Goal: Task Accomplishment & Management: Use online tool/utility

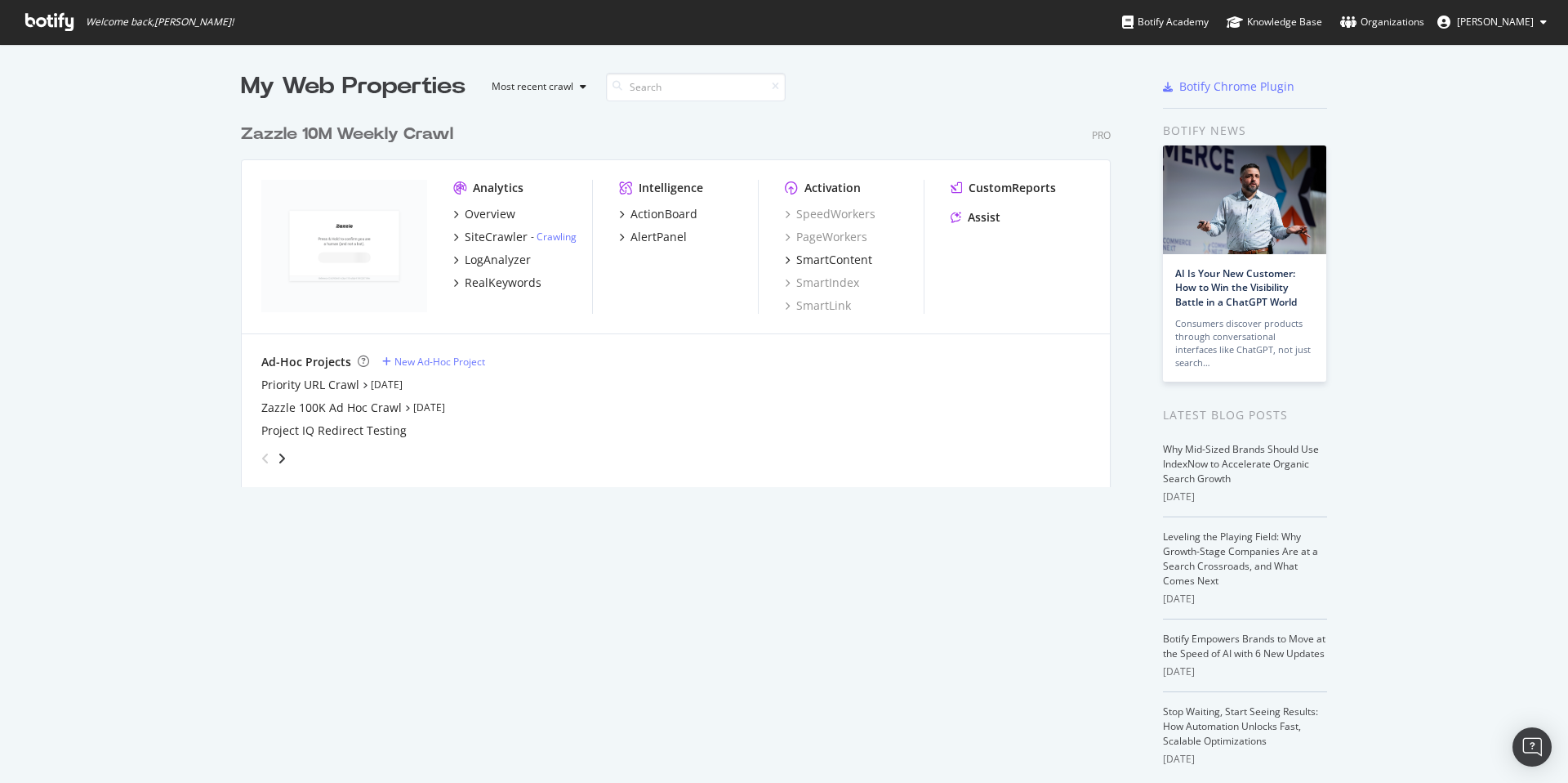
scroll to position [771, 1543]
click at [431, 410] on link "Aug 12th 25" at bounding box center [429, 407] width 32 height 14
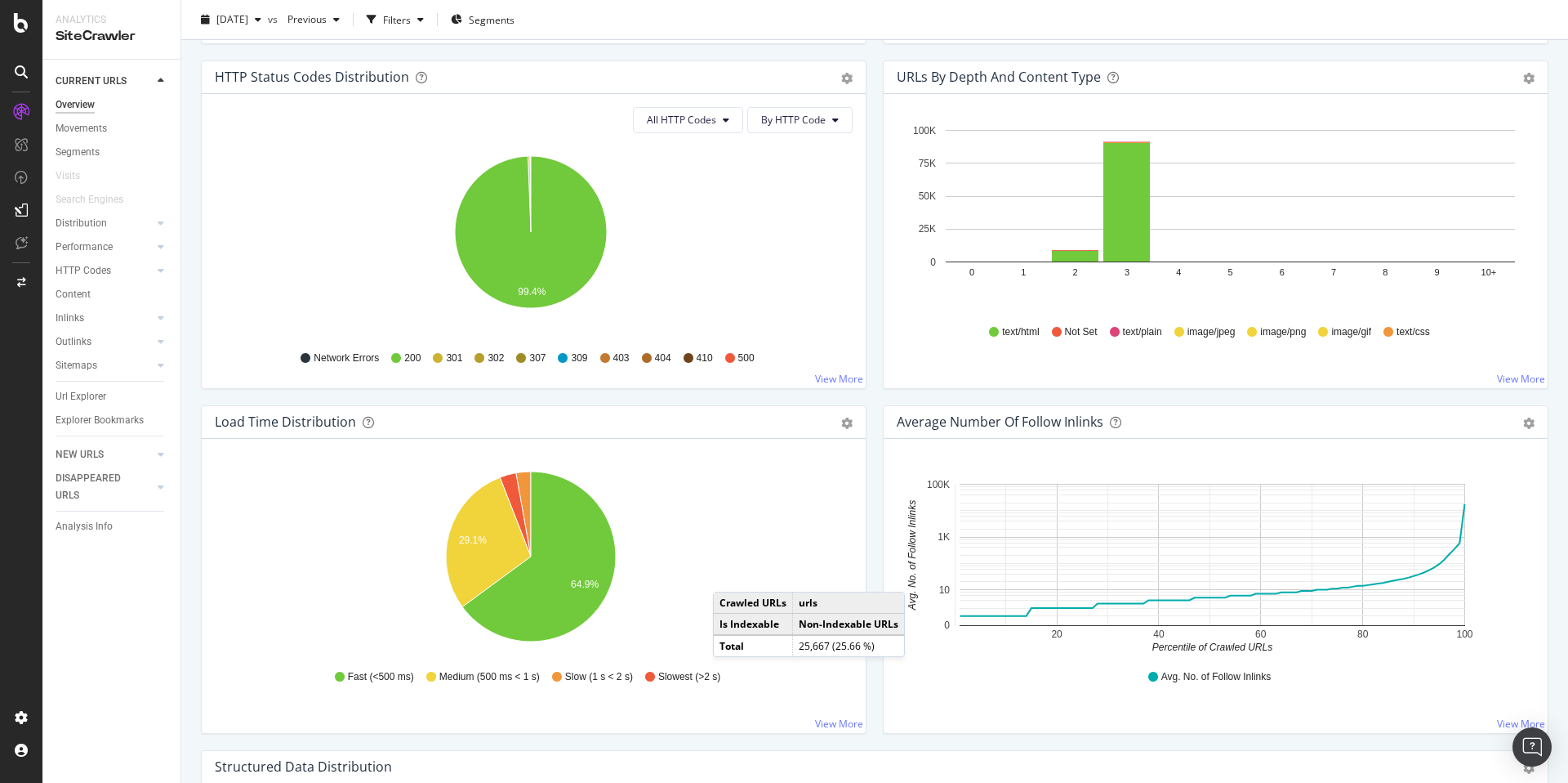
scroll to position [1041, 0]
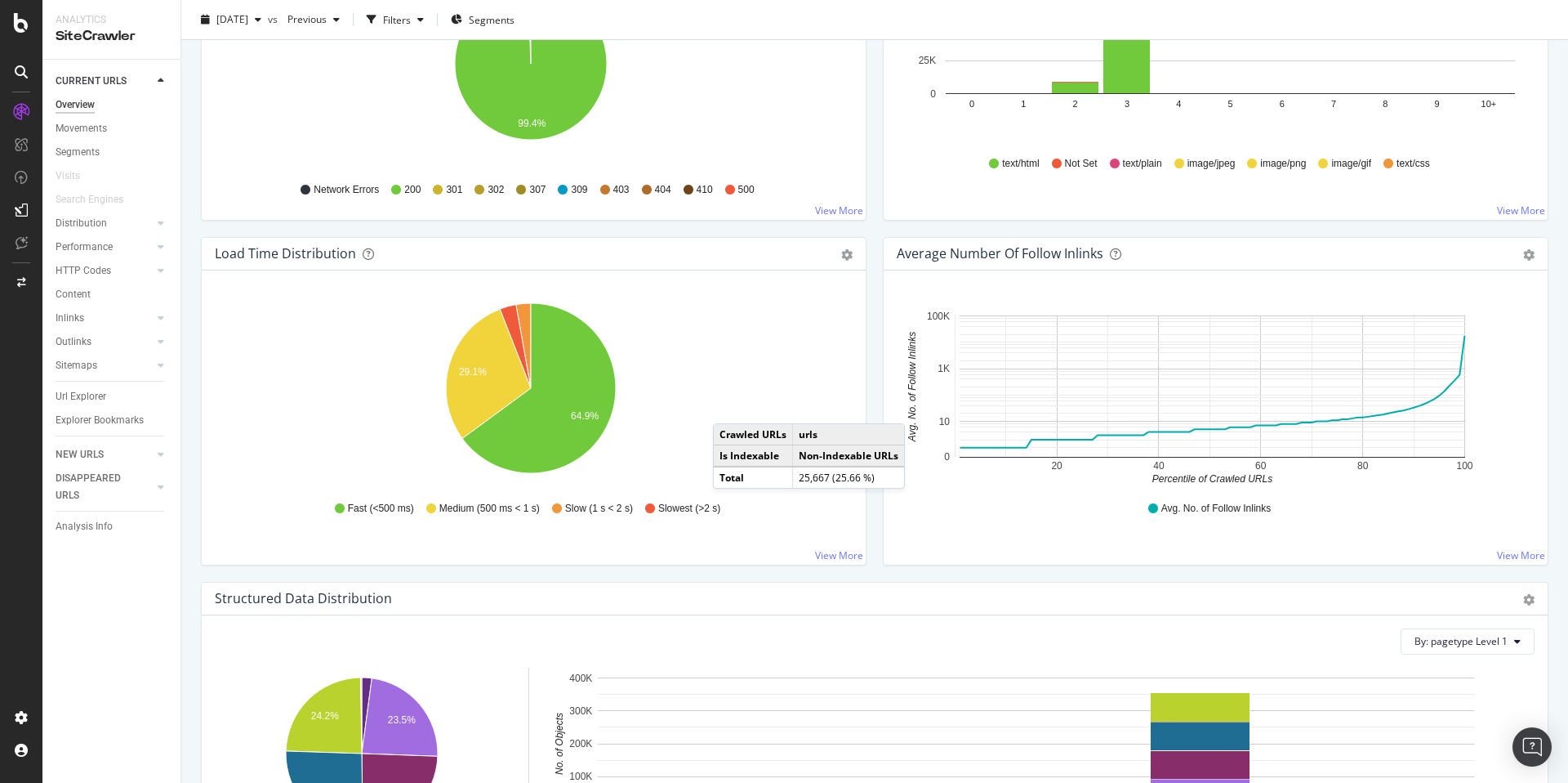
click at [862, 351] on div "Load Time Distribution Pie Table Export as CSV Add to Custom Report Hold CMD (⌘…" at bounding box center [534, 409] width 682 height 345
click at [875, 534] on div "Average Number of Follow Inlinks Chart (by Value) Table Export as CSV Add to Cu…" at bounding box center [1216, 409] width 682 height 345
click at [865, 400] on div "Load Time Distribution Pie Table Export as CSV Add to Custom Report Hold CMD (⌘…" at bounding box center [534, 409] width 682 height 345
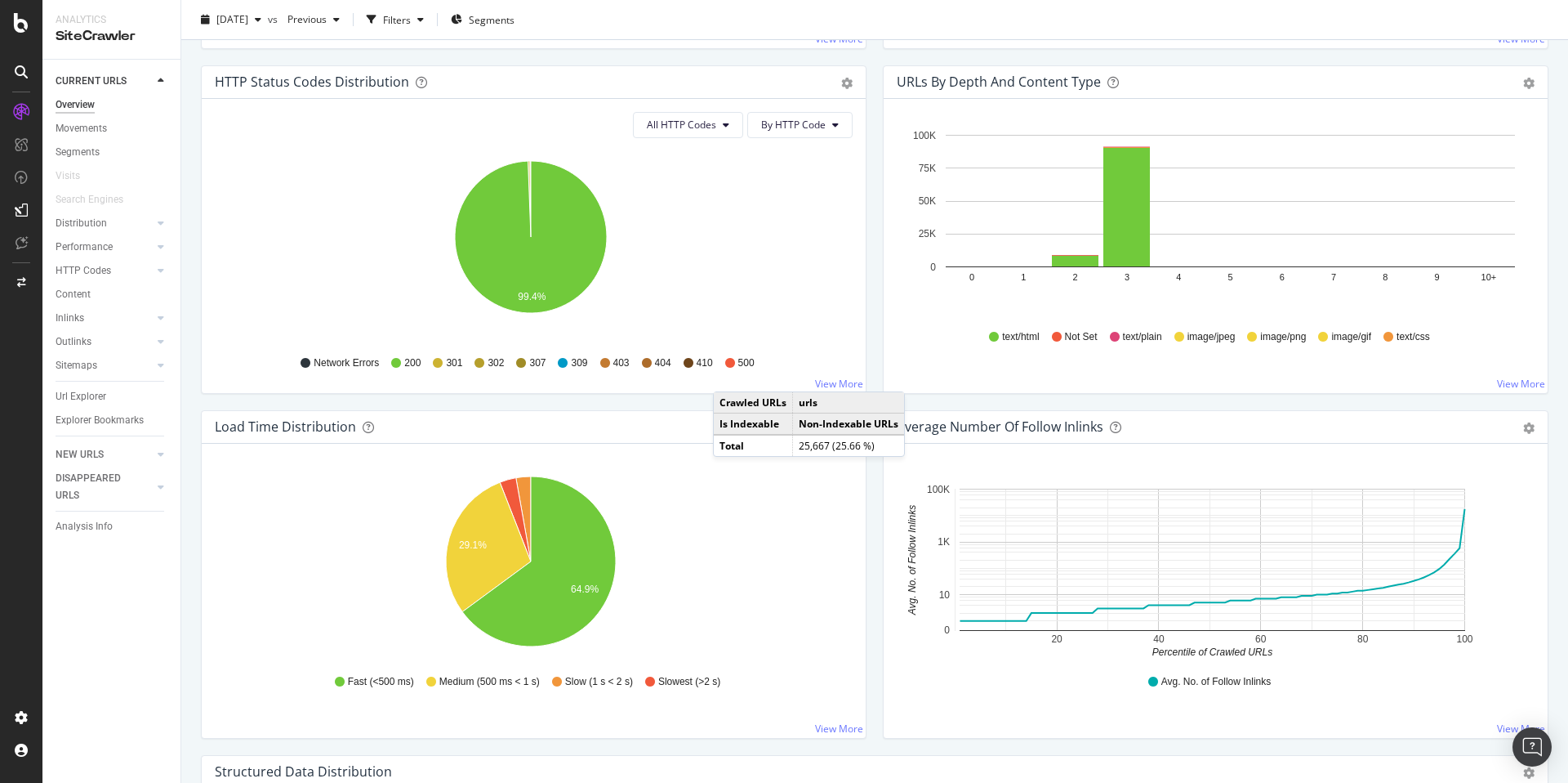
scroll to position [837, 0]
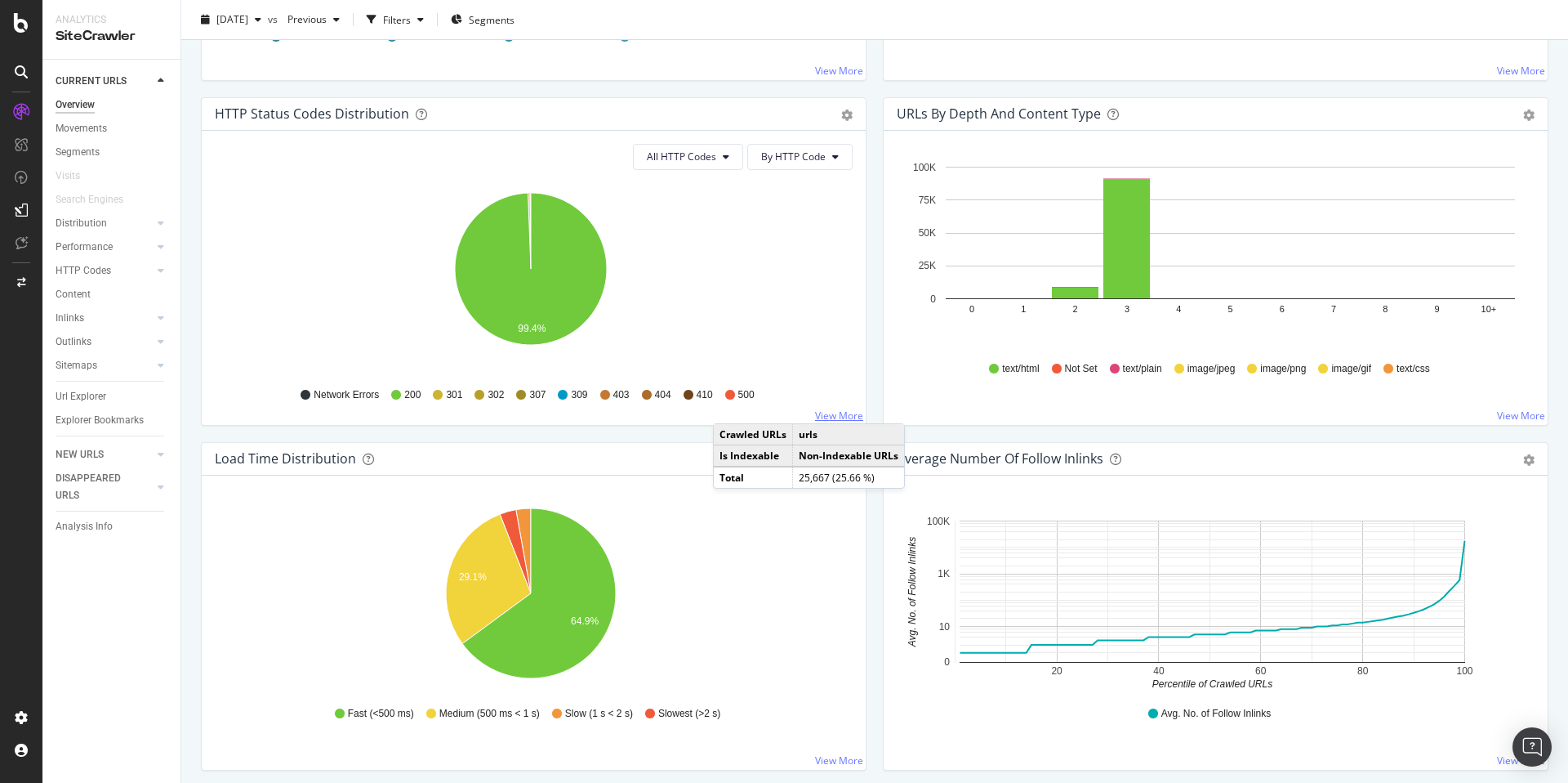
click at [839, 414] on link "View More" at bounding box center [839, 415] width 48 height 14
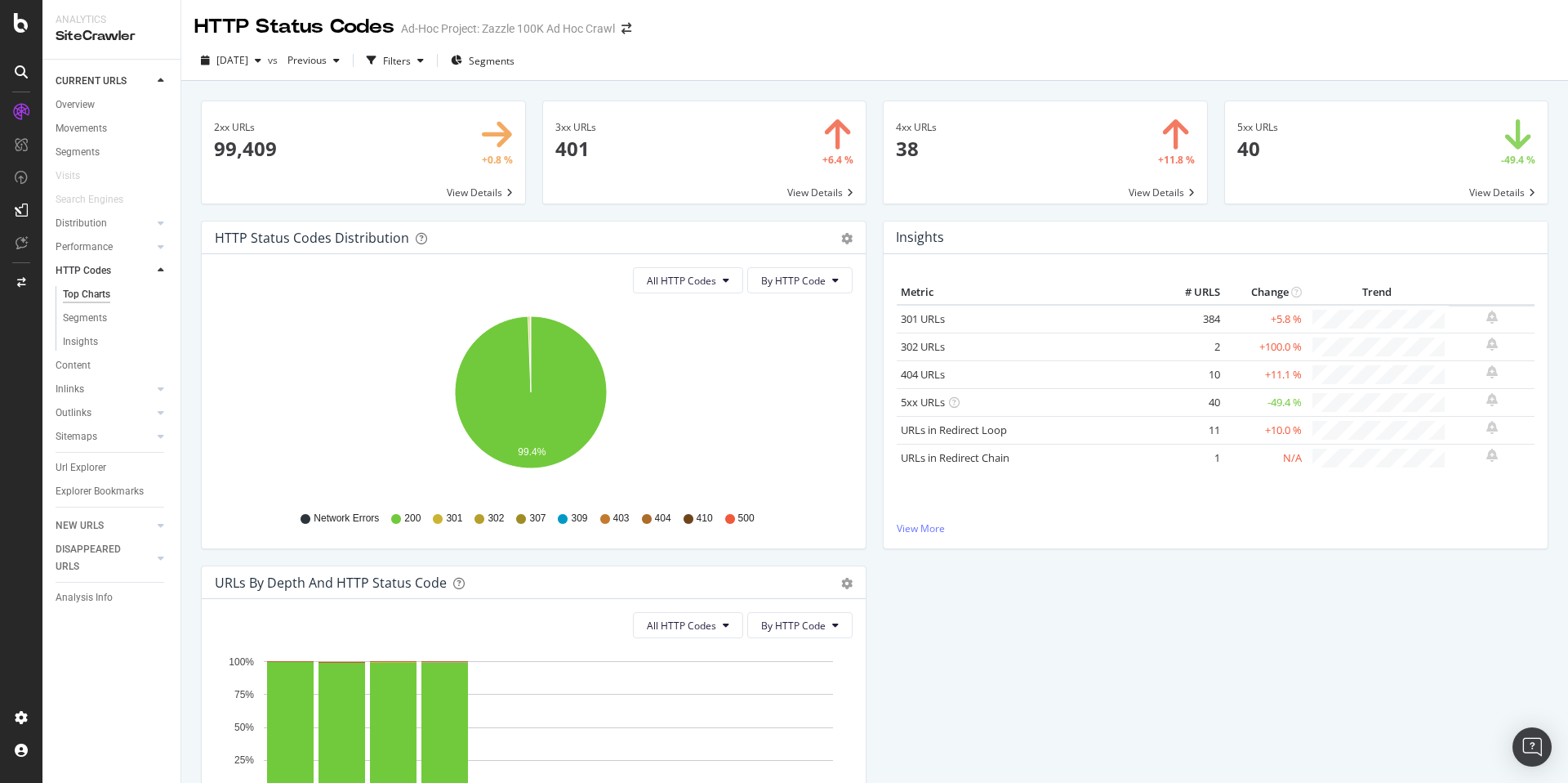
click at [1275, 182] on span at bounding box center [1387, 152] width 324 height 102
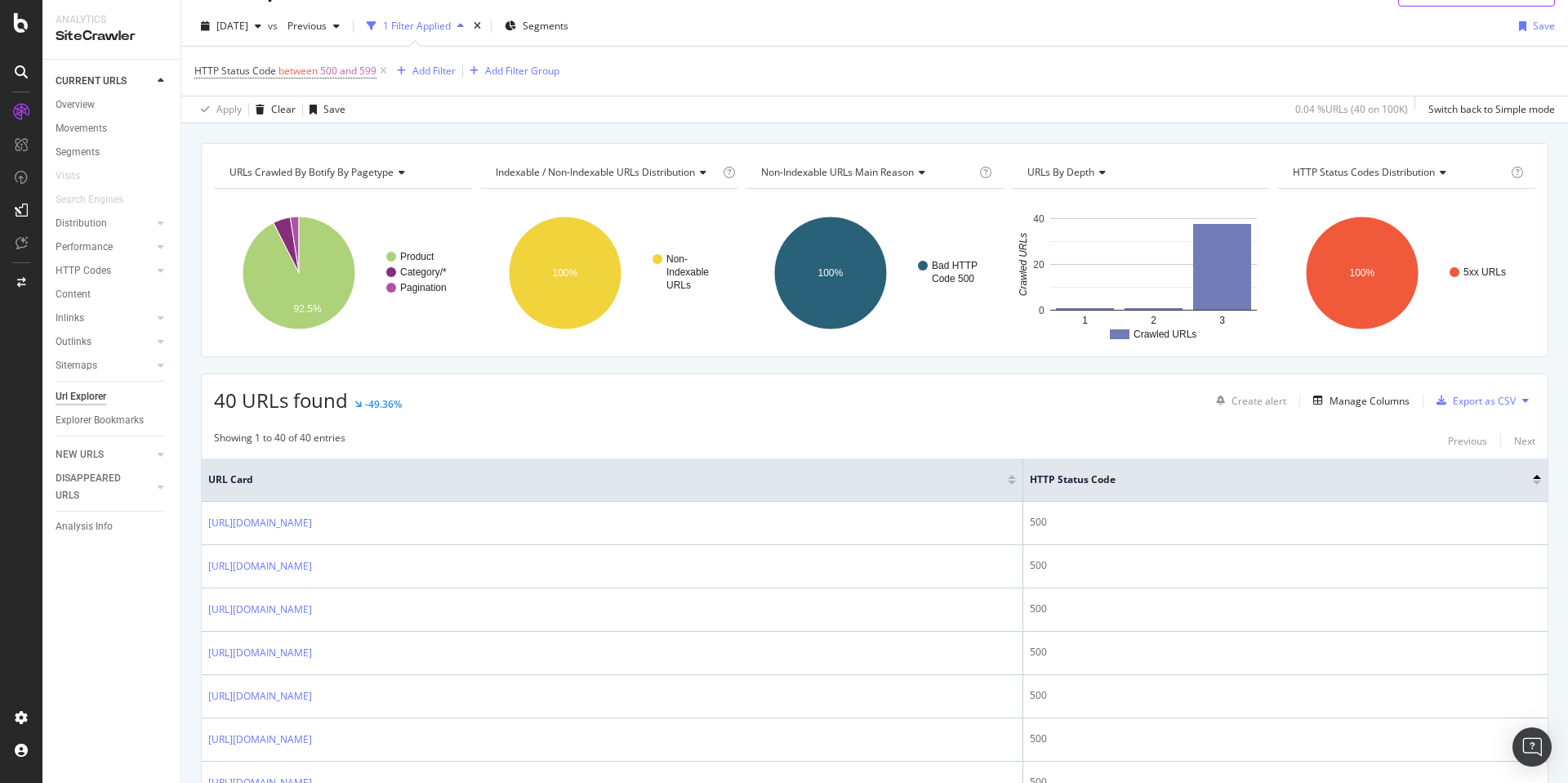
scroll to position [17, 0]
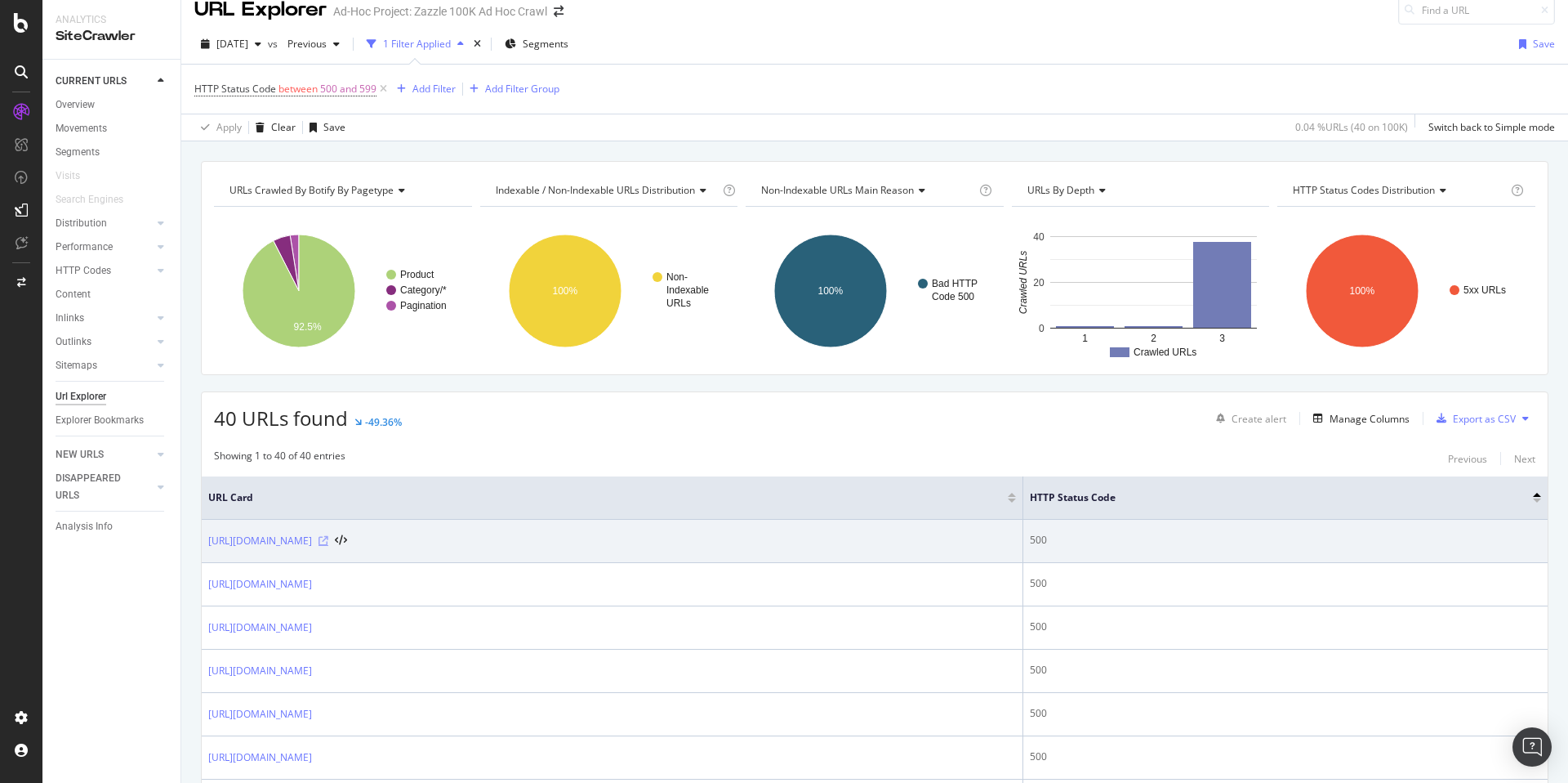
click at [329, 542] on icon at bounding box center [323, 541] width 9 height 10
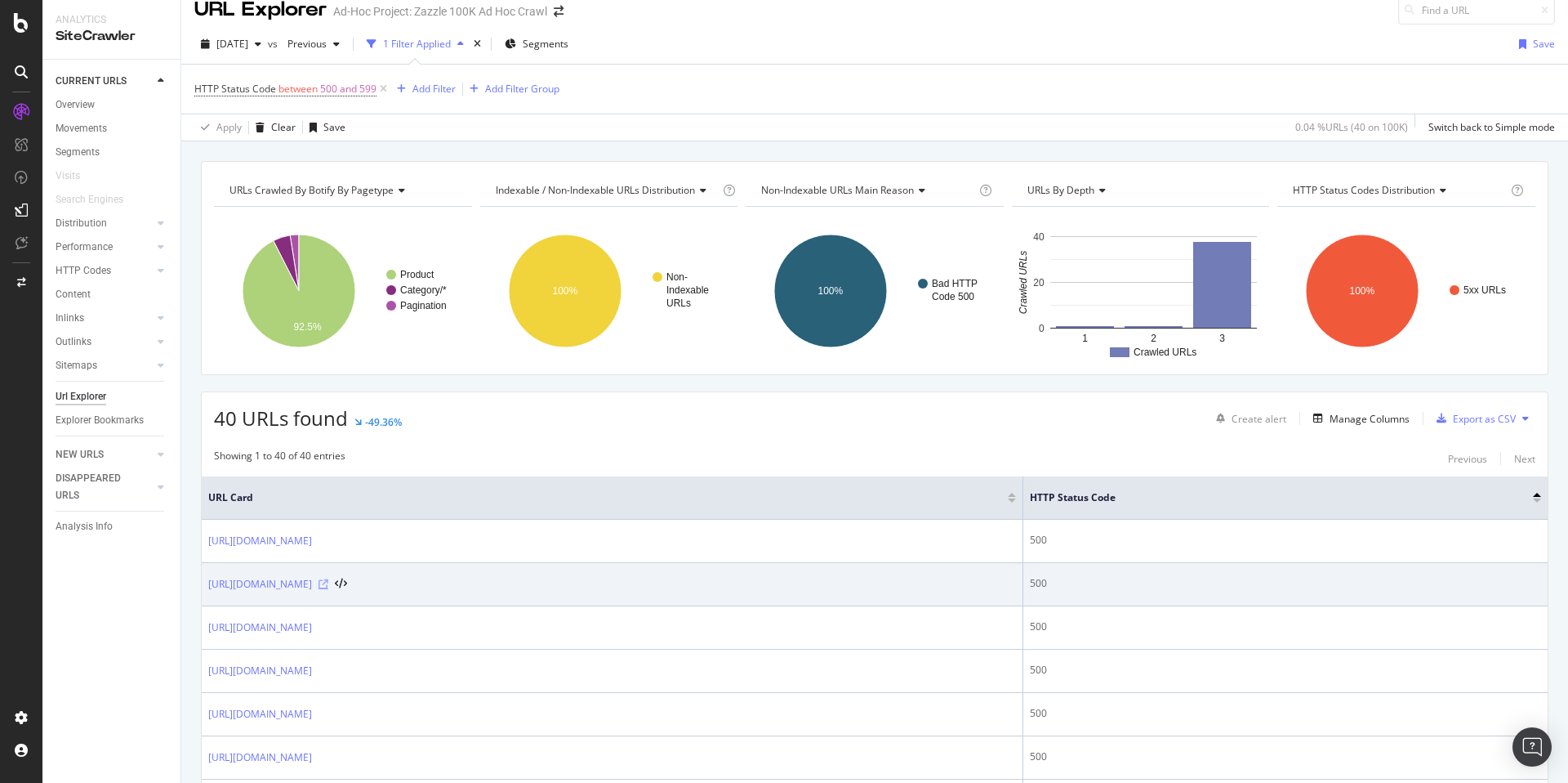
click at [329, 580] on icon at bounding box center [323, 584] width 9 height 10
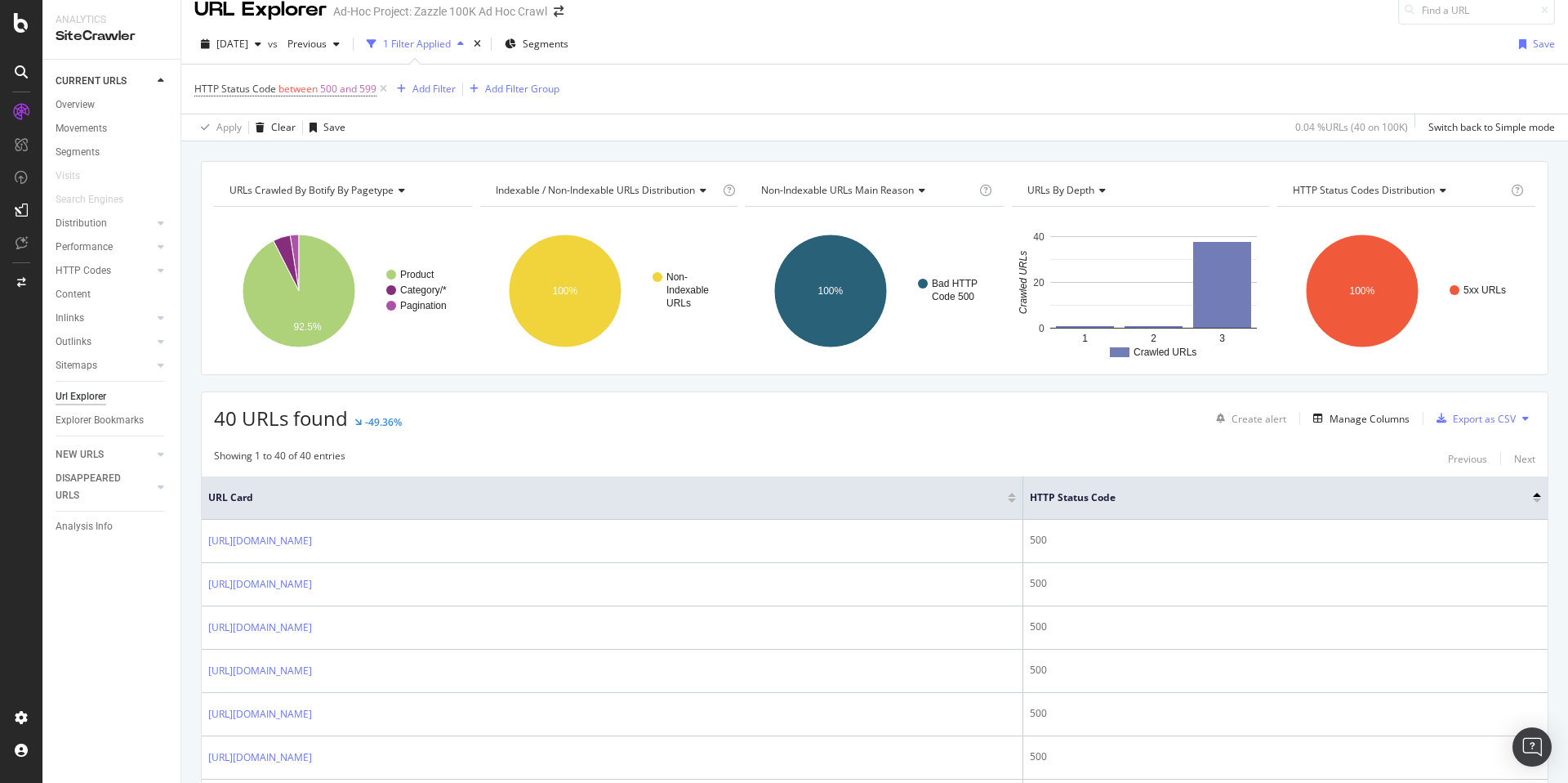
scroll to position [450, 0]
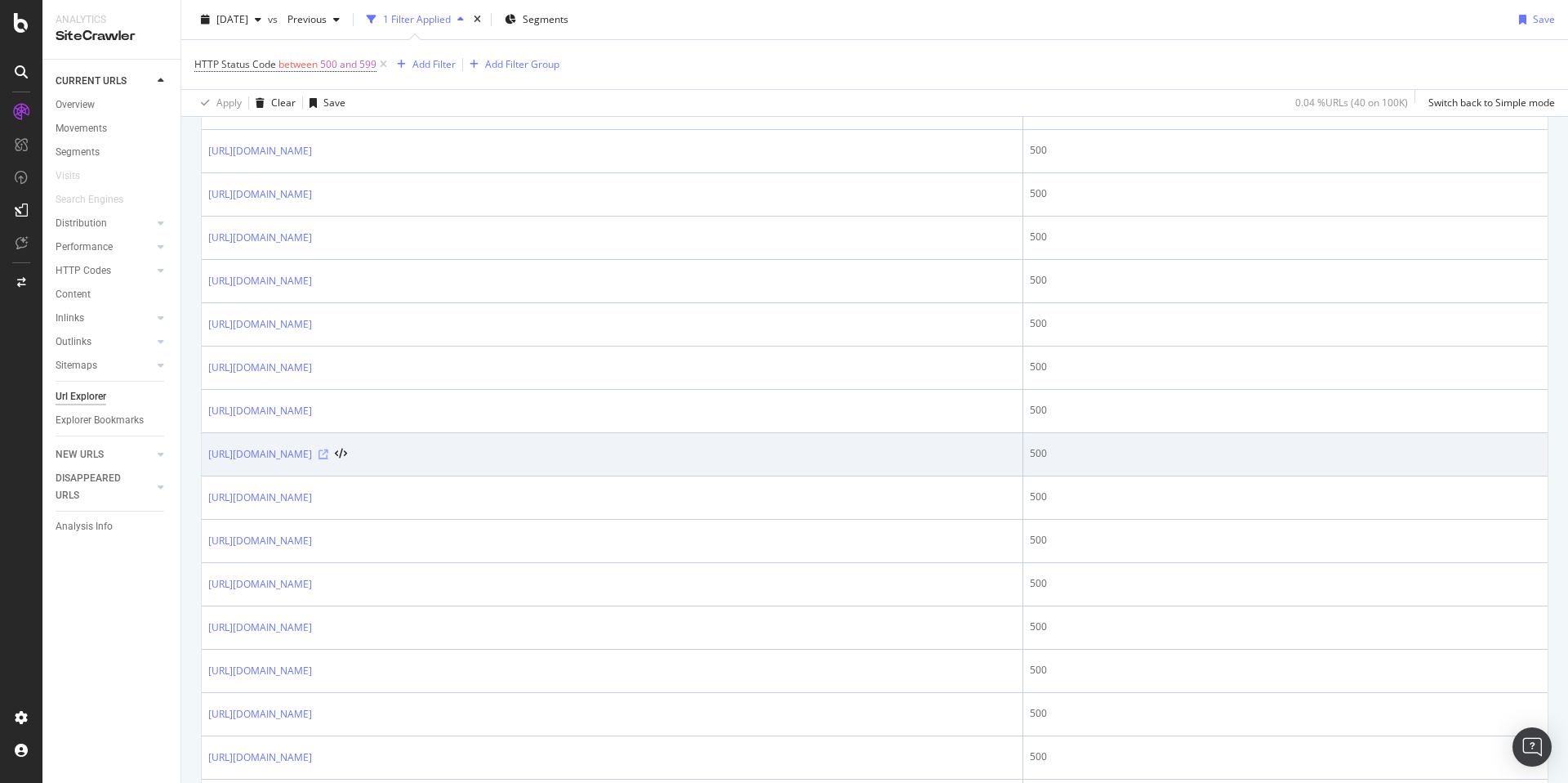
click at [329, 452] on icon at bounding box center [323, 454] width 9 height 10
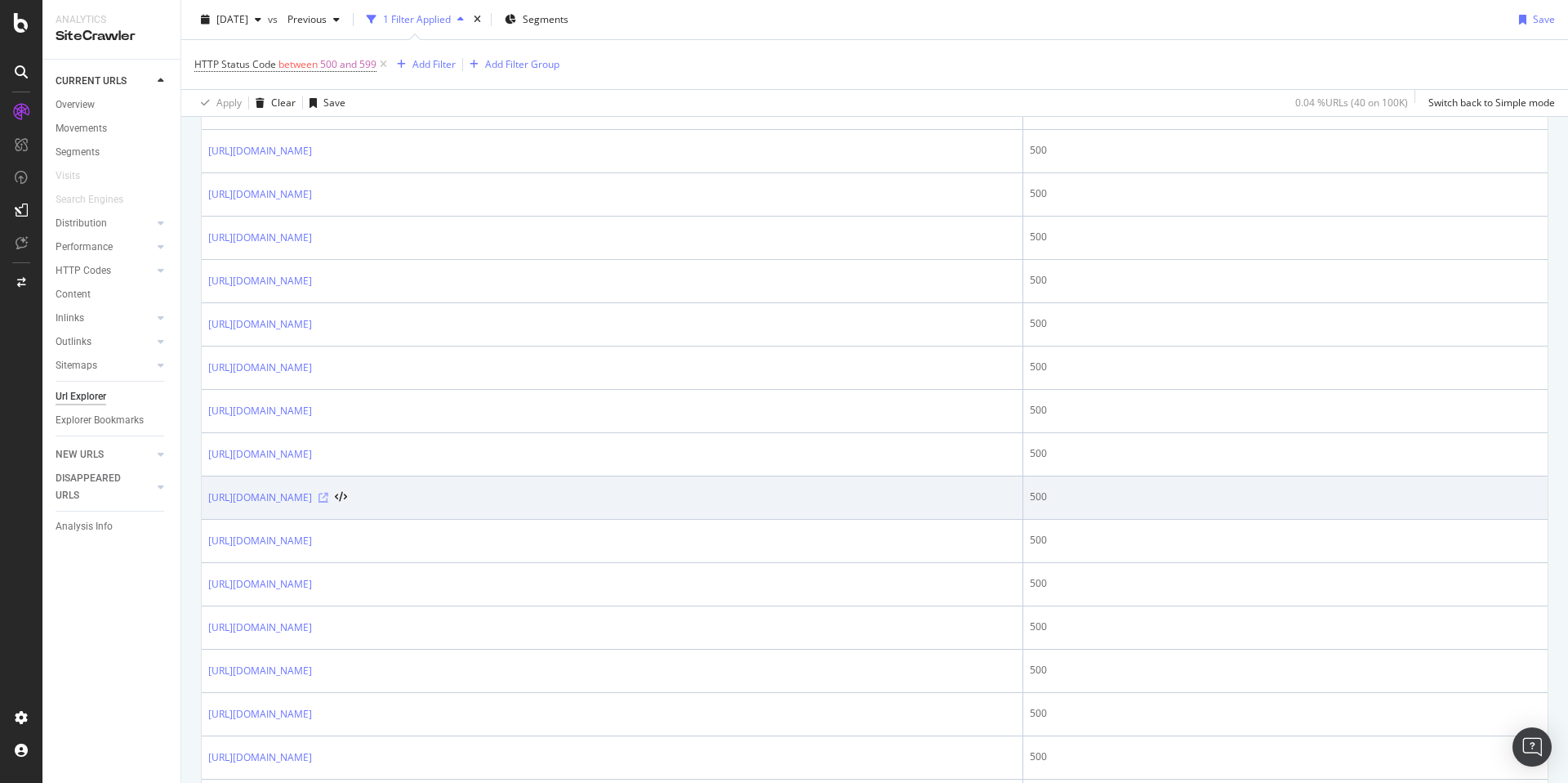
click at [329, 493] on icon at bounding box center [323, 498] width 9 height 10
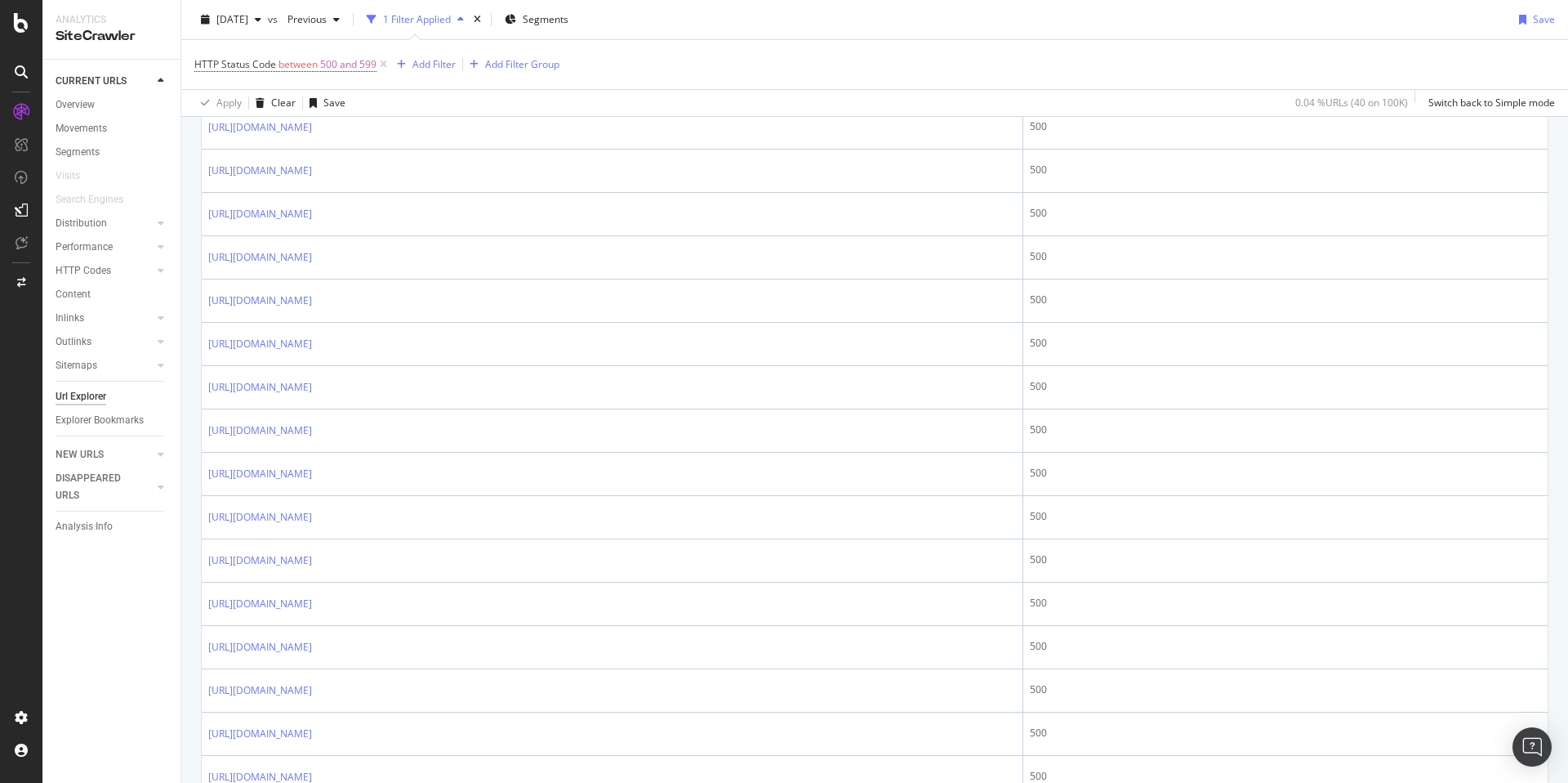
scroll to position [14, 0]
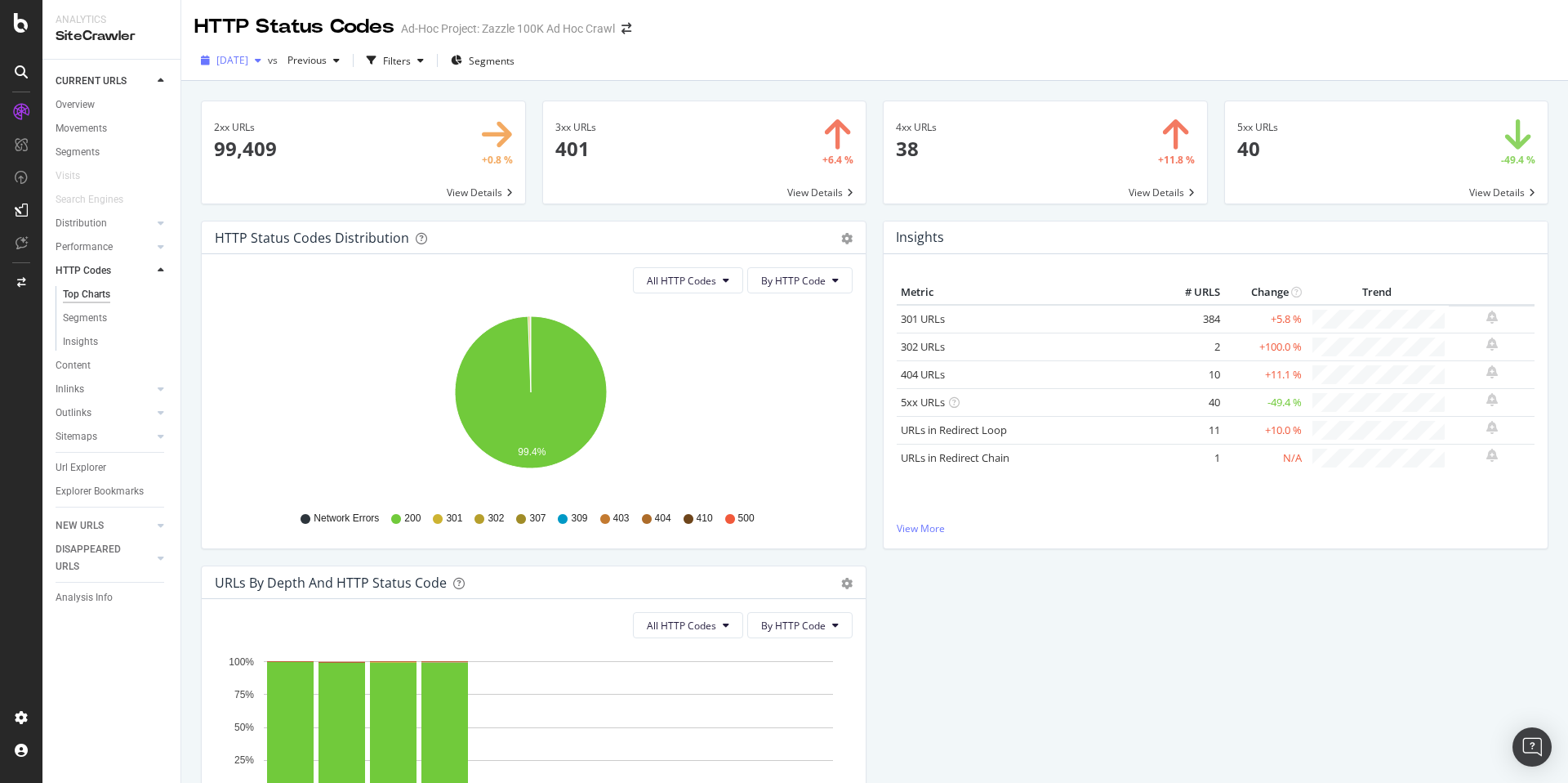
click at [248, 63] on span "[DATE]" at bounding box center [233, 60] width 32 height 14
click at [278, 129] on div "2025 Aug. 12th" at bounding box center [262, 123] width 87 height 14
click at [248, 61] on span "2025 Aug. 12th" at bounding box center [233, 60] width 32 height 14
click at [298, 209] on div "2025 Aug. 6th" at bounding box center [262, 214] width 87 height 14
click at [248, 56] on span "2025 Aug. 6th" at bounding box center [233, 60] width 32 height 14
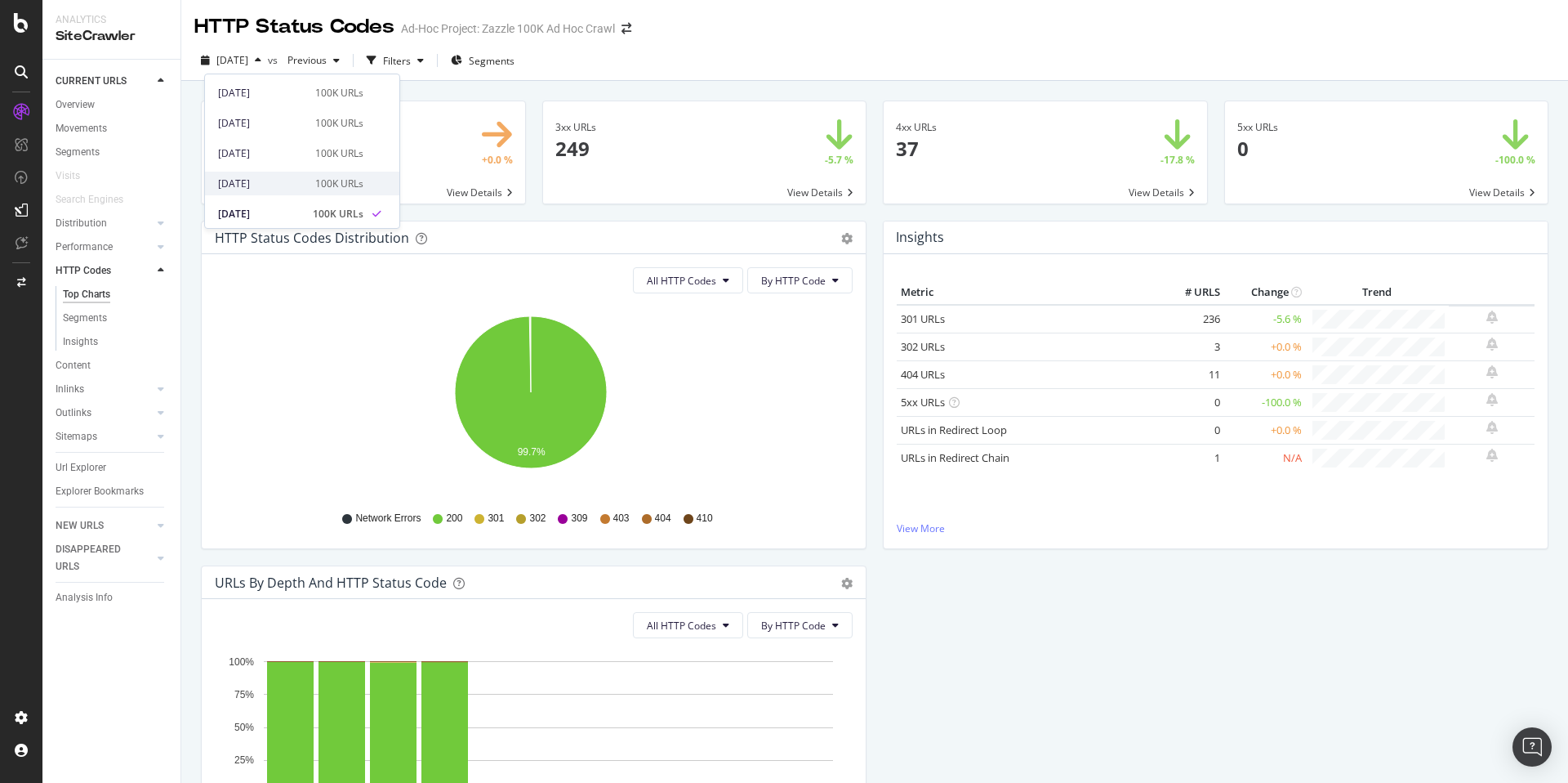
click at [293, 183] on div "2025 Aug. 8th" at bounding box center [262, 183] width 87 height 14
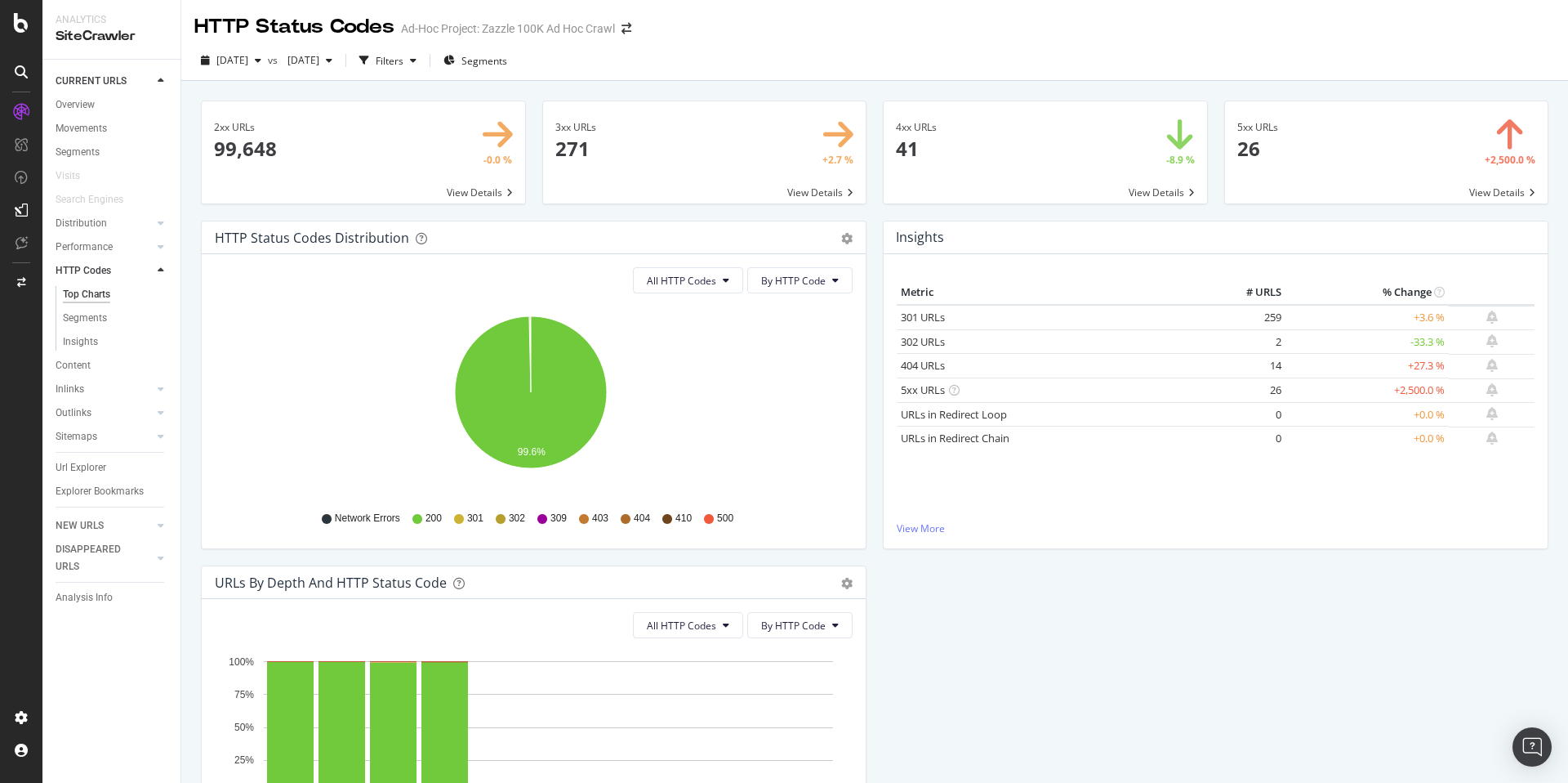
click at [1098, 144] on span at bounding box center [1045, 152] width 324 height 102
click at [248, 61] on span "2025 Aug. 8th" at bounding box center [233, 60] width 32 height 14
click at [263, 98] on div "[DATE]" at bounding box center [262, 92] width 87 height 14
click at [1306, 142] on span at bounding box center [1387, 152] width 324 height 102
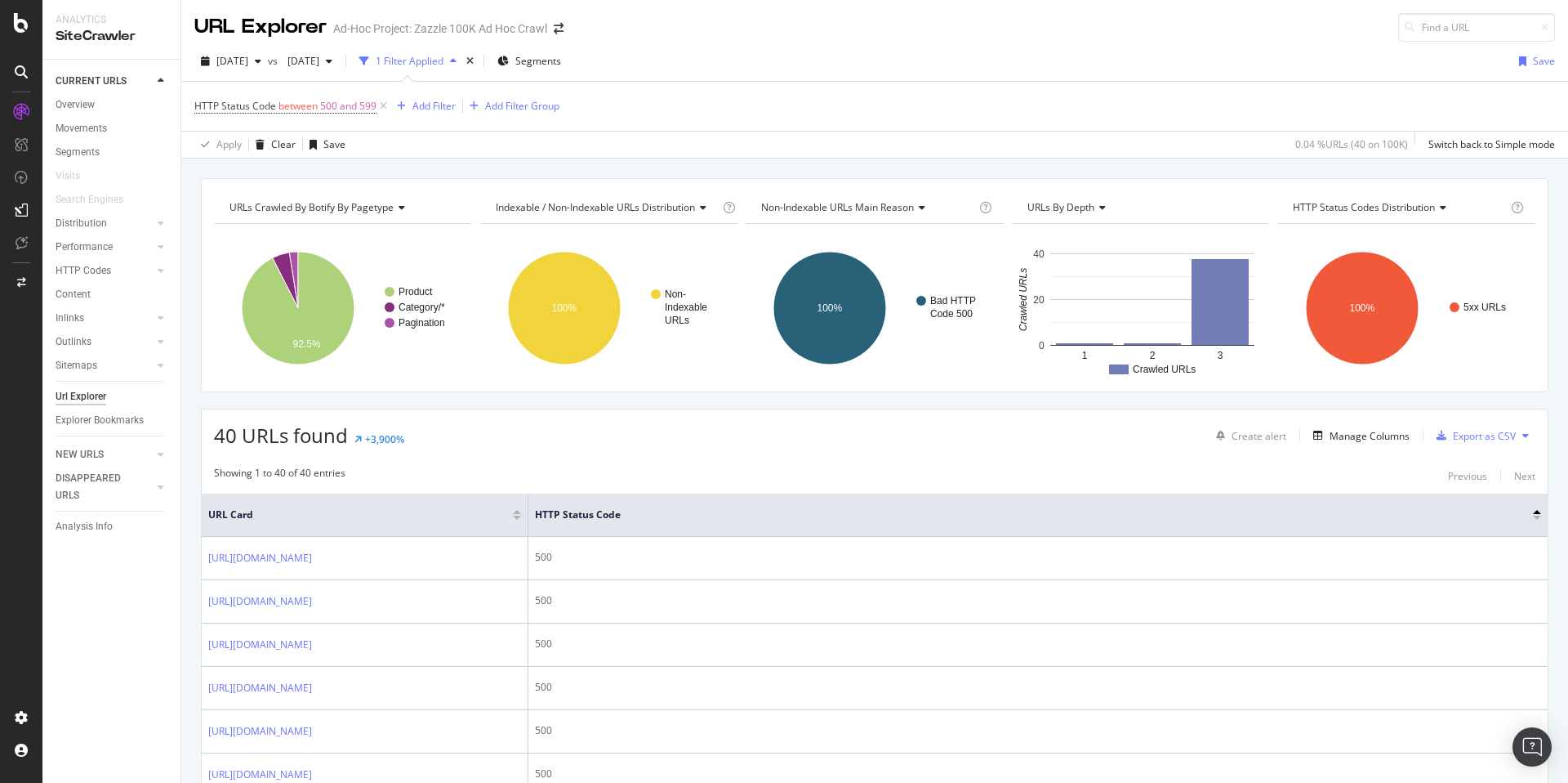
click at [1101, 123] on div "HTTP Status Code between 500 and 599 Add Filter Add Filter Group" at bounding box center [875, 106] width 1361 height 49
click at [248, 63] on span "[DATE]" at bounding box center [233, 61] width 32 height 14
click at [277, 128] on div "2025 Aug. 12th" at bounding box center [262, 124] width 87 height 14
drag, startPoint x: 318, startPoint y: 108, endPoint x: 324, endPoint y: 75, distance: 33.5
click at [324, 75] on div "2025 Aug. 12th vs 2025 Aug. 1st 1 Filter Applied Segments Save HTTP Status Code…" at bounding box center [875, 100] width 1387 height 117
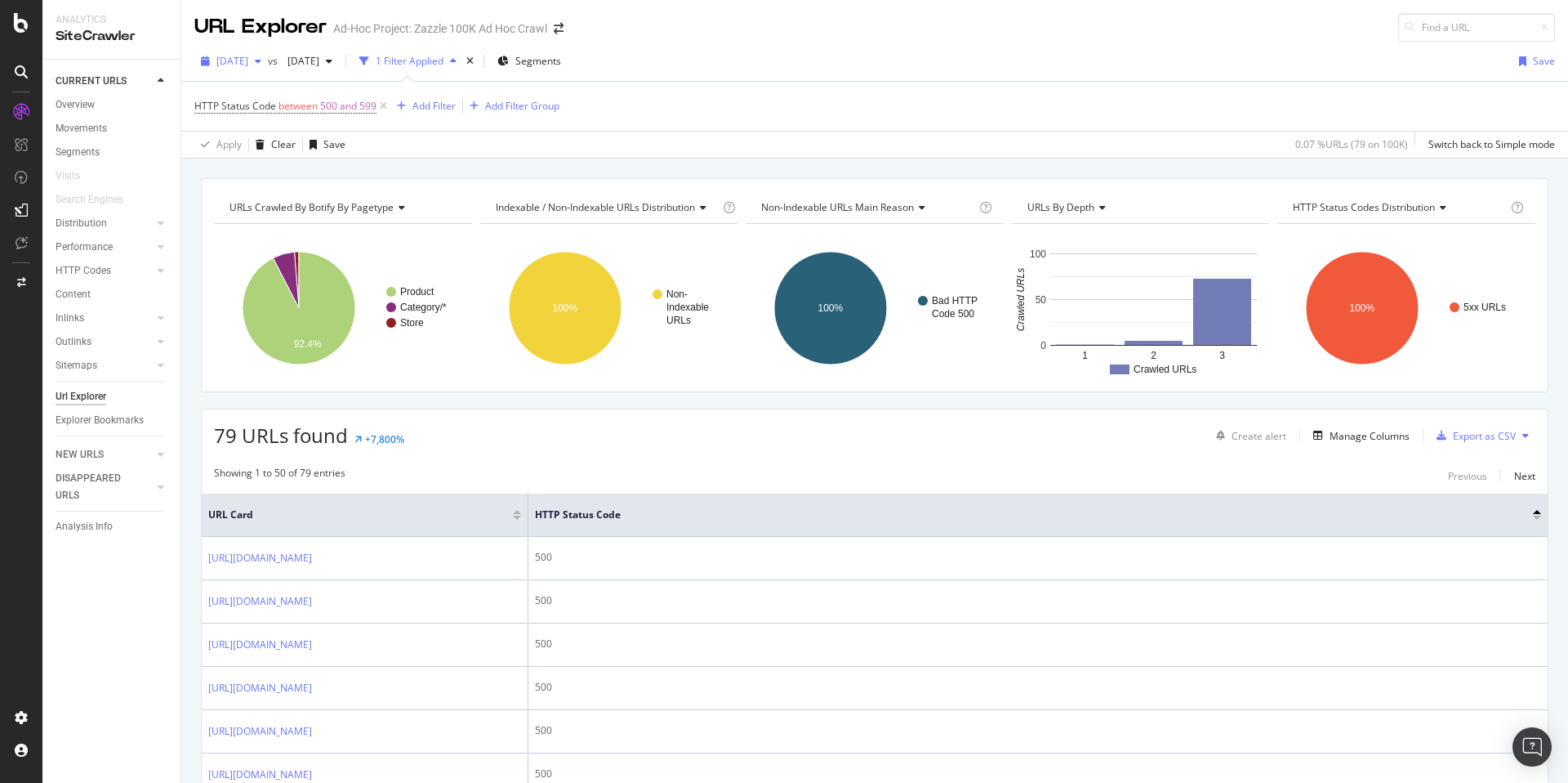
click at [268, 50] on div "2025 Aug. 12th" at bounding box center [231, 62] width 73 height 25
click at [299, 158] on div "2025 Aug. 11th 100K URLs" at bounding box center [291, 154] width 145 height 14
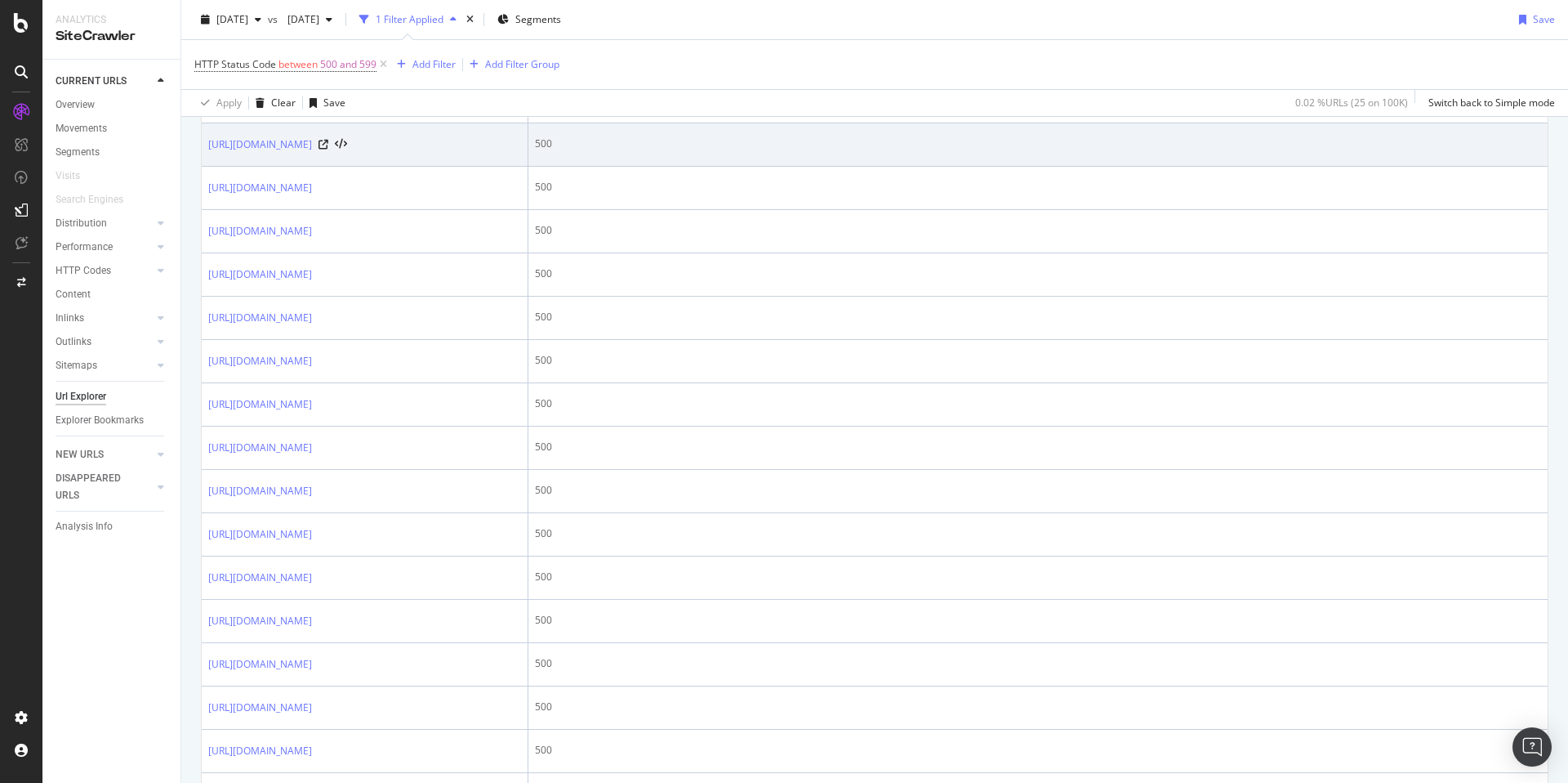
scroll to position [653, 0]
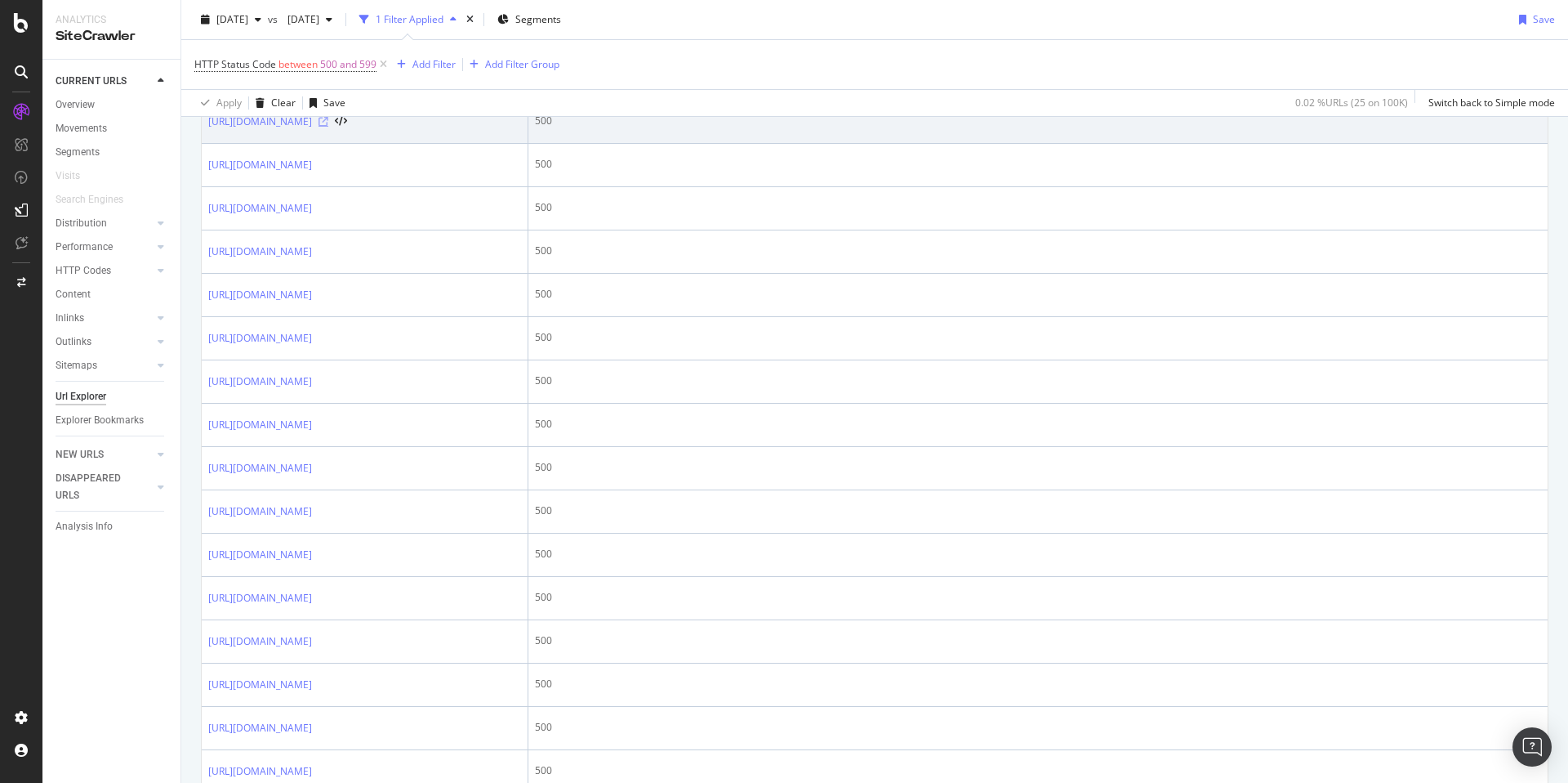
click at [329, 126] on icon at bounding box center [323, 122] width 9 height 10
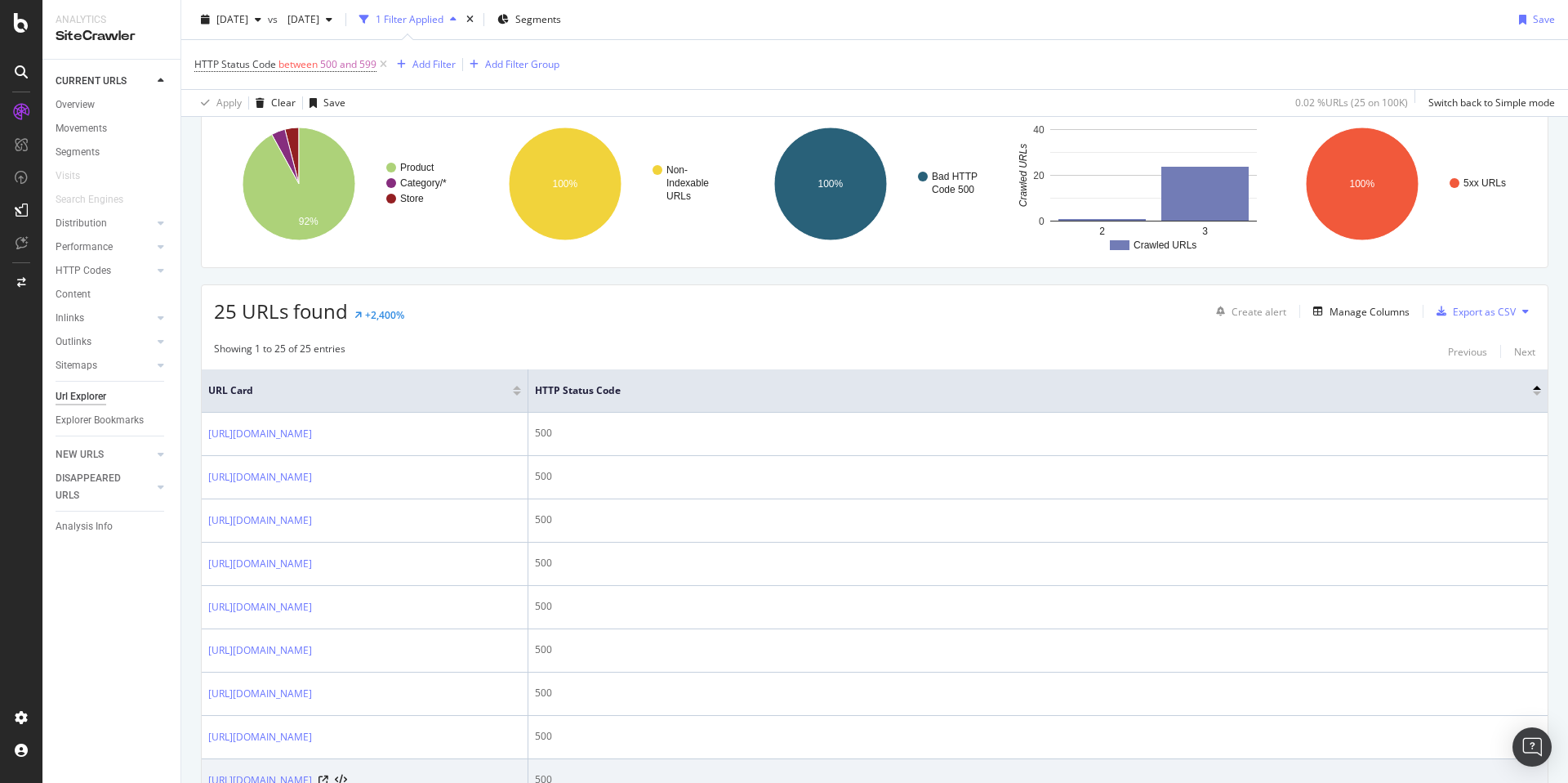
scroll to position [0, 0]
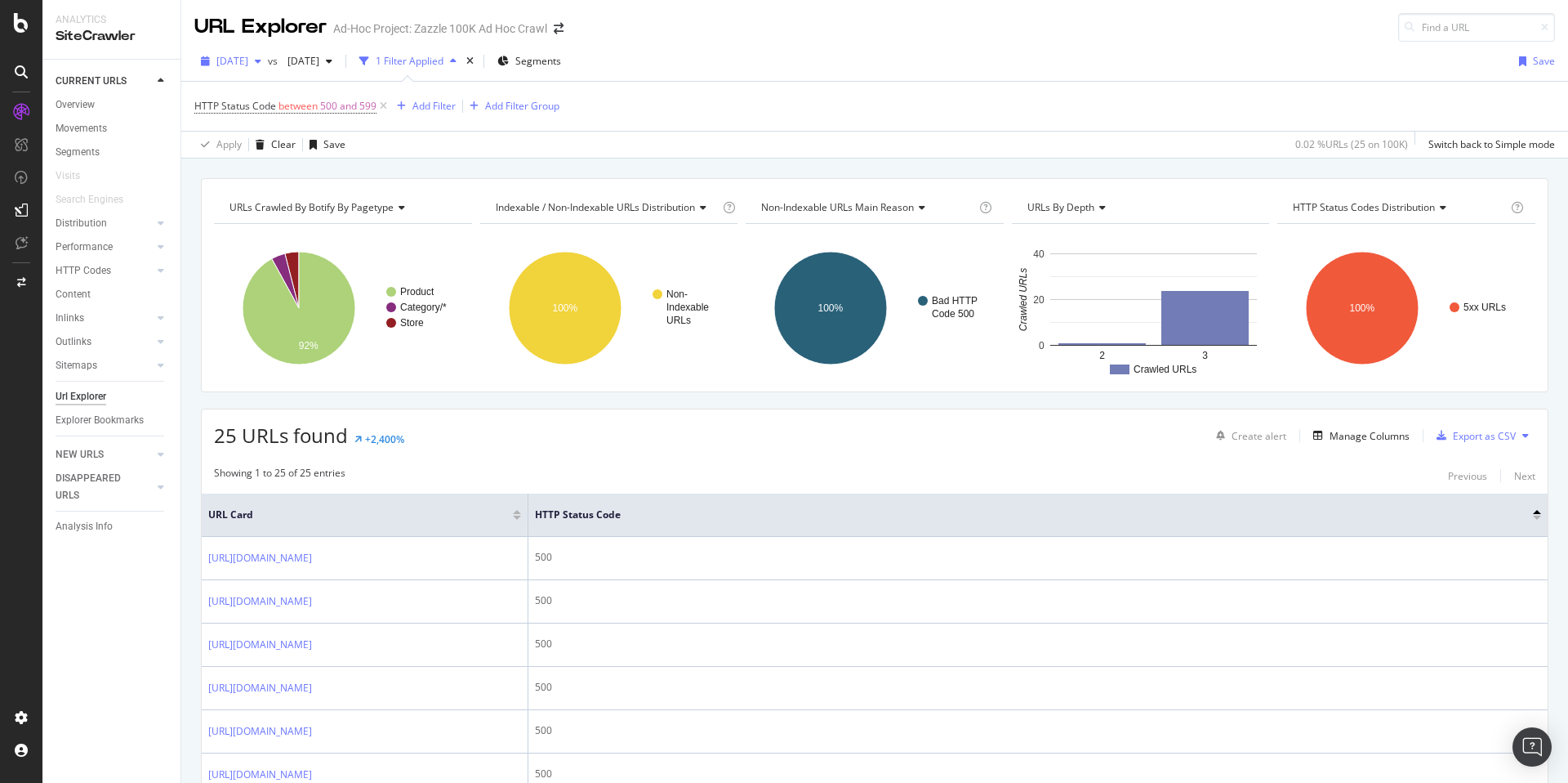
click at [248, 61] on span "2025 Aug. 11th" at bounding box center [233, 61] width 32 height 14
click at [324, 183] on div "100K URLs" at bounding box center [339, 184] width 48 height 14
click at [437, 108] on div "Add Filter" at bounding box center [434, 105] width 44 height 14
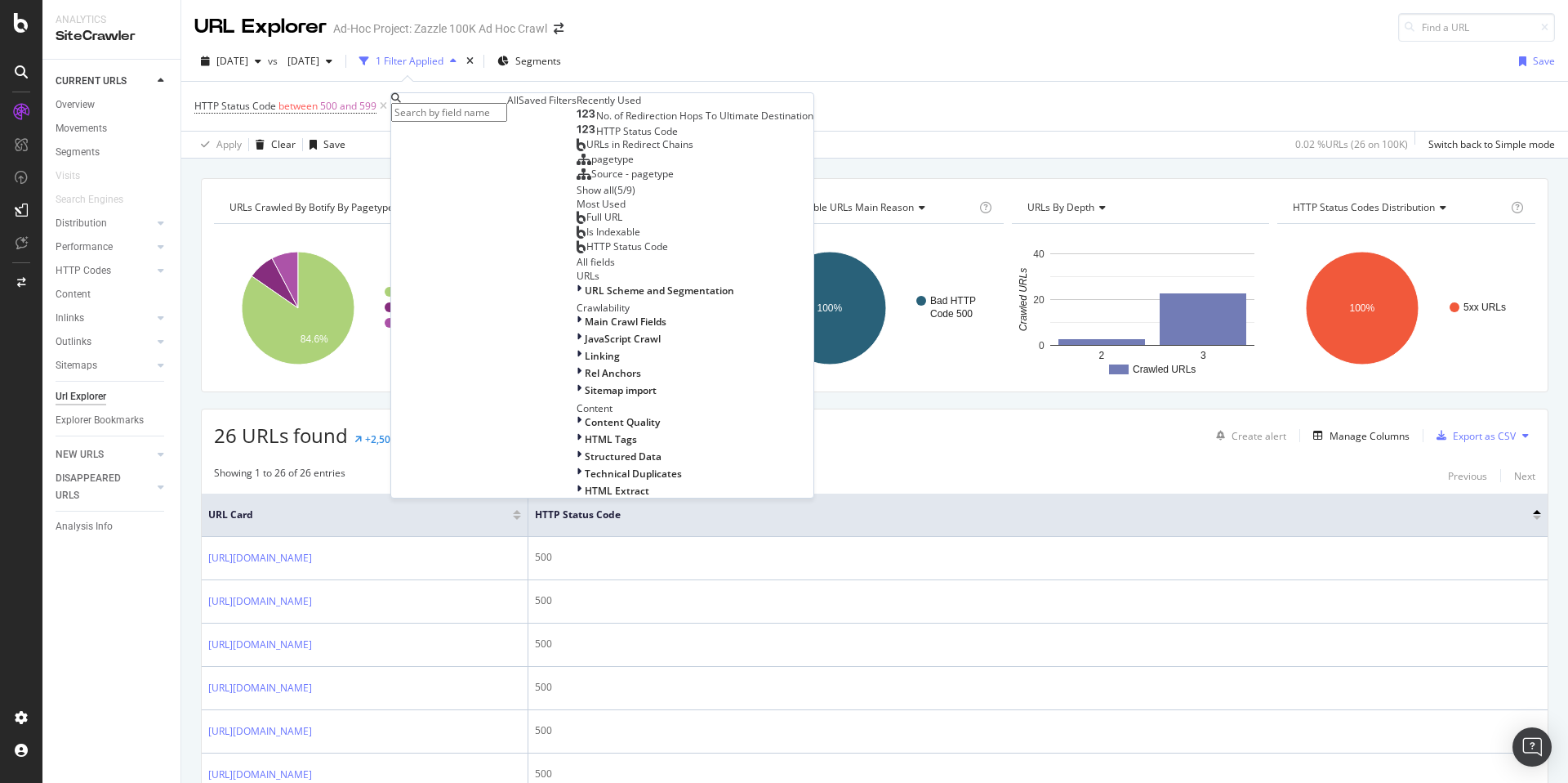
click at [576, 166] on div "pagetype" at bounding box center [605, 160] width 57 height 13
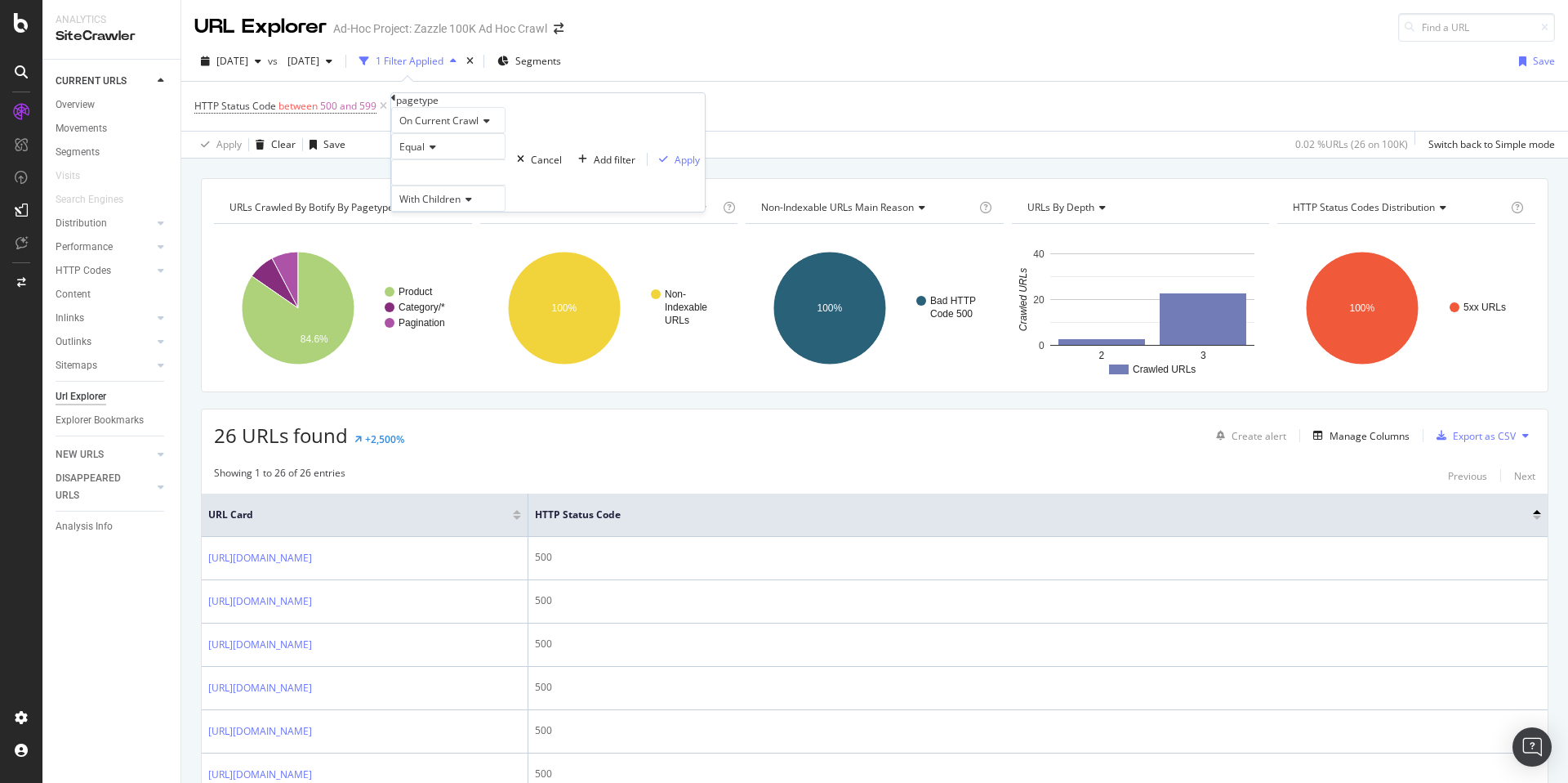
click at [463, 185] on div at bounding box center [448, 173] width 114 height 27
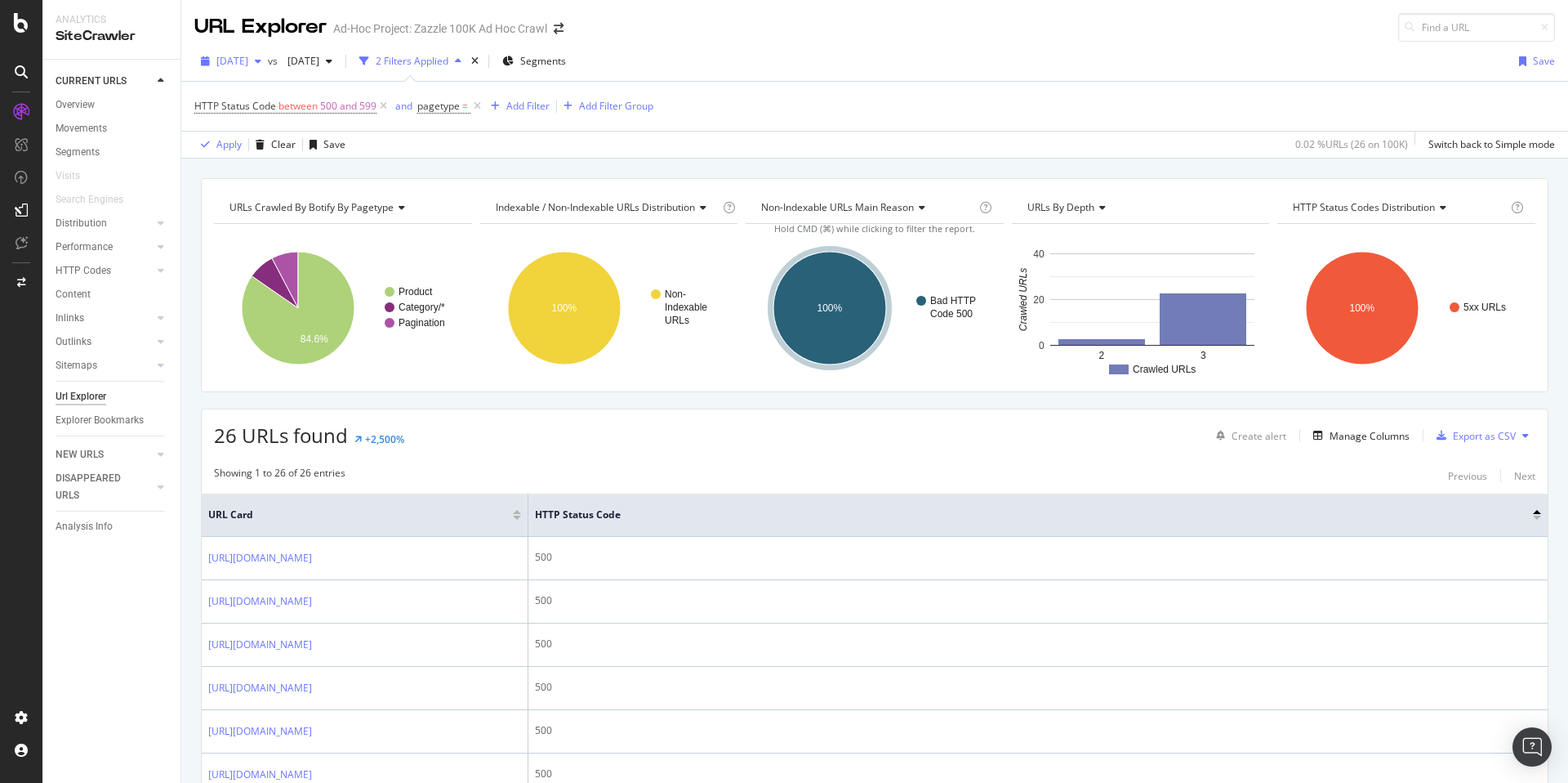
click at [248, 64] on span "2025 Aug. 8th" at bounding box center [233, 61] width 32 height 14
click at [277, 96] on div "[DATE]" at bounding box center [262, 93] width 87 height 14
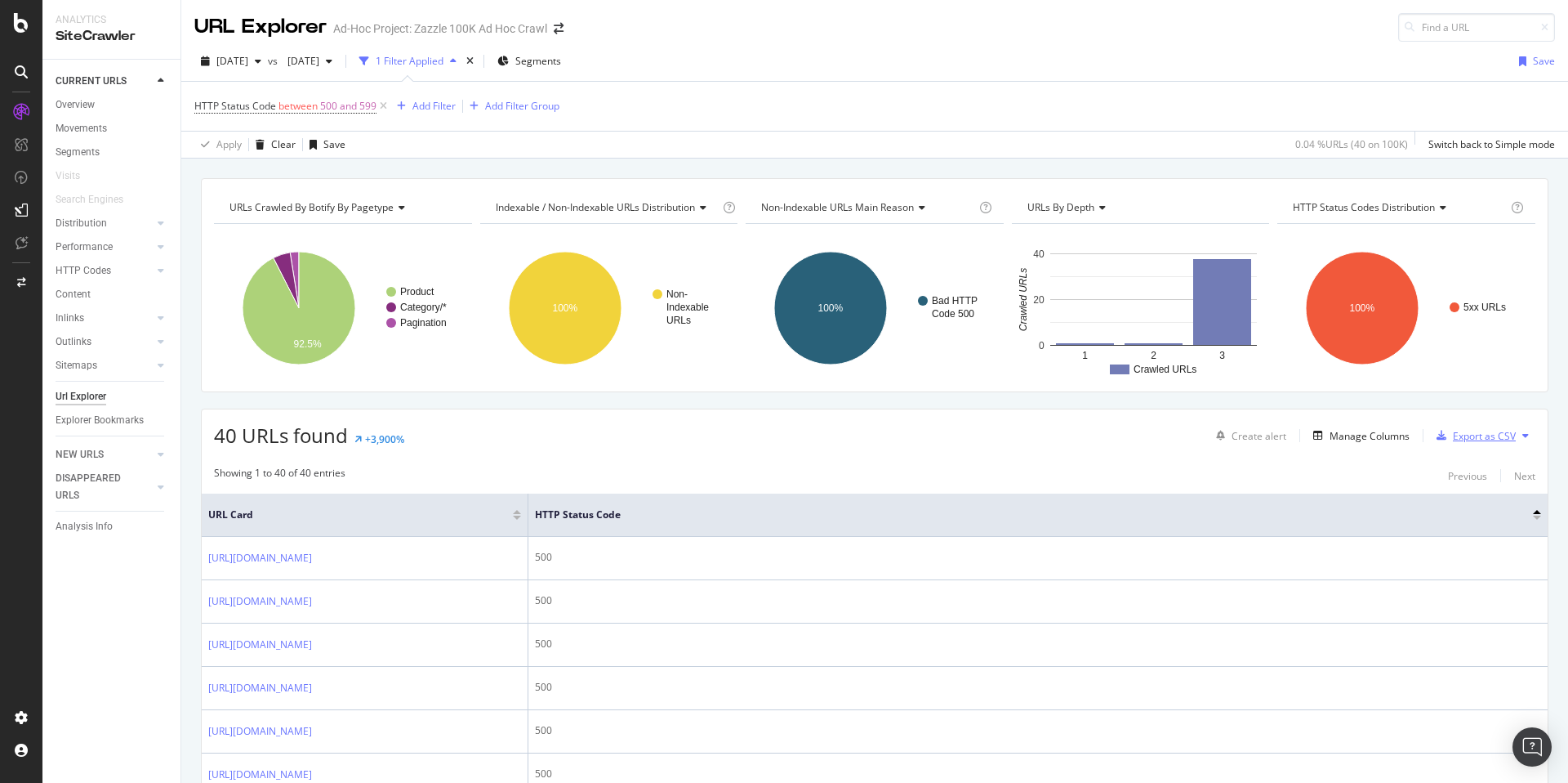
click at [1471, 441] on div "Export as CSV" at bounding box center [1484, 435] width 63 height 14
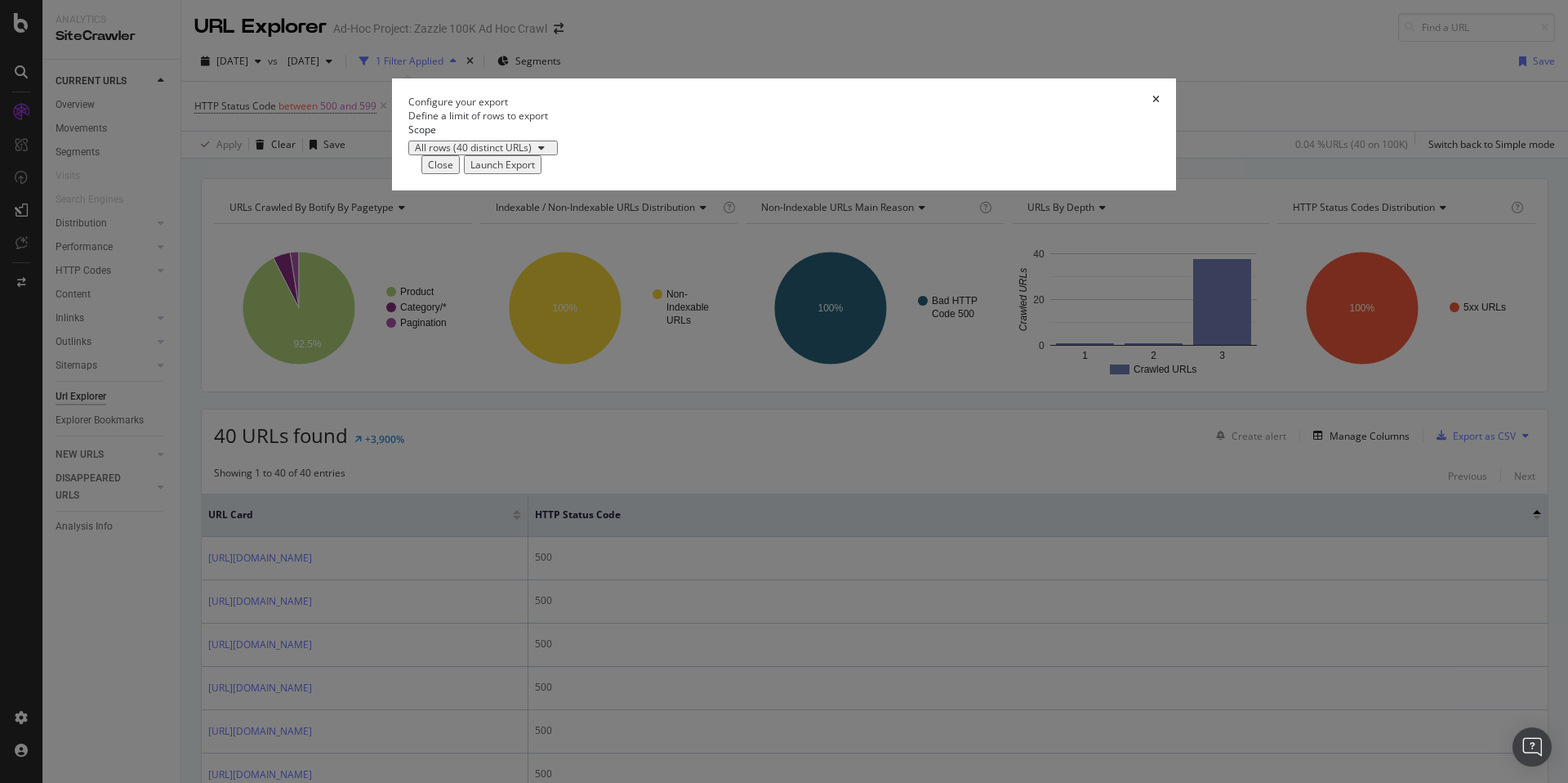
click at [535, 172] on div "Launch Export" at bounding box center [502, 164] width 65 height 14
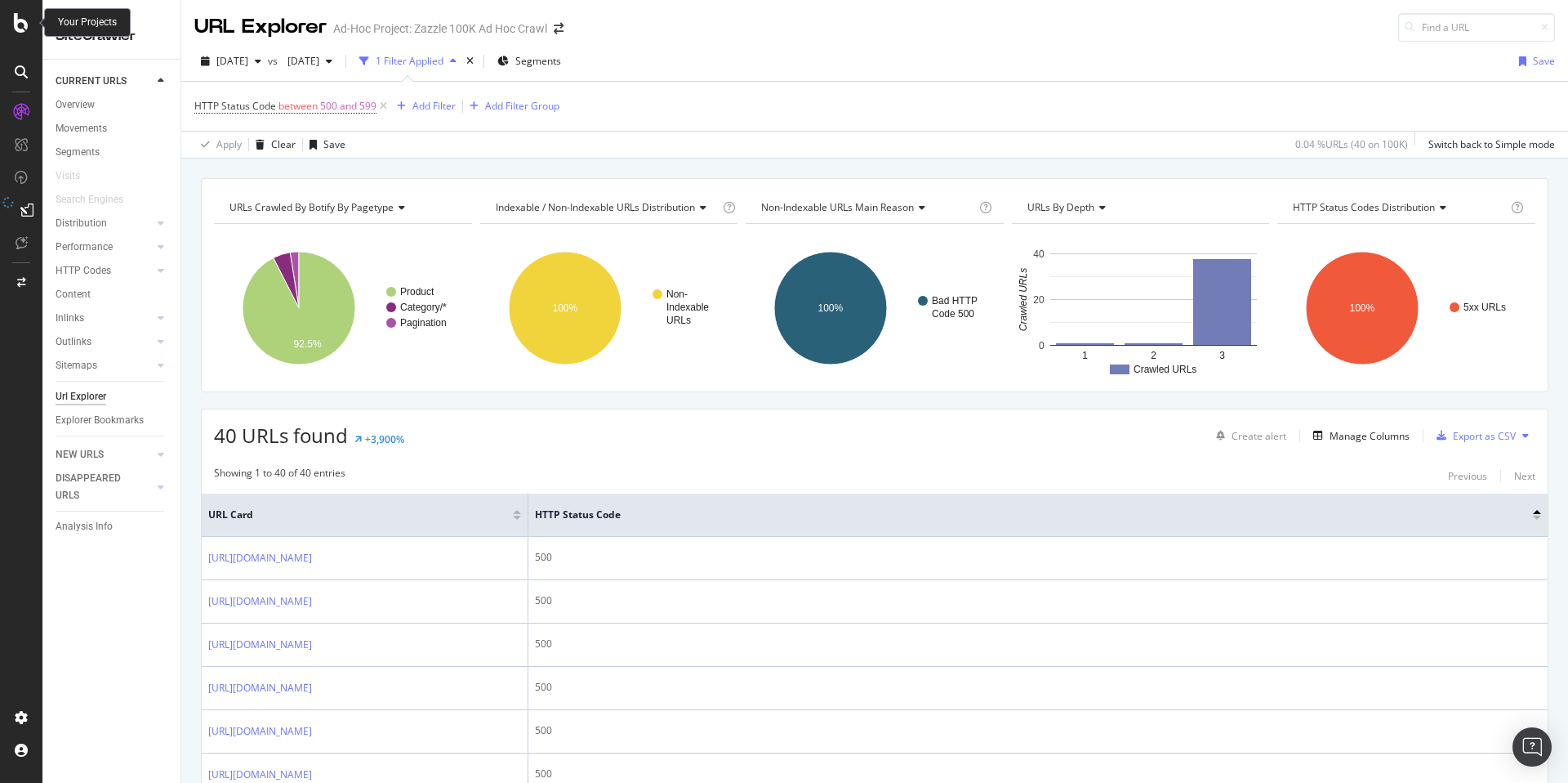
click at [26, 29] on icon at bounding box center [21, 23] width 14 height 20
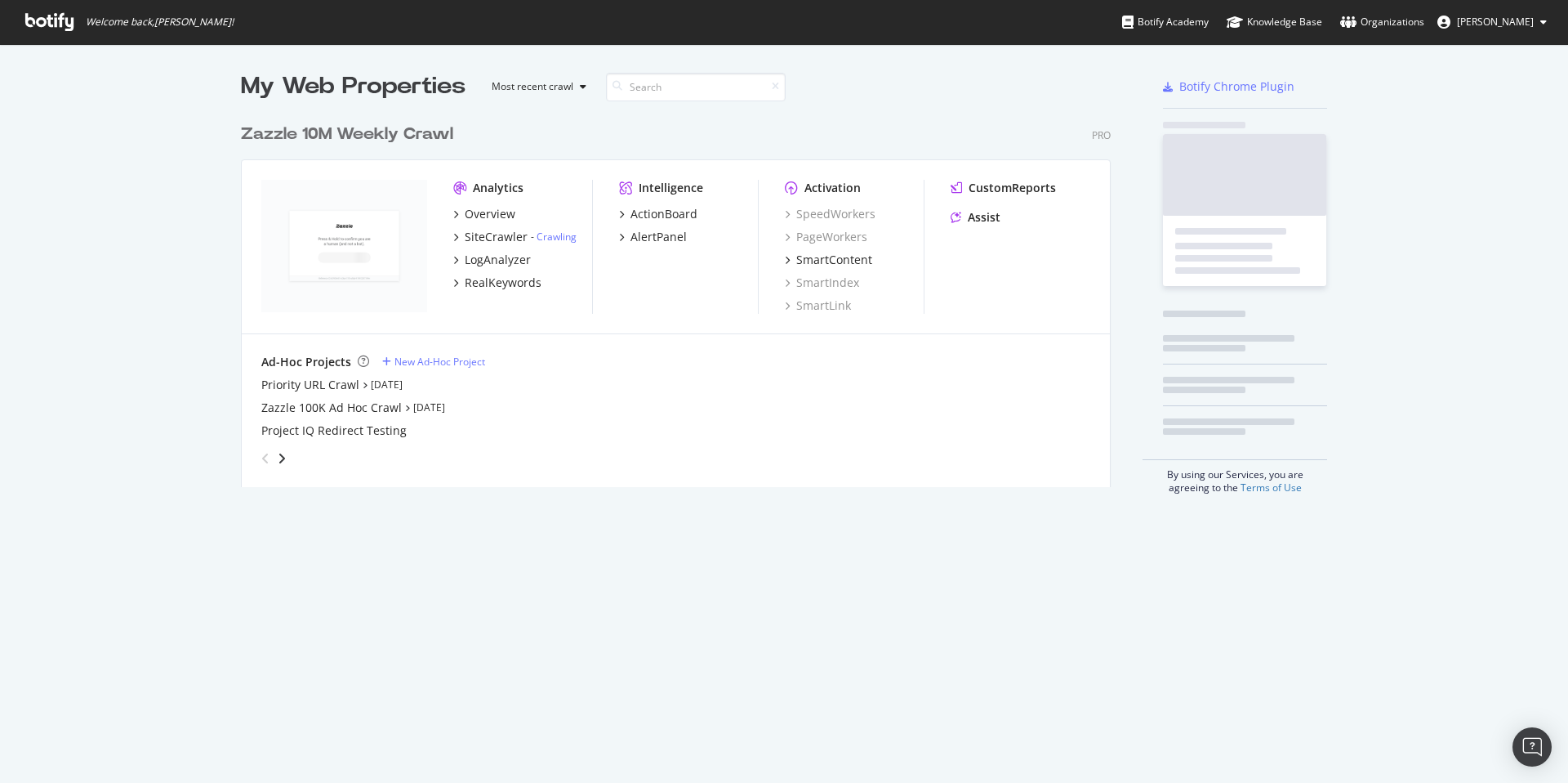
scroll to position [771, 1543]
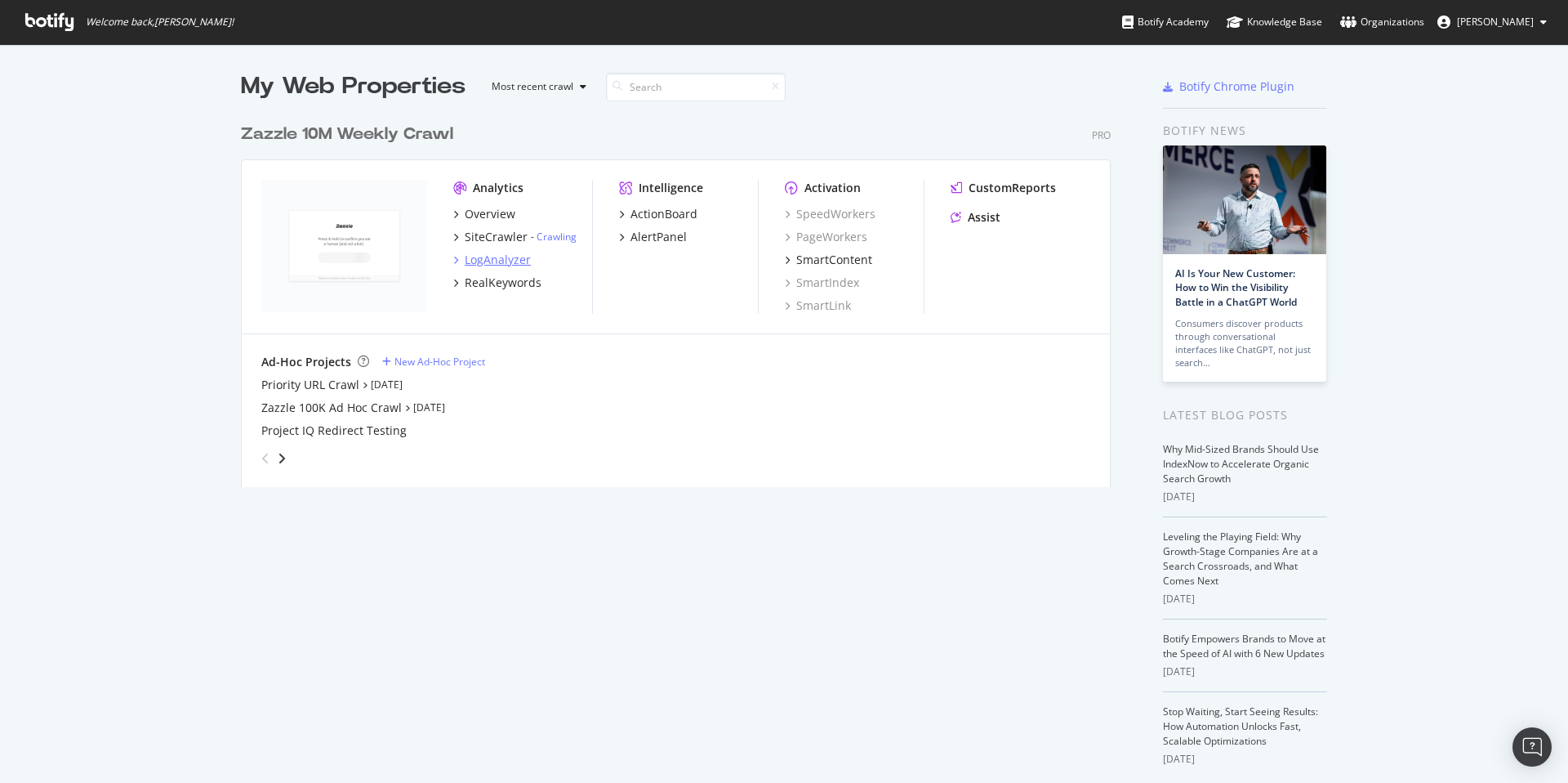
click at [495, 259] on div "LogAnalyzer" at bounding box center [498, 259] width 66 height 16
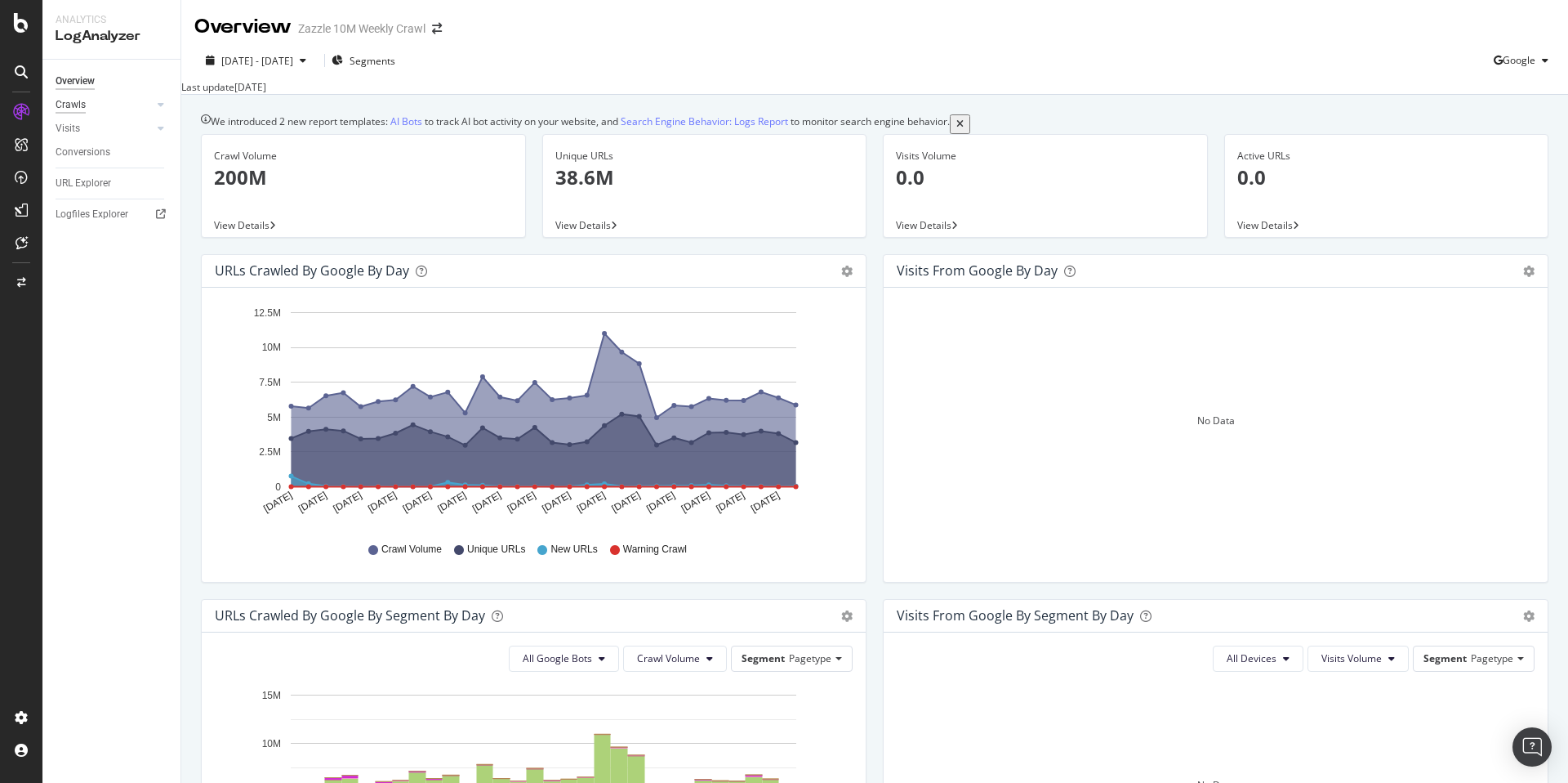
click at [81, 102] on div "Crawls" at bounding box center [70, 105] width 30 height 17
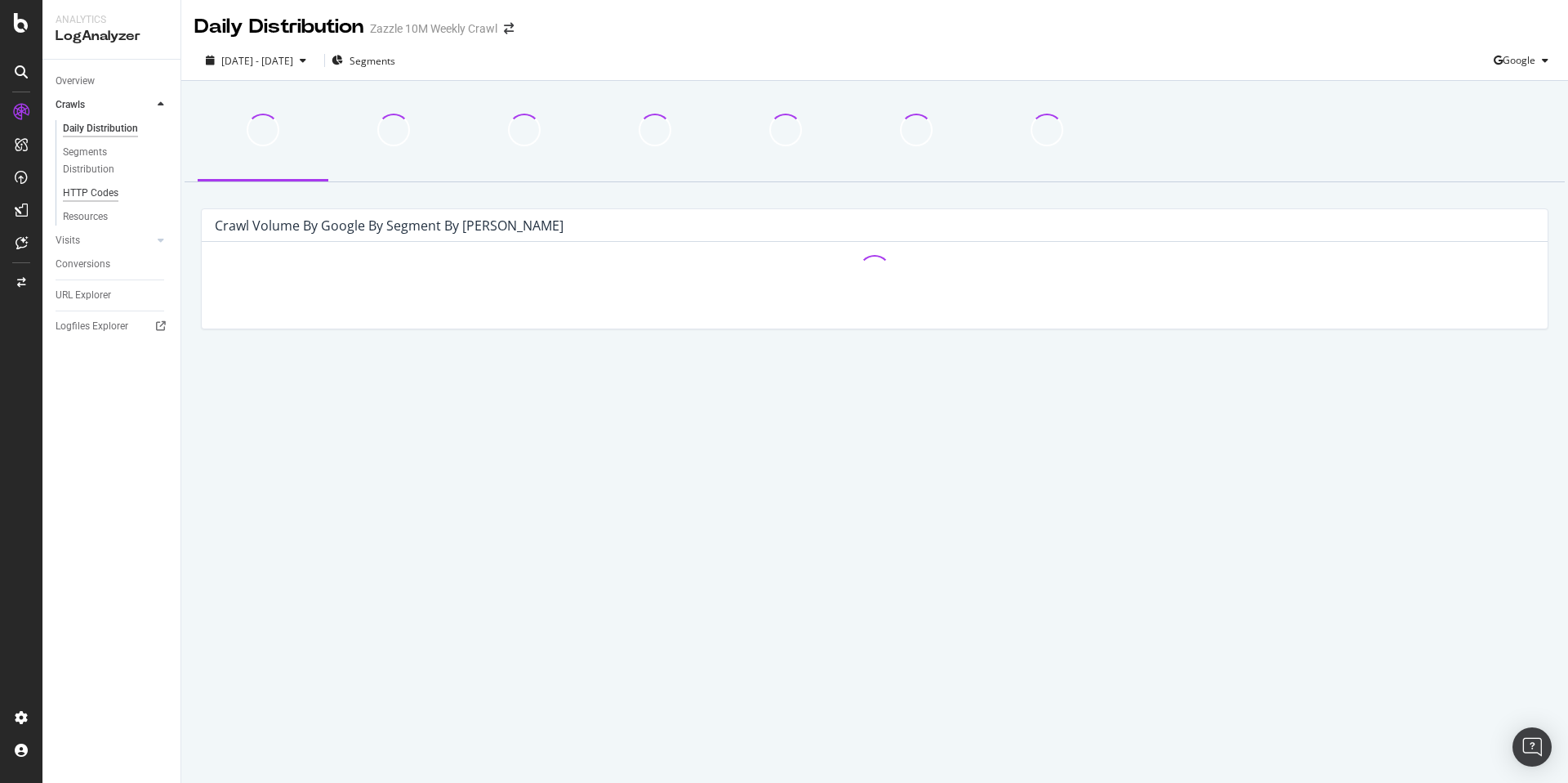
click at [71, 191] on div "HTTP Codes" at bounding box center [90, 193] width 55 height 17
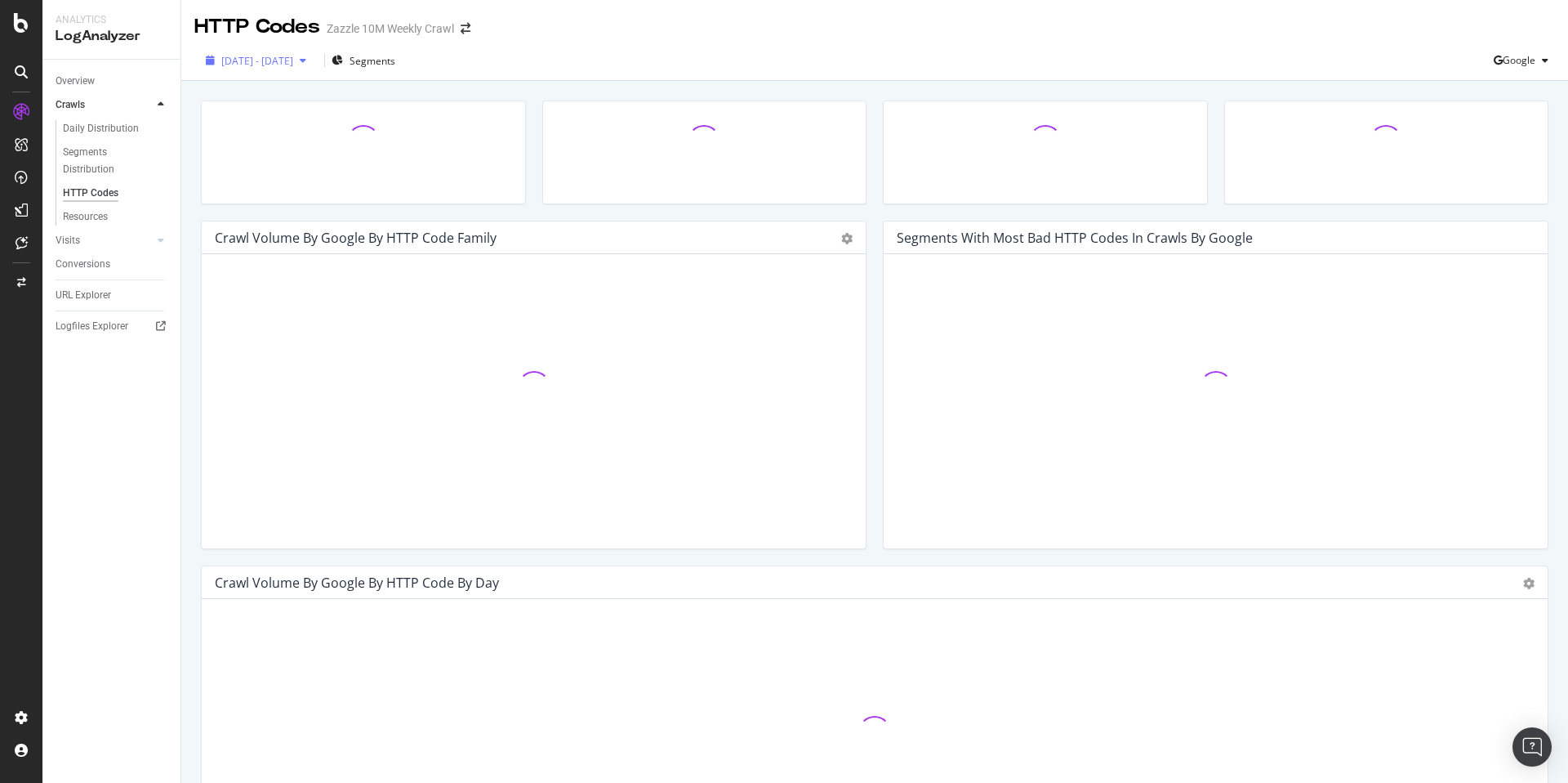
click at [293, 61] on span "2025 Jul. 14th - Aug. 12th" at bounding box center [257, 61] width 72 height 14
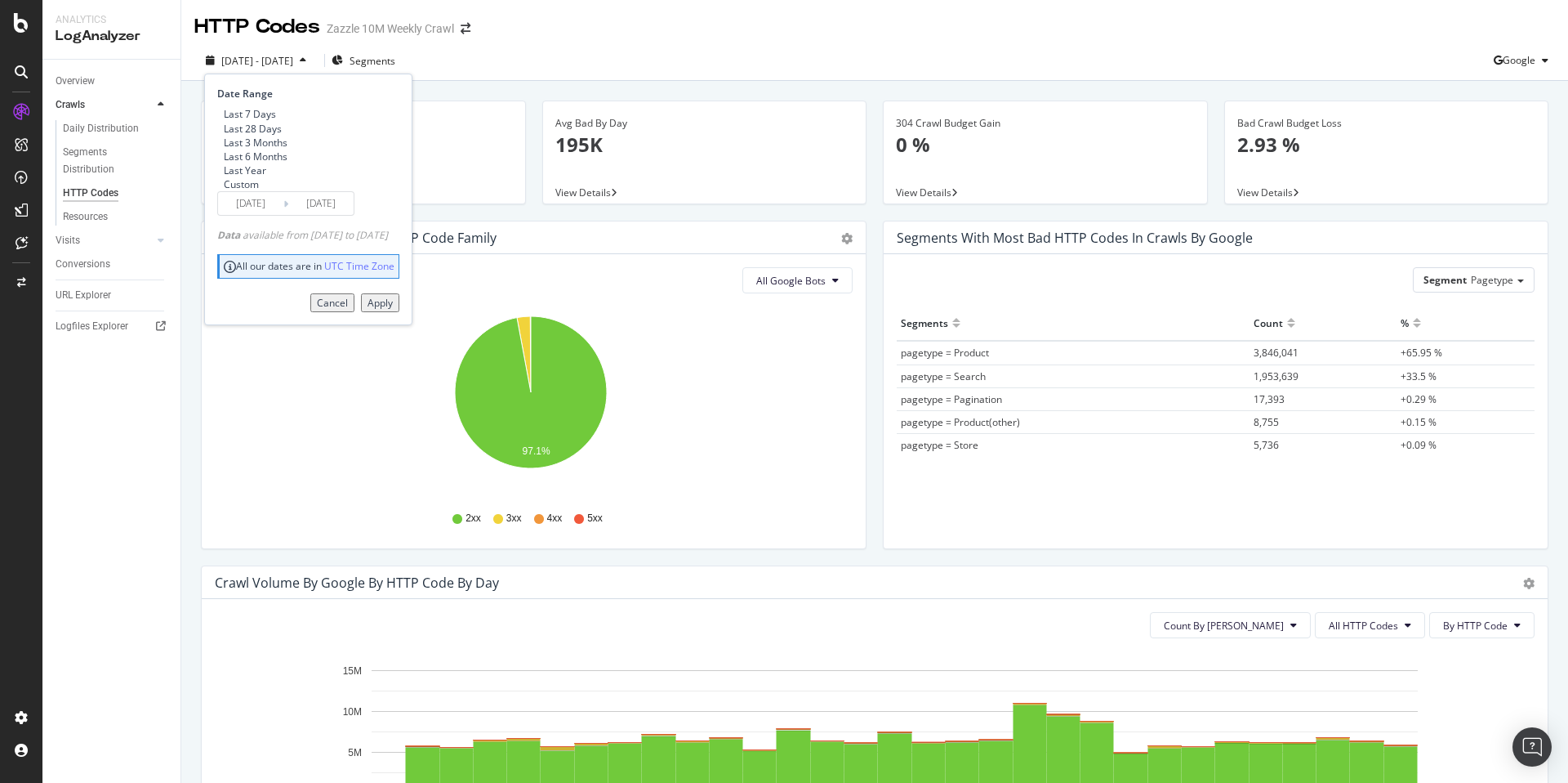
click at [655, 63] on div "2025 Jul. 14th - Aug. 12th Segments Date Range Last 7 Days Last 28 Days Last 3 …" at bounding box center [875, 64] width 1387 height 32
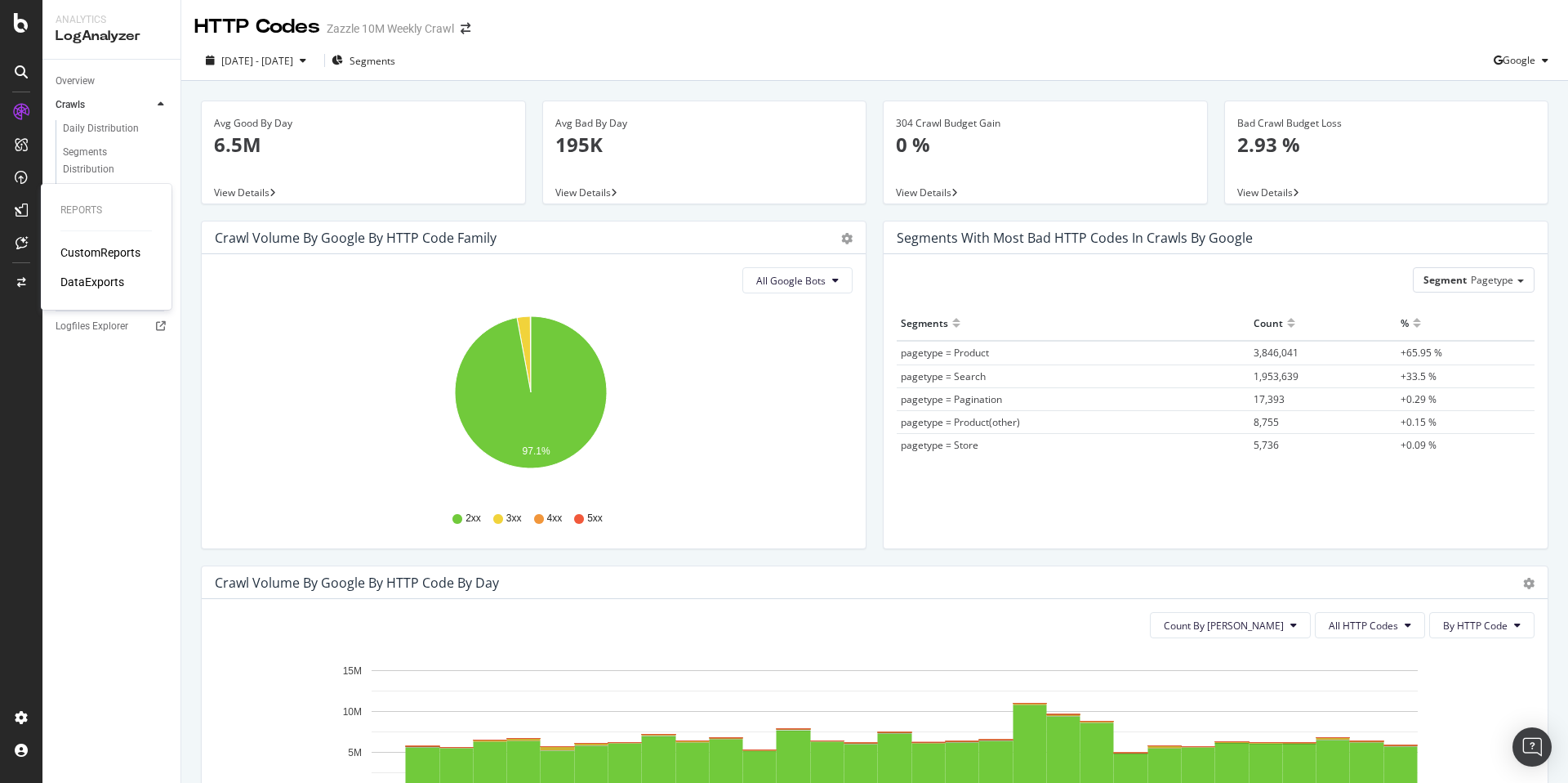
click at [65, 281] on div "DataExports" at bounding box center [92, 281] width 64 height 16
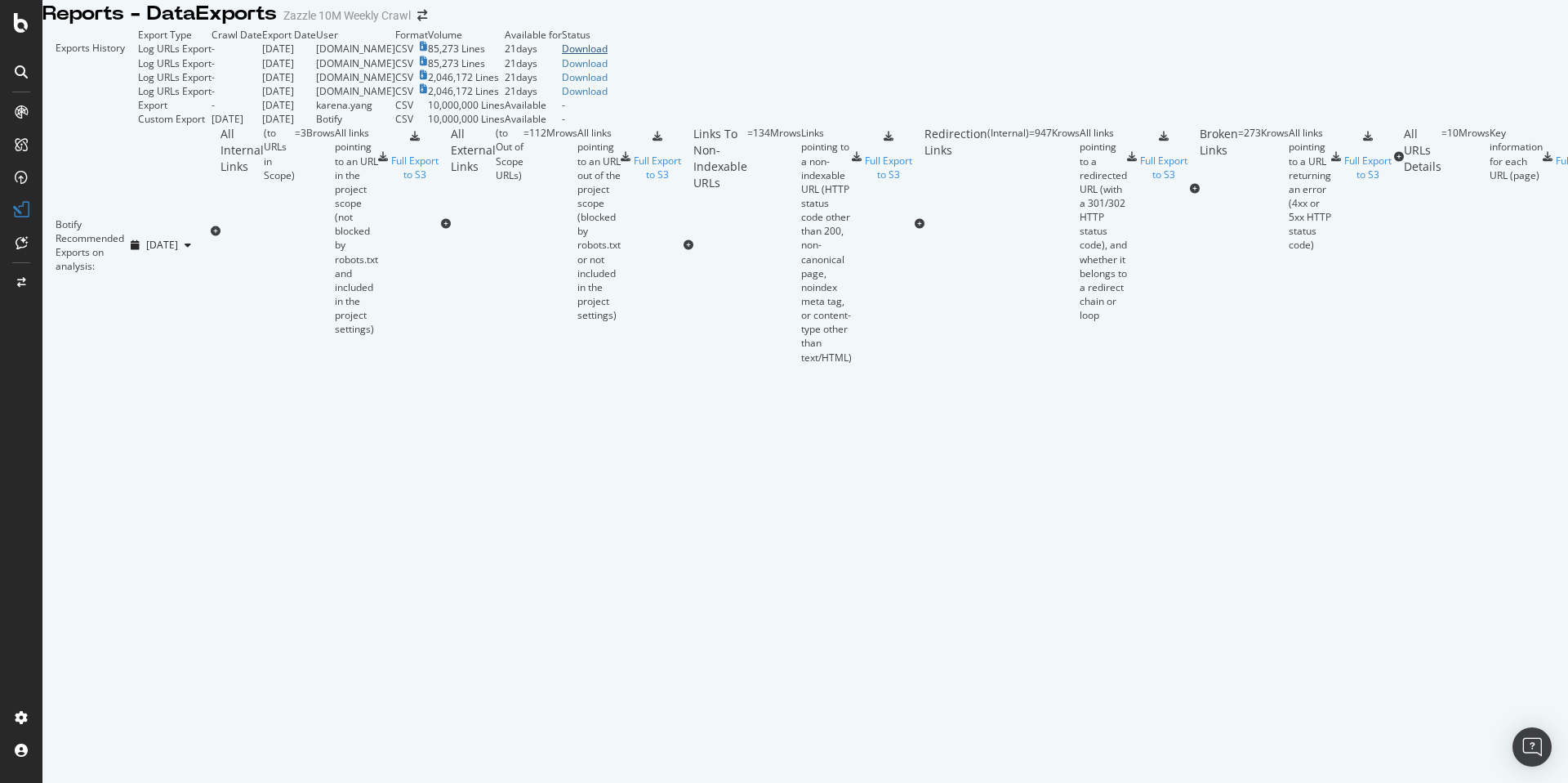
click at [608, 55] on link "Download" at bounding box center [585, 48] width 46 height 14
click at [138, 70] on div "Exports History" at bounding box center [90, 76] width 96 height 98
click at [76, 253] on div "CustomReports" at bounding box center [101, 252] width 80 height 16
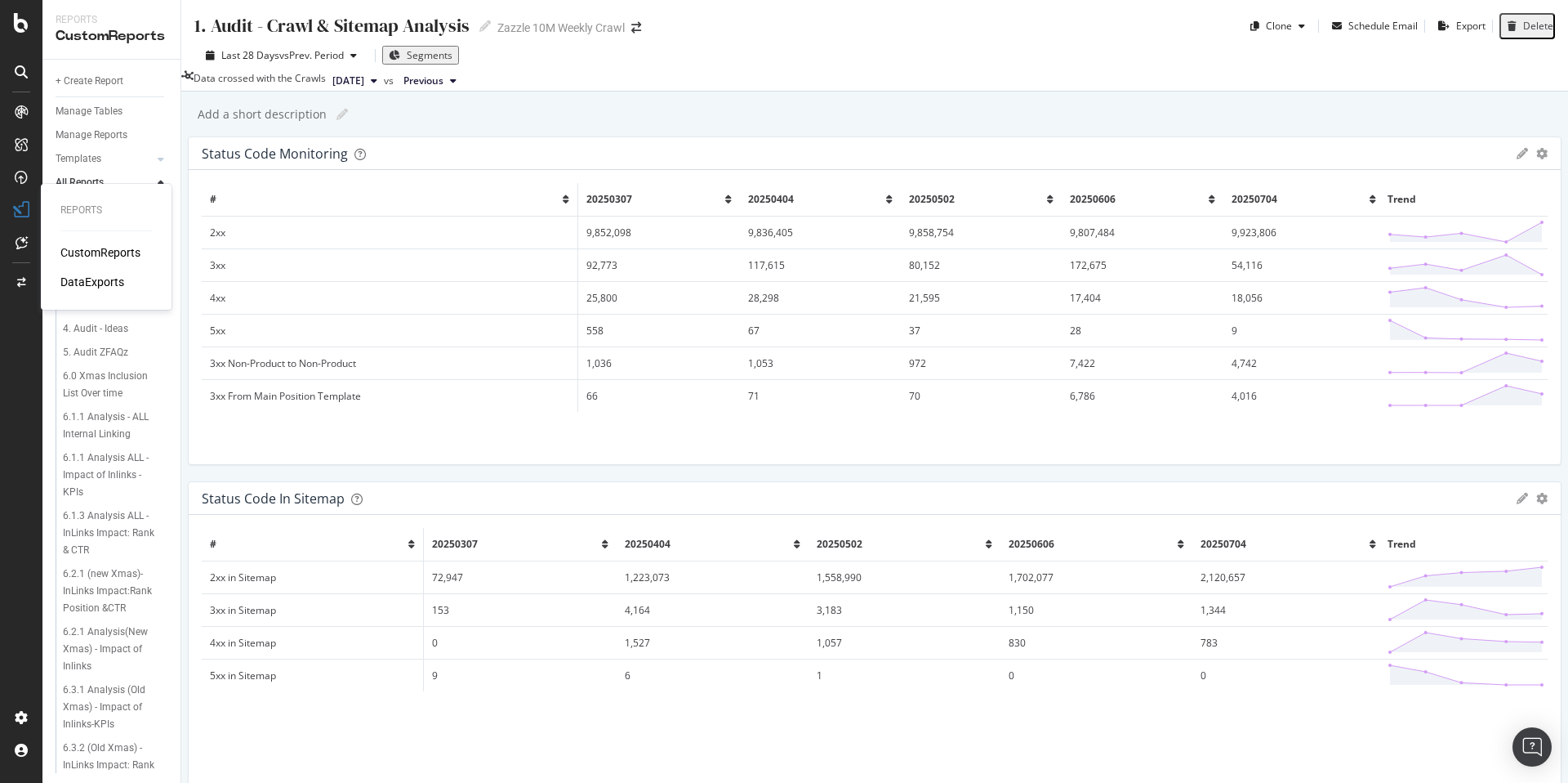
click at [74, 275] on div "DataExports" at bounding box center [92, 281] width 64 height 16
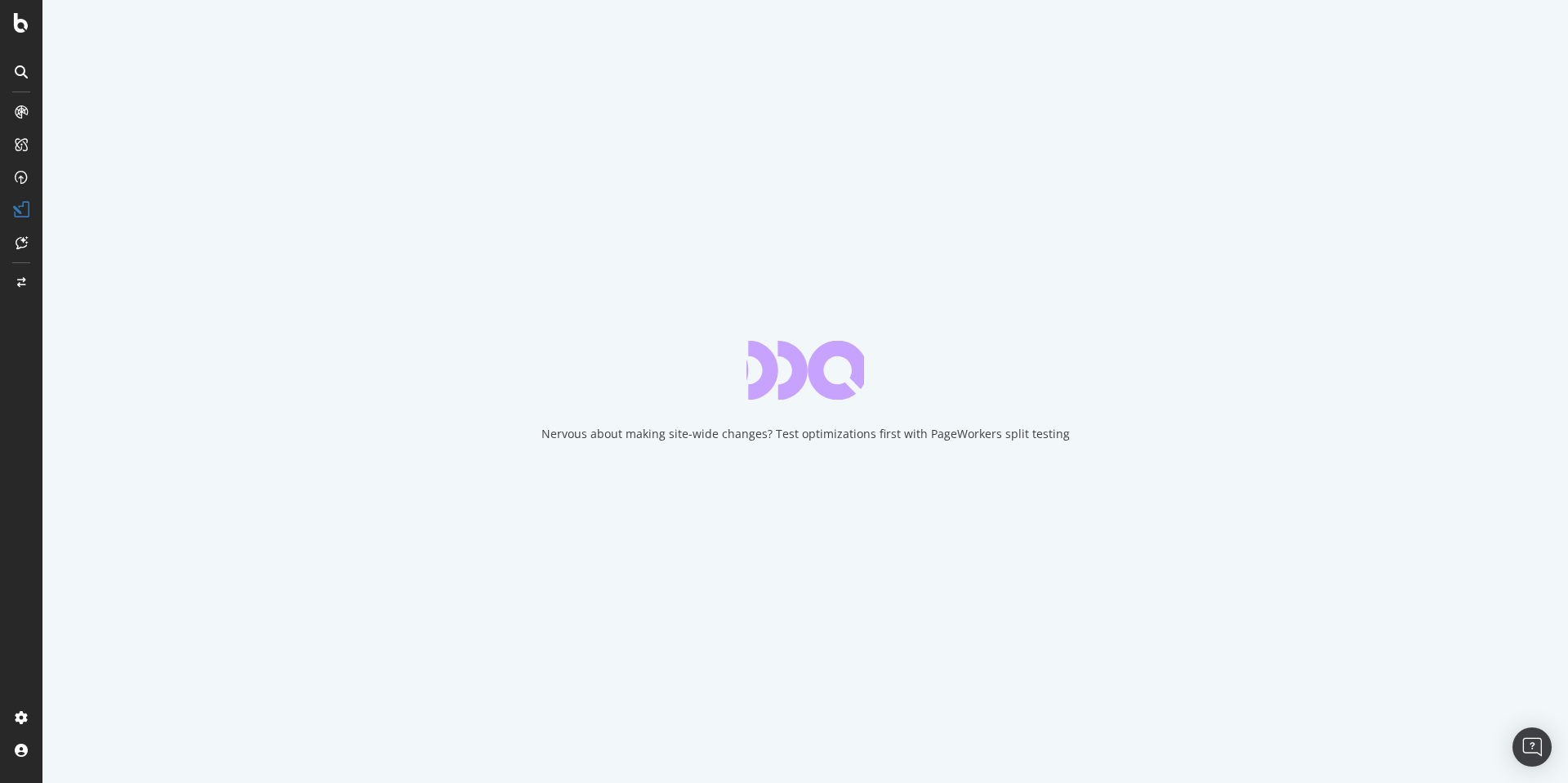
click at [14, 14] on icon at bounding box center [21, 23] width 14 height 20
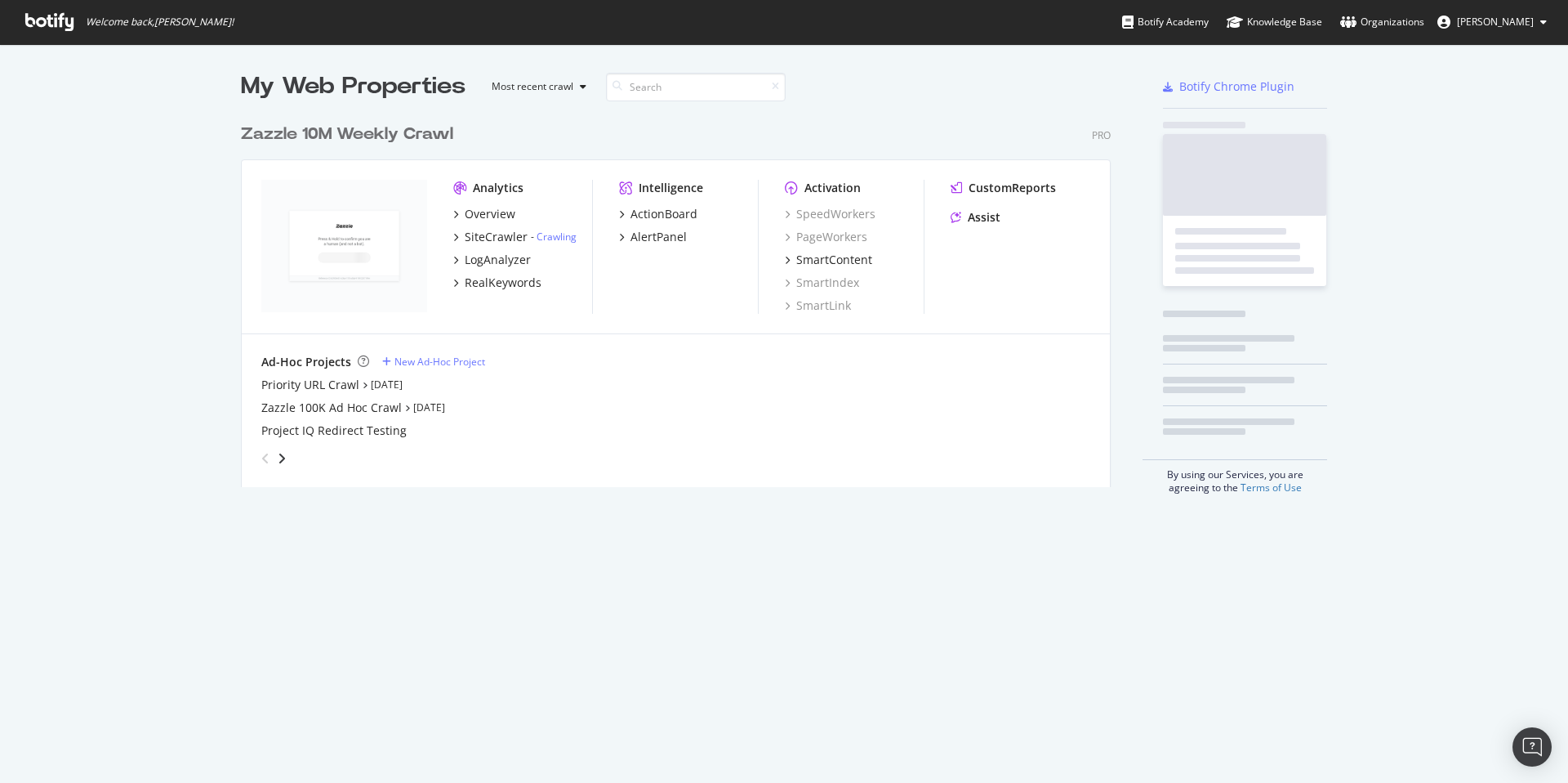
scroll to position [771, 1543]
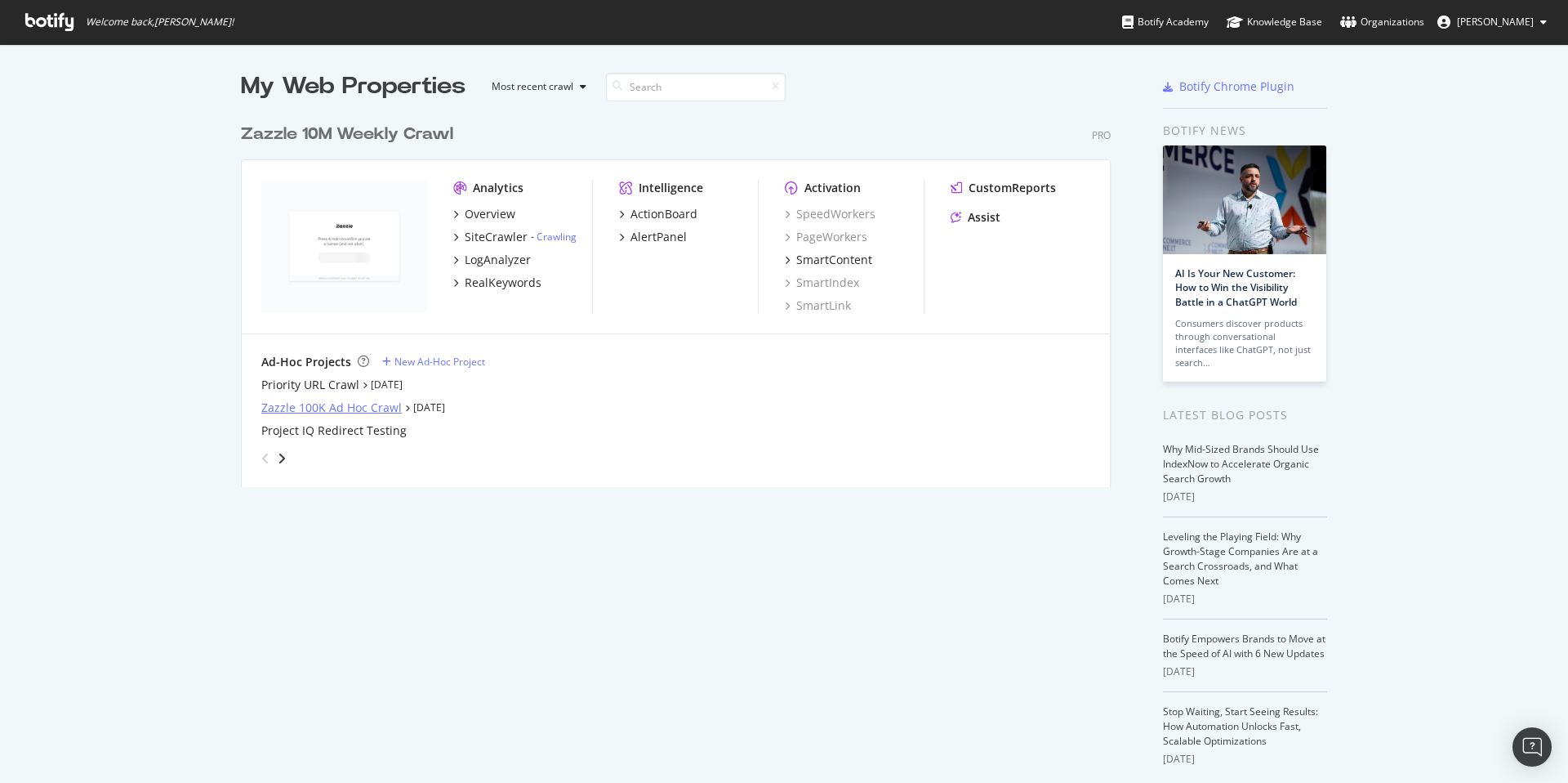
click at [325, 408] on div "Zazzle 100K Ad Hoc Crawl" at bounding box center [331, 408] width 141 height 16
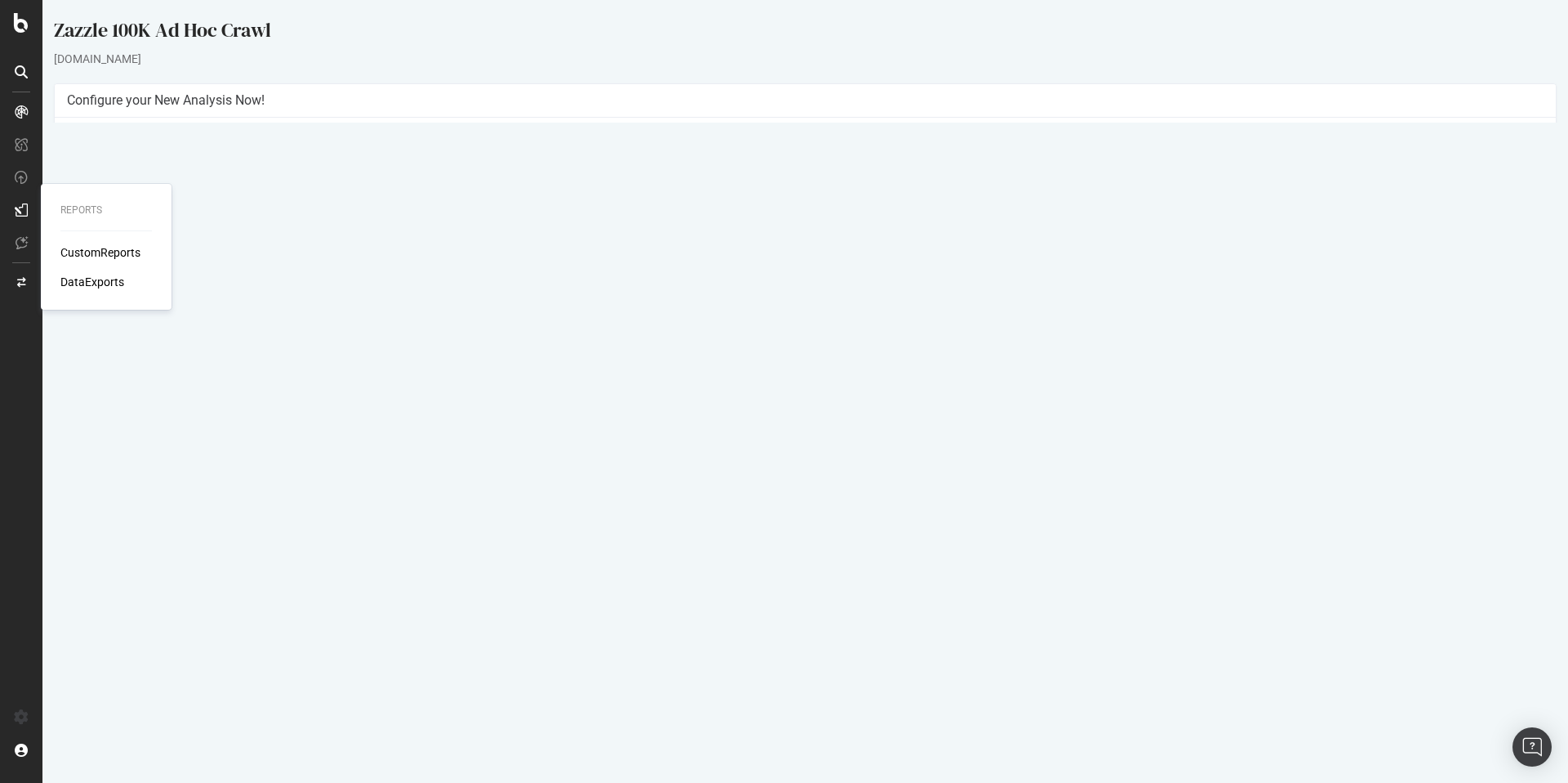
click at [76, 248] on div "CustomReports" at bounding box center [101, 252] width 80 height 16
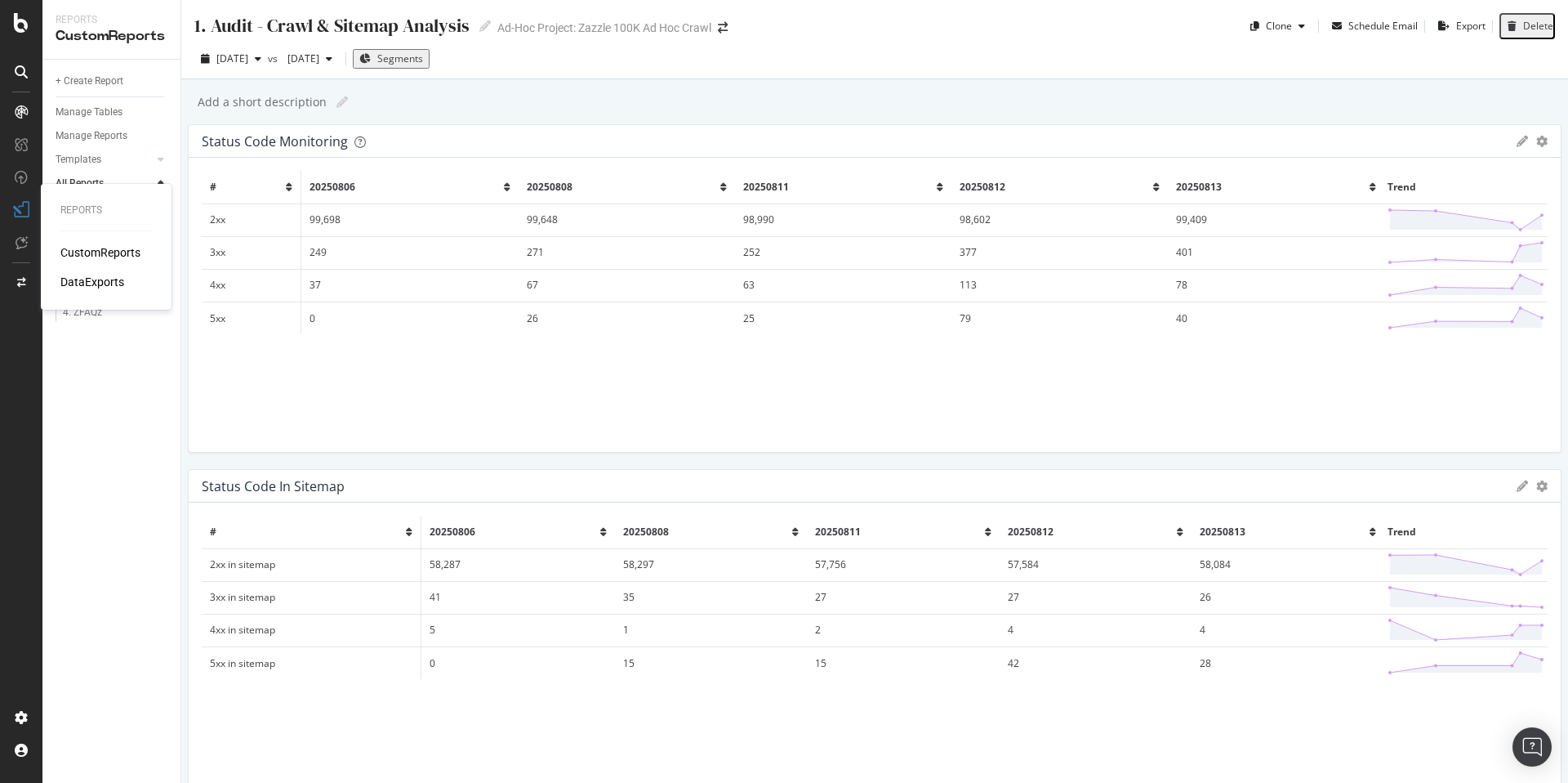
click at [85, 279] on div "DataExports" at bounding box center [92, 281] width 64 height 16
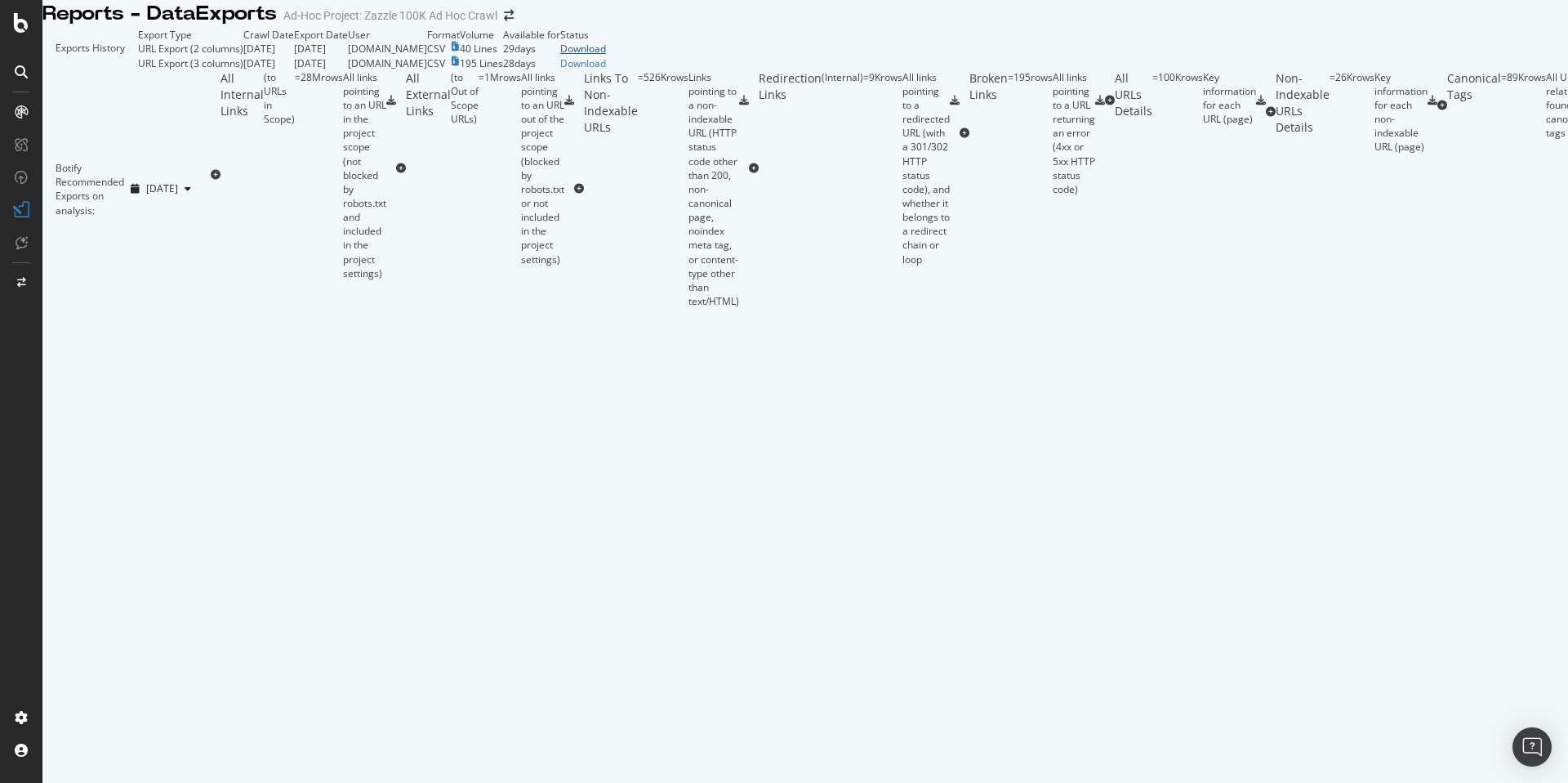
click at [606, 55] on div "Download" at bounding box center [583, 48] width 46 height 14
click at [211, 295] on div "Botify Recommended Exports on analysis: 2025 Aug. 13th" at bounding box center [126, 189] width 168 height 238
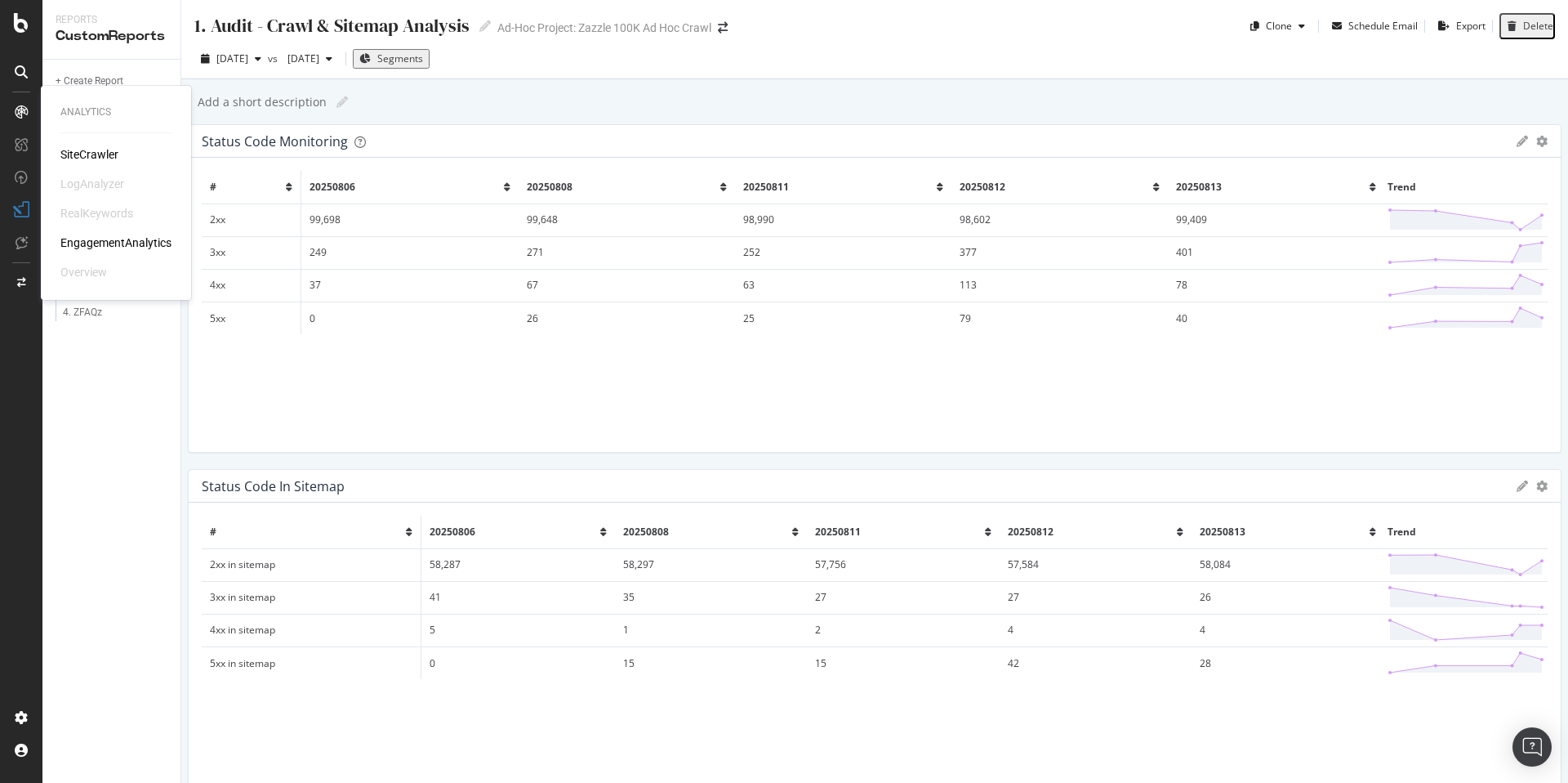
click at [20, 114] on icon at bounding box center [21, 112] width 13 height 13
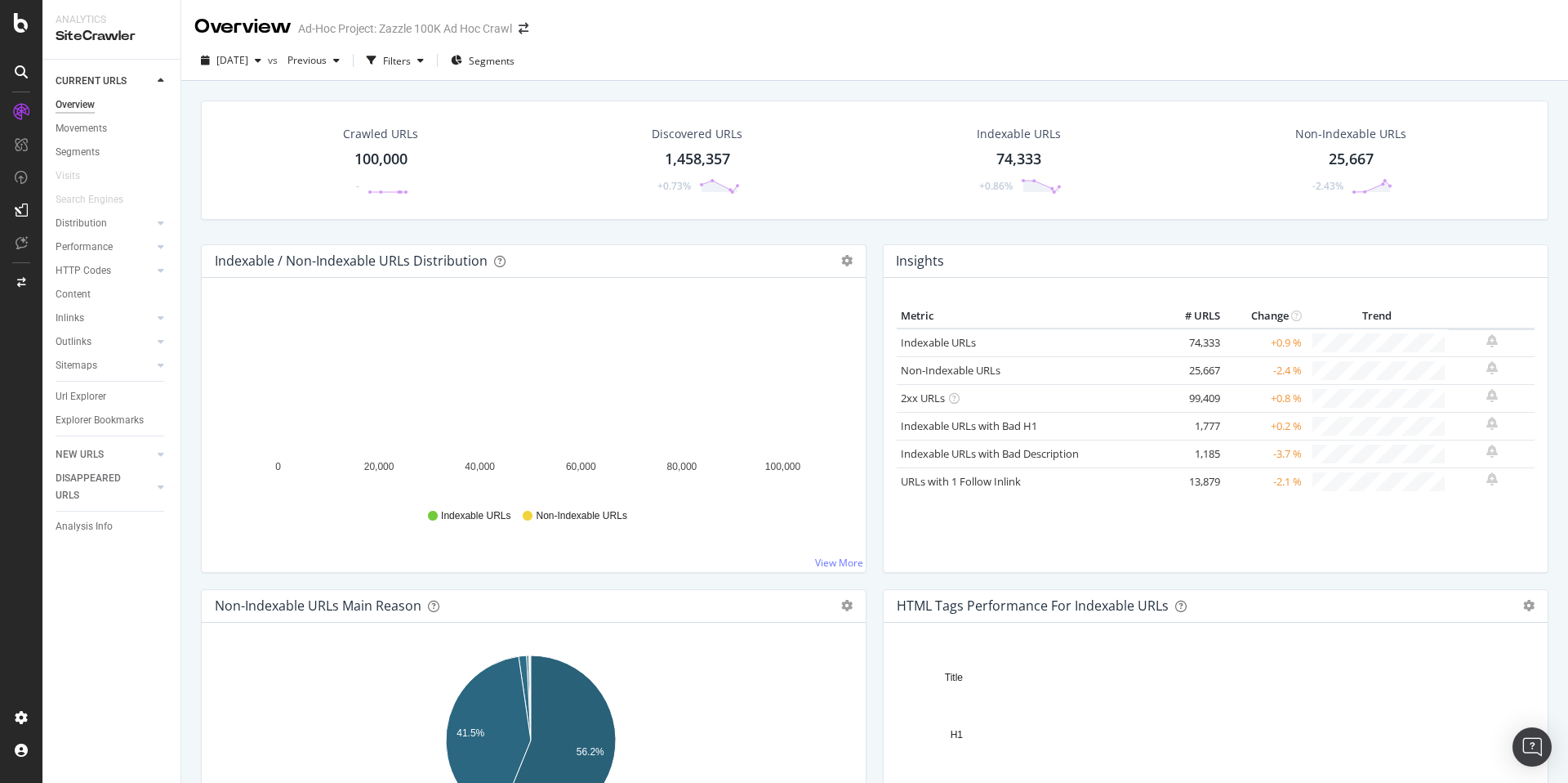
scroll to position [766, 0]
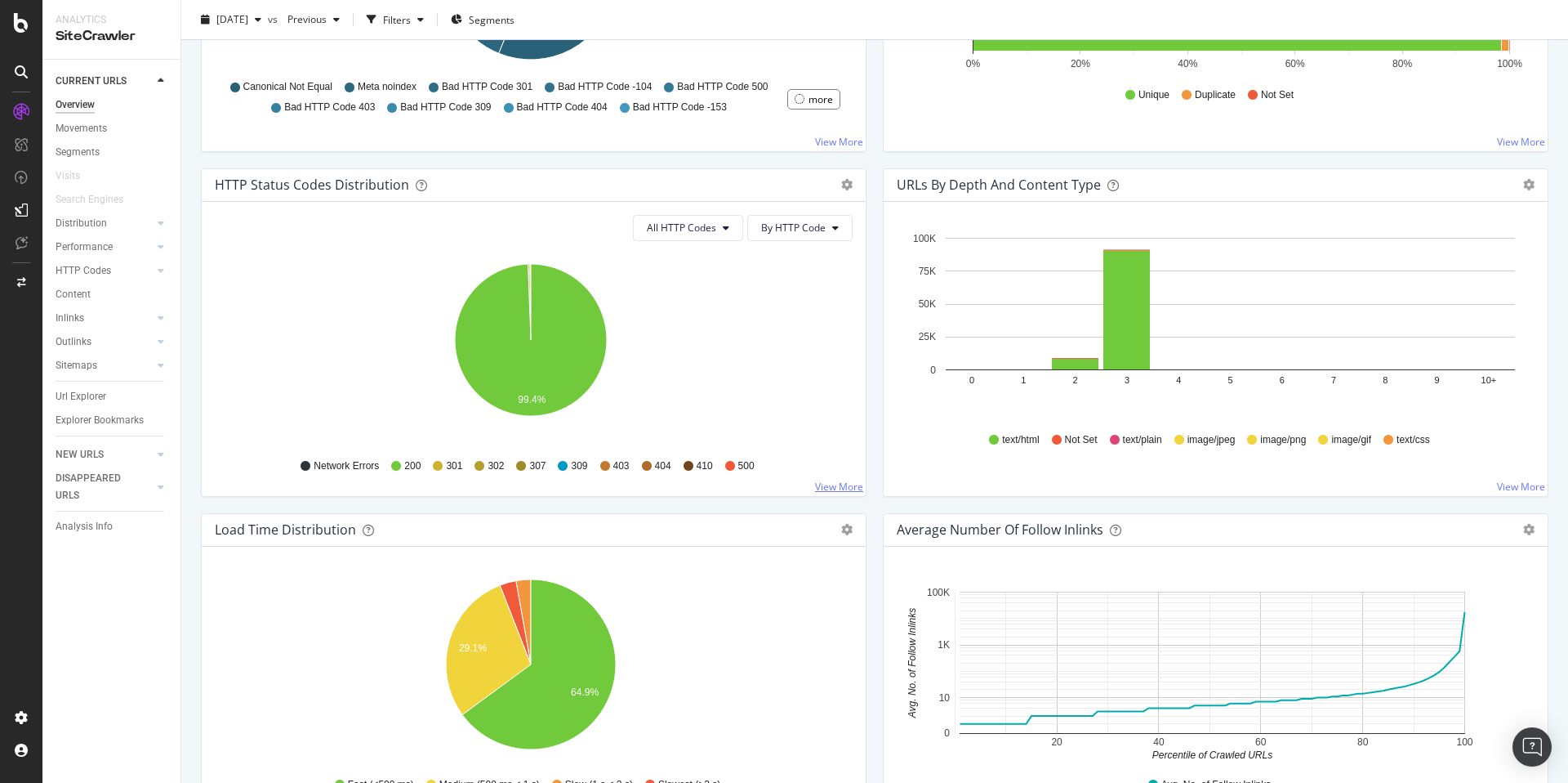
click at [820, 486] on link "View More" at bounding box center [839, 487] width 48 height 14
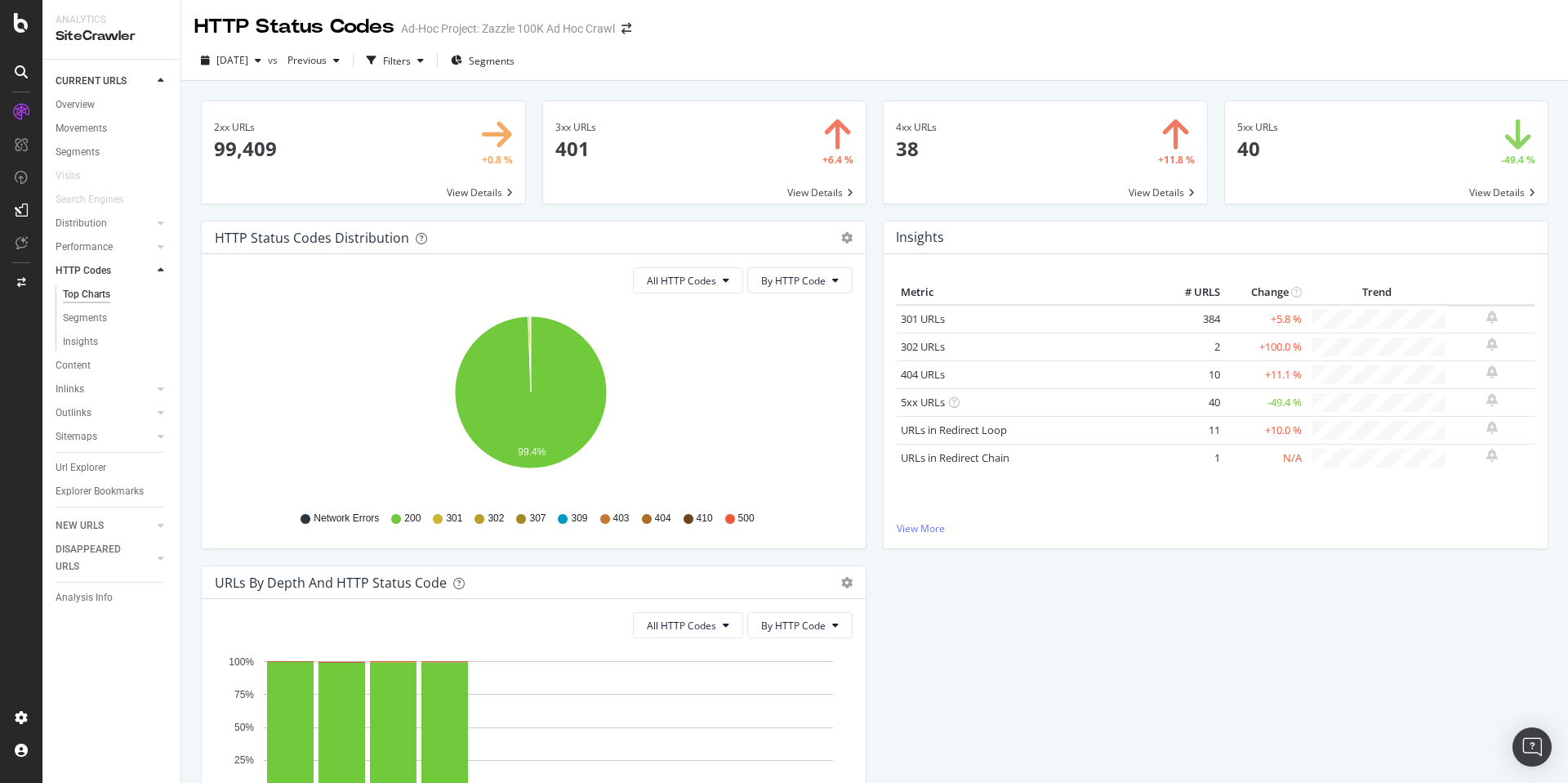
click at [1345, 150] on span at bounding box center [1387, 152] width 324 height 102
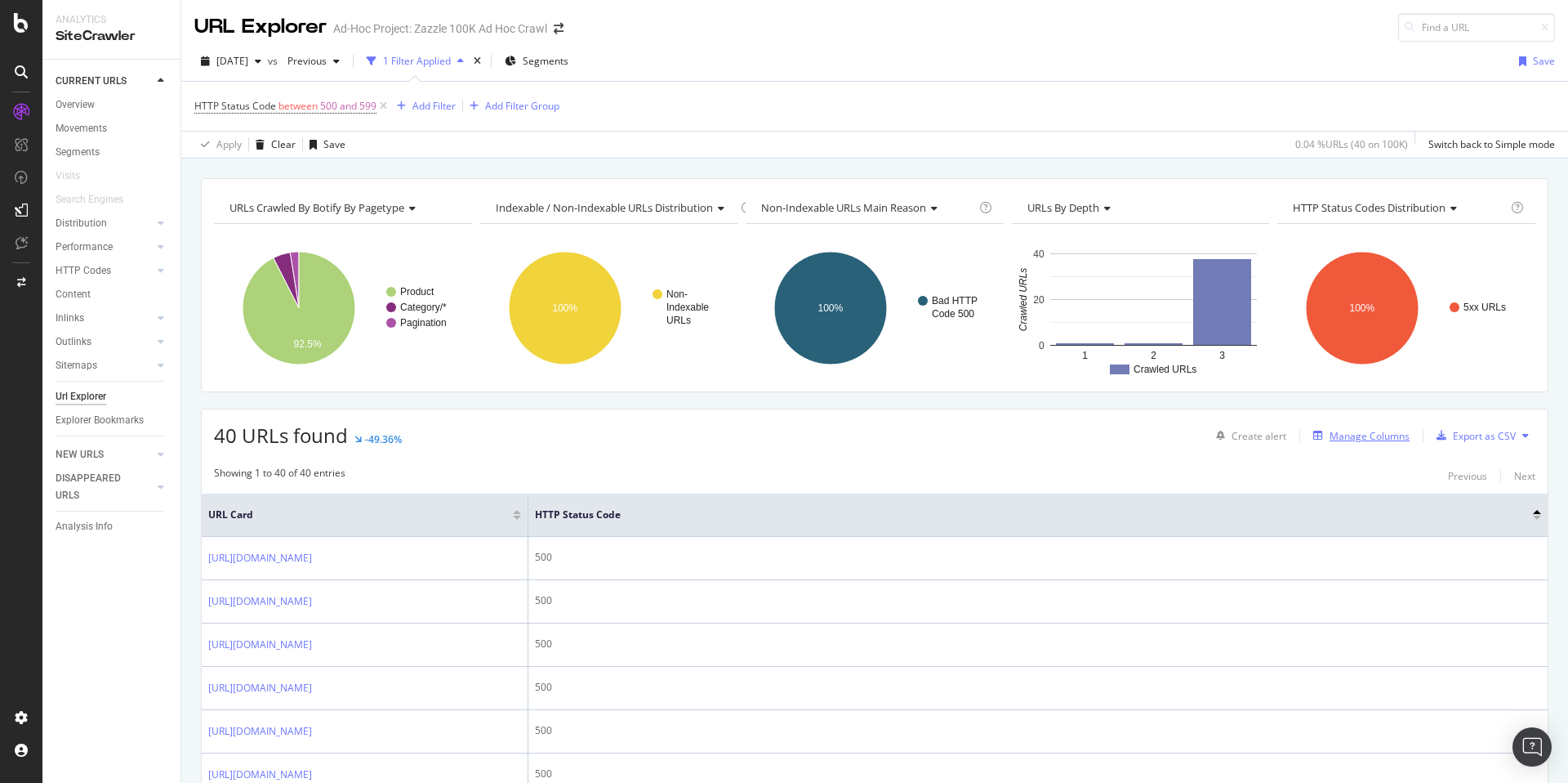
click at [1371, 432] on div "Manage Columns" at bounding box center [1370, 435] width 80 height 14
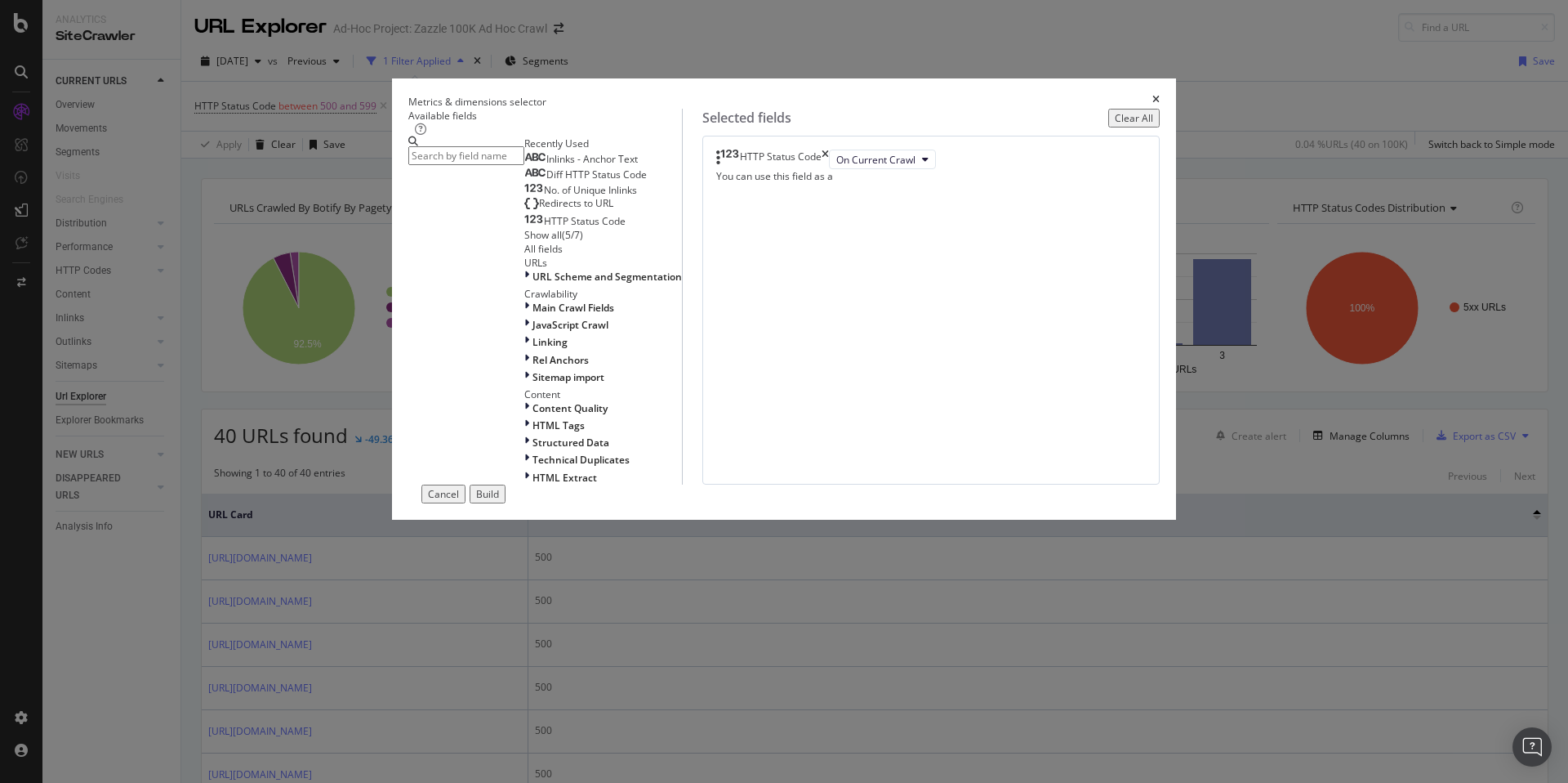
click at [524, 165] on input "modal" at bounding box center [466, 156] width 116 height 19
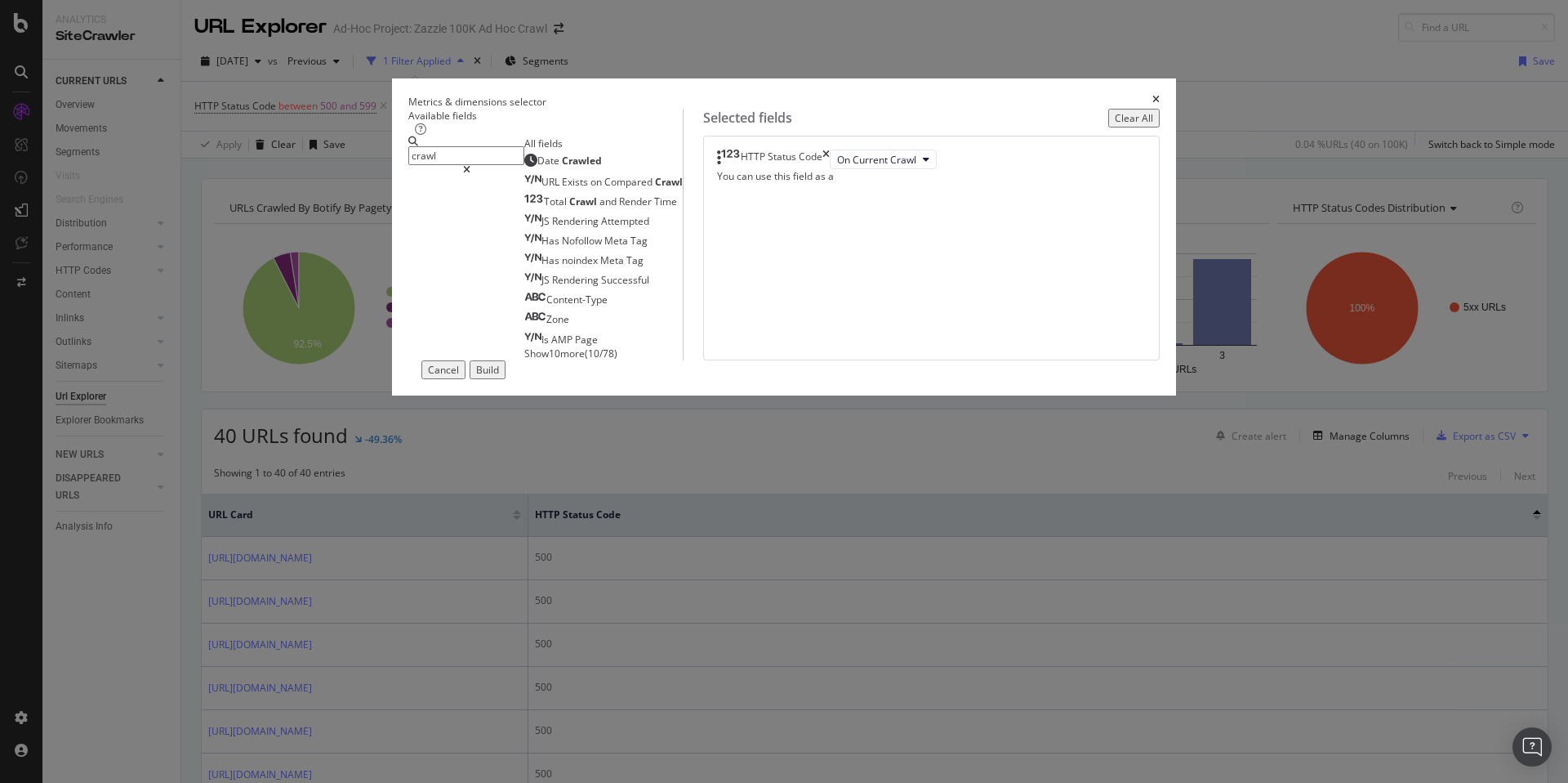
type input "crawl"
click at [524, 360] on span "Show 10 more" at bounding box center [555, 353] width 61 height 14
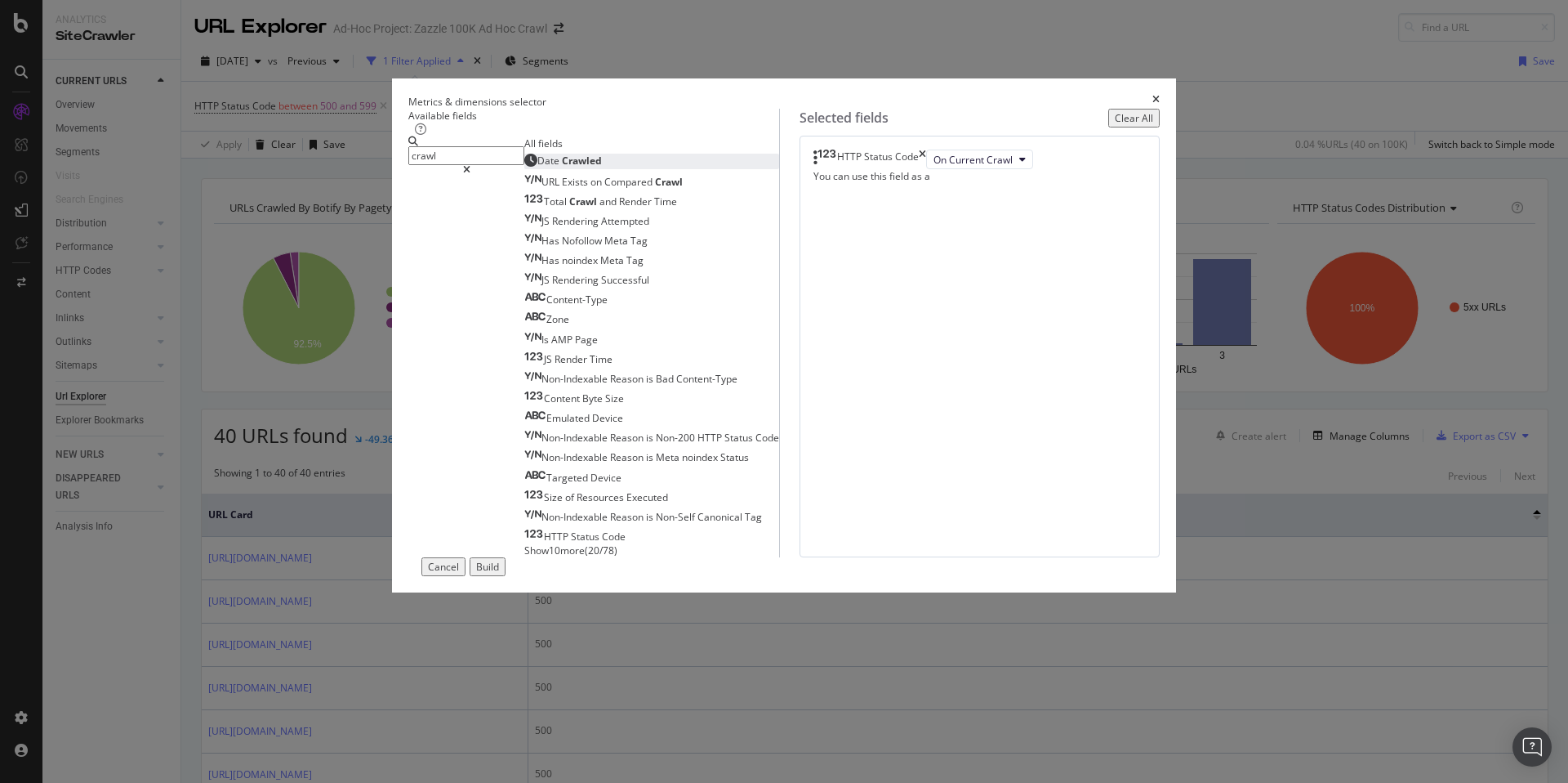
click at [602, 167] on div "Date Crawled" at bounding box center [563, 161] width 78 height 14
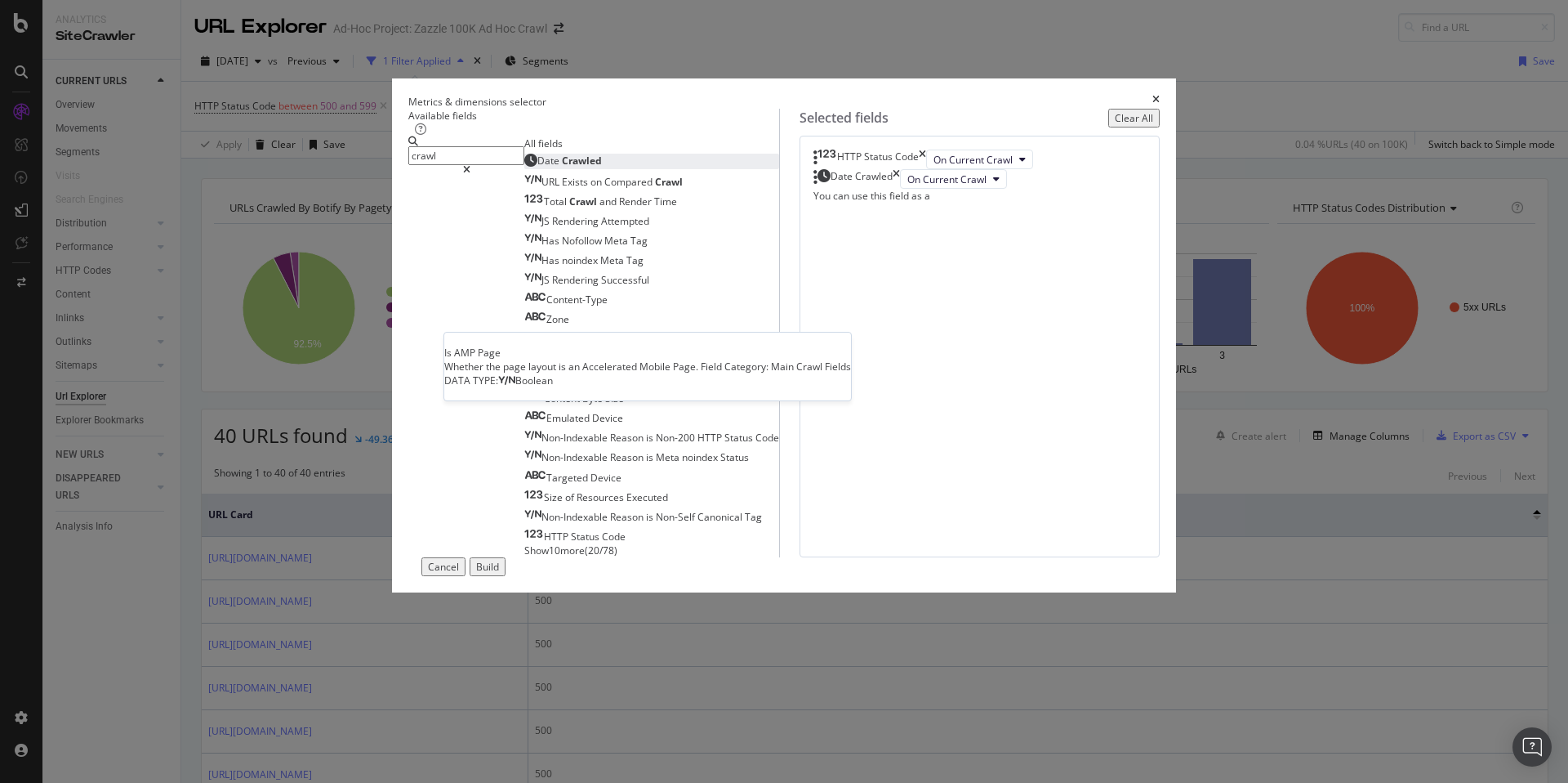
scroll to position [27, 0]
click at [524, 558] on span "Show 10 more" at bounding box center [555, 550] width 61 height 14
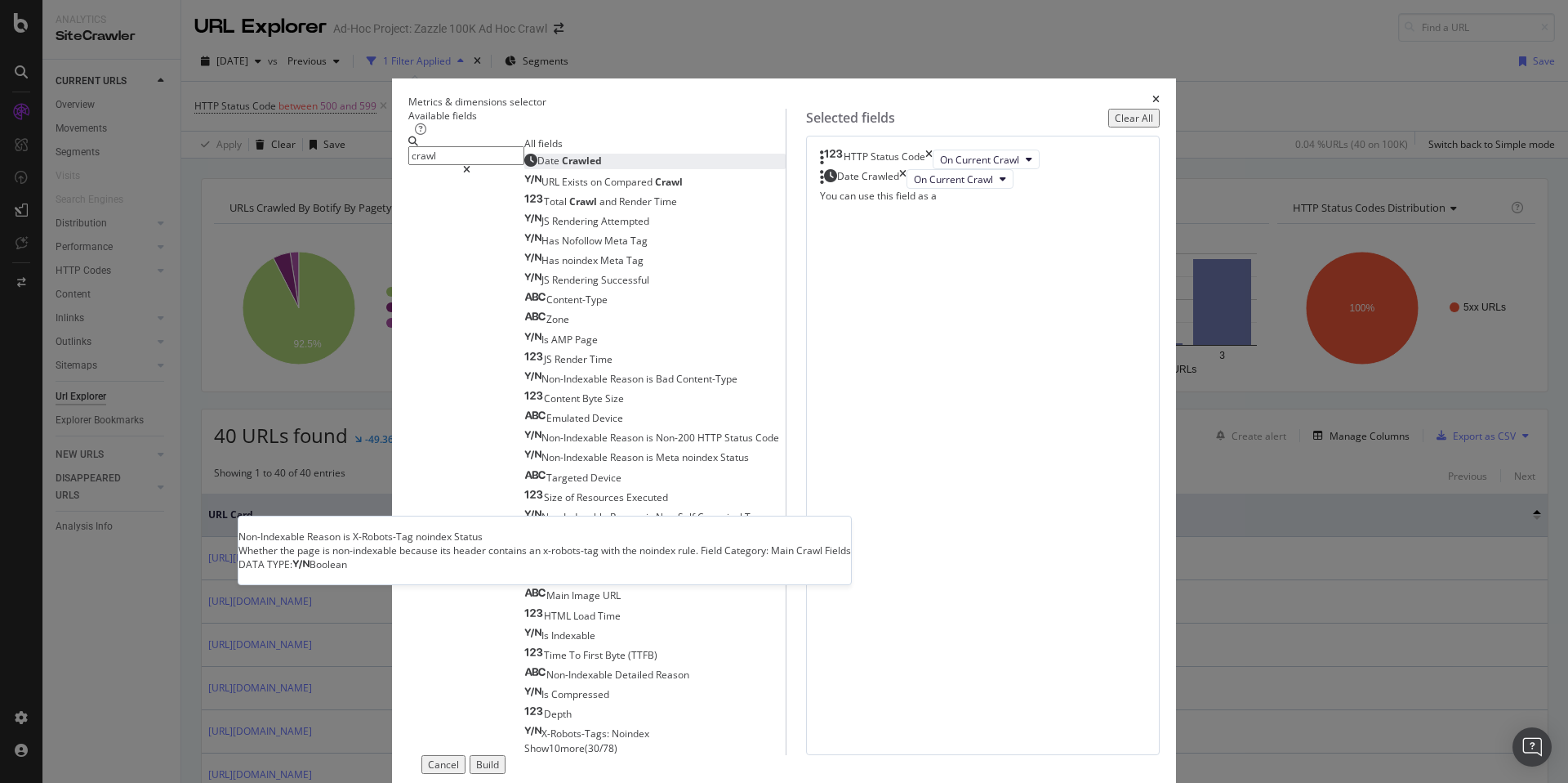
scroll to position [58, 0]
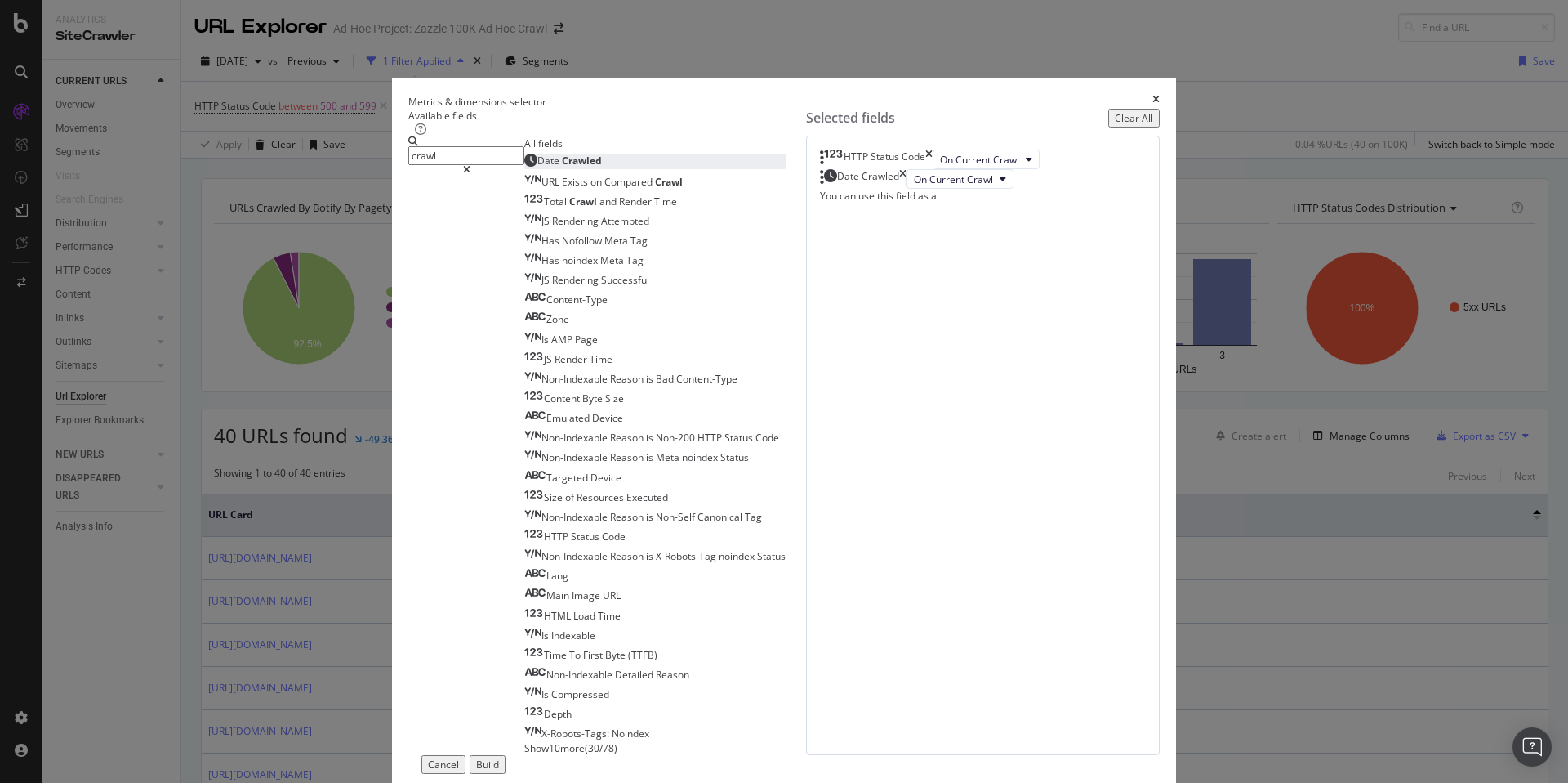
click at [499, 757] on div "Build" at bounding box center [487, 764] width 23 height 14
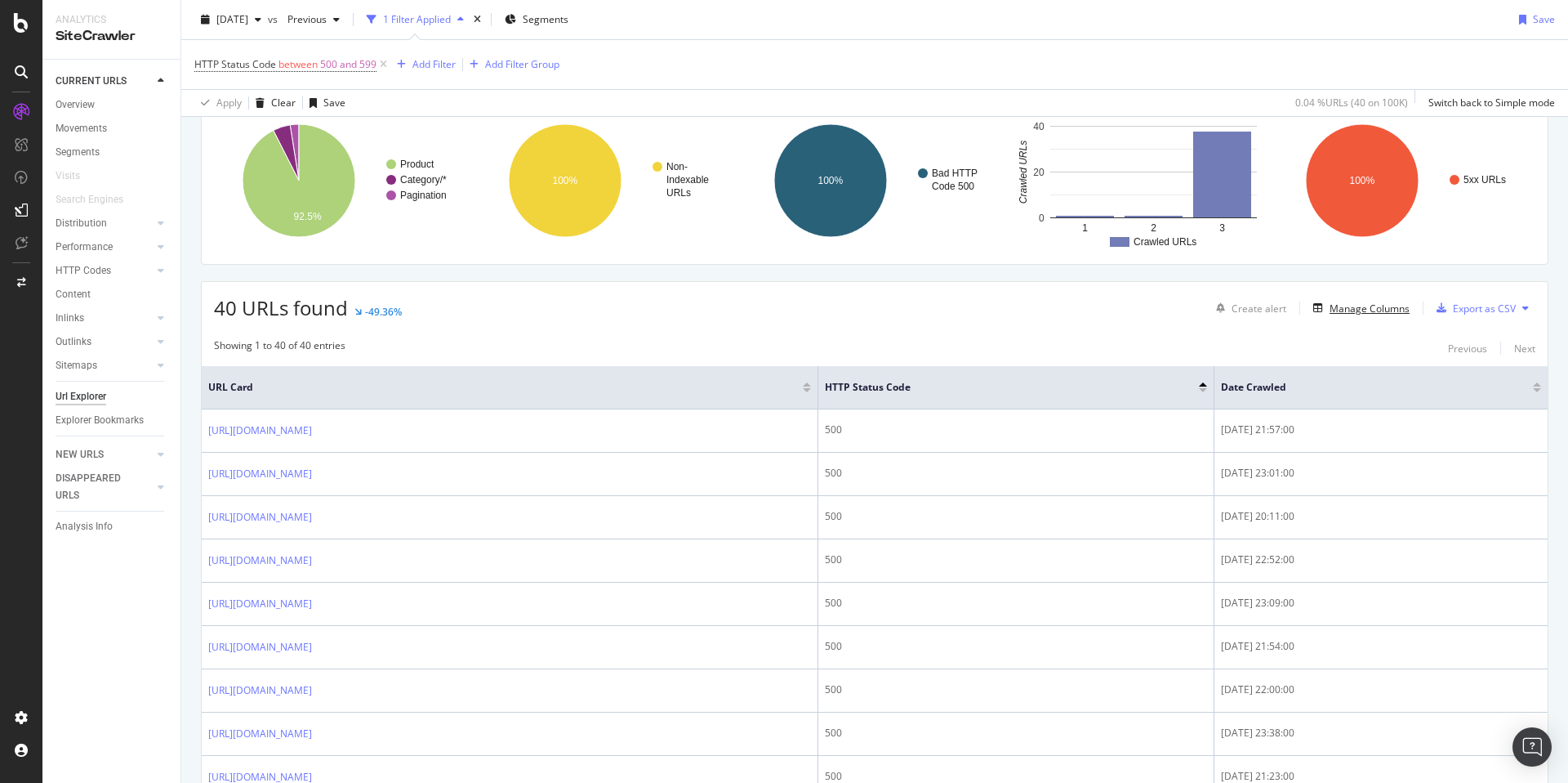
scroll to position [153, 0]
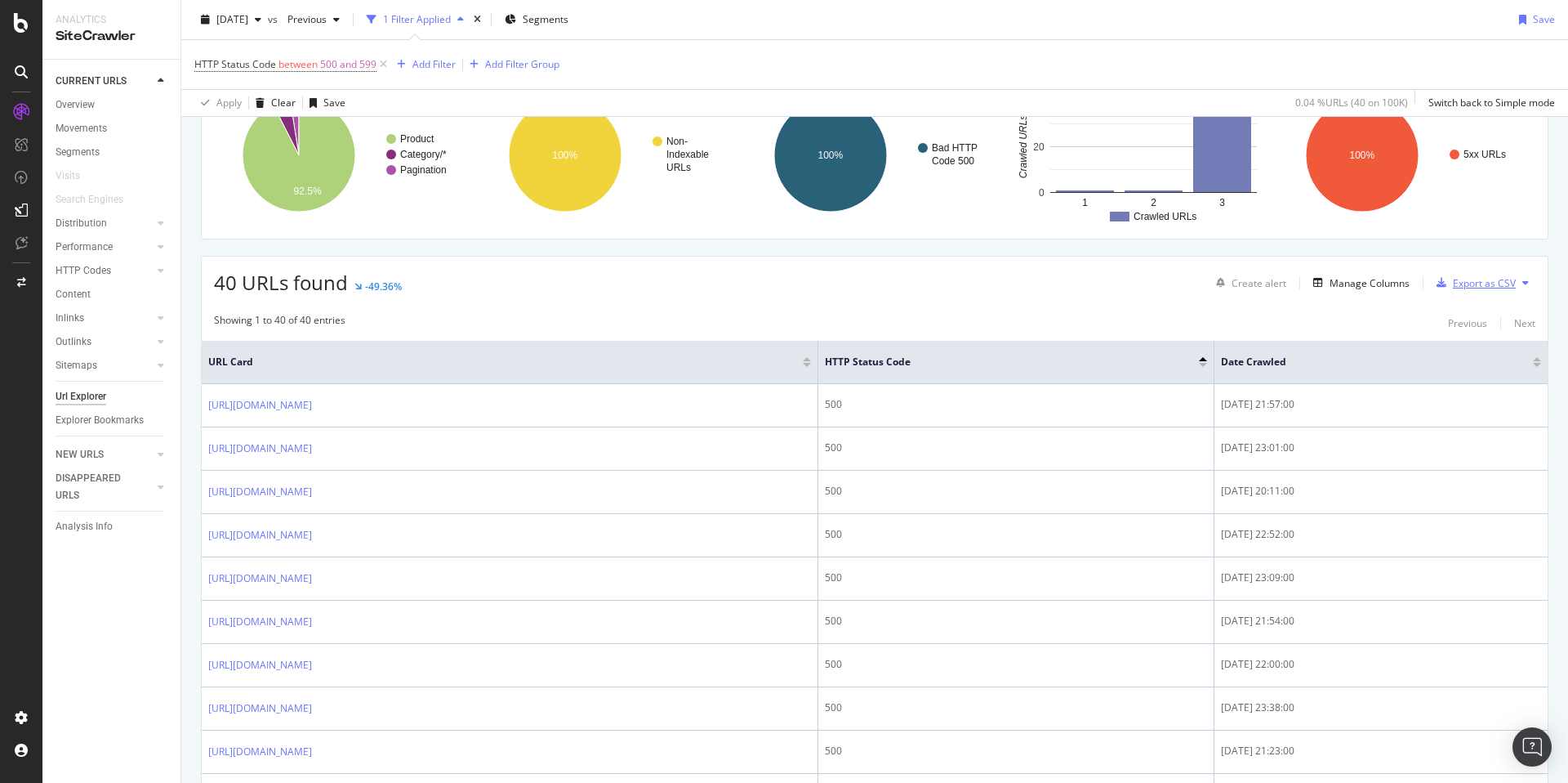
click at [1453, 281] on div "Export as CSV" at bounding box center [1484, 283] width 63 height 14
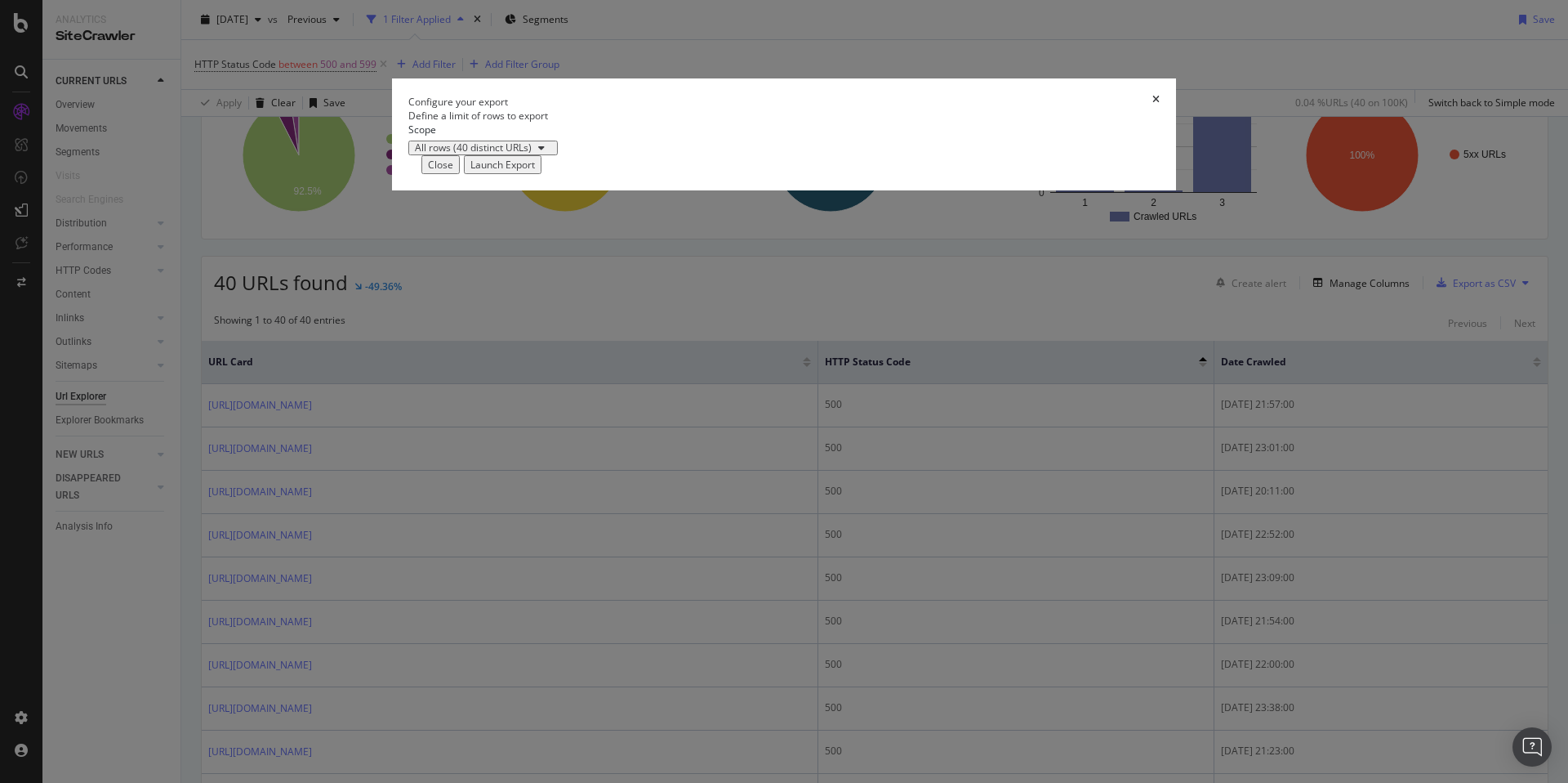
click at [535, 172] on div "Launch Export" at bounding box center [502, 164] width 65 height 14
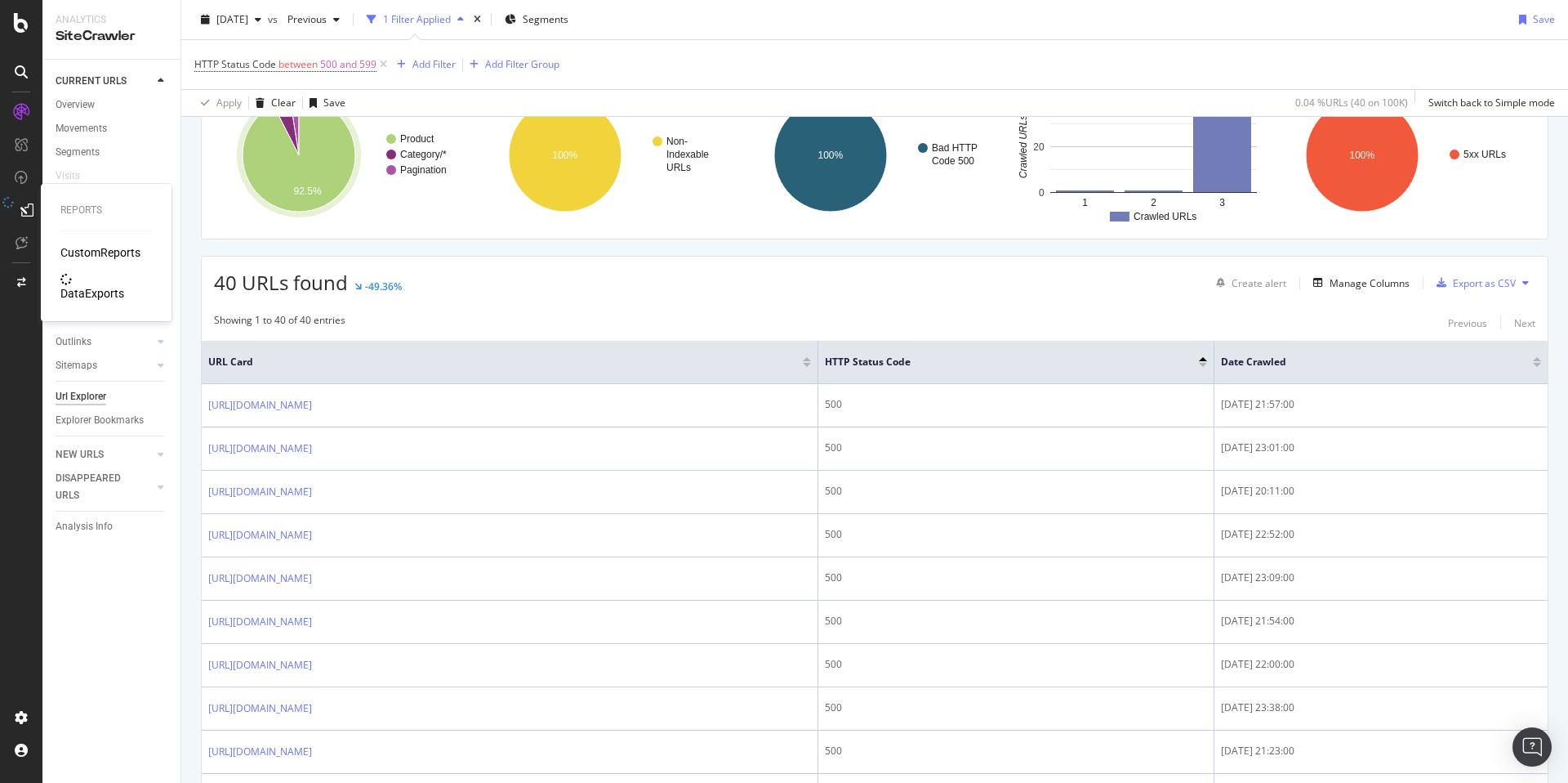
click at [89, 285] on div "DataExports" at bounding box center [92, 293] width 64 height 16
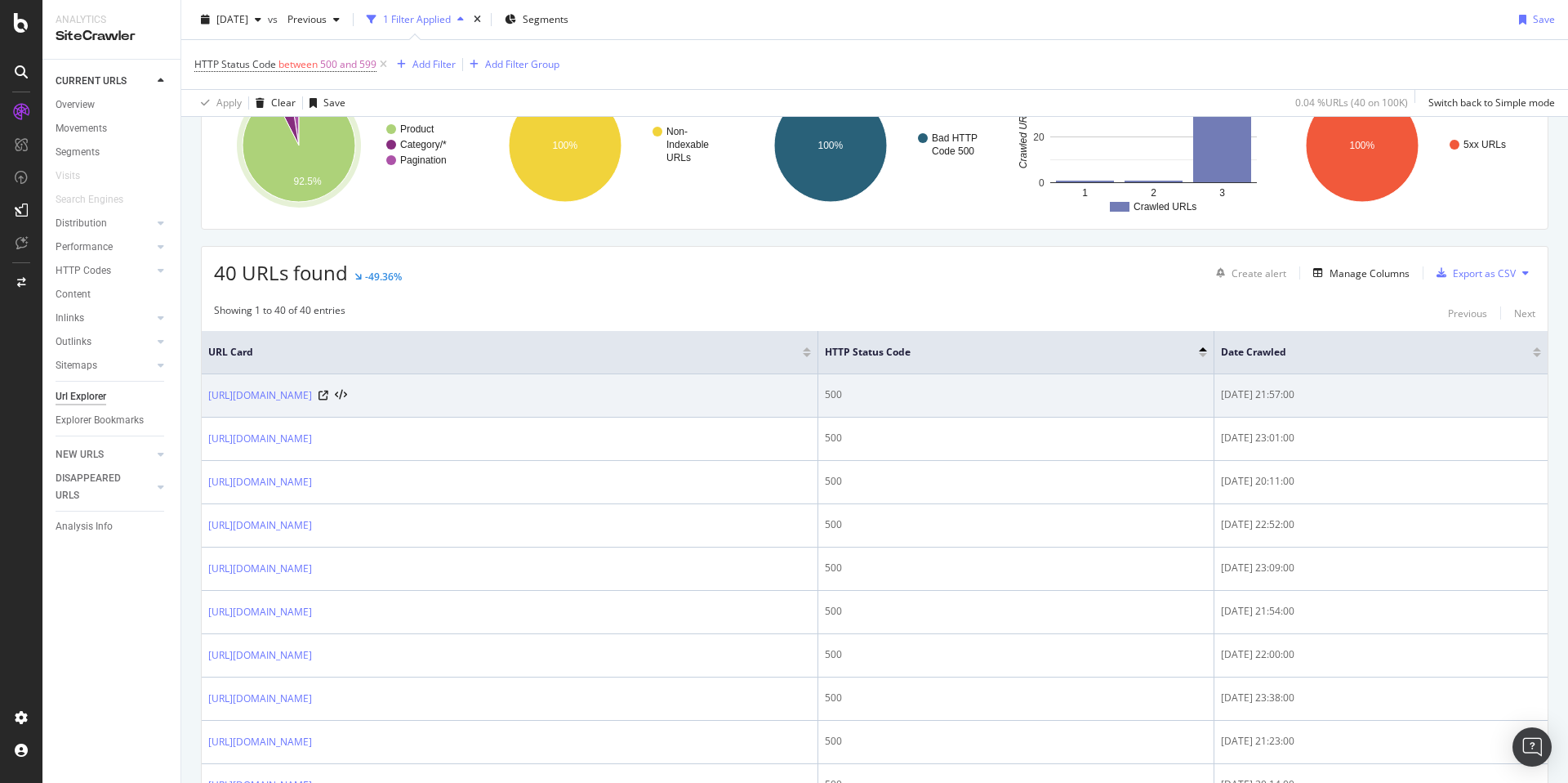
scroll to position [166, 0]
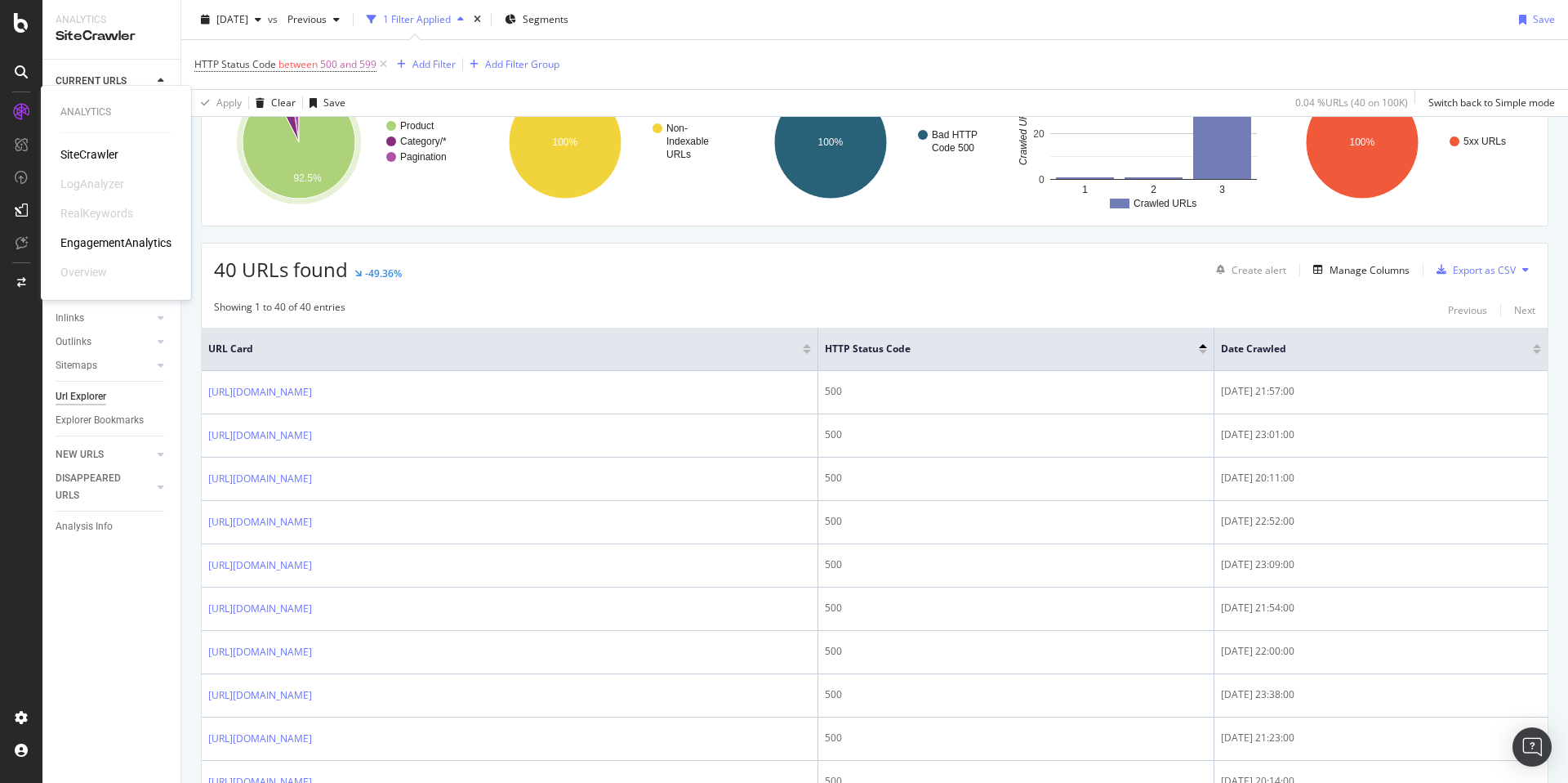
click at [73, 149] on div "SiteCrawler" at bounding box center [89, 154] width 58 height 16
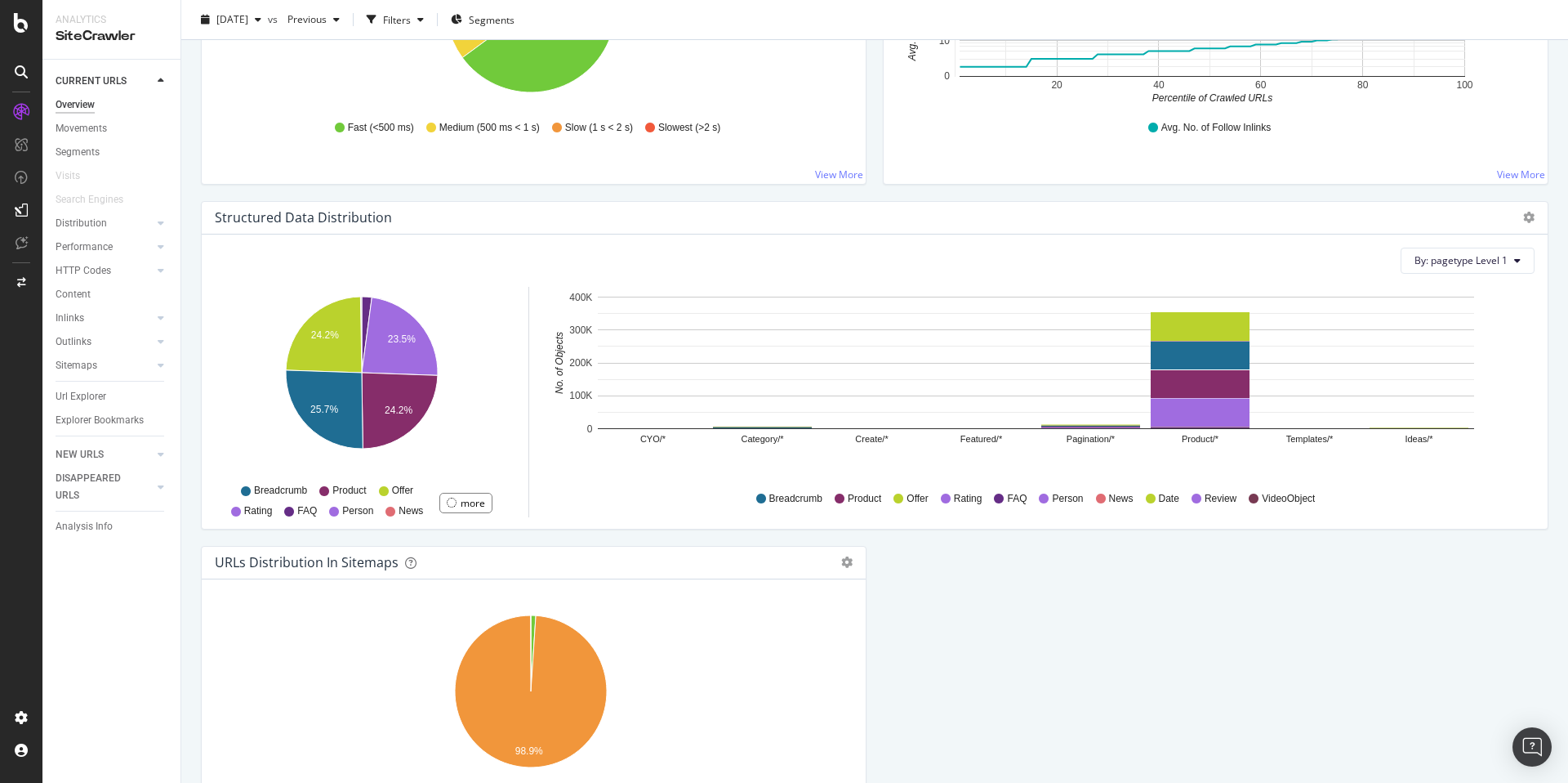
scroll to position [1588, 0]
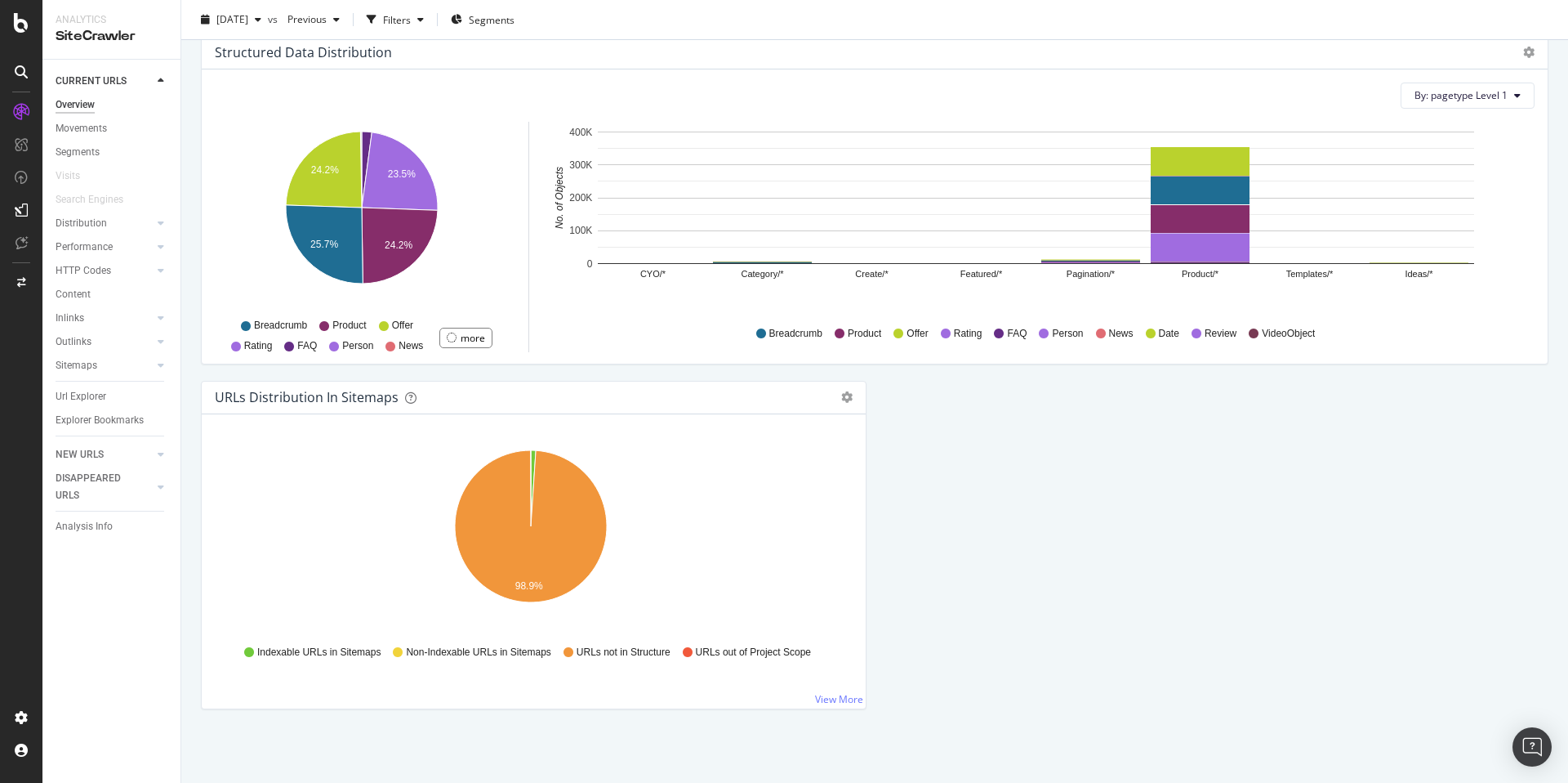
click at [92, 524] on div "Analysis Info" at bounding box center [84, 526] width 57 height 17
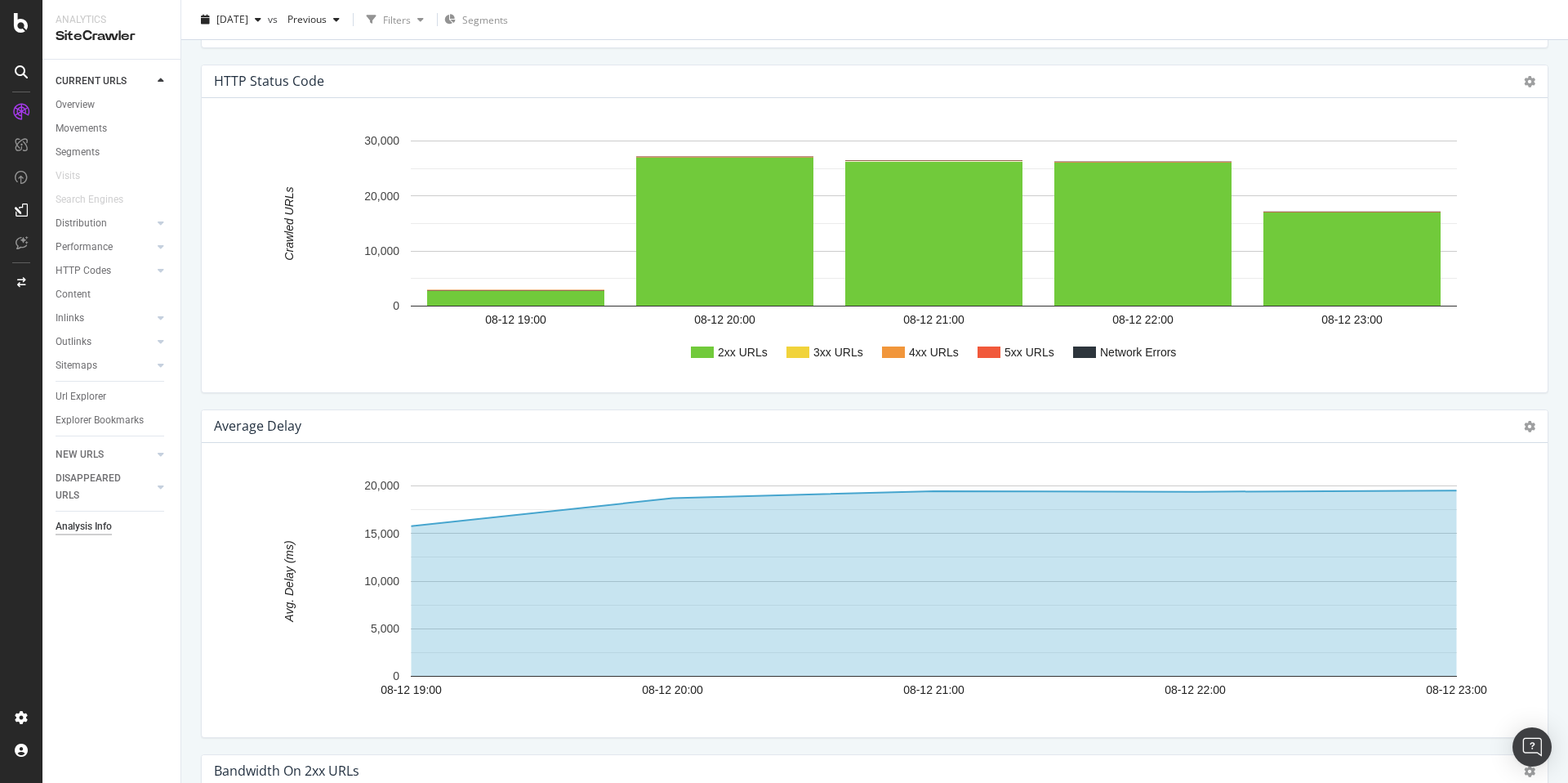
scroll to position [2128, 0]
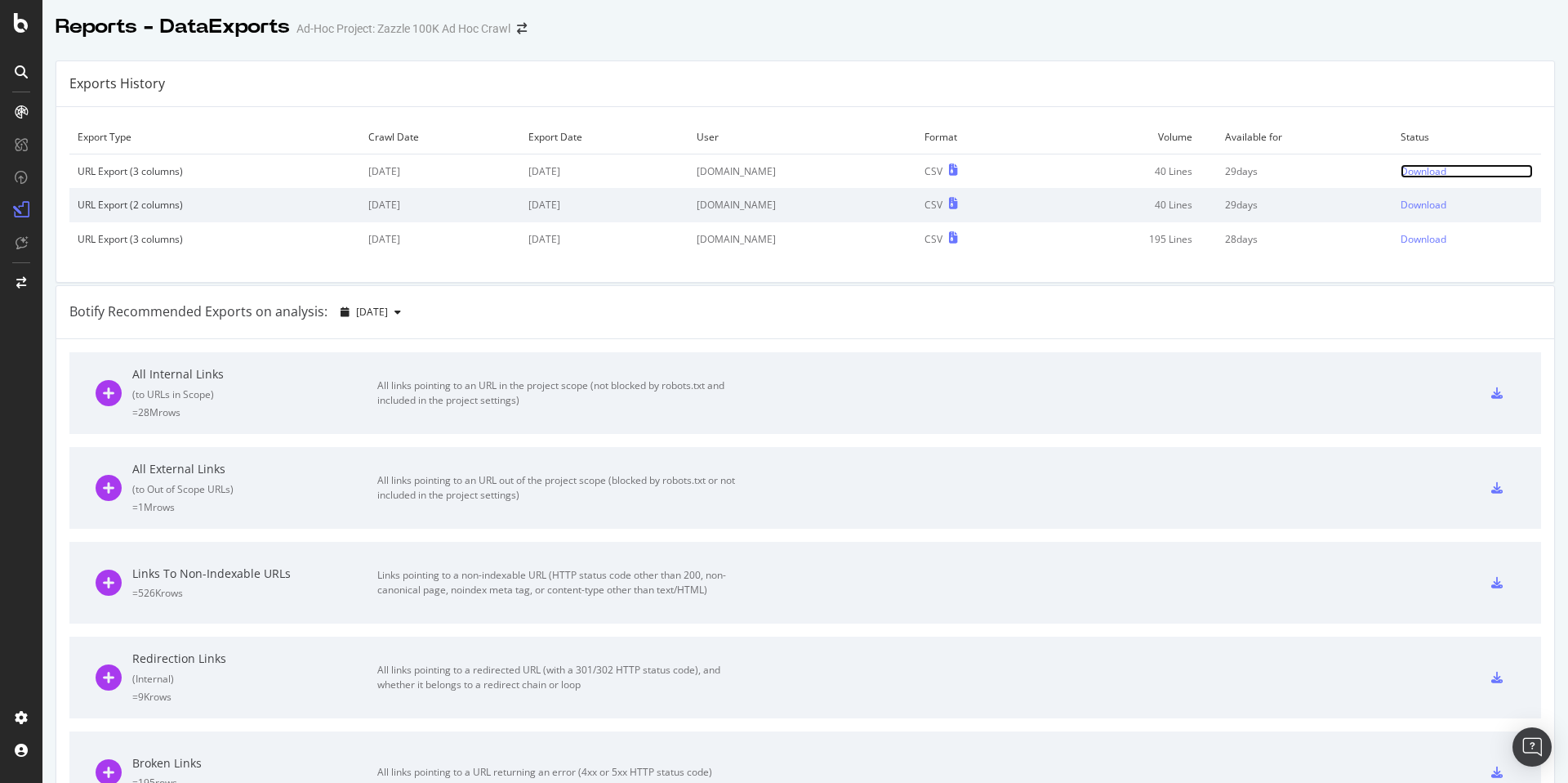
click at [1404, 172] on div "Download" at bounding box center [1424, 171] width 46 height 14
click at [855, 322] on div "Botify Recommended Exports on analysis: 2025 Aug. 13th" at bounding box center [804, 313] width 1498 height 53
click at [1523, 744] on img "Open Intercom Messenger" at bounding box center [1532, 747] width 21 height 21
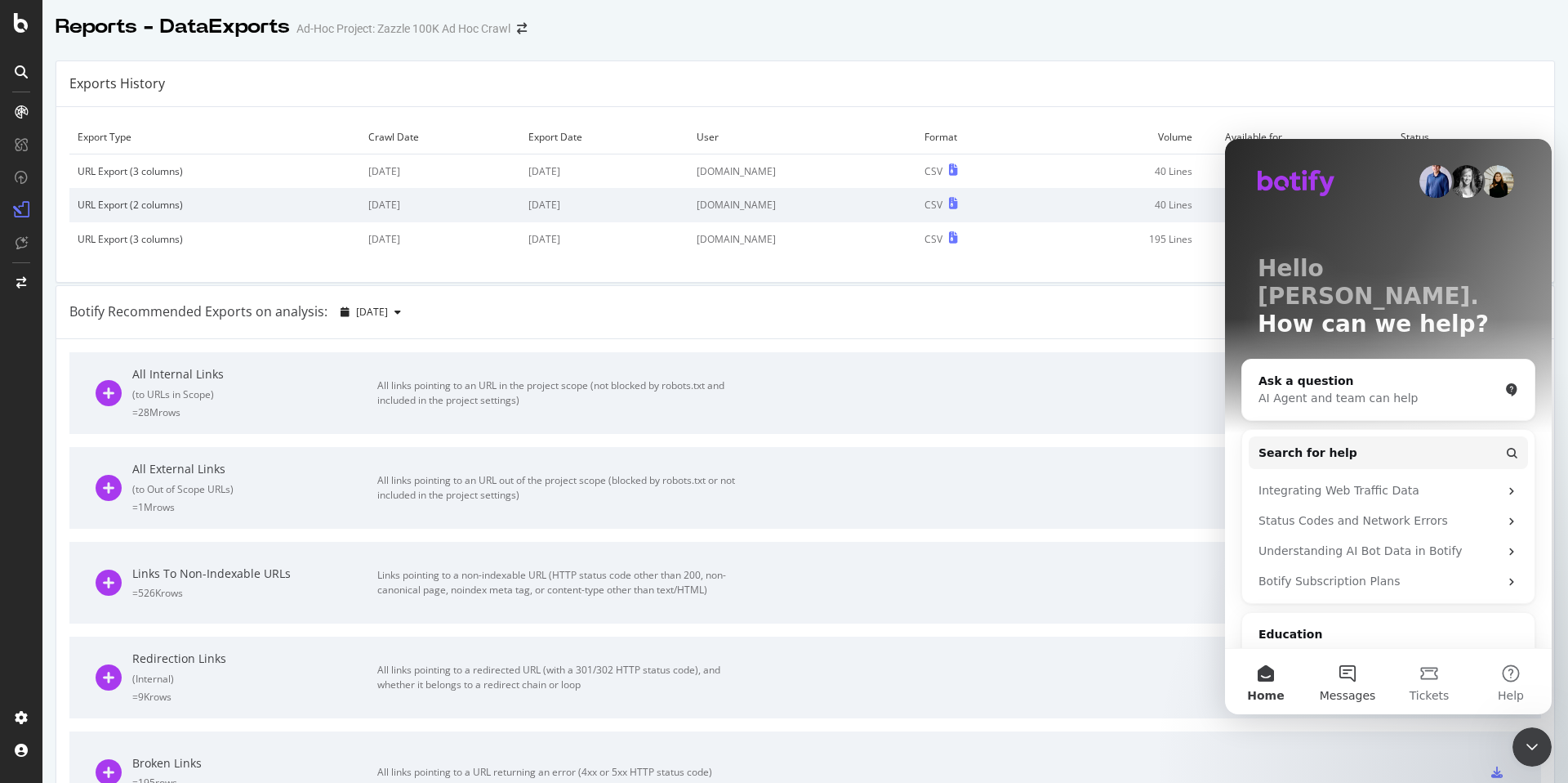
click at [1360, 686] on button "Messages" at bounding box center [1348, 681] width 82 height 66
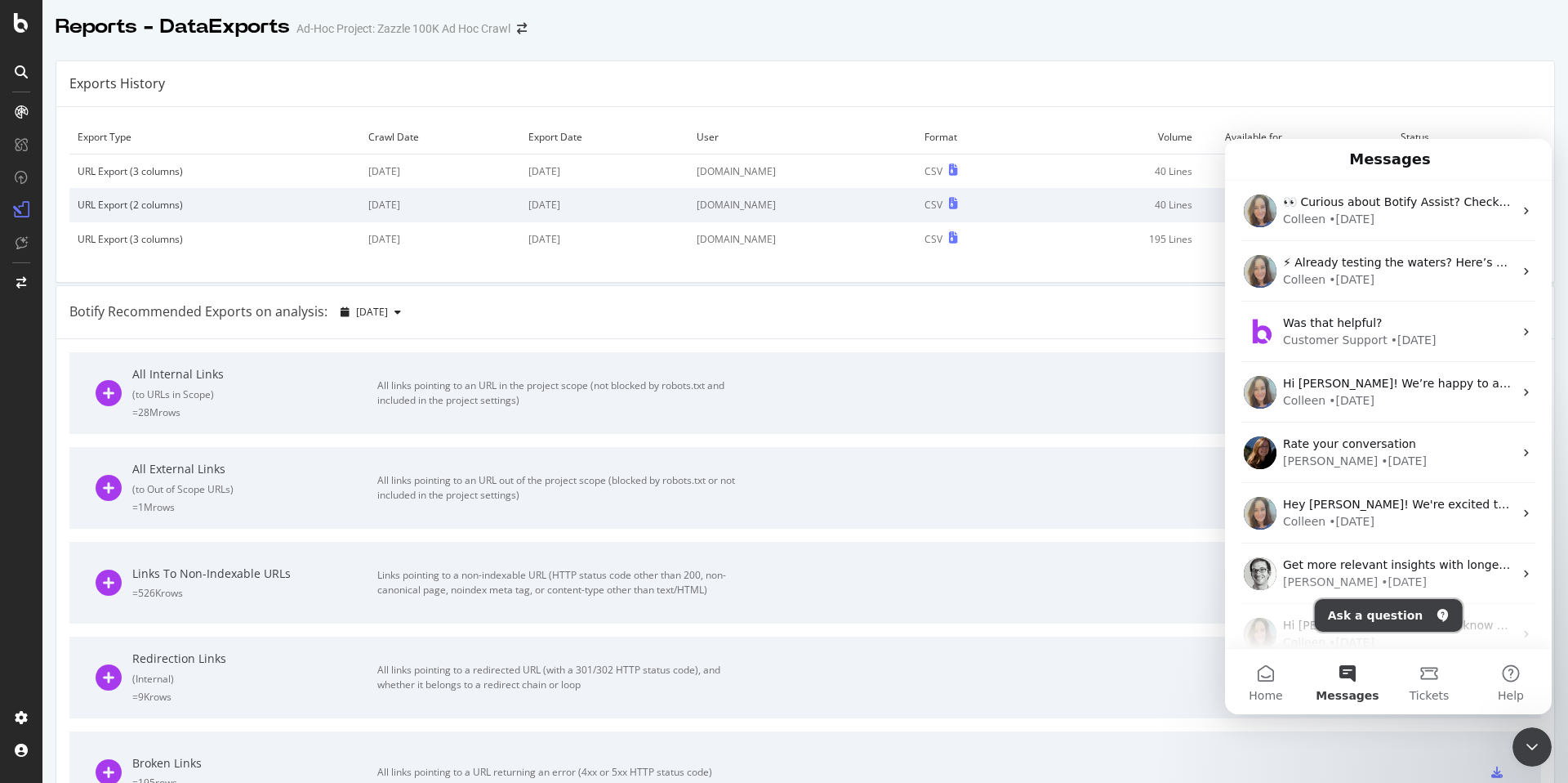
click at [1389, 615] on button "Ask a question" at bounding box center [1389, 615] width 148 height 32
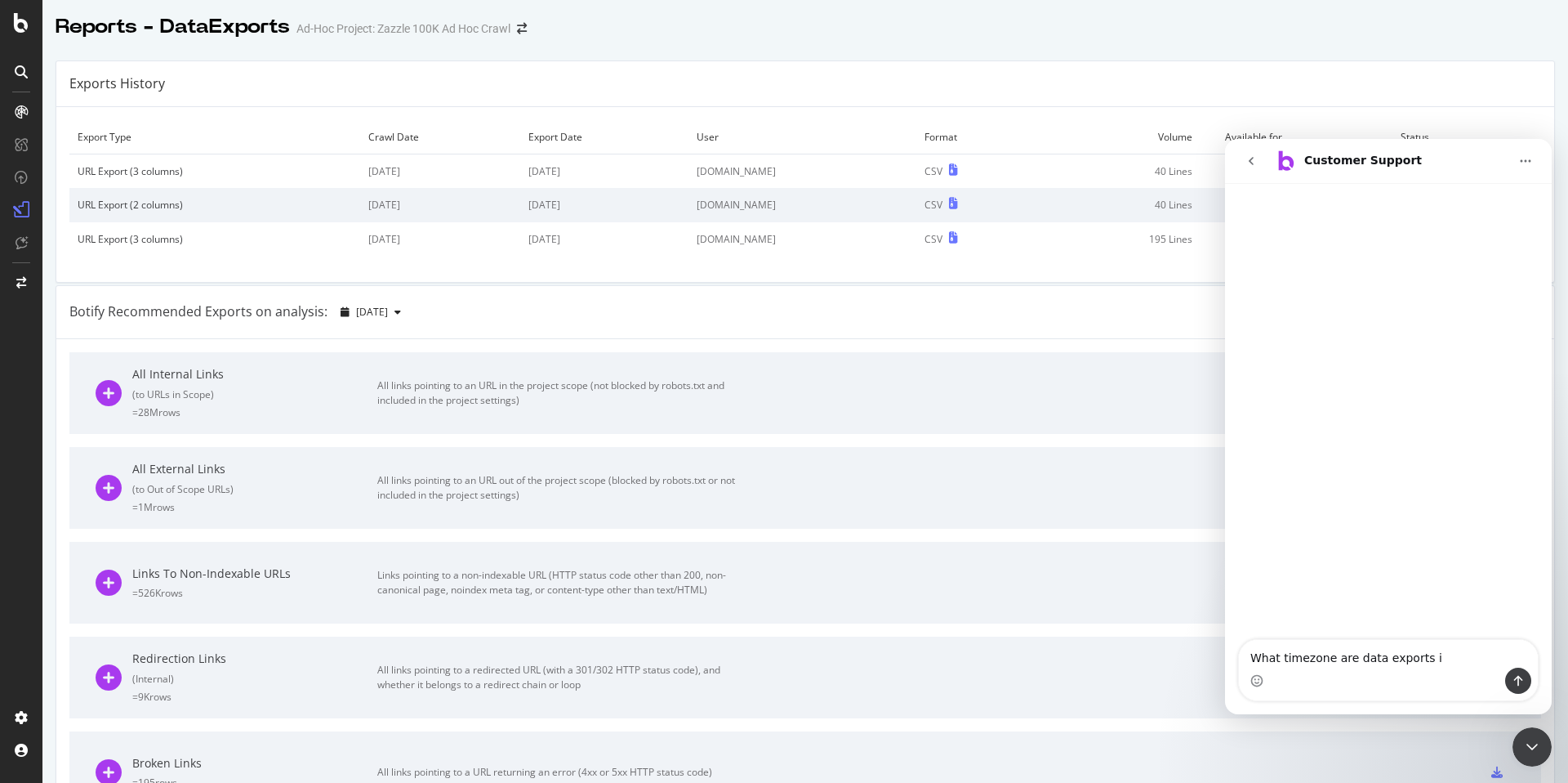
type textarea "What timezone are data exports in"
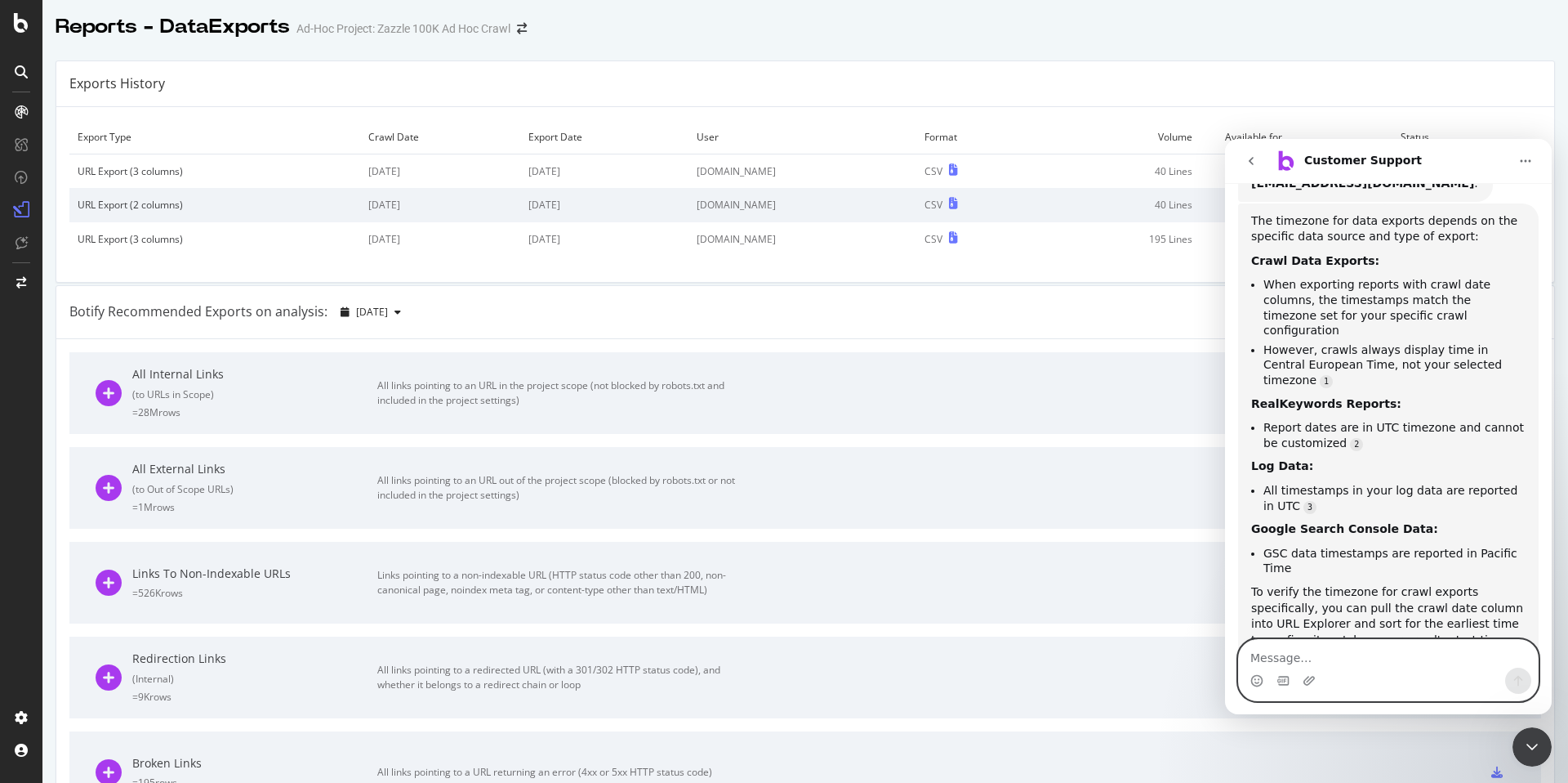
scroll to position [207, 0]
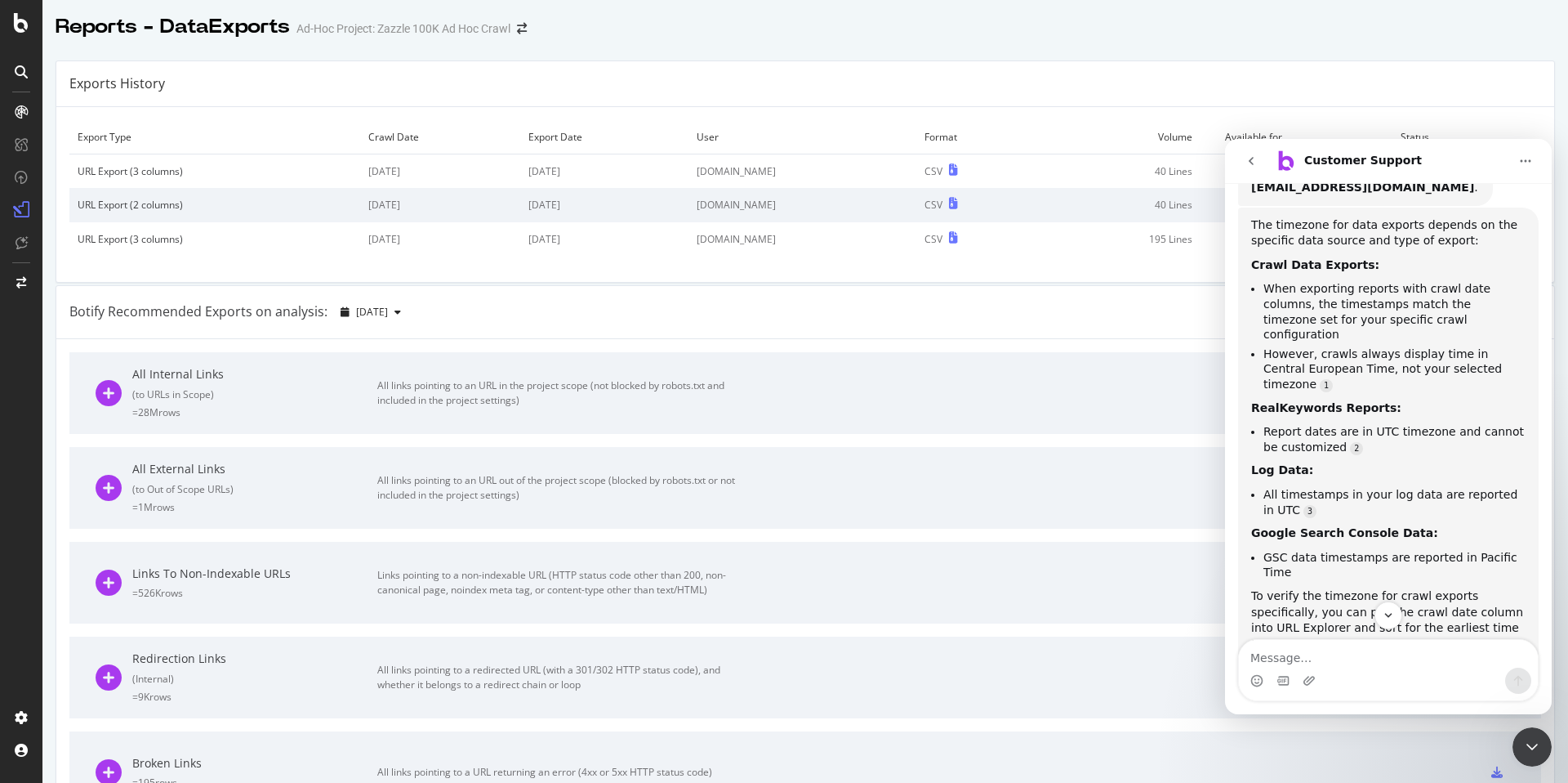
click at [1365, 347] on li "However, crawls always display time in Central European Time, not your selected…" at bounding box center [1394, 370] width 262 height 46
copy li "However, crawls always display time in Central European Time, not your selected…"
click at [1323, 347] on li "However, crawls always display time in Central European Time, not your selected…" at bounding box center [1394, 370] width 262 height 46
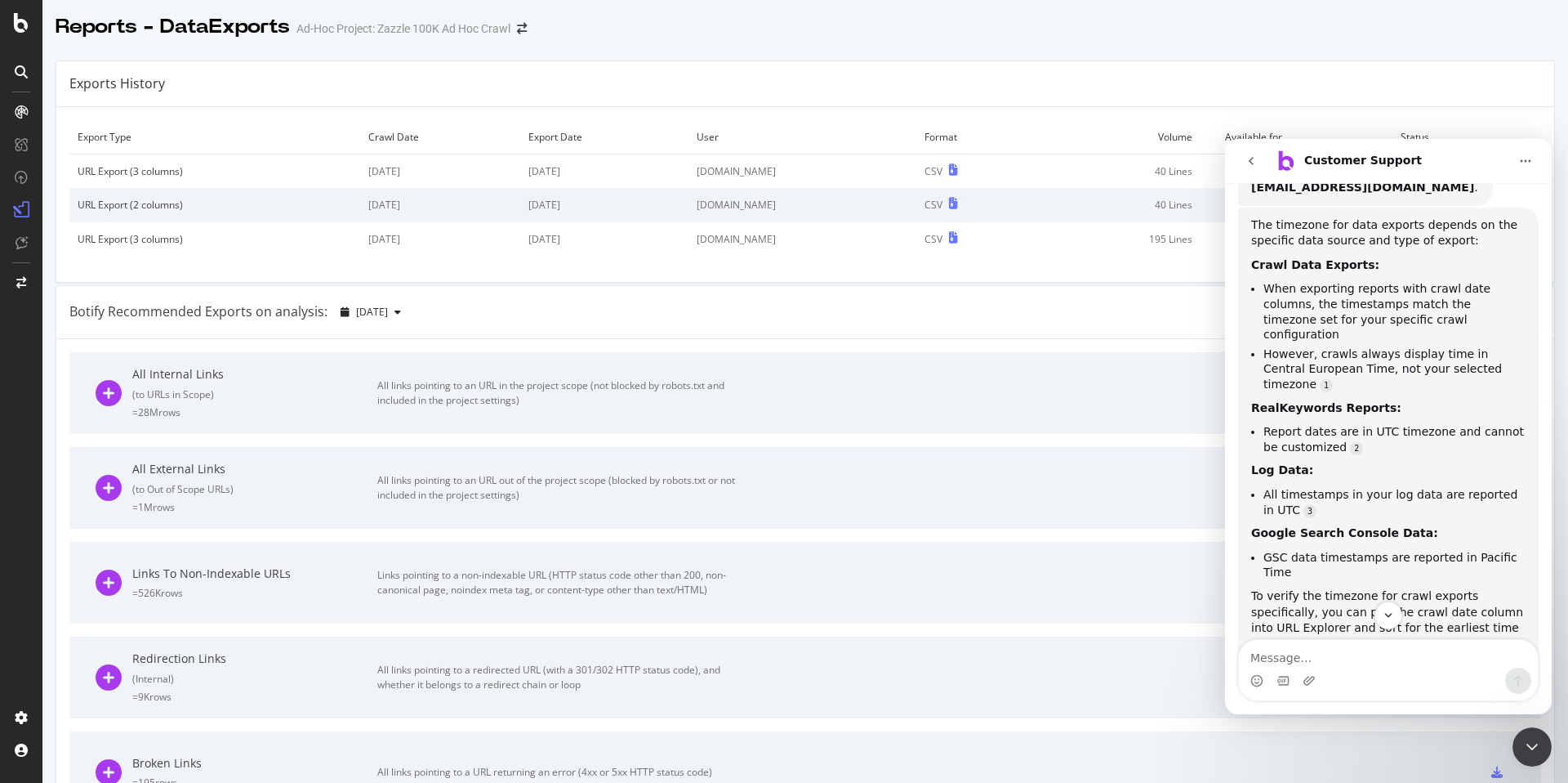
scroll to position [231, 0]
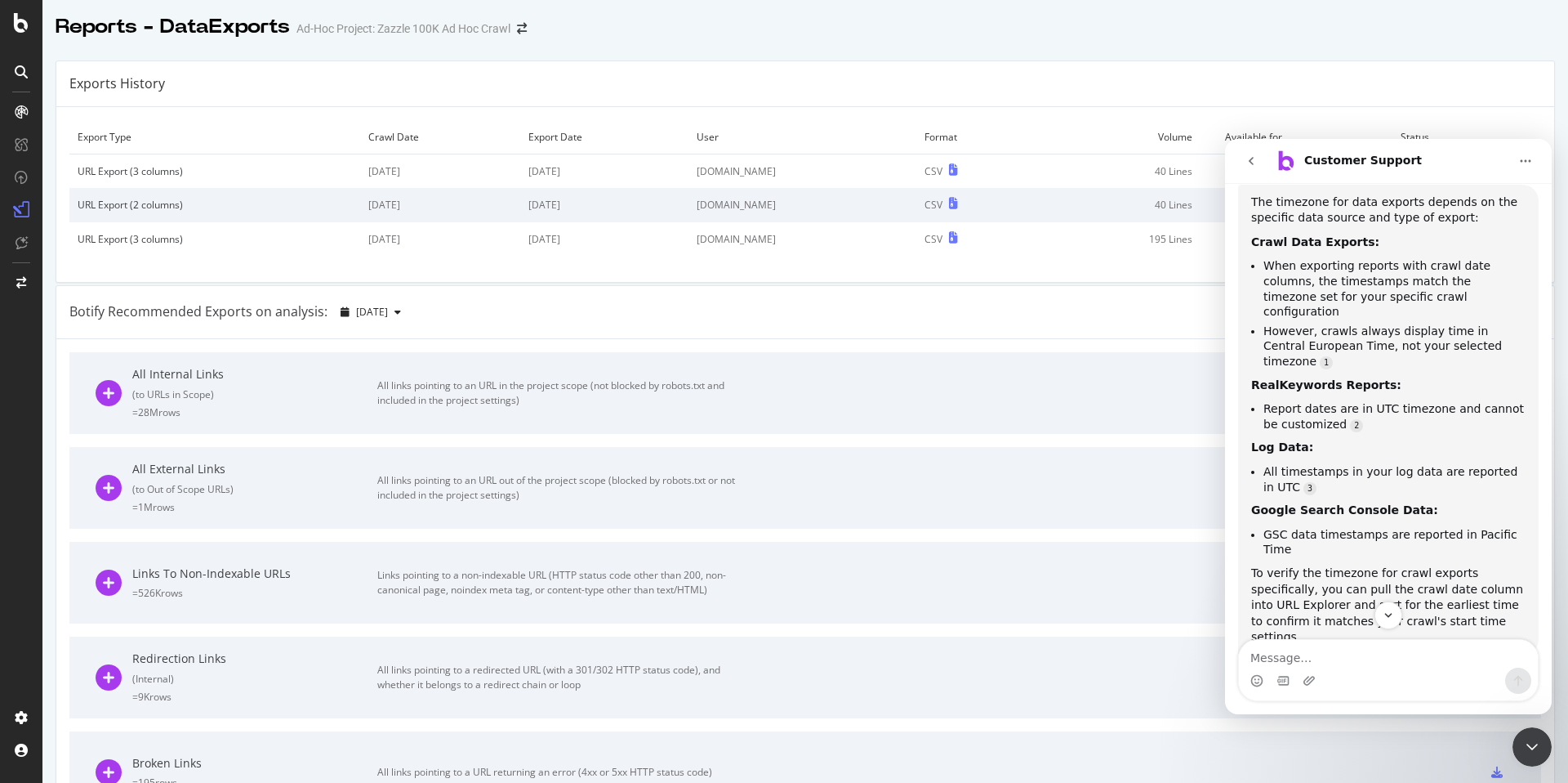
click at [1048, 96] on div "Exports History" at bounding box center [804, 84] width 1498 height 46
click at [1530, 734] on div "Close Intercom Messenger" at bounding box center [1532, 746] width 39 height 39
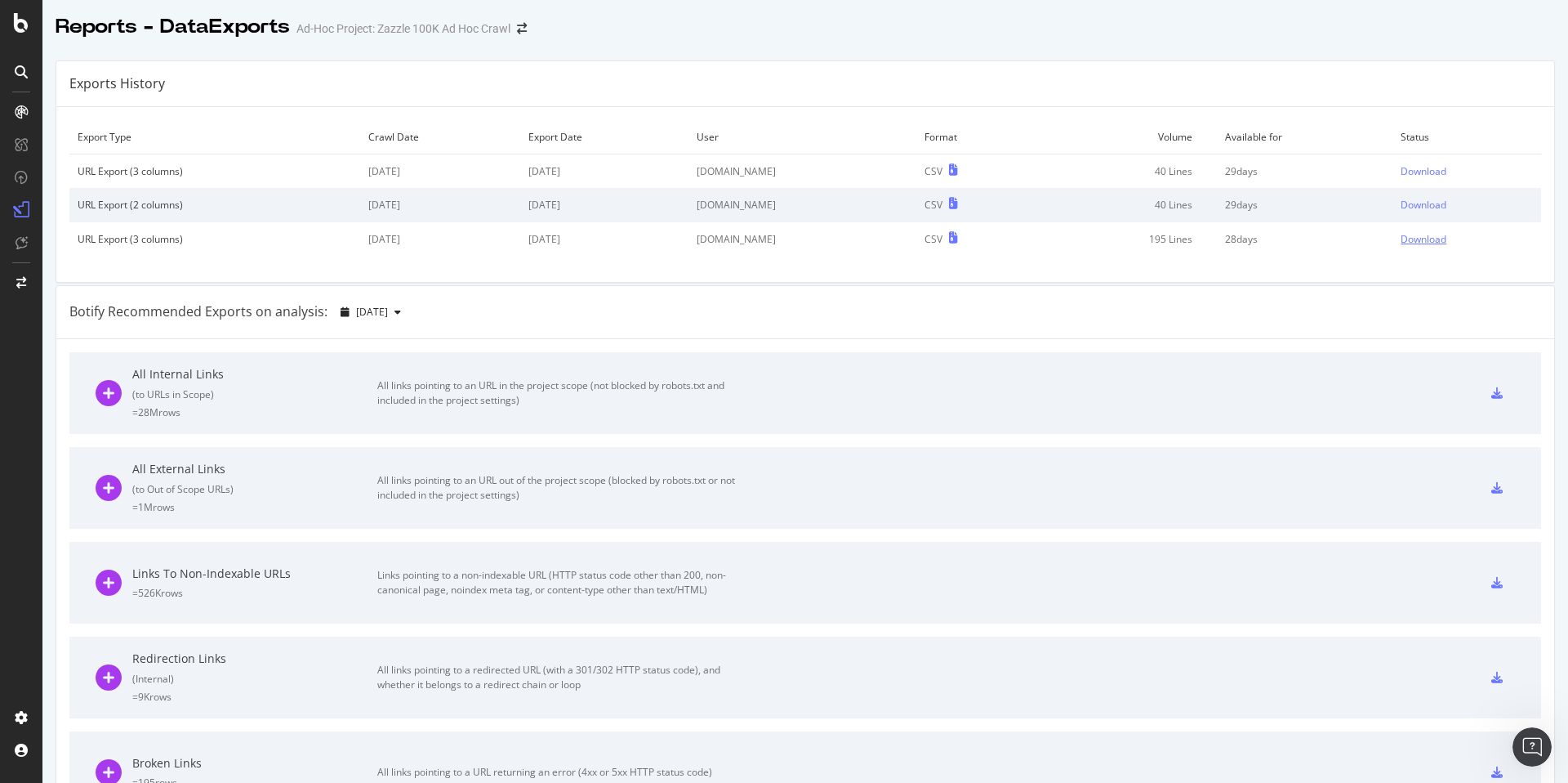
scroll to position [274, 0]
click at [1412, 172] on div "Download" at bounding box center [1424, 171] width 46 height 14
click at [995, 90] on div "Exports History" at bounding box center [804, 84] width 1498 height 46
click at [1023, 59] on div "Exports History Export Type Crawl Date Export Date User Format Volume Available…" at bounding box center [805, 735] width 1525 height 1376
click at [16, 21] on icon at bounding box center [21, 23] width 14 height 20
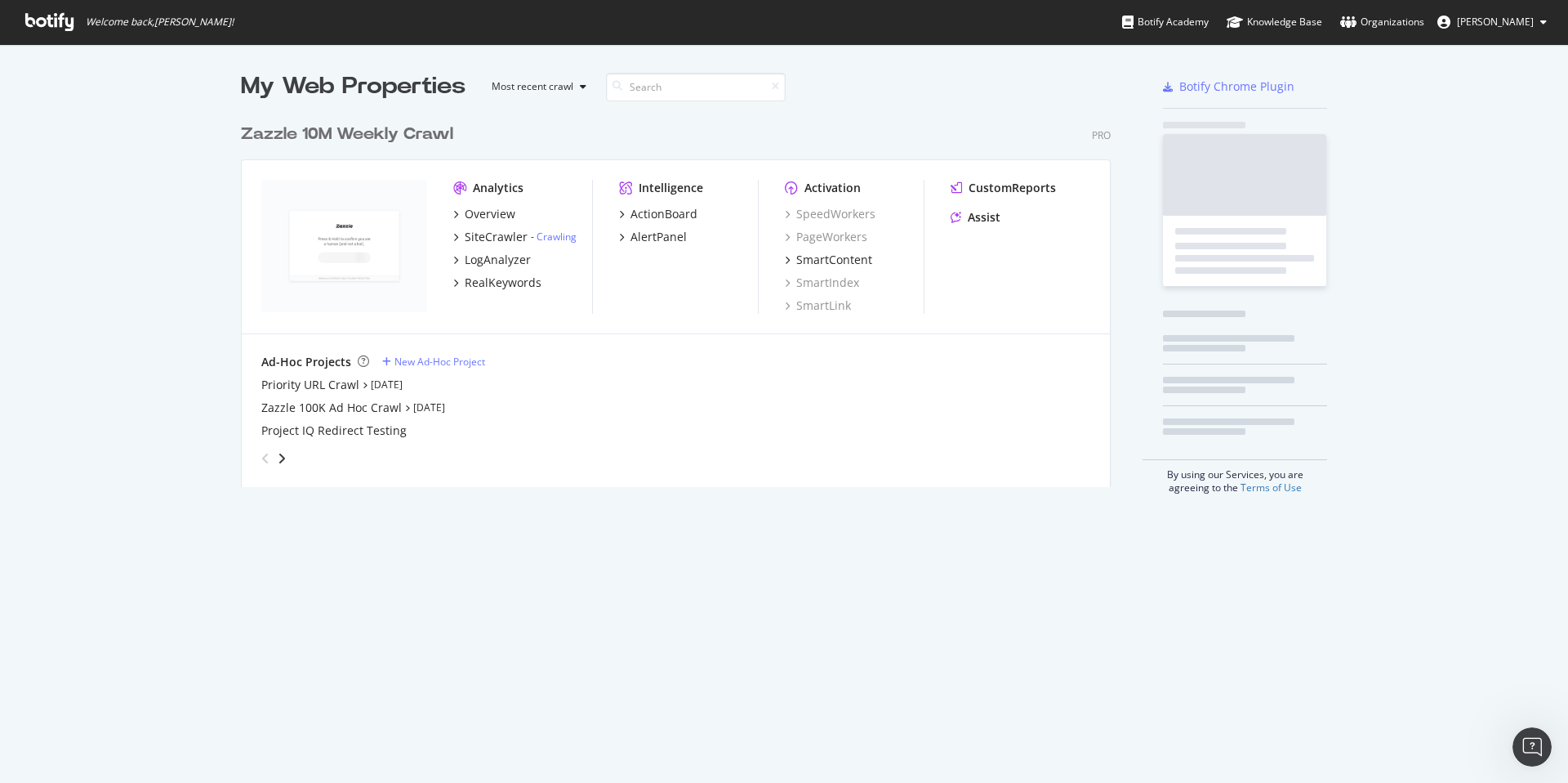
scroll to position [771, 1543]
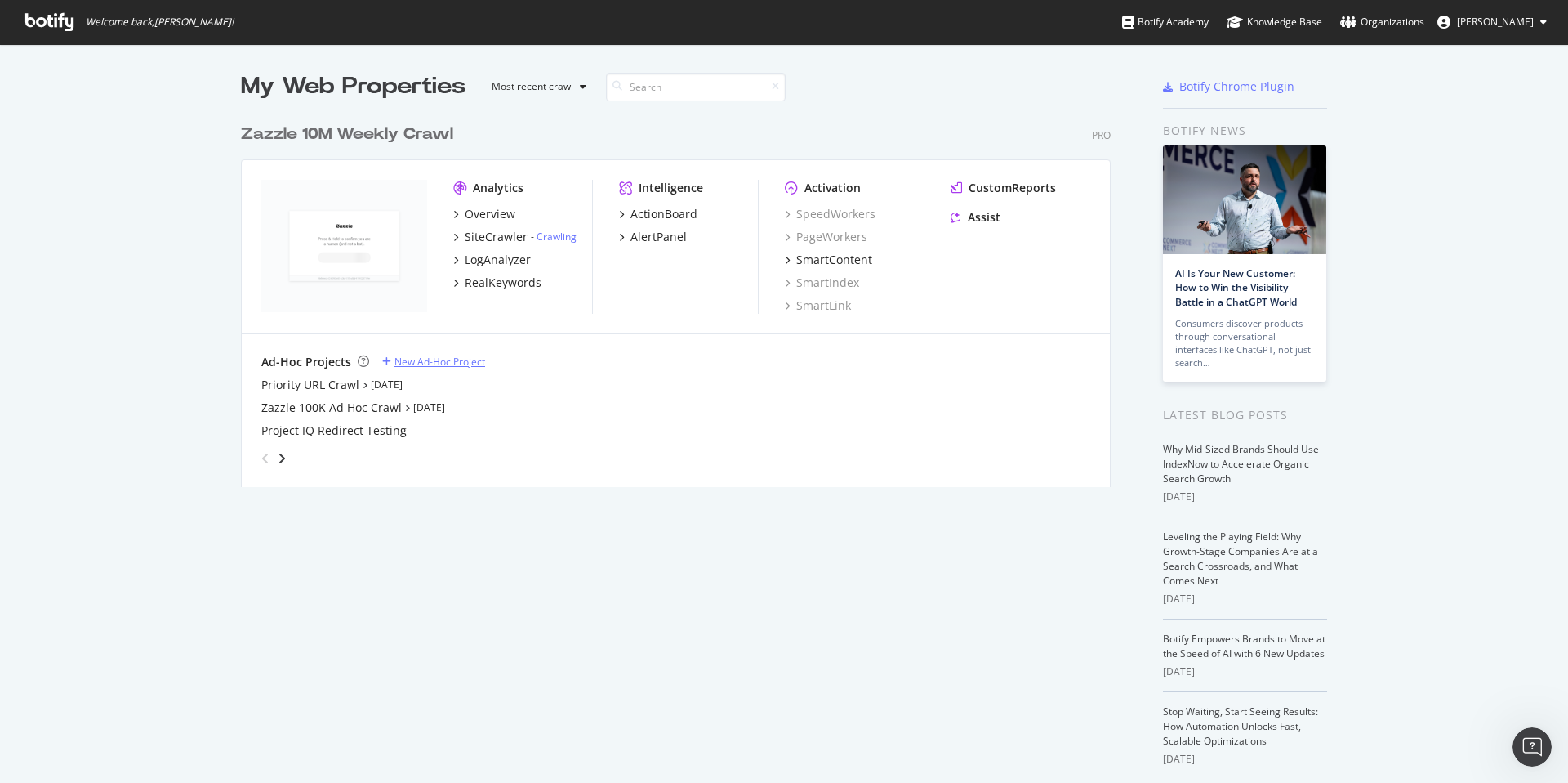
click at [431, 365] on div "New Ad-Hoc Project" at bounding box center [439, 361] width 90 height 14
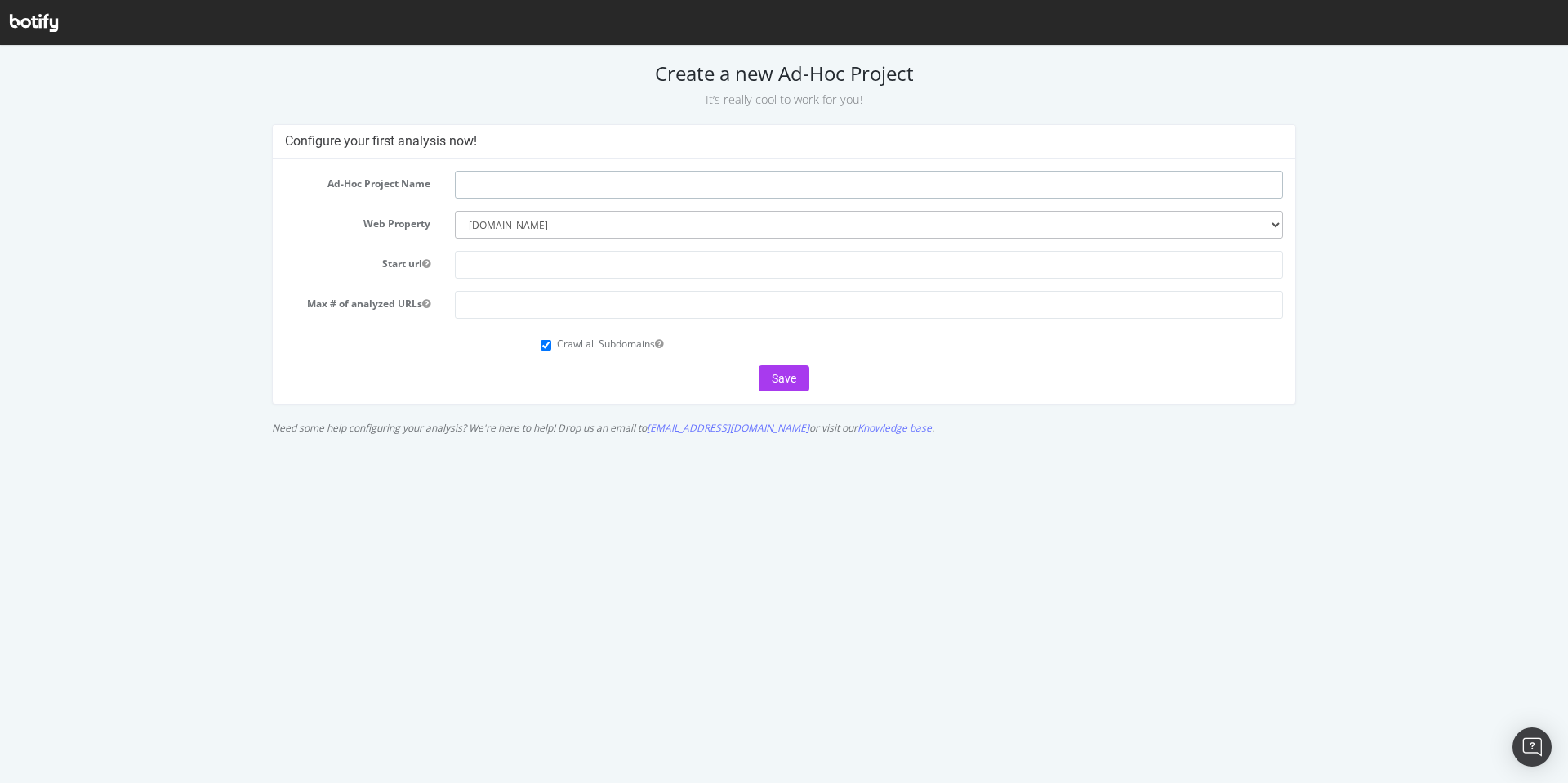
click at [713, 183] on input "text" at bounding box center [869, 184] width 828 height 28
type input "5xx test"
click at [482, 306] on input "number" at bounding box center [869, 304] width 828 height 28
type input "50"
click at [786, 378] on button "Save" at bounding box center [784, 378] width 50 height 27
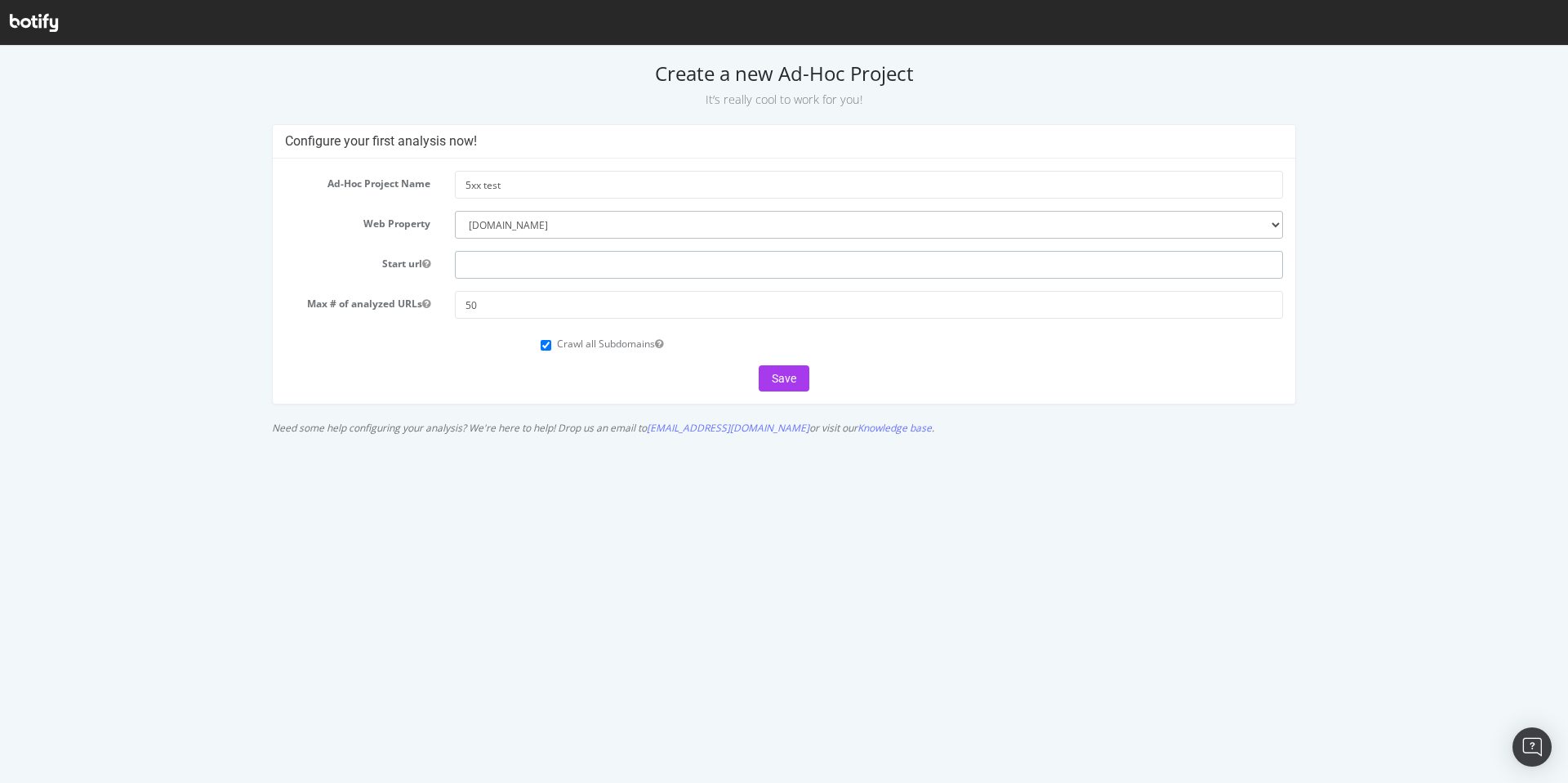
click at [504, 270] on input "text" at bounding box center [869, 264] width 828 height 28
paste input "[URL][DOMAIN_NAME]"
type input "[URL][DOMAIN_NAME]"
click at [786, 372] on button "Save" at bounding box center [784, 378] width 50 height 27
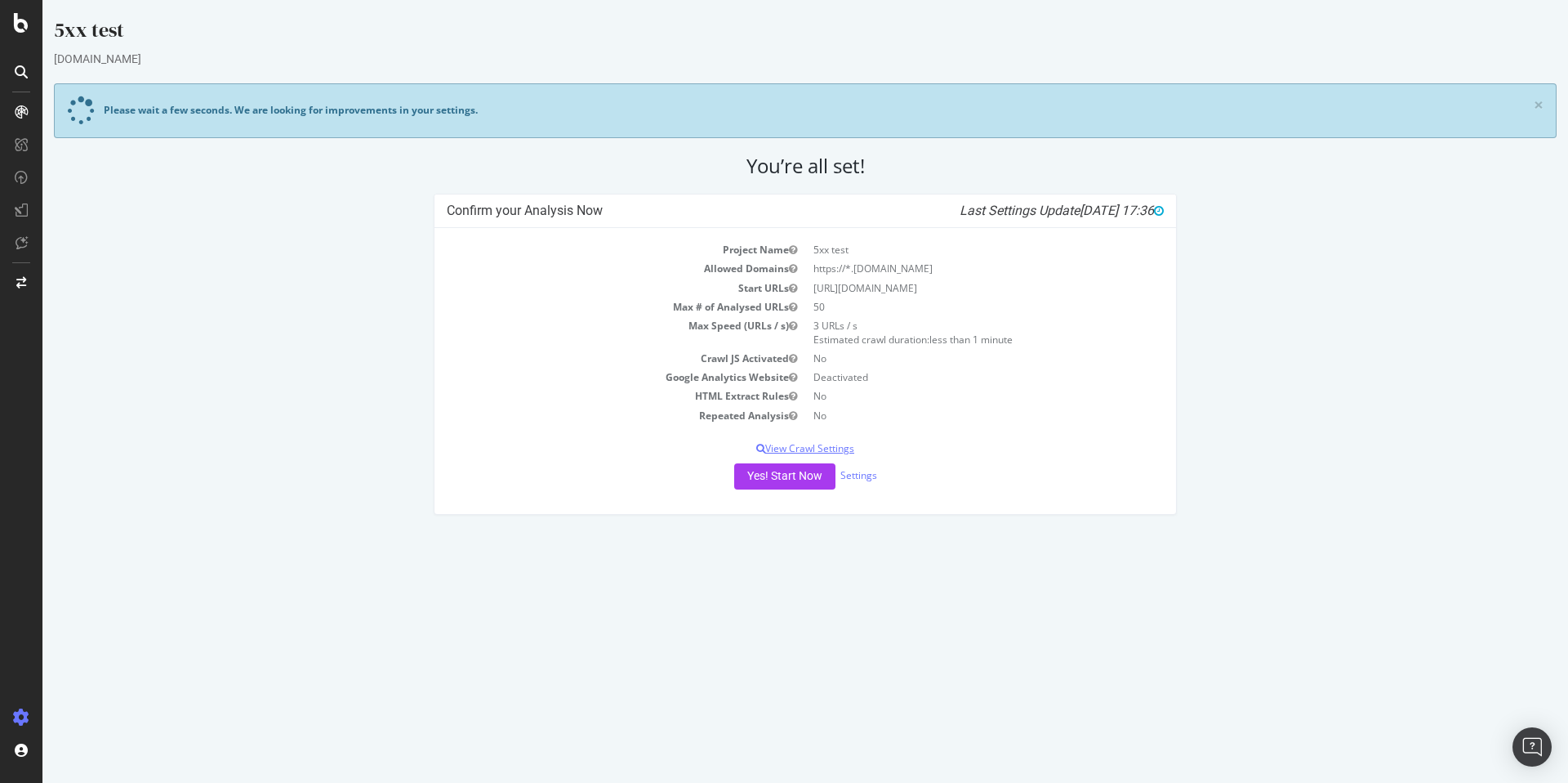
click at [825, 446] on p "View Crawl Settings" at bounding box center [804, 448] width 717 height 14
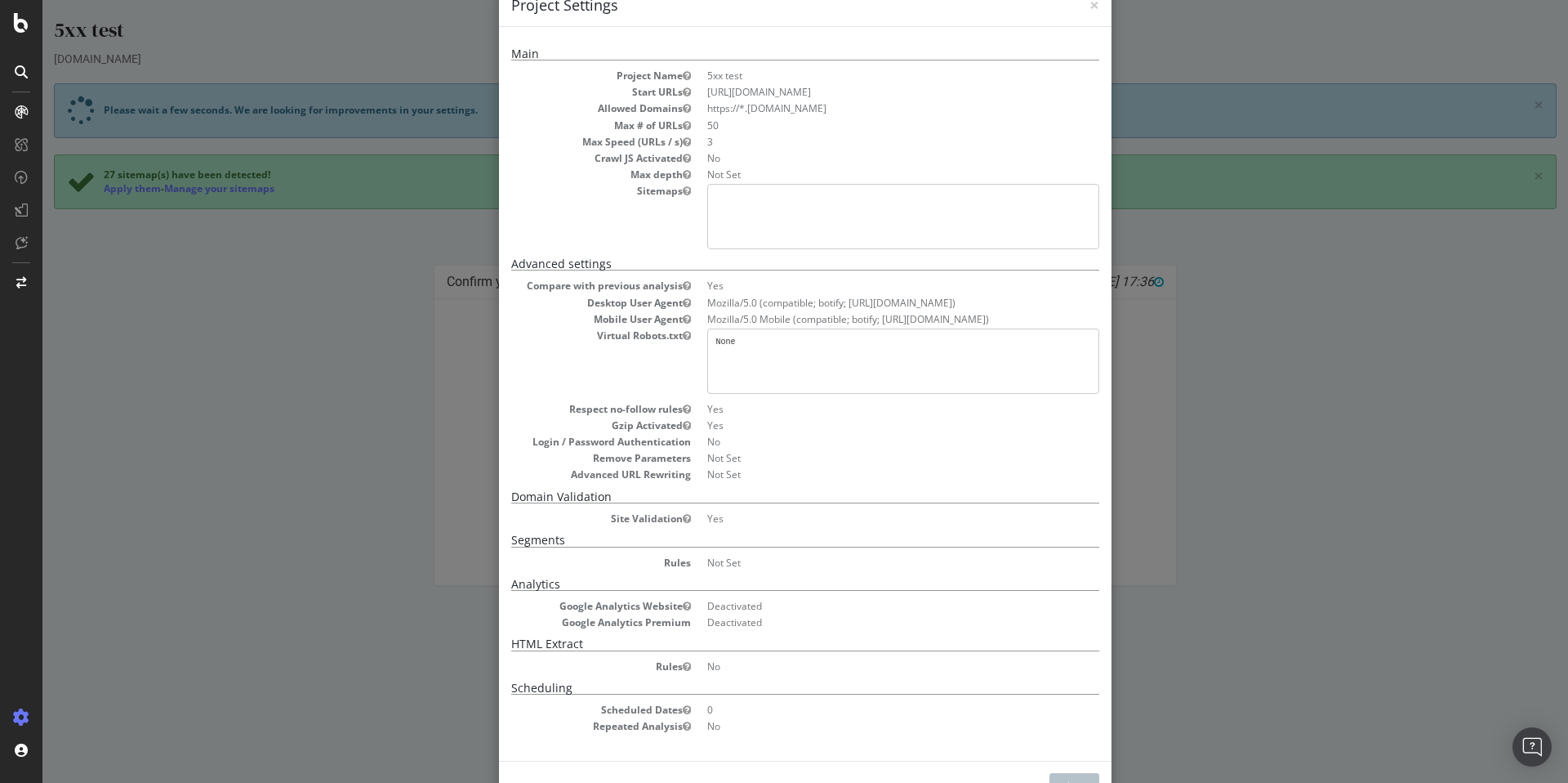
scroll to position [94, 0]
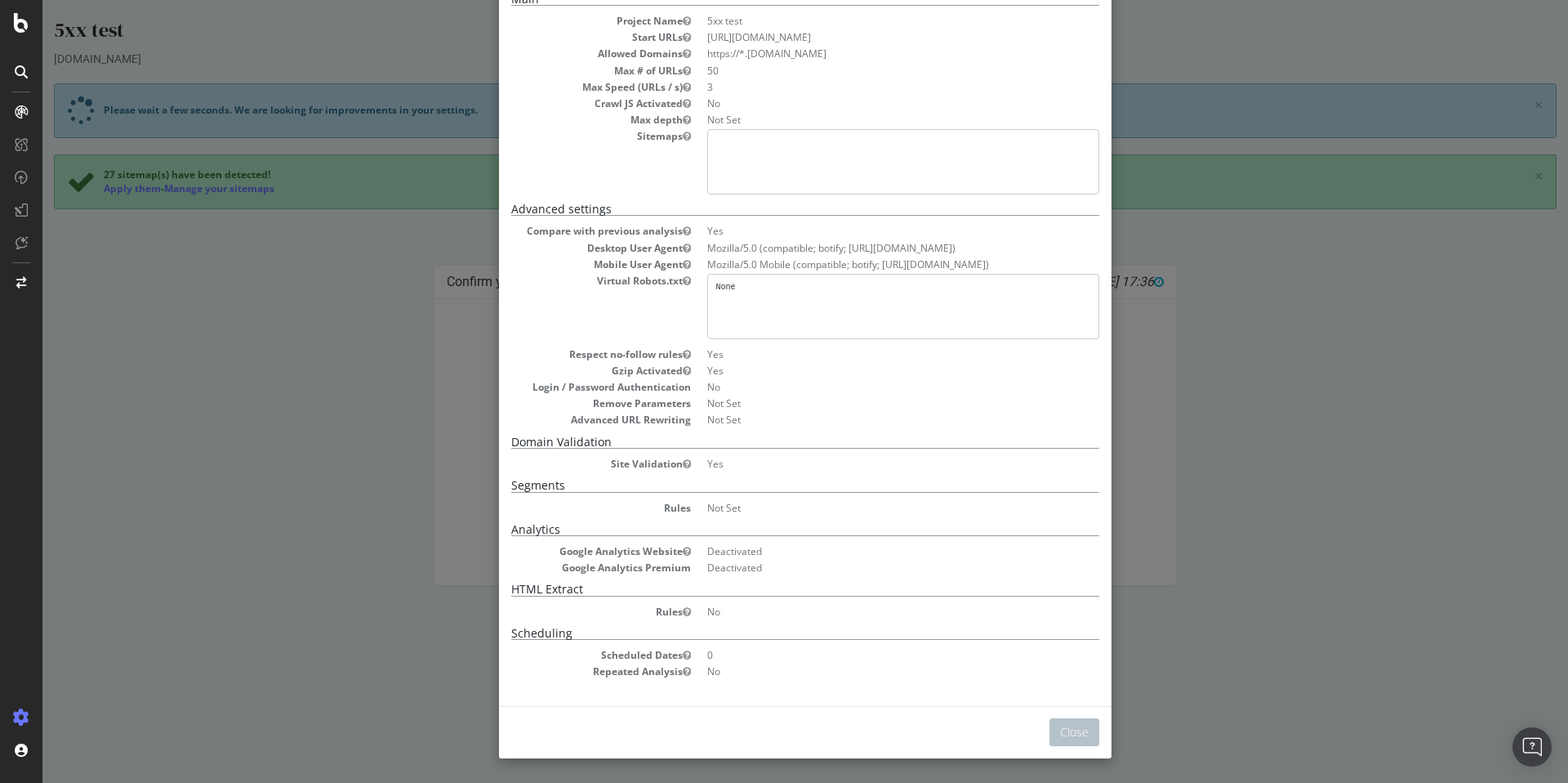
drag, startPoint x: 1275, startPoint y: 469, endPoint x: 1109, endPoint y: 546, distance: 183.0
click at [1275, 470] on div "× Close Project Settings Main Project Name 5xx test Start URLs https://www.zazz…" at bounding box center [805, 392] width 1525 height 783
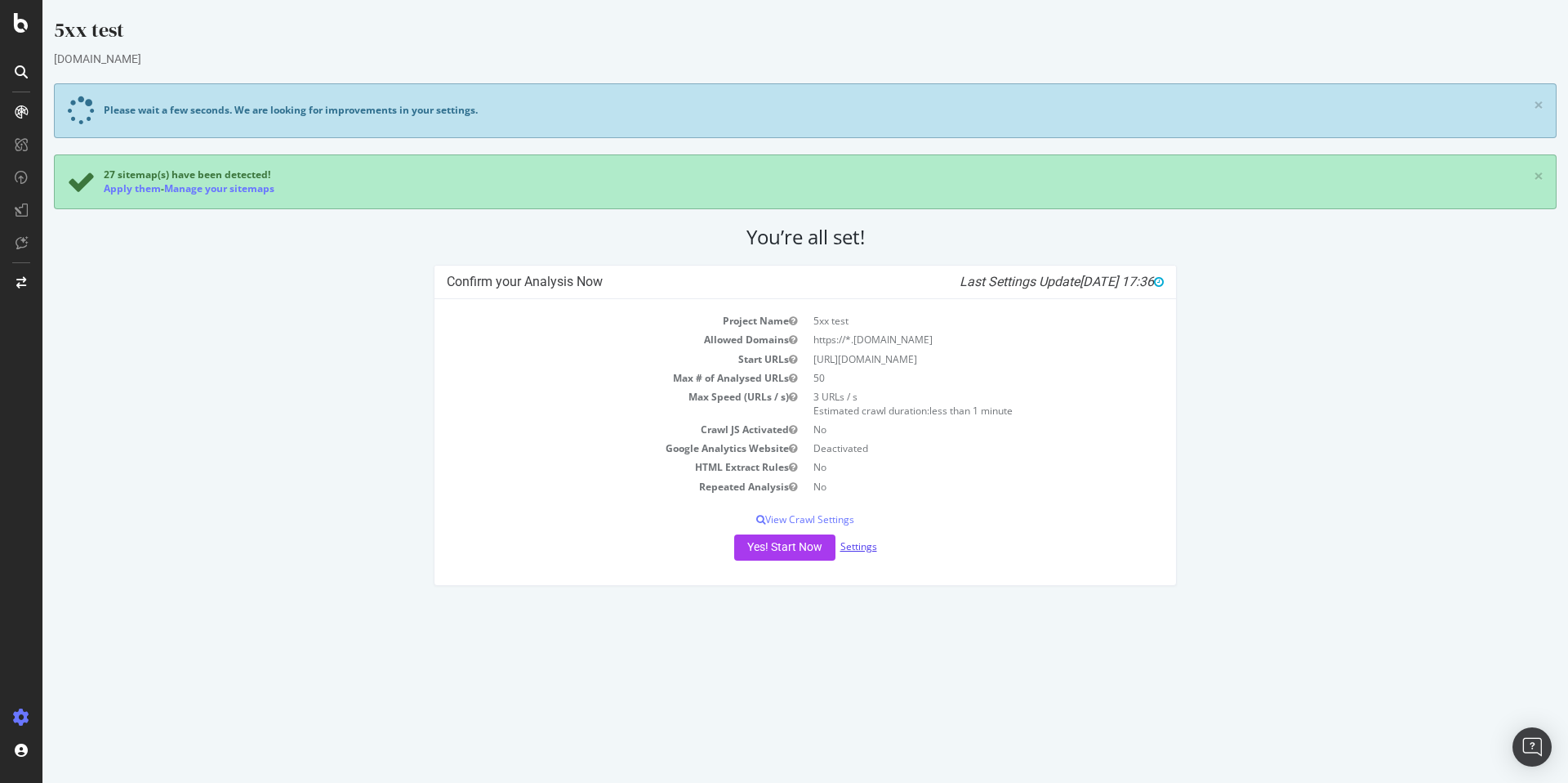
click at [872, 544] on link "Settings" at bounding box center [859, 546] width 37 height 14
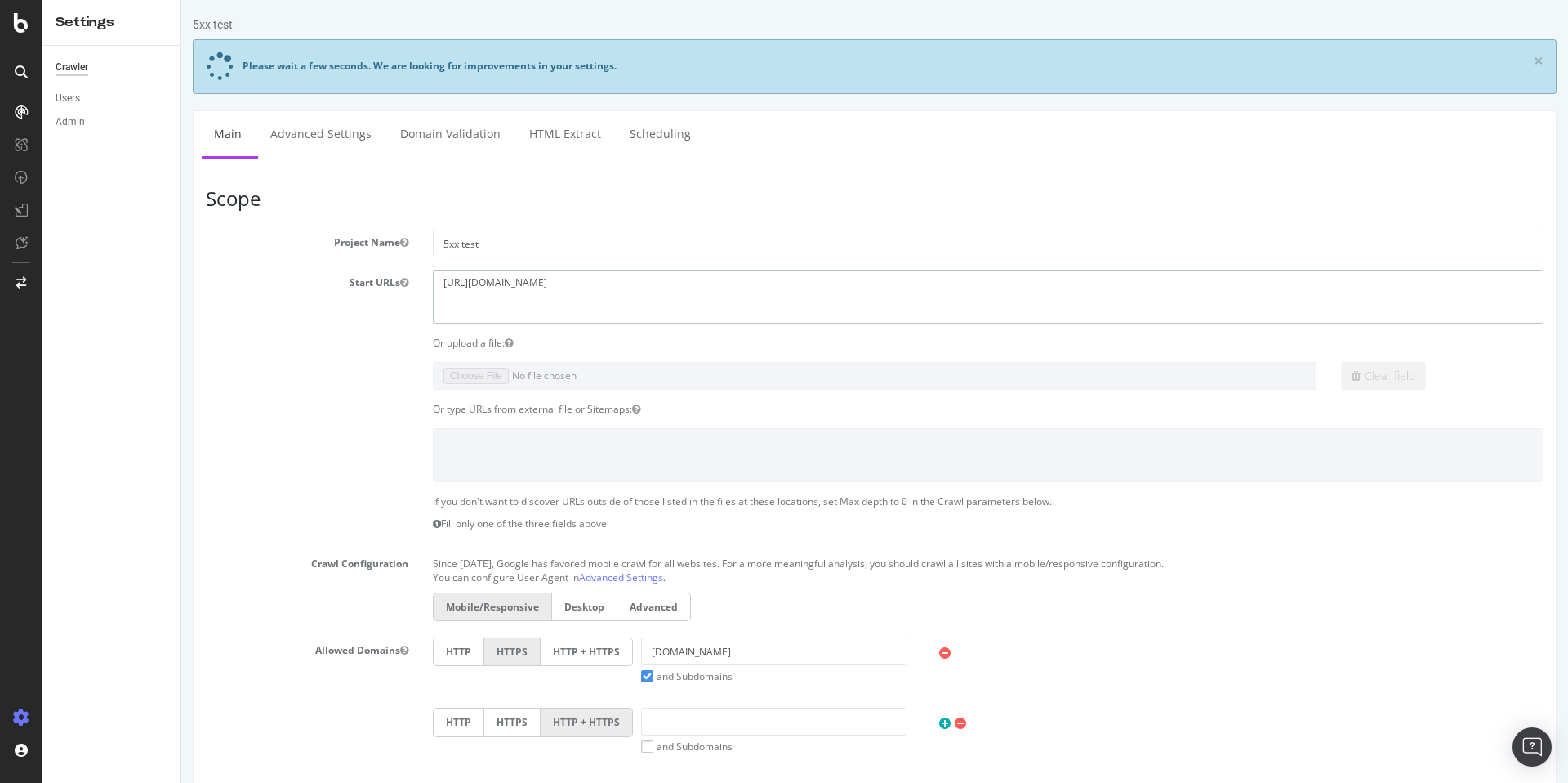
click at [568, 294] on textarea "[URL][DOMAIN_NAME]" at bounding box center [989, 296] width 1111 height 53
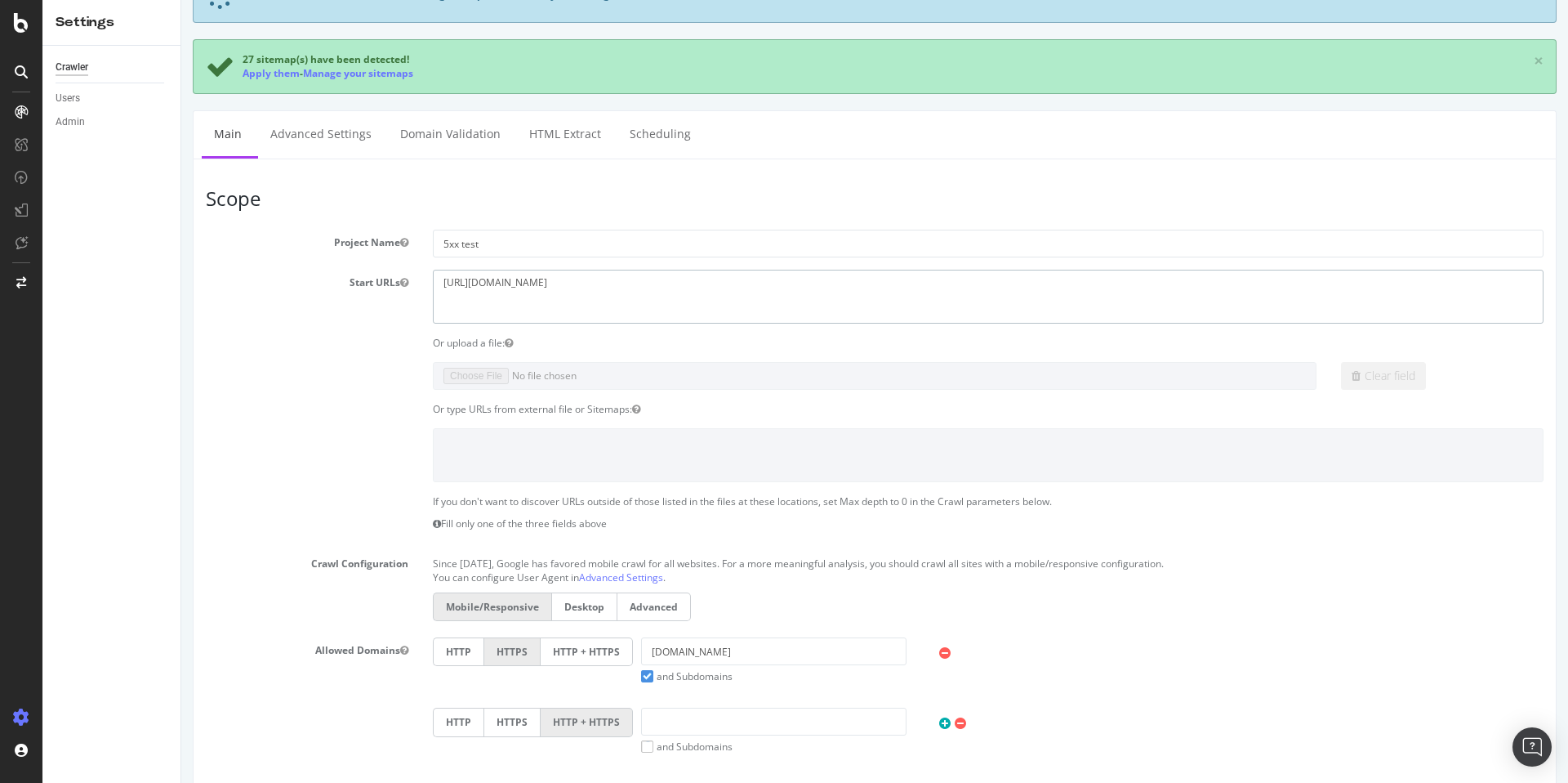
scroll to position [72, 0]
click at [645, 578] on link "Advanced Settings" at bounding box center [621, 576] width 85 height 14
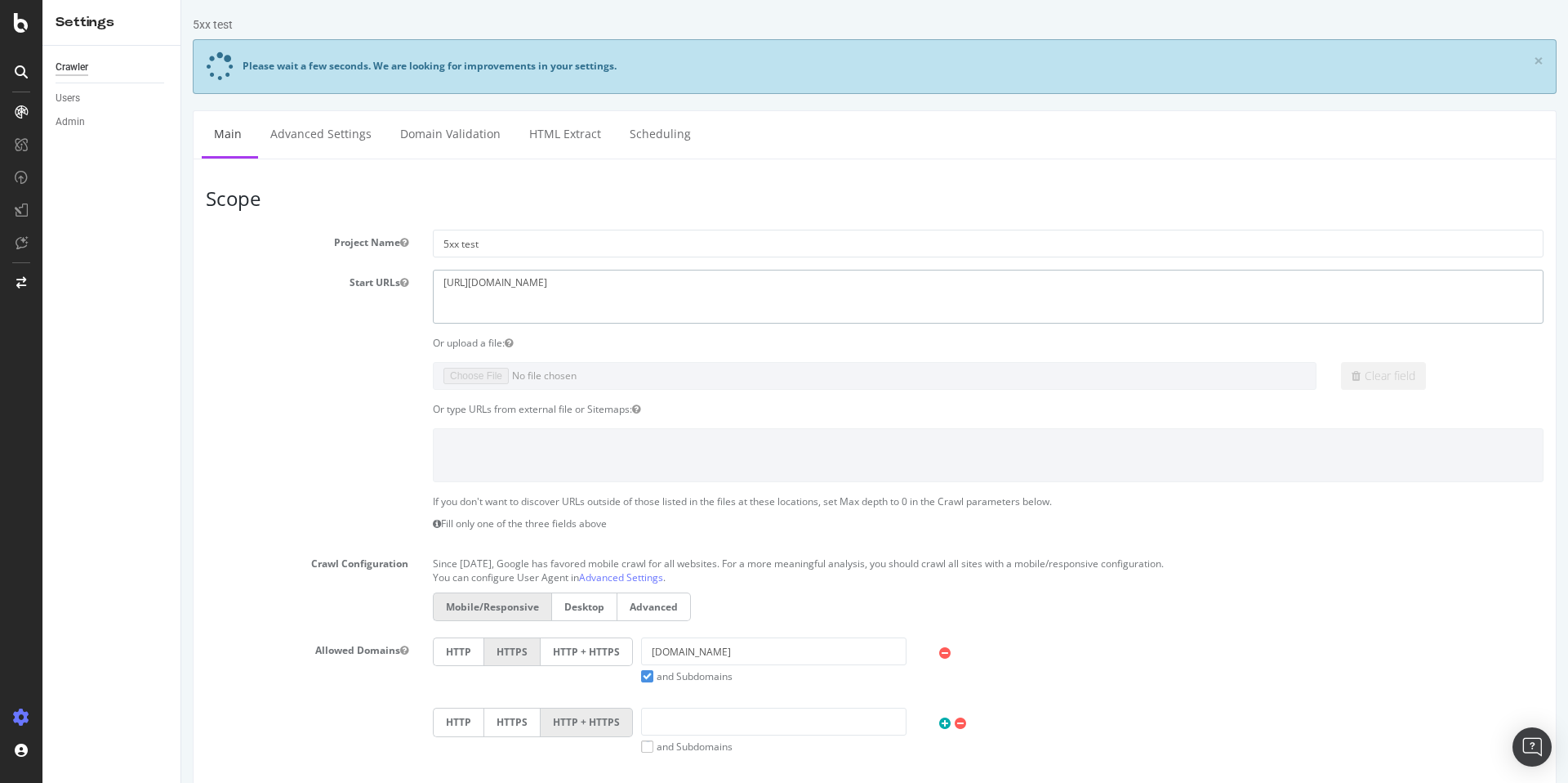
click at [608, 297] on textarea "https://www.zazzle.com/" at bounding box center [989, 296] width 1111 height 53
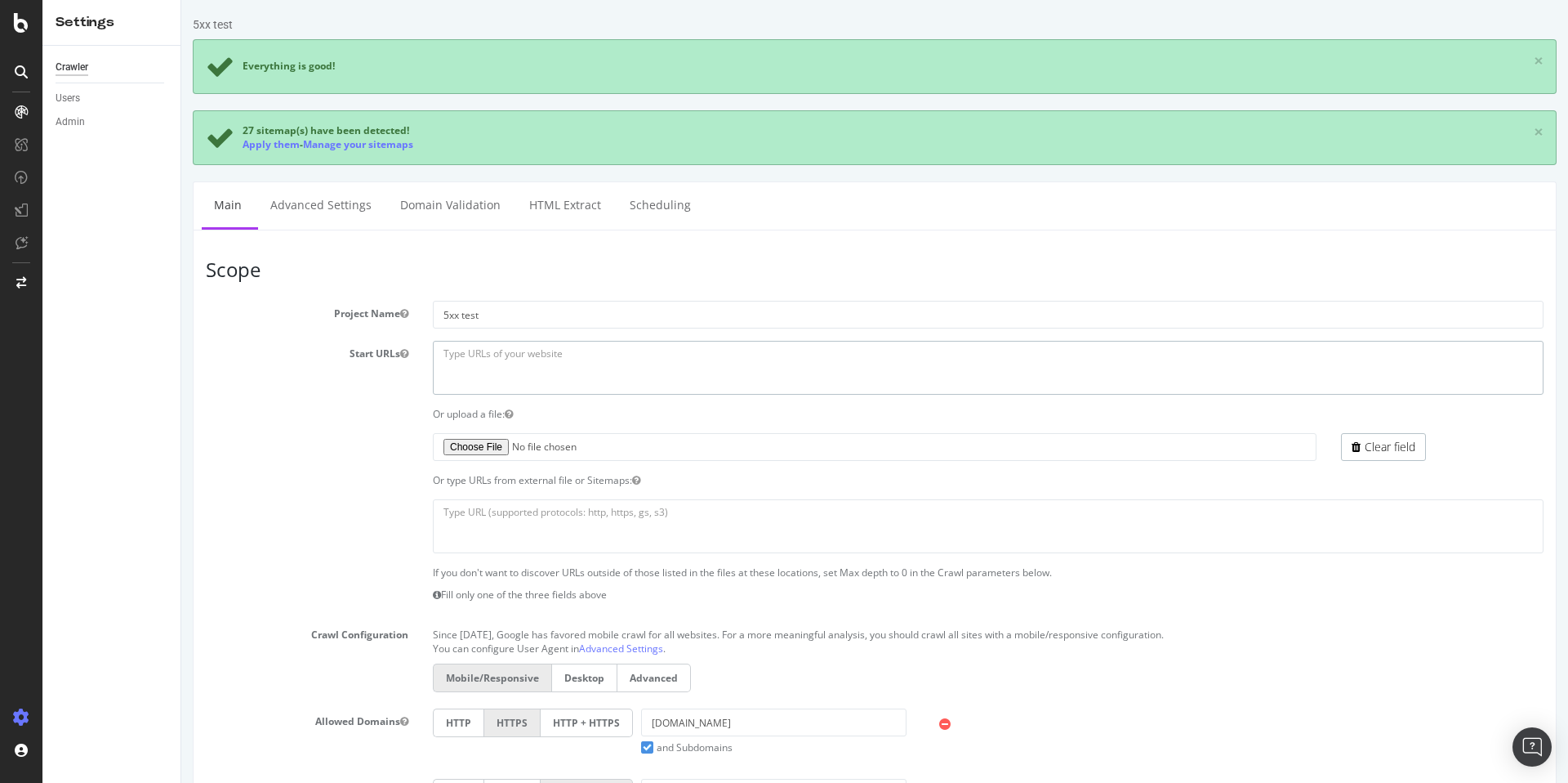
click at [479, 370] on textarea "https://www.zazzle.com/" at bounding box center [989, 368] width 1111 height 53
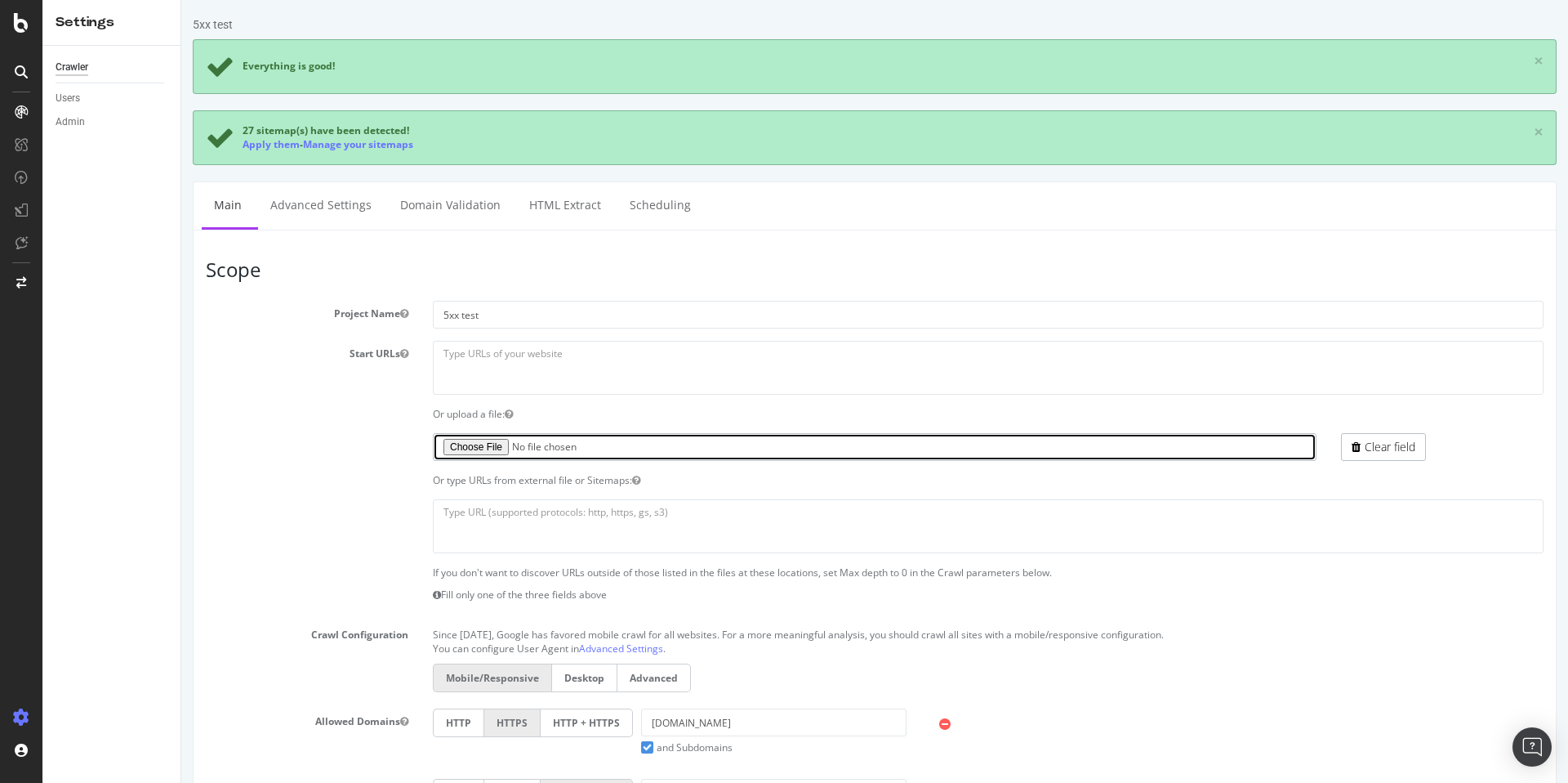
click at [482, 444] on input "file" at bounding box center [875, 447] width 883 height 28
type input "C:\fakepath\5xx_URLs.txt"
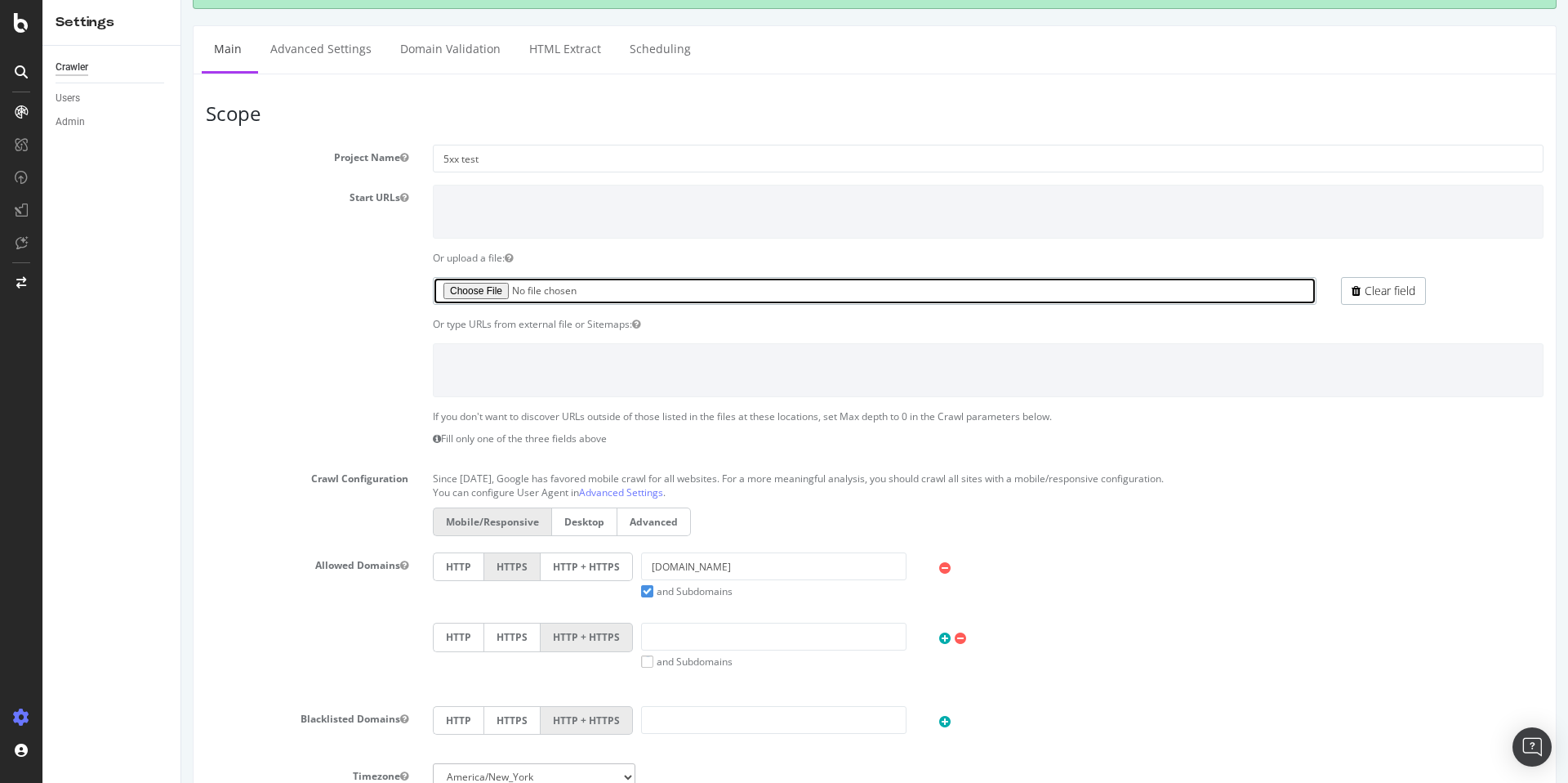
scroll to position [318, 0]
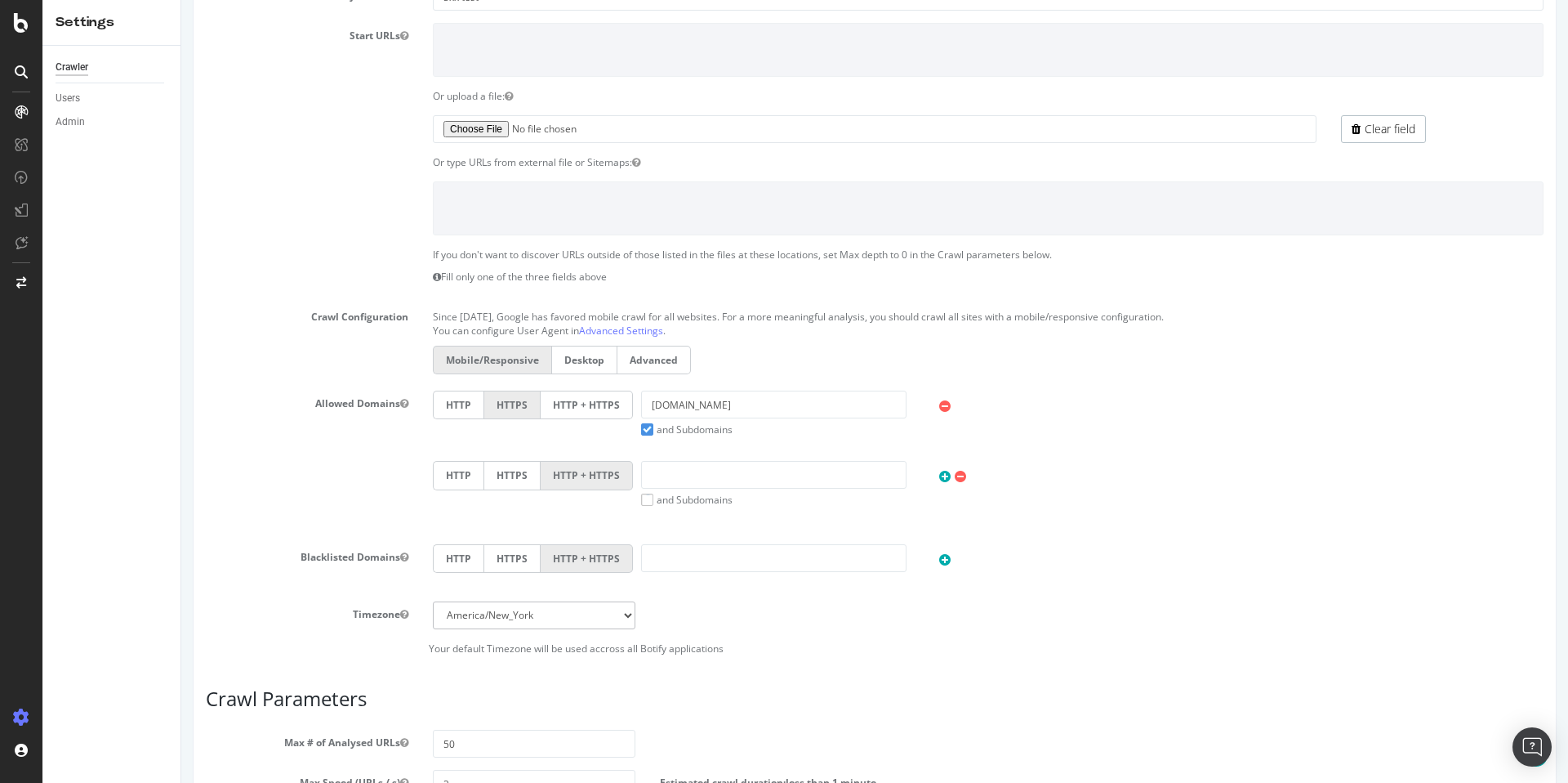
click at [676, 429] on label "and Subdomains" at bounding box center [687, 430] width 91 height 14
click at [181, 0] on input "and Subdomains" at bounding box center [181, 0] width 0 height 0
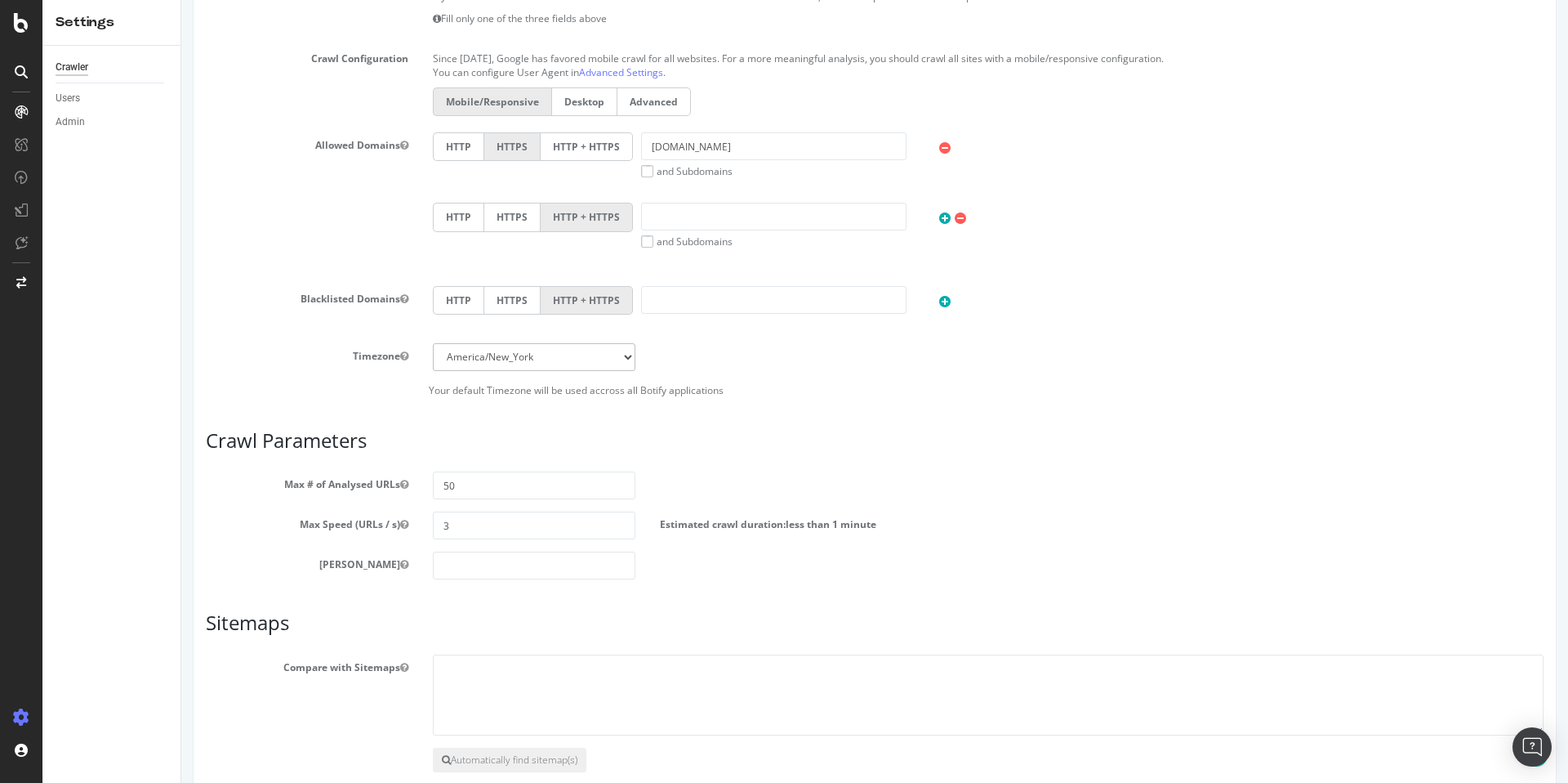
scroll to position [592, 0]
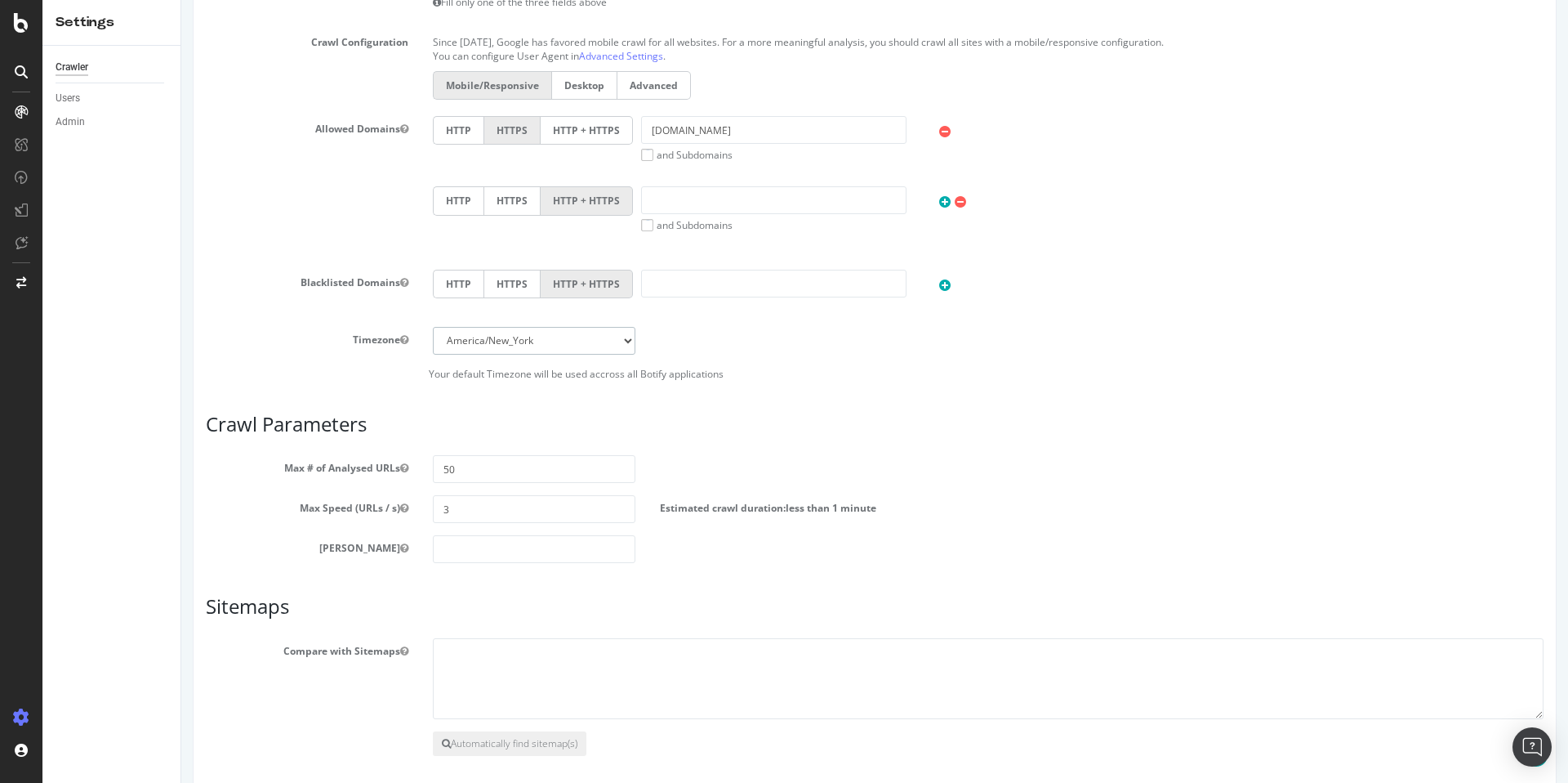
click at [621, 346] on select "Africa/Abidjan Africa/Accra Africa/Addis_Ababa Africa/Algiers Africa/Asmara Afr…" at bounding box center [534, 340] width 202 height 28
click at [1211, 447] on article "Crawl Parameters Max # of Analysed URLs 50 Max Speed (URLs / s) 3 Estimated cra…" at bounding box center [875, 487] width 1338 height 149
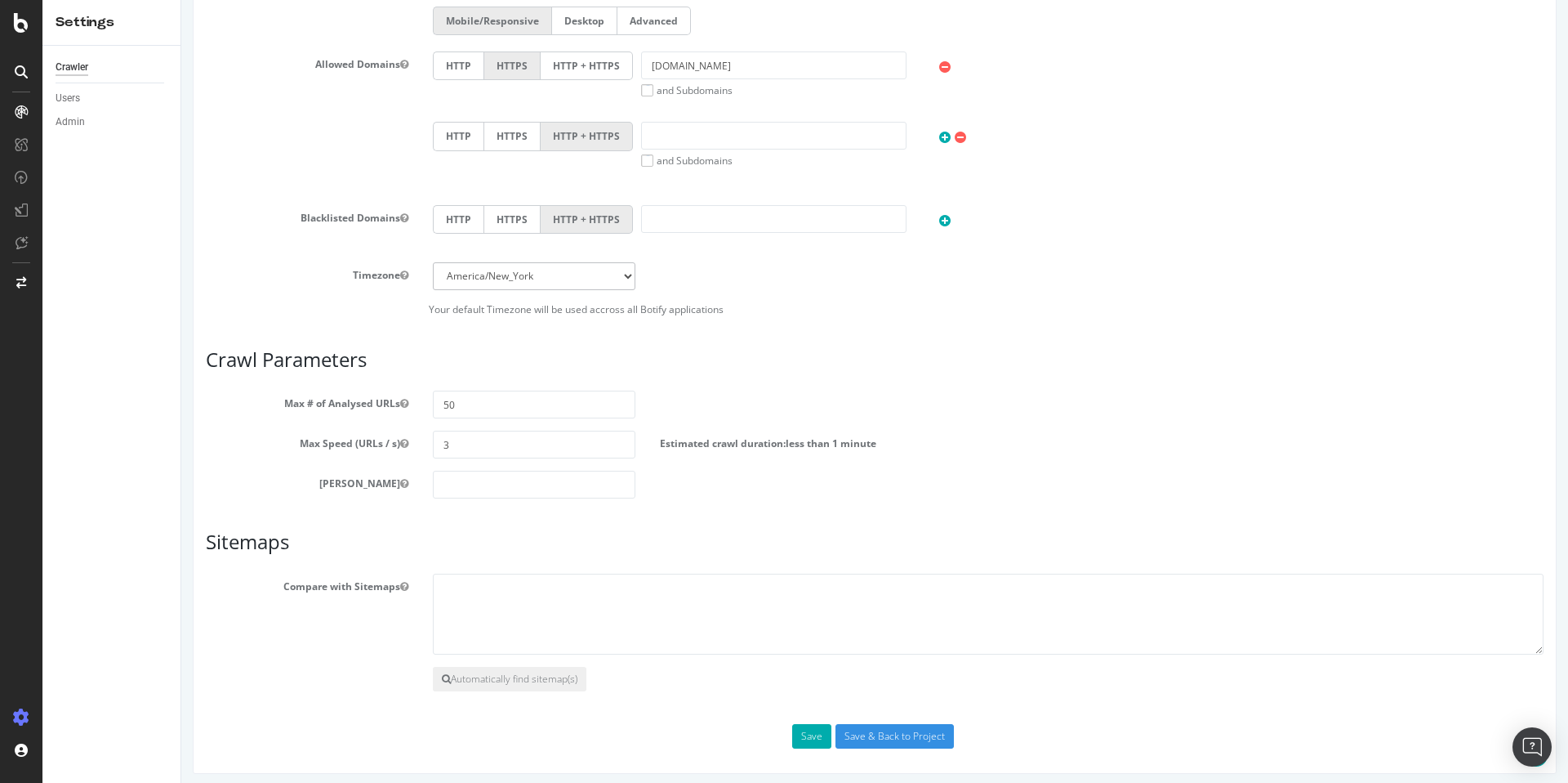
scroll to position [664, 0]
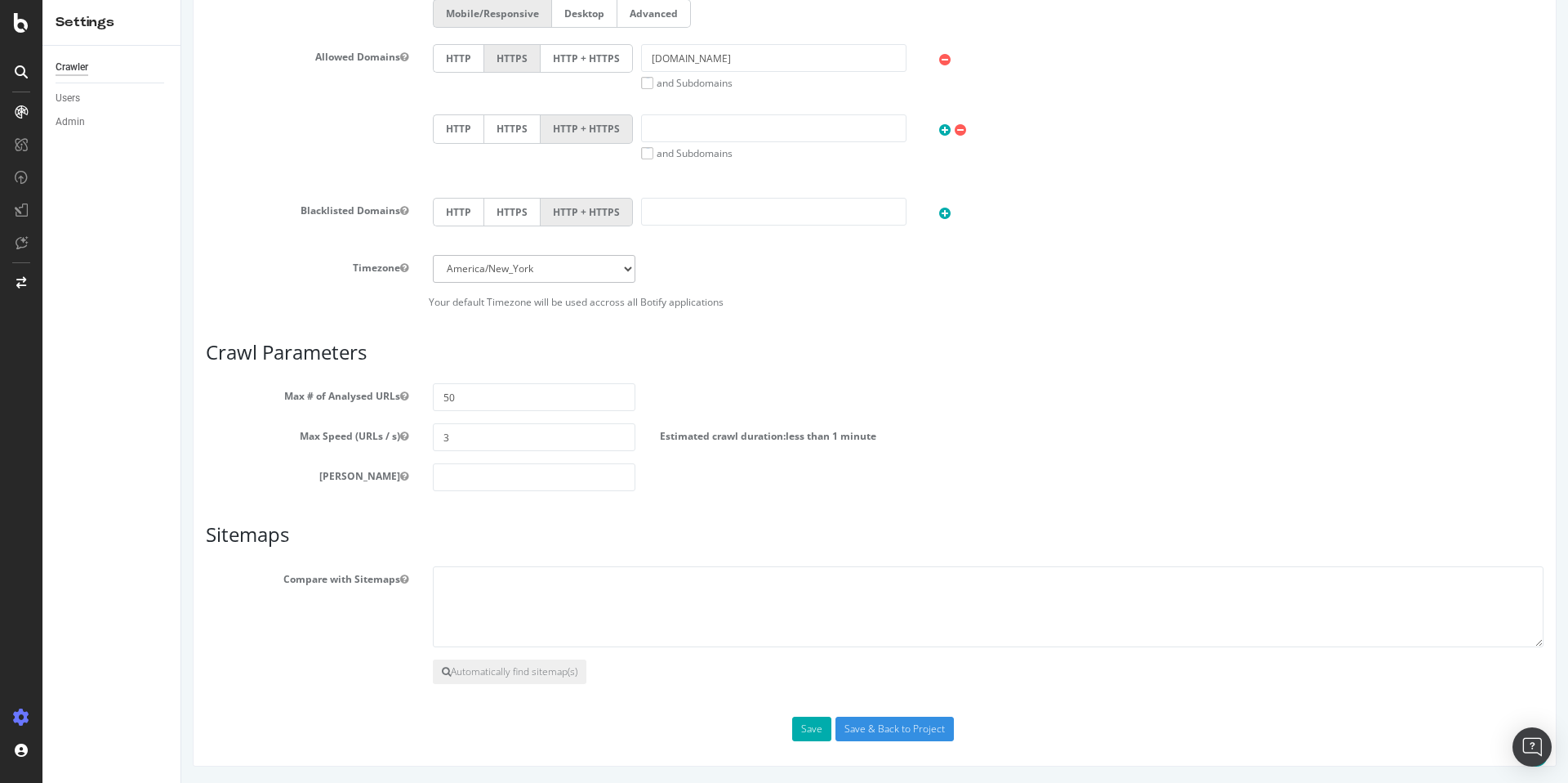
click at [1246, 458] on section "Max # of Analysed URLs 50 Max Speed (URLs / s) 3 Estimated crawl duration: less…" at bounding box center [875, 437] width 1338 height 108
click at [815, 730] on button "Save" at bounding box center [811, 729] width 39 height 25
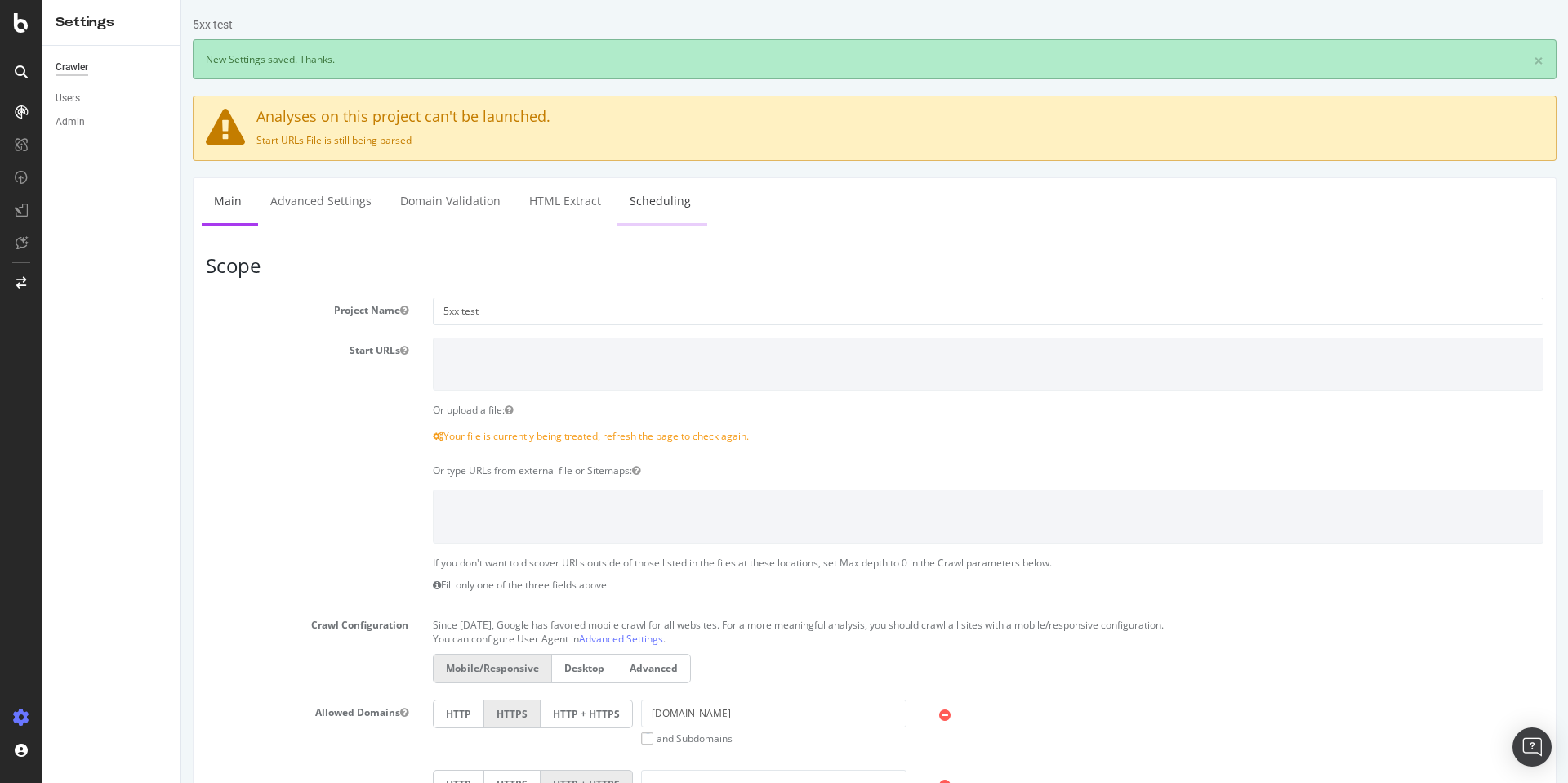
scroll to position [0, 0]
click at [977, 414] on div "Or upload a file:" at bounding box center [988, 410] width 1135 height 14
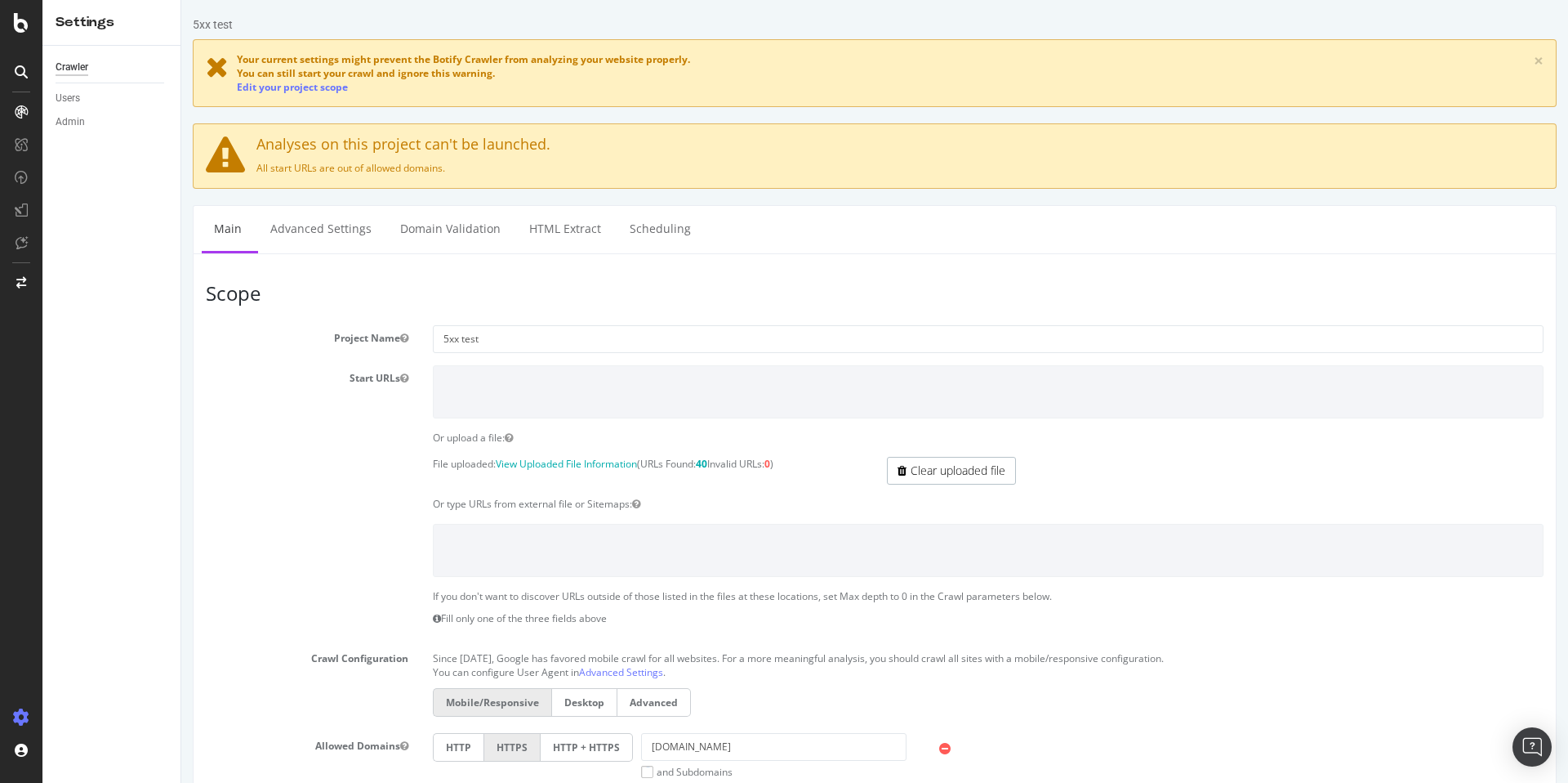
click at [644, 773] on label "and Subdomains" at bounding box center [687, 772] width 91 height 14
click at [181, 0] on input "and Subdomains" at bounding box center [181, 0] width 0 height 0
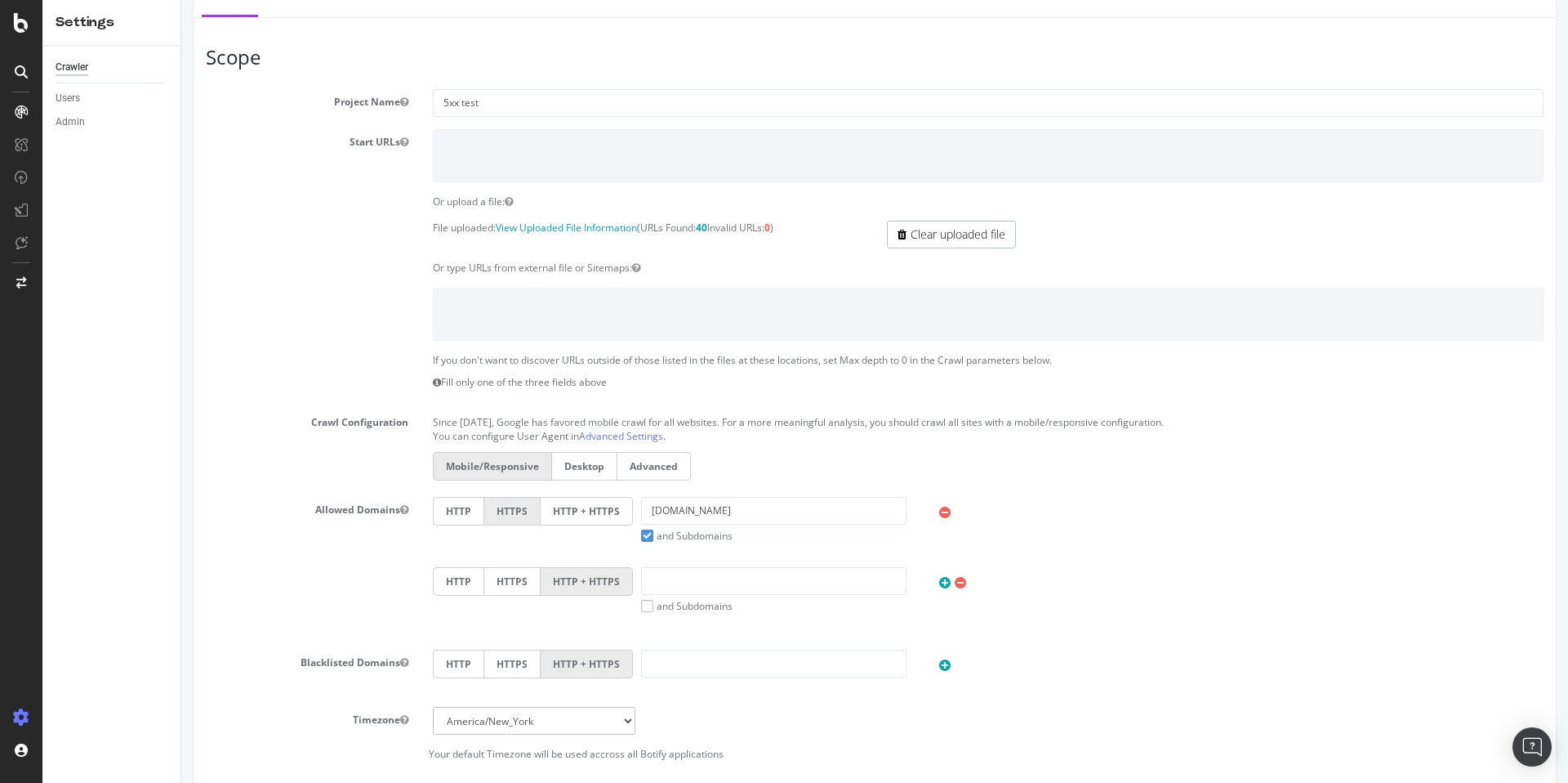
scroll to position [277, 0]
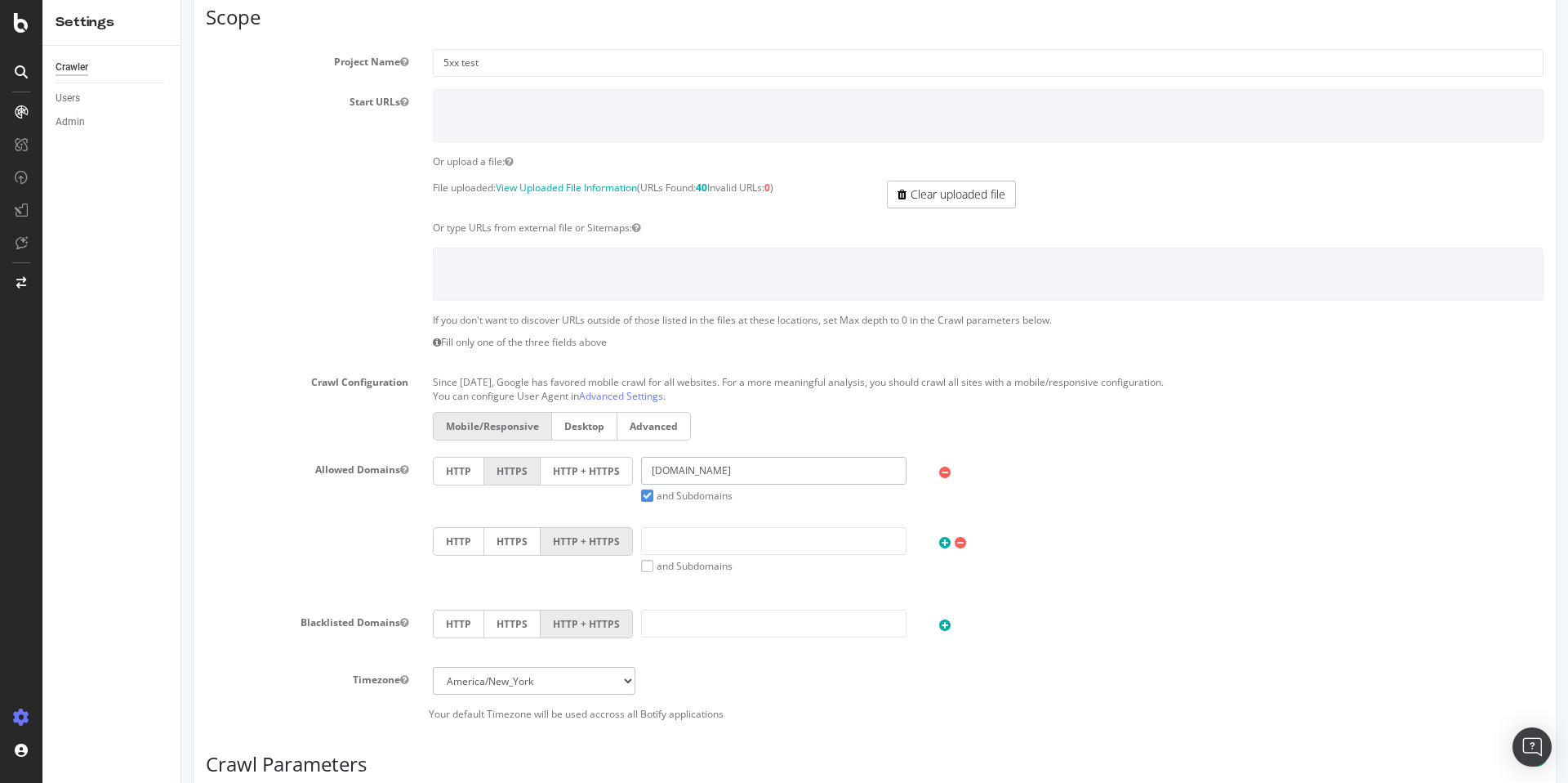
click at [758, 476] on input "[DOMAIN_NAME]" at bounding box center [773, 470] width 265 height 28
click at [564, 476] on label "HTTP + HTTPS" at bounding box center [586, 471] width 92 height 29
click at [181, 0] on input "HTTP + HTTPS" at bounding box center [181, 0] width 0 height 0
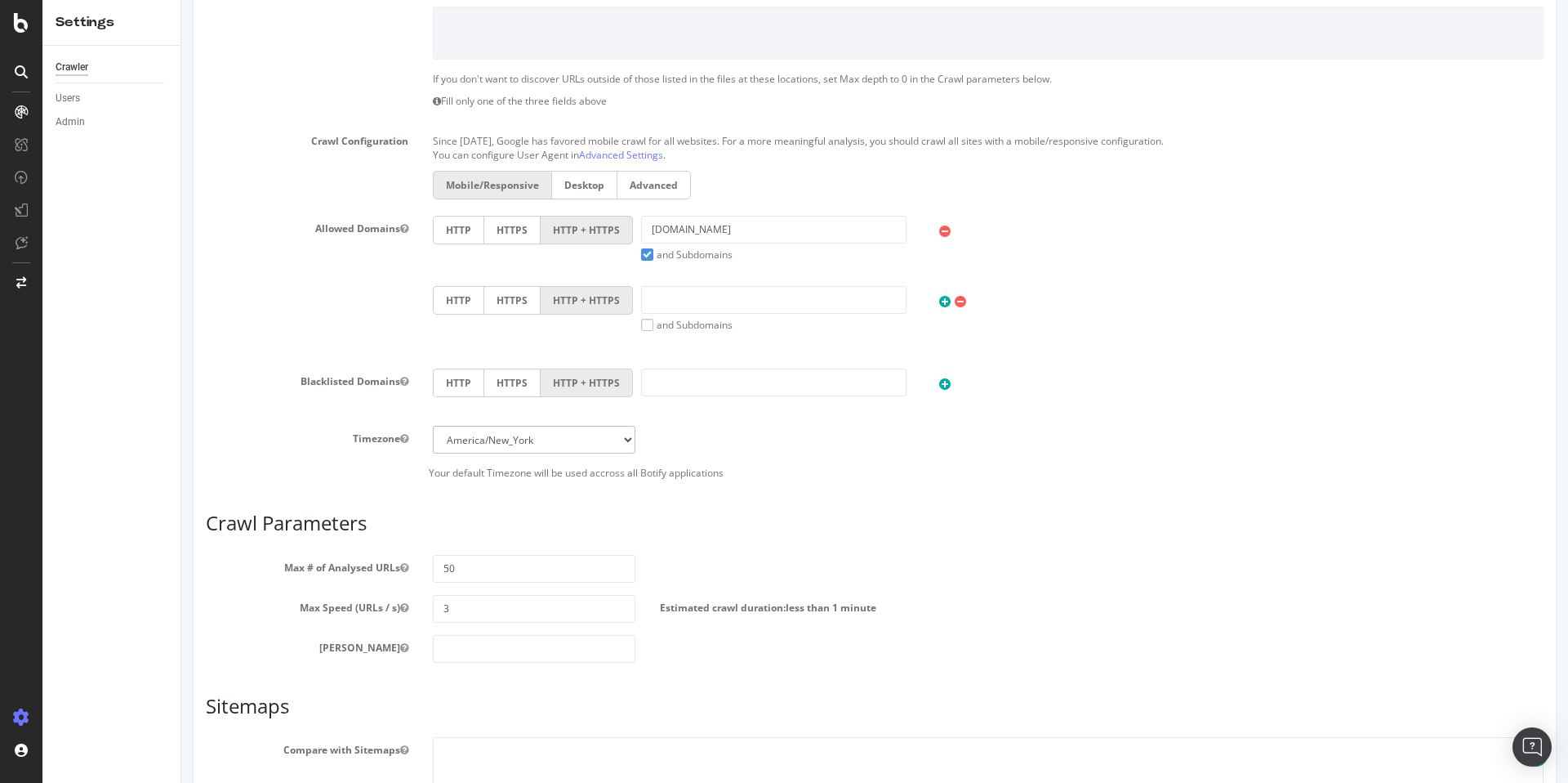
scroll to position [656, 0]
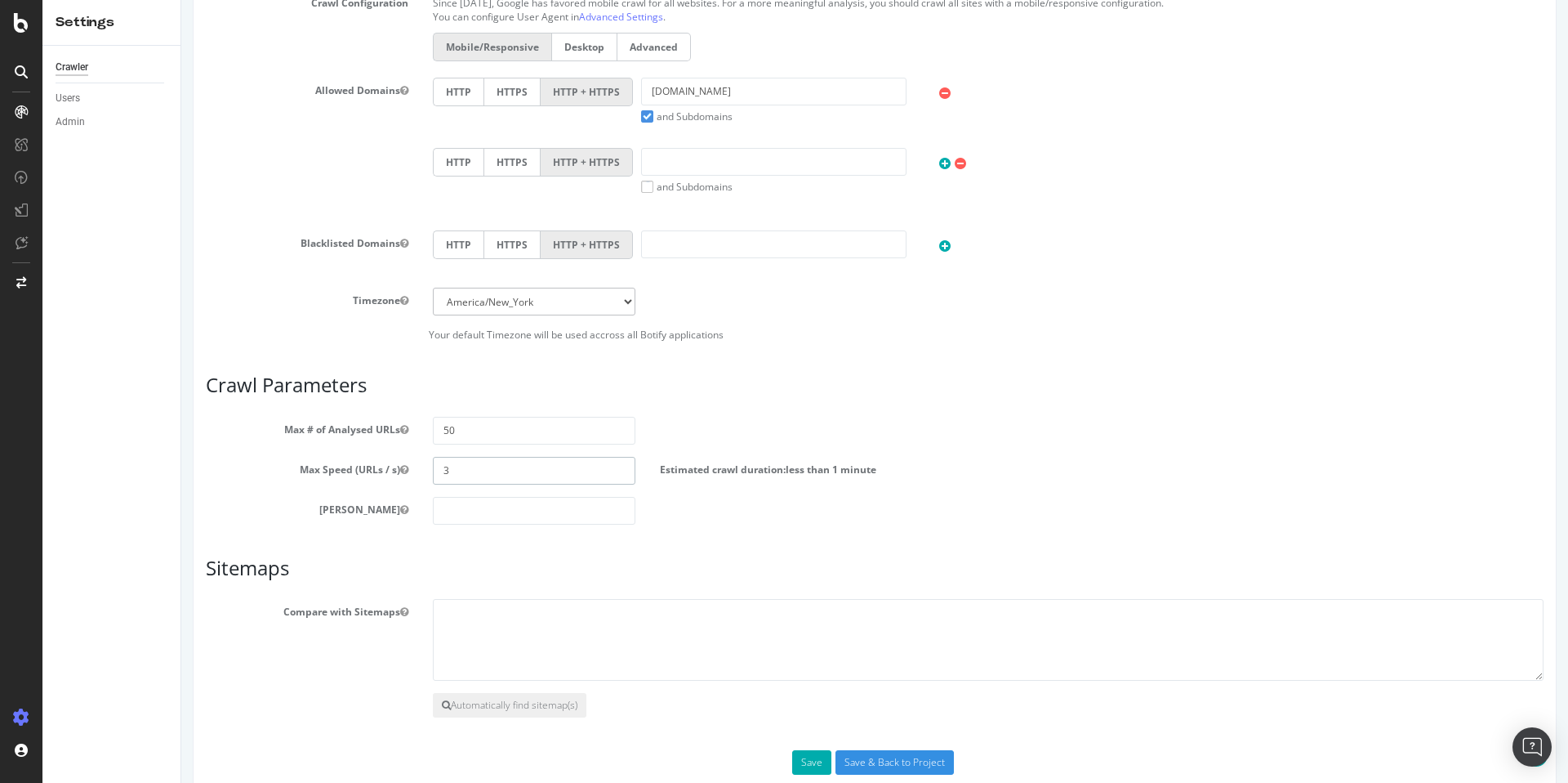
drag, startPoint x: 481, startPoint y: 474, endPoint x: 423, endPoint y: 468, distance: 58.3
click at [423, 468] on div "3" at bounding box center [534, 470] width 227 height 28
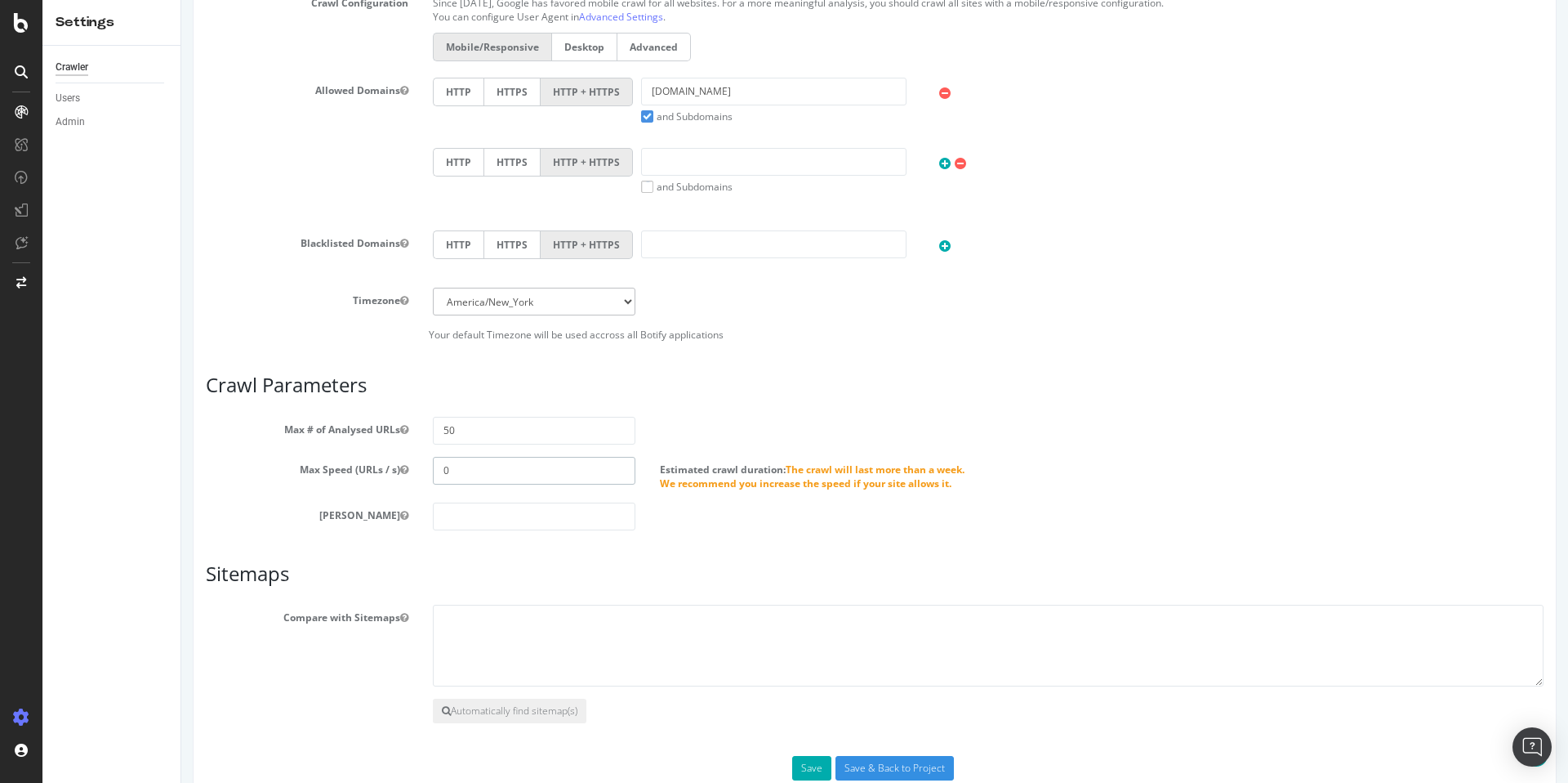
type input "0"
click at [843, 423] on div "Max # of Analysed URLs 50" at bounding box center [875, 430] width 1362 height 28
click at [529, 468] on input "0" at bounding box center [534, 470] width 202 height 28
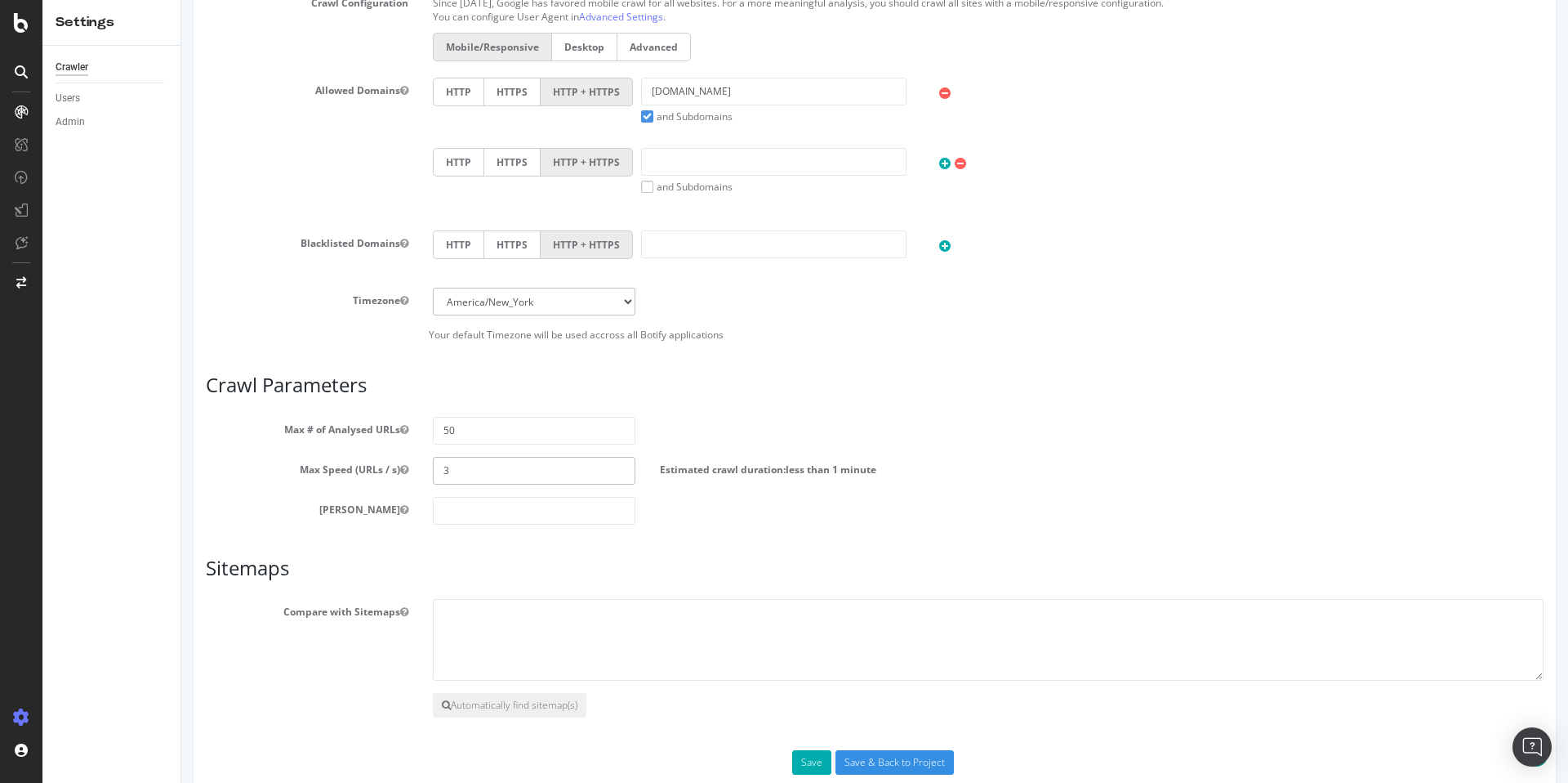
type input "3"
click at [520, 509] on input "number" at bounding box center [534, 510] width 202 height 28
type input "0"
click at [950, 534] on div "Scope Project Name 5xx test Start URLs Or upload a file: File uploaded: View Up…" at bounding box center [875, 201] width 1338 height 1147
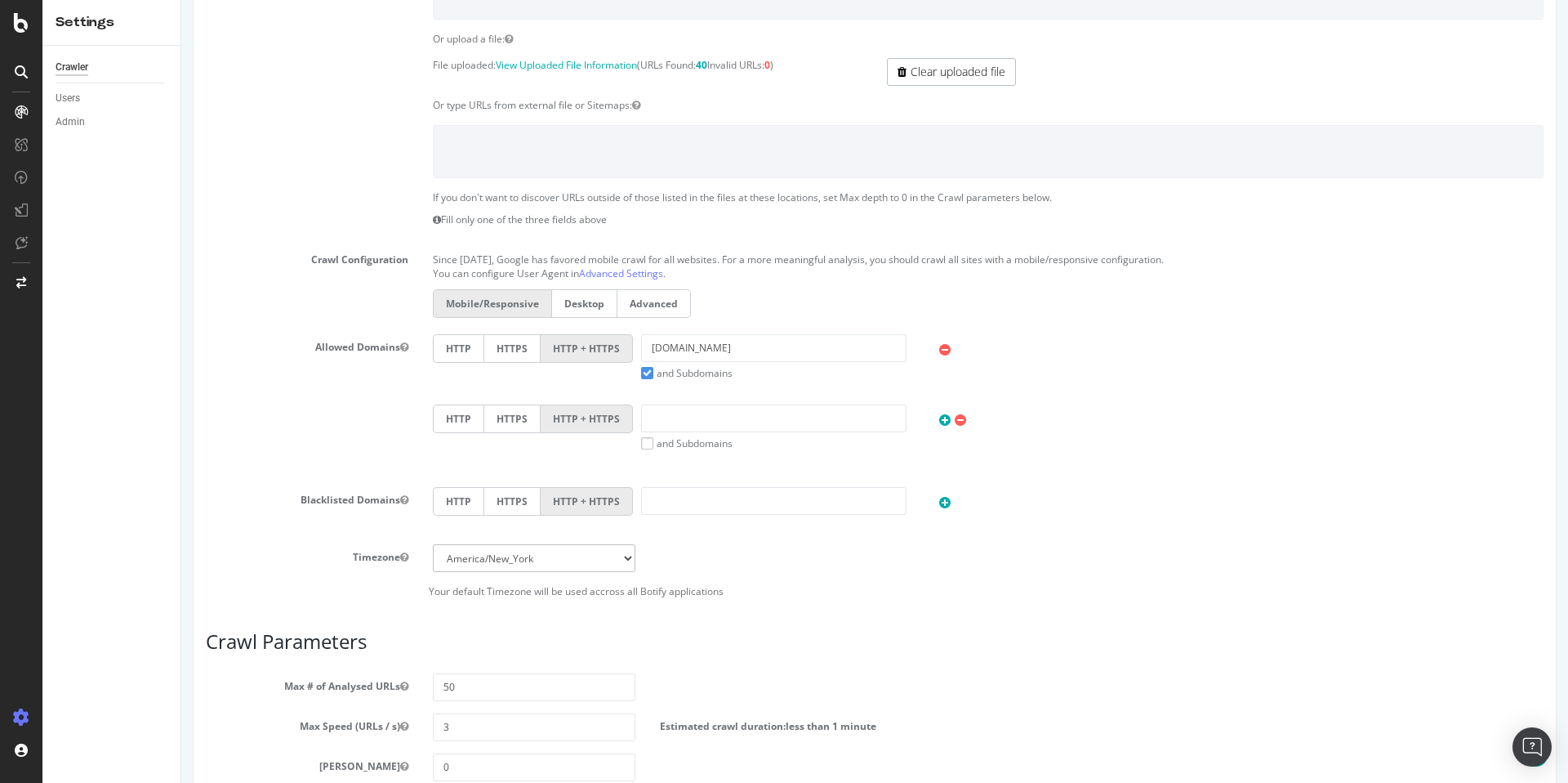
scroll to position [689, 0]
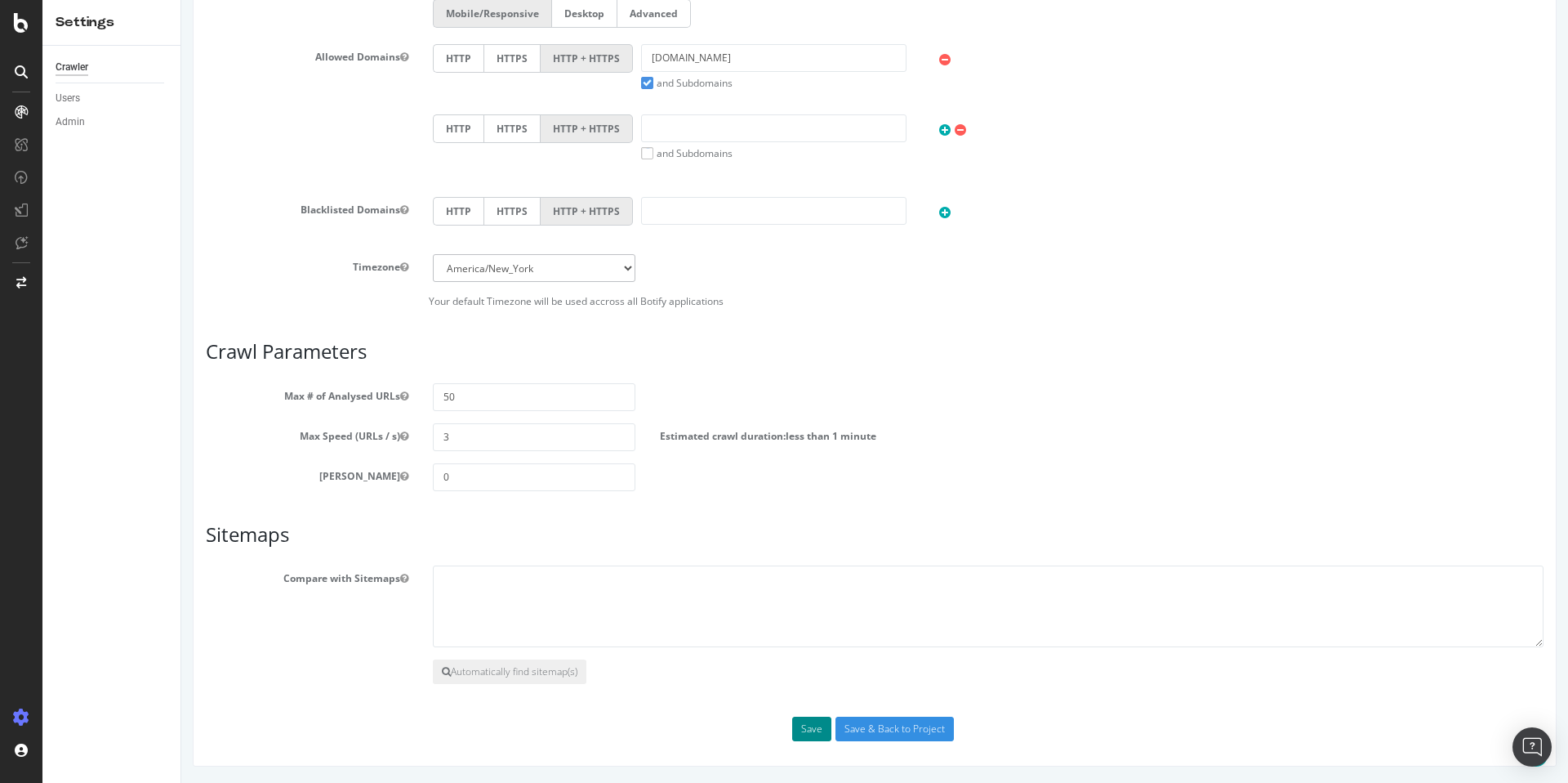
click at [801, 727] on button "Save" at bounding box center [811, 729] width 39 height 25
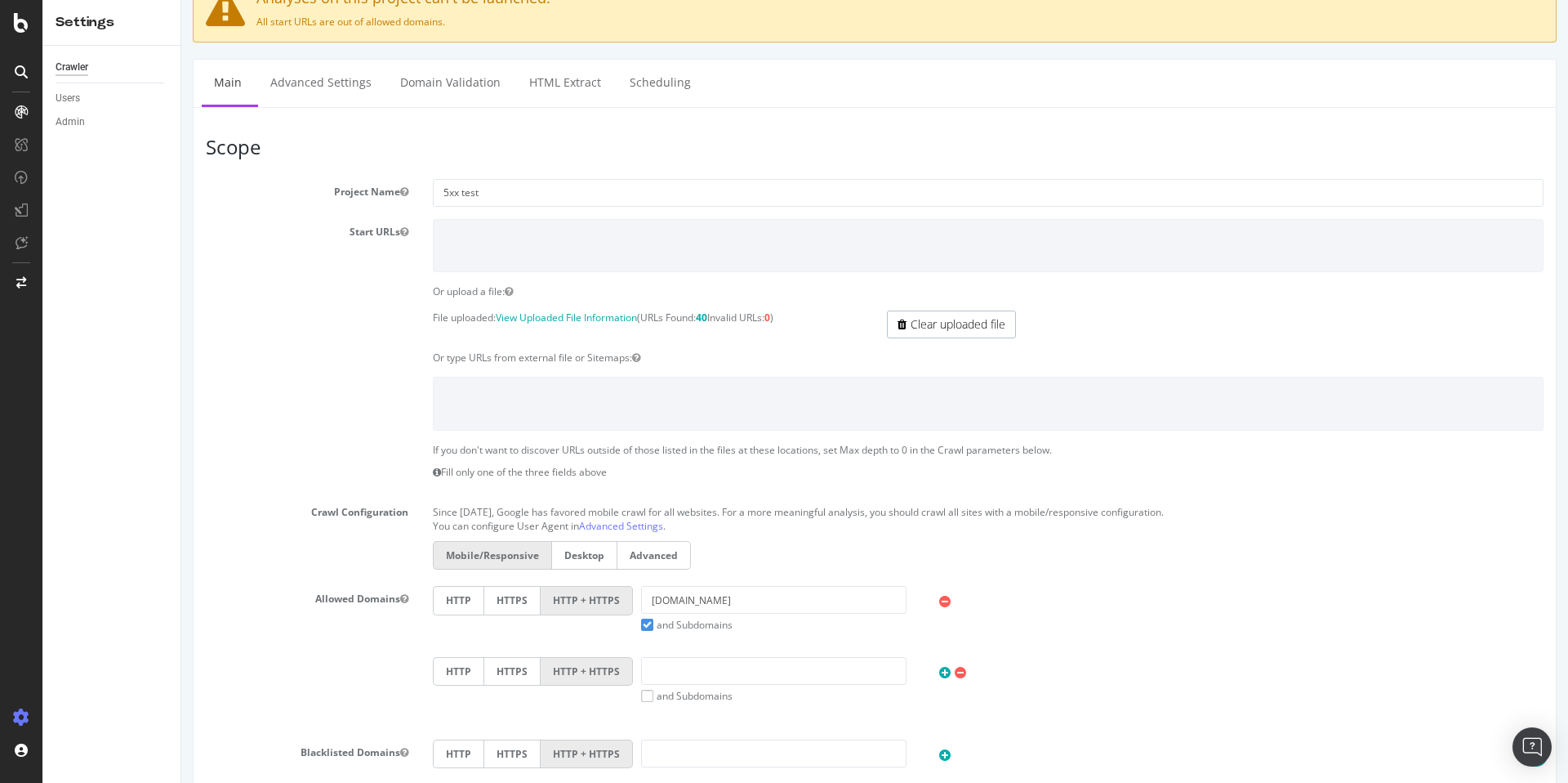
scroll to position [110, 0]
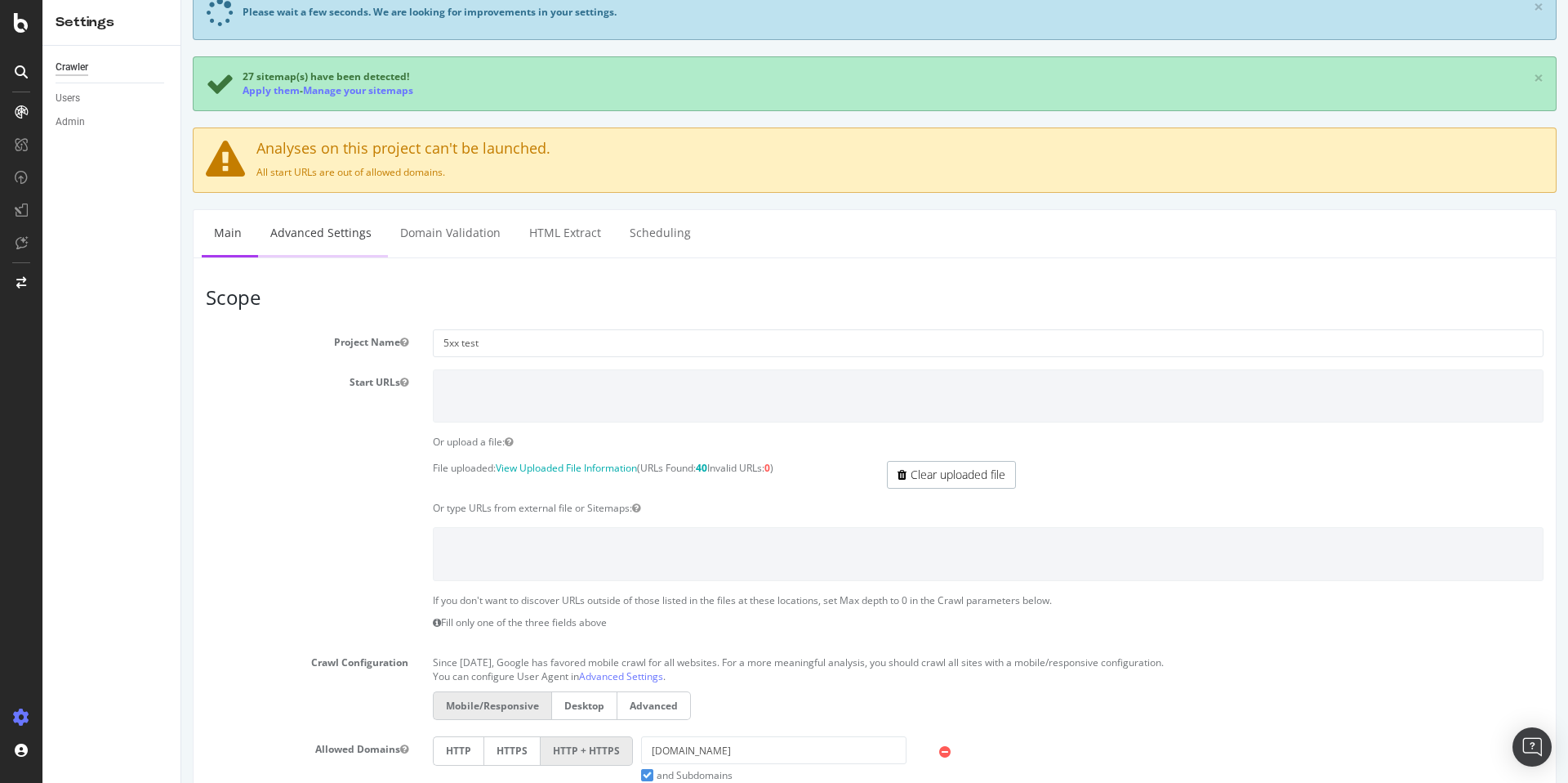
click at [321, 235] on link "Advanced Settings" at bounding box center [321, 232] width 125 height 45
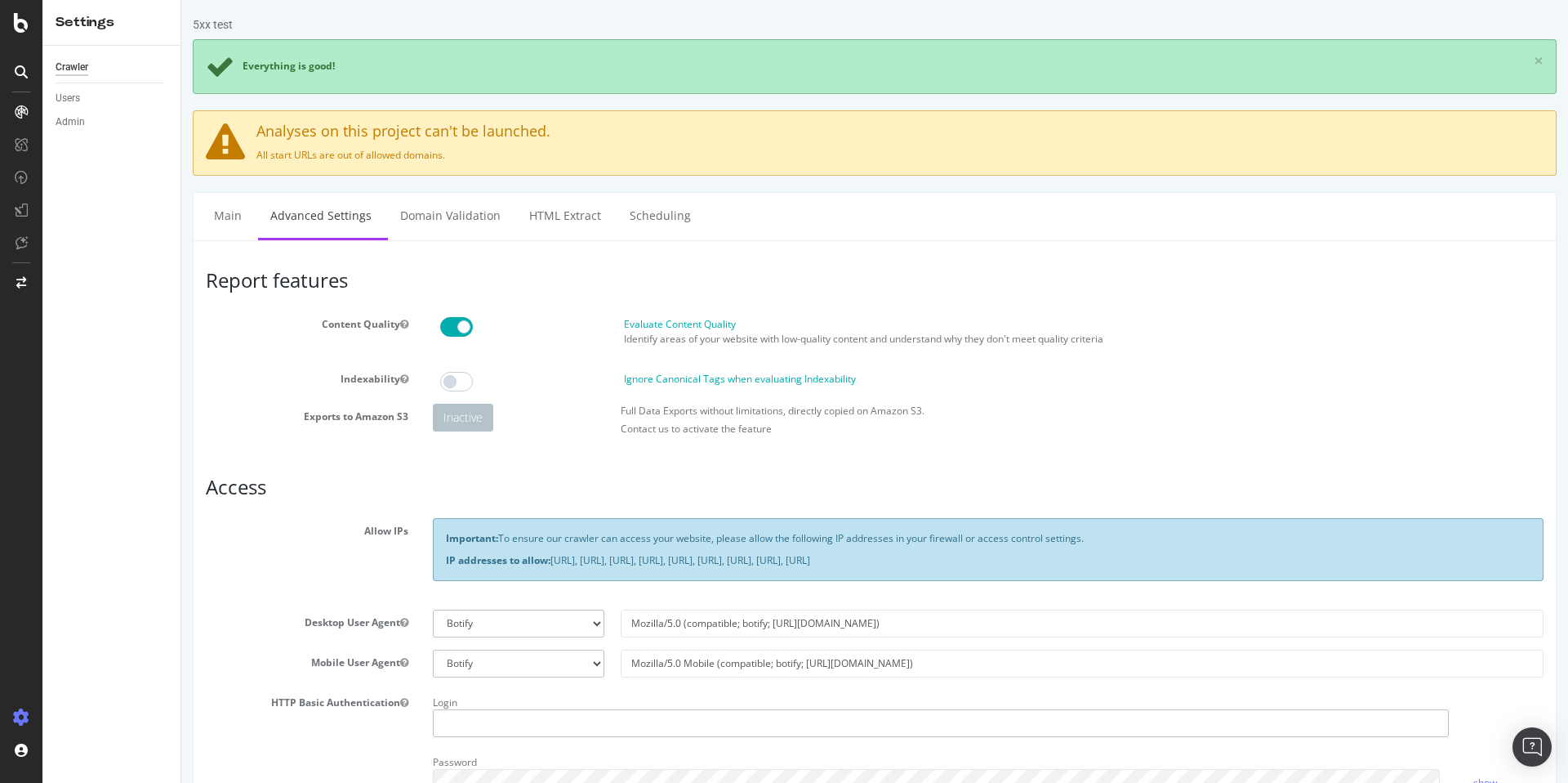
type input "[DOMAIN_NAME][EMAIL_ADDRESS][DOMAIN_NAME]"
click at [859, 207] on ul "Main Advanced Settings Domain Validation HTML Extract Scheduling" at bounding box center [875, 216] width 1364 height 48
click at [217, 216] on link "Main" at bounding box center [227, 215] width 52 height 45
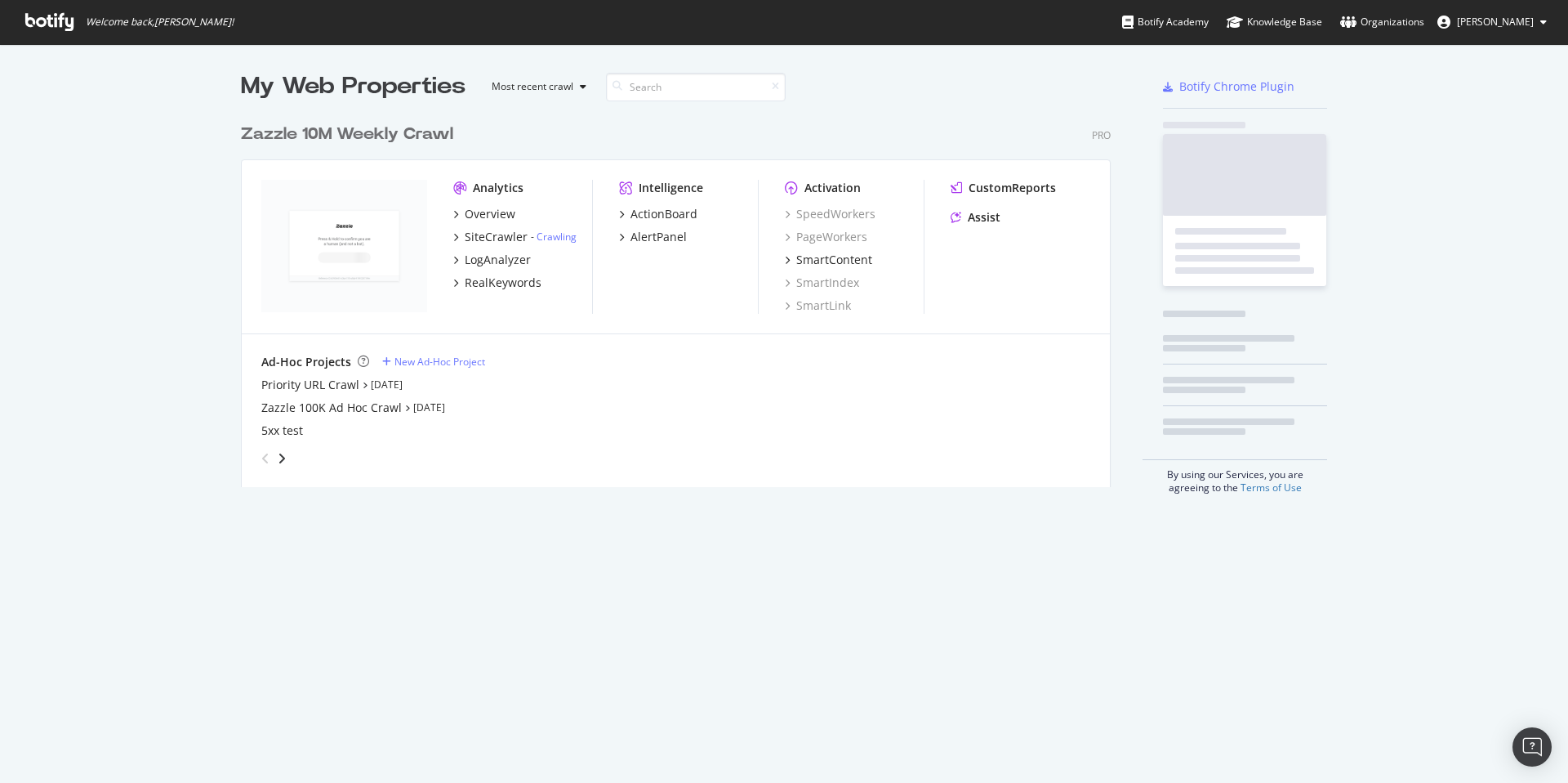
scroll to position [372, 871]
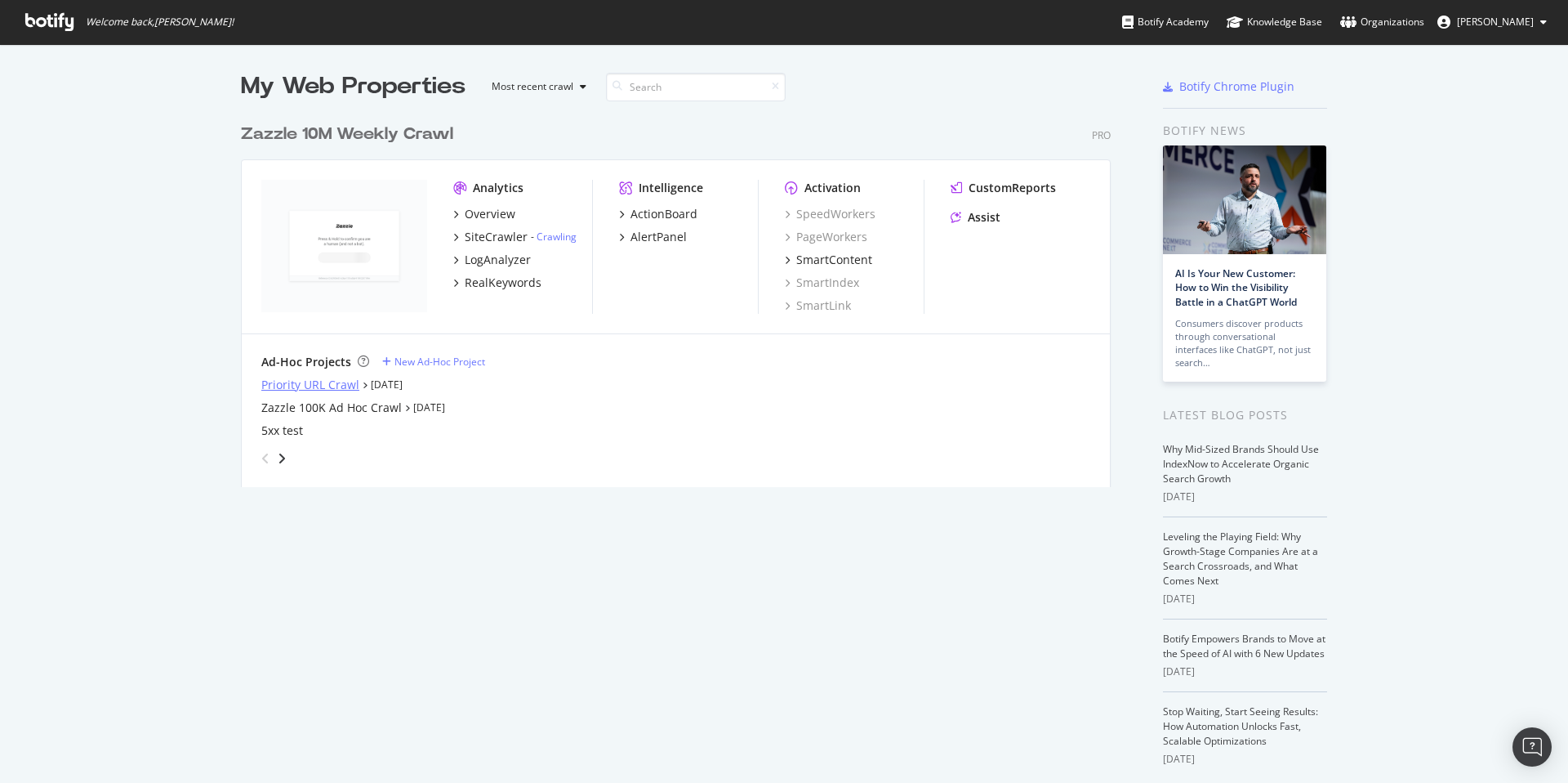
click at [331, 388] on div "Priority URL Crawl" at bounding box center [310, 384] width 98 height 16
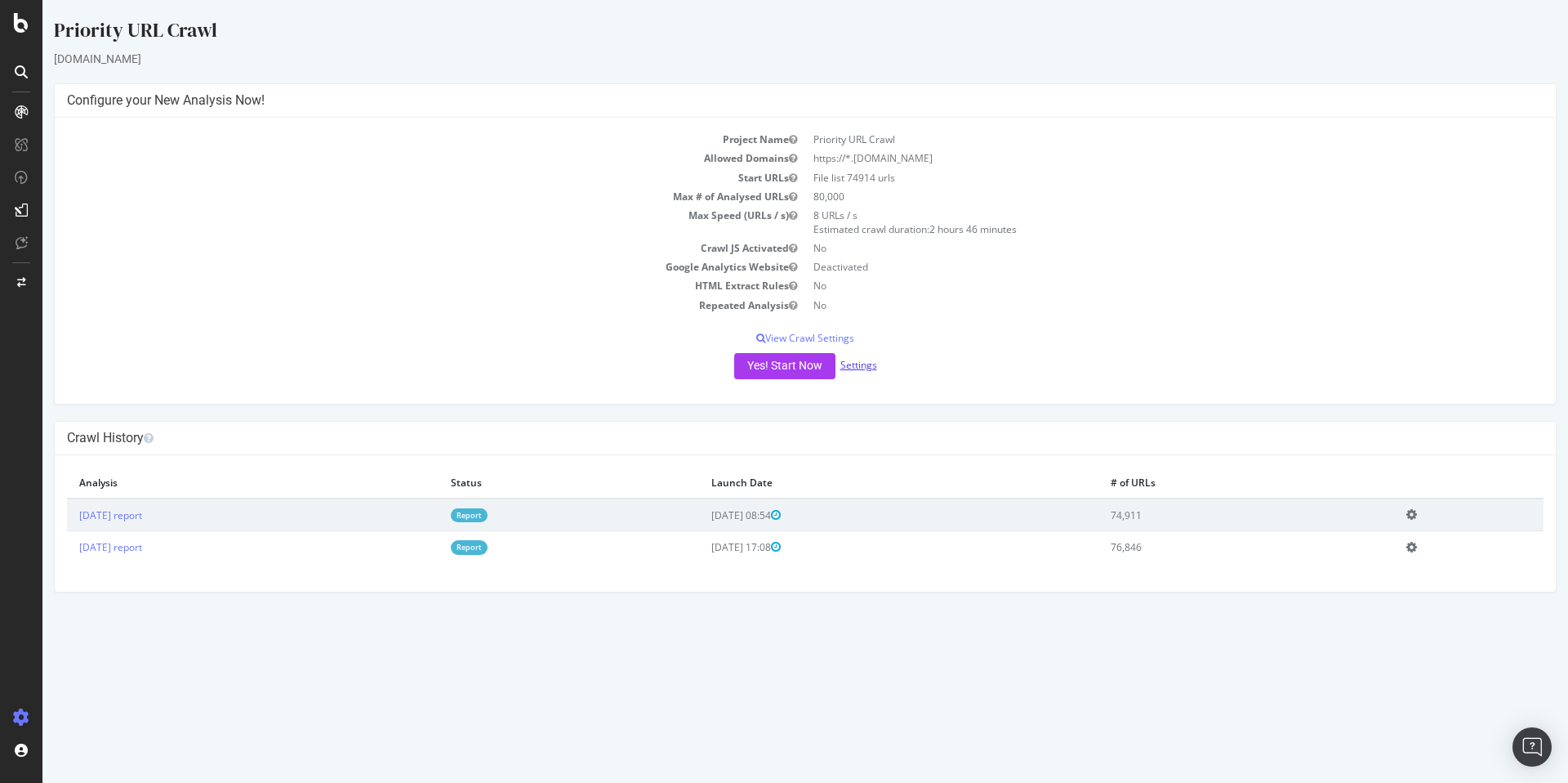
click at [856, 371] on link "Settings" at bounding box center [859, 365] width 37 height 14
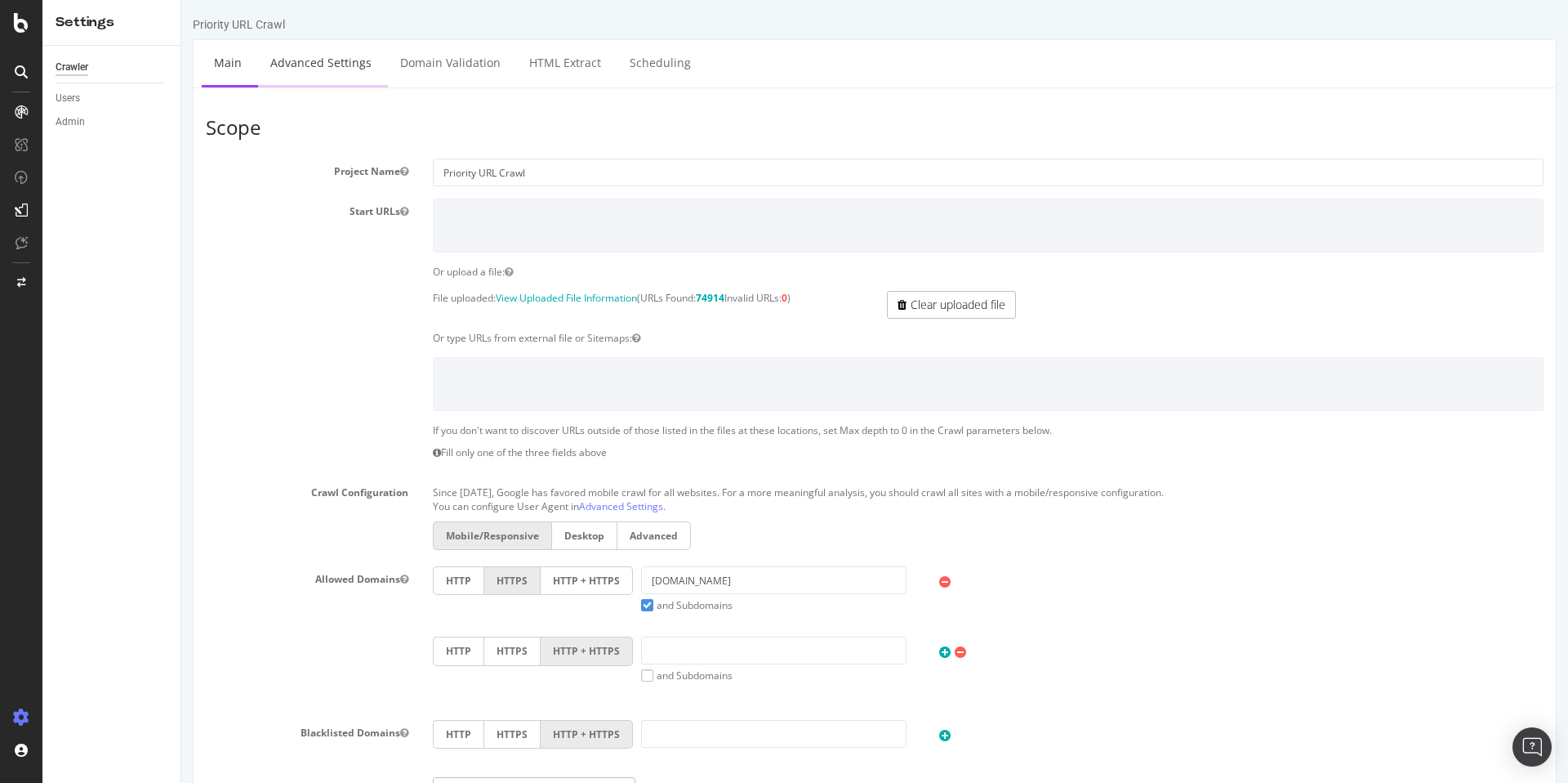
click at [350, 72] on link "Advanced Settings" at bounding box center [321, 62] width 125 height 45
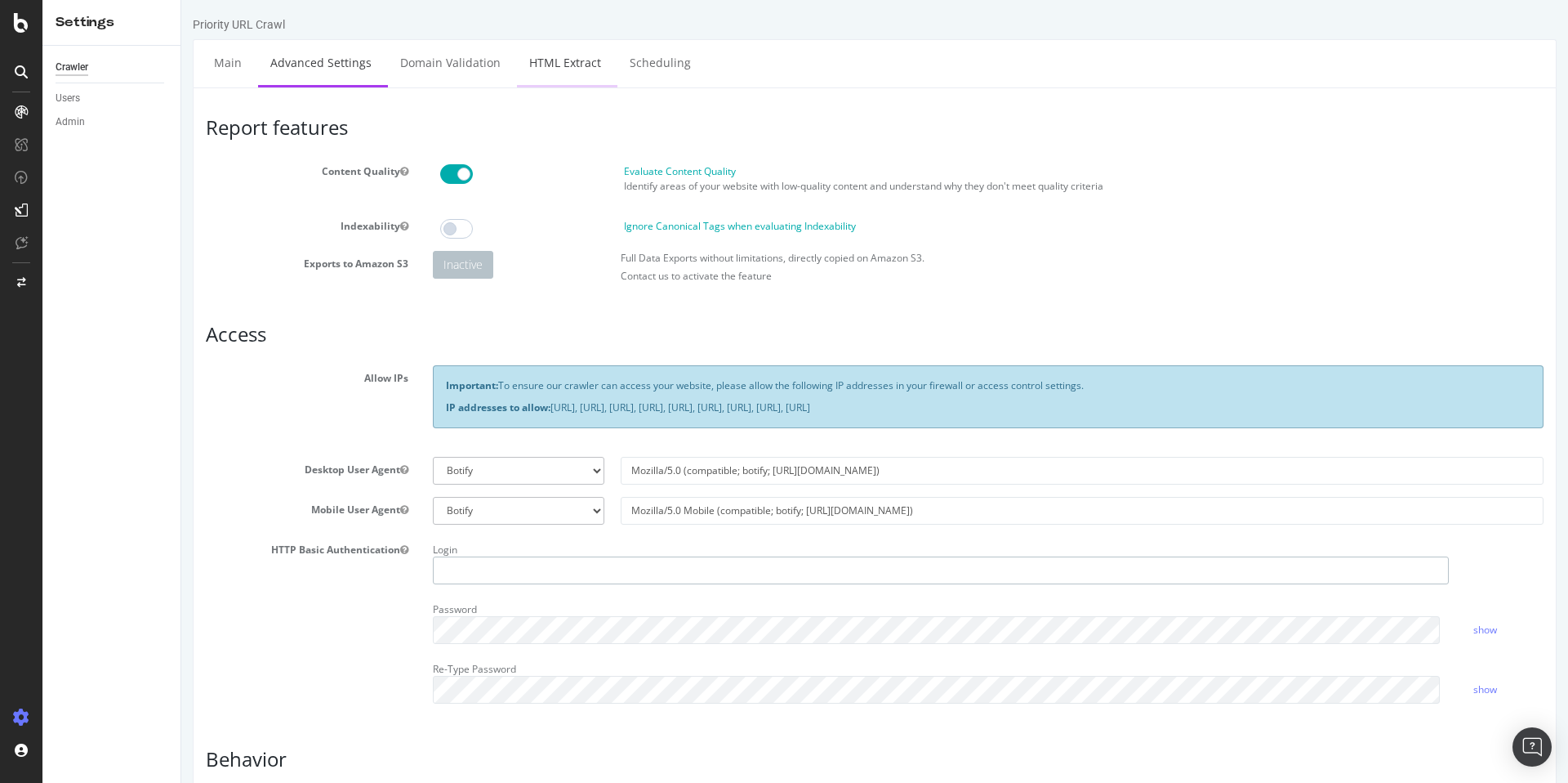
type input "[DOMAIN_NAME][EMAIL_ADDRESS][DOMAIN_NAME]"
click at [549, 68] on link "HTML Extract" at bounding box center [564, 62] width 96 height 45
click at [554, 58] on link "HTML Extract" at bounding box center [564, 62] width 96 height 45
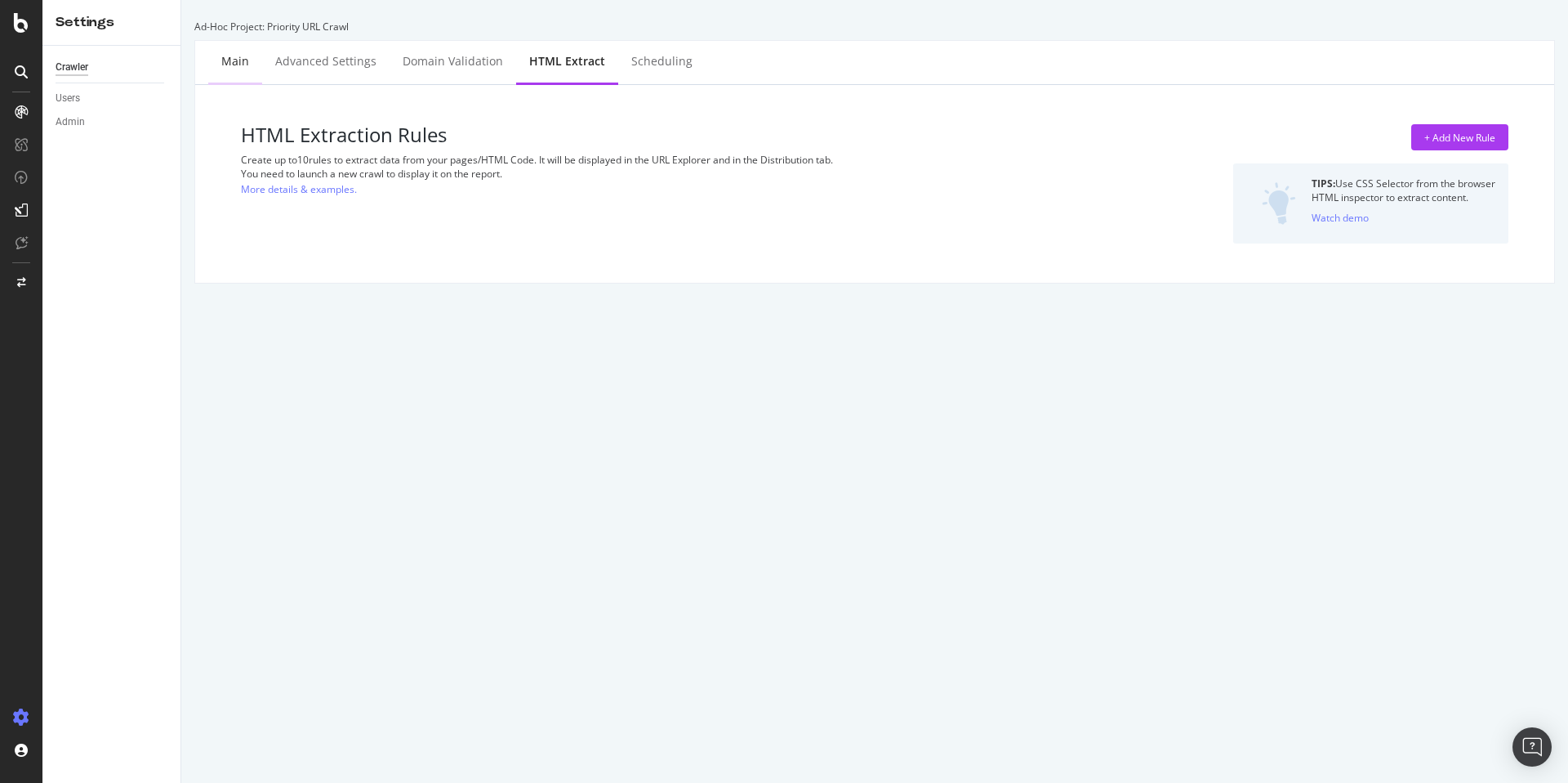
click at [230, 61] on div "Main" at bounding box center [235, 61] width 28 height 16
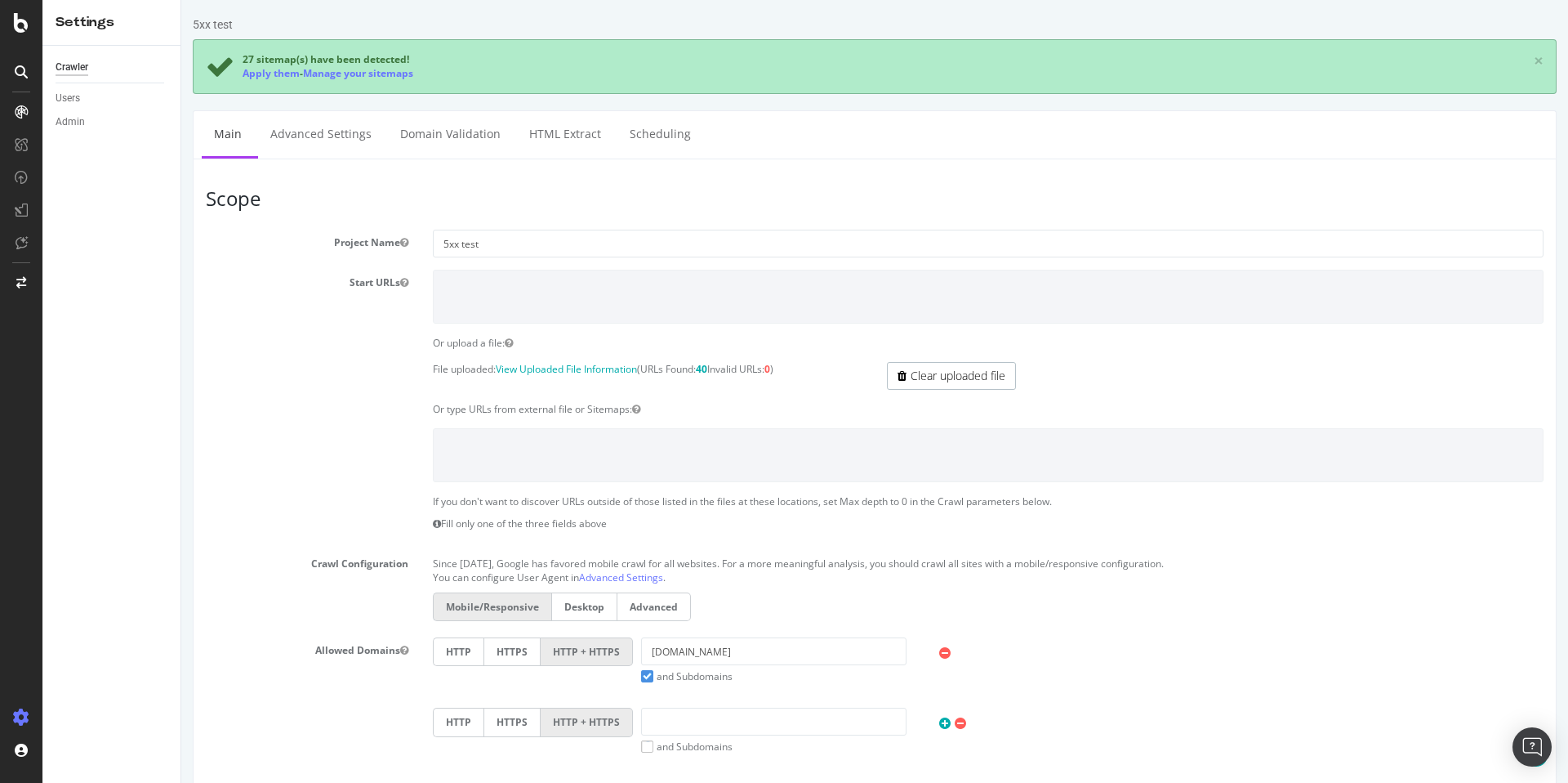
scroll to position [593, 0]
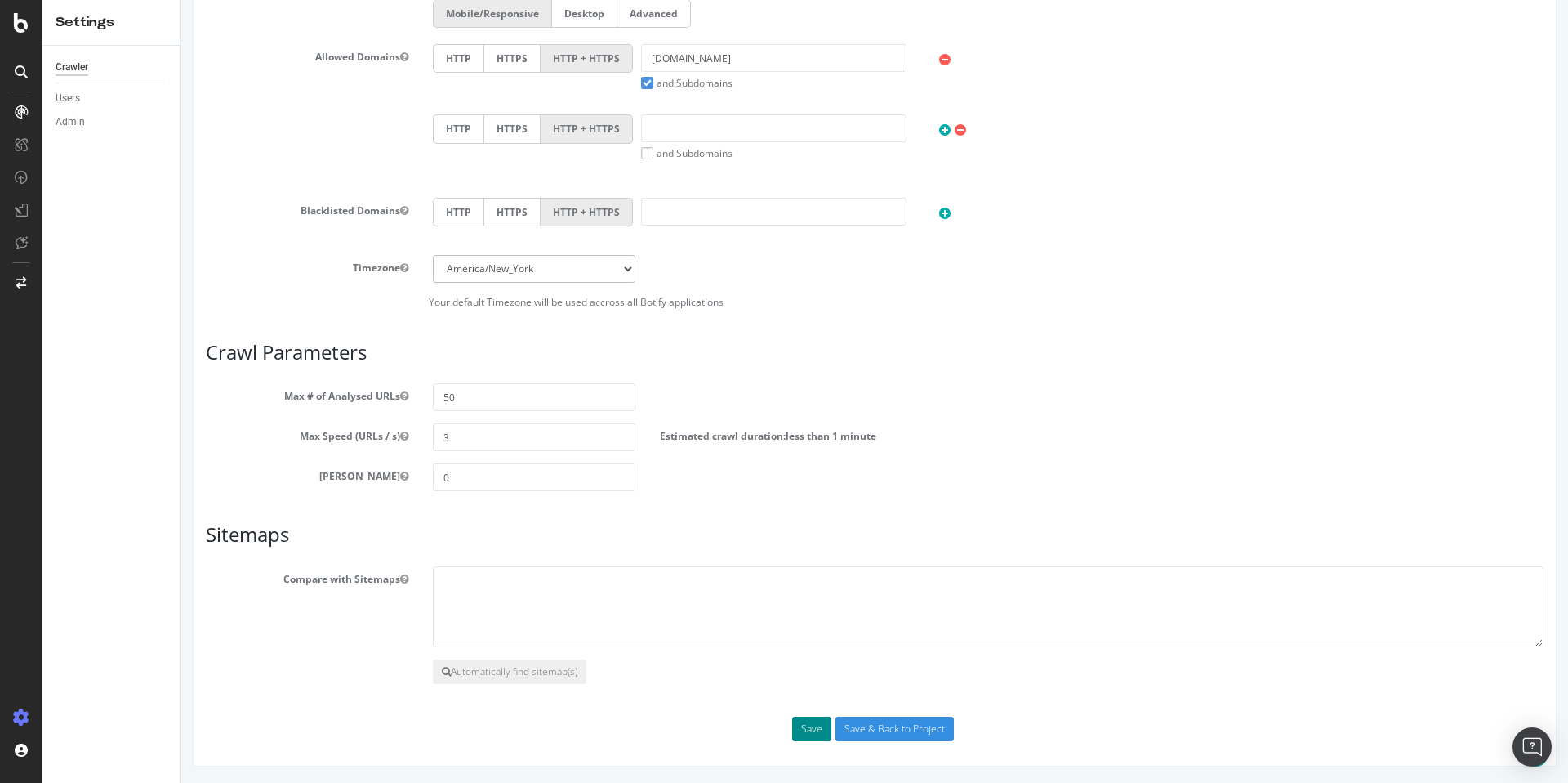
click at [807, 733] on button "Save" at bounding box center [811, 729] width 39 height 25
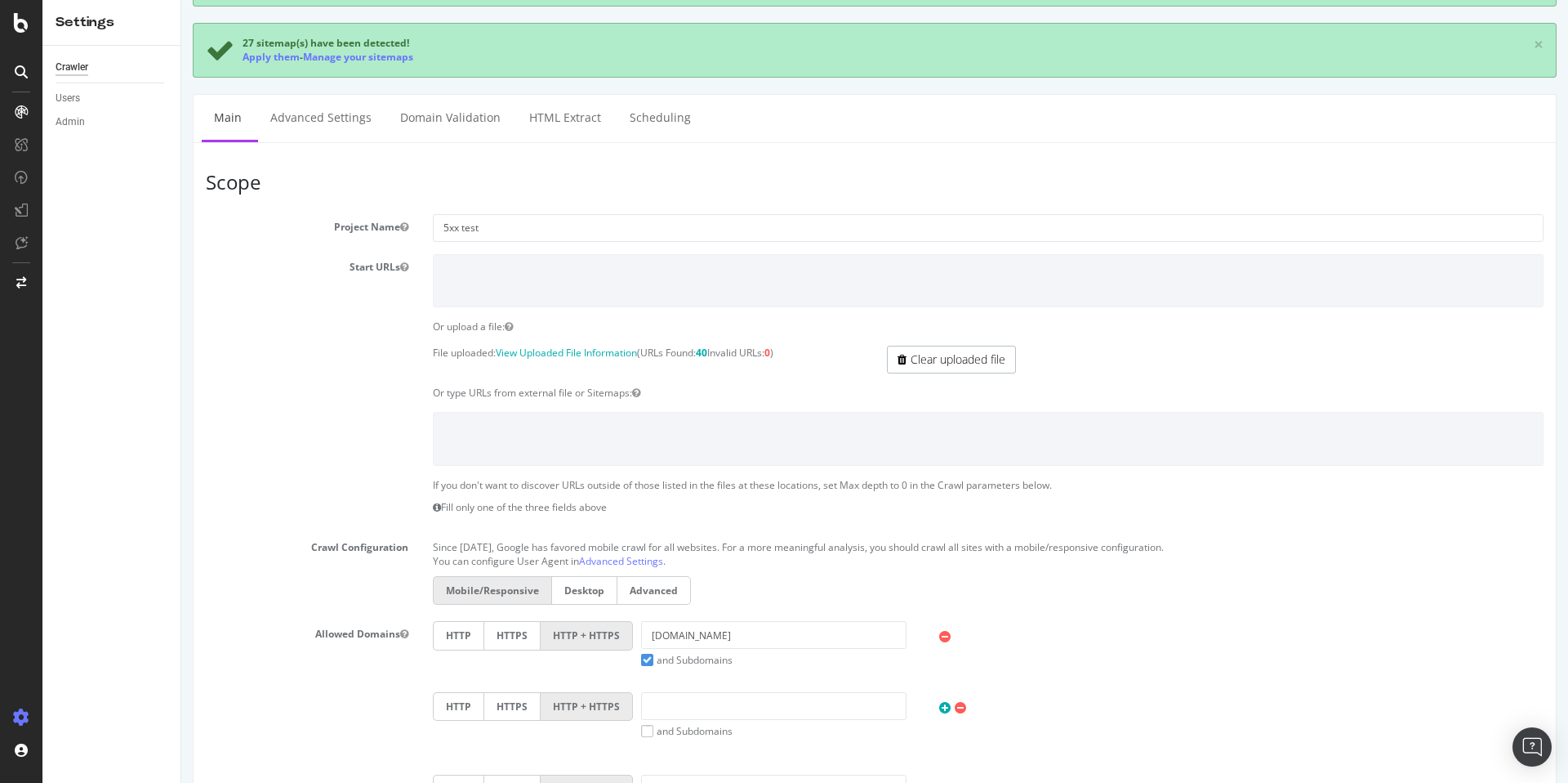
scroll to position [0, 0]
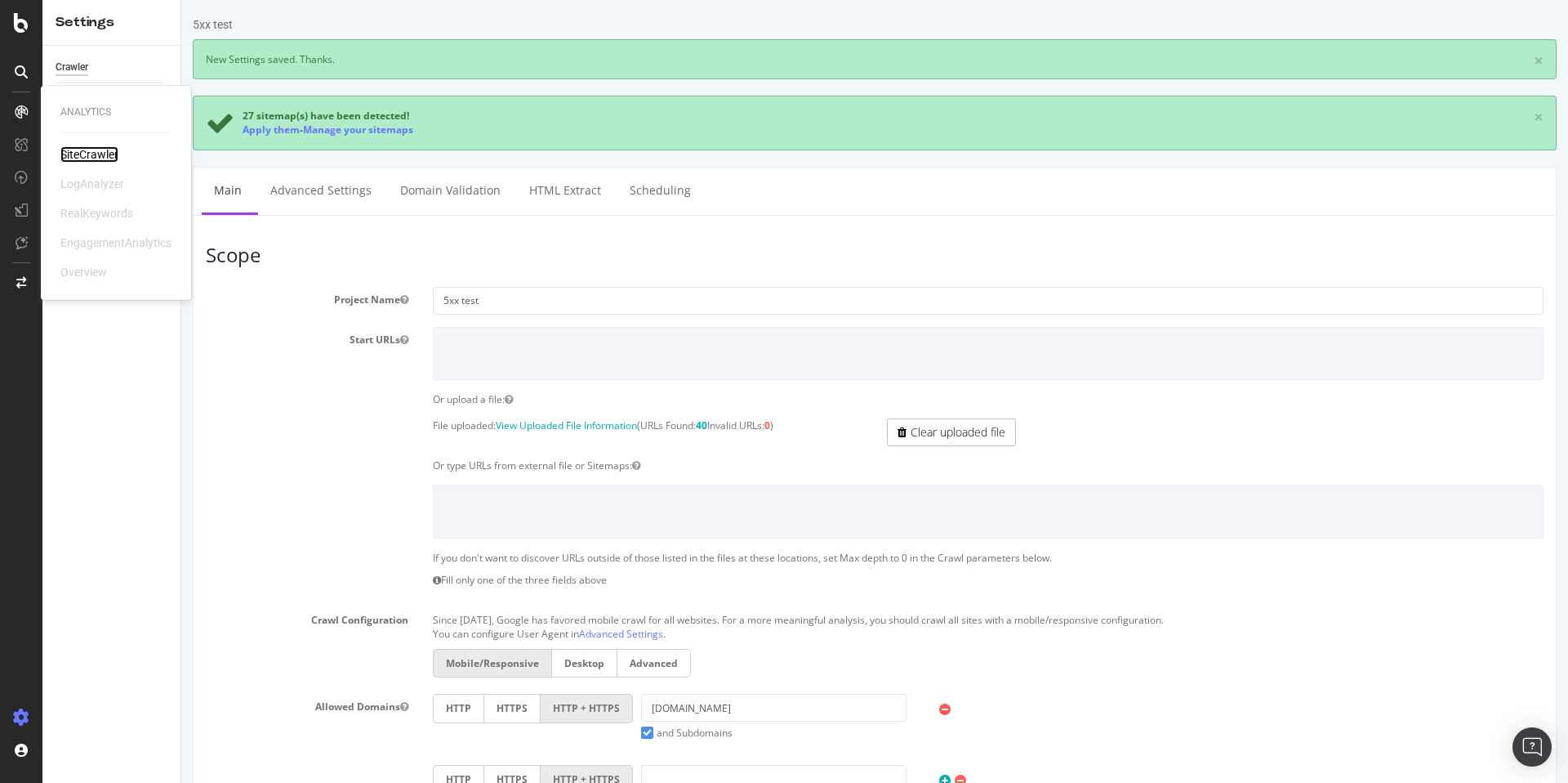
click at [66, 149] on div "SiteCrawler" at bounding box center [89, 154] width 58 height 16
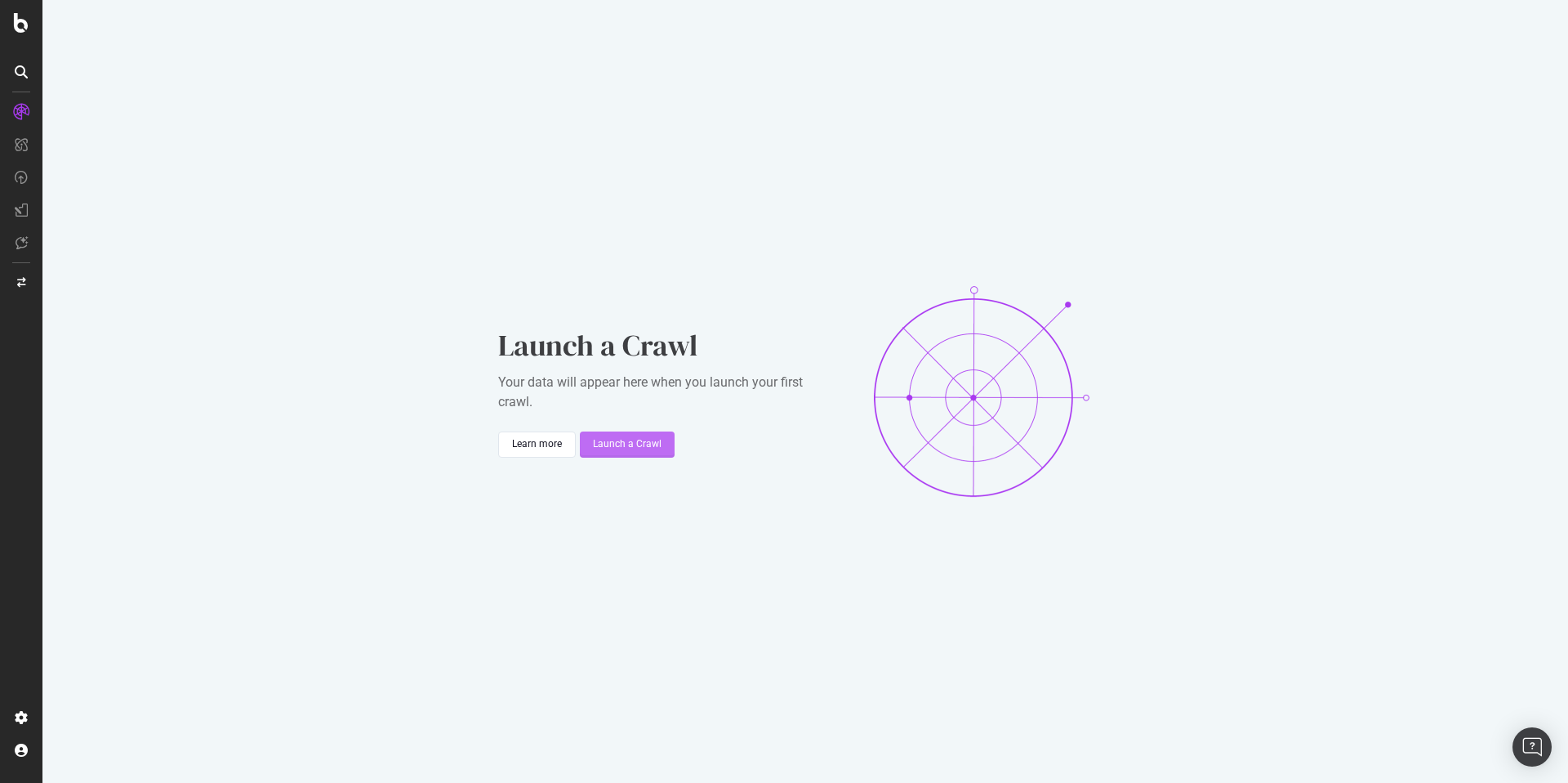
click at [614, 437] on div "Launch a Crawl" at bounding box center [627, 444] width 68 height 14
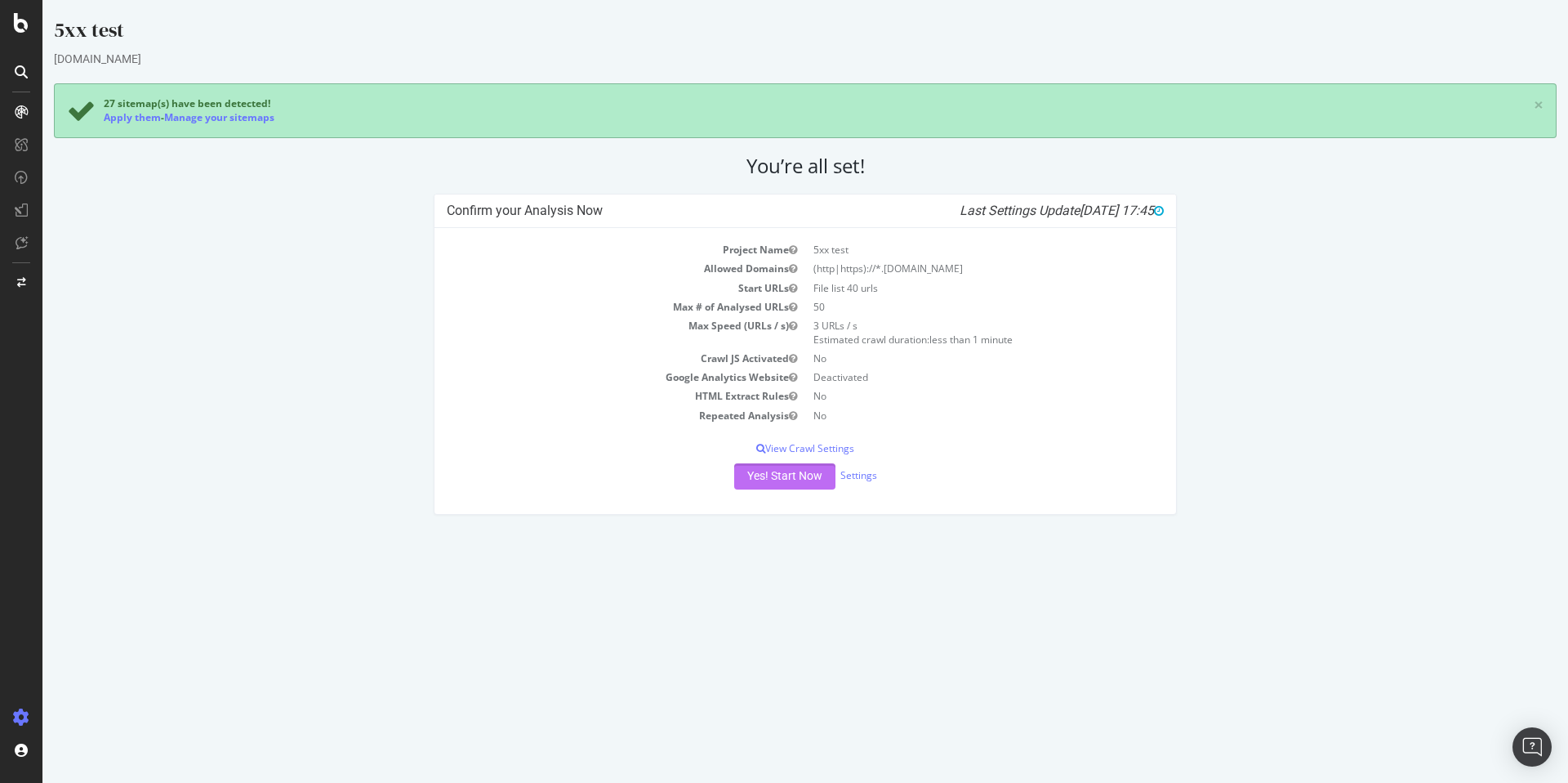
click at [797, 470] on button "Yes! Start Now" at bounding box center [784, 477] width 102 height 27
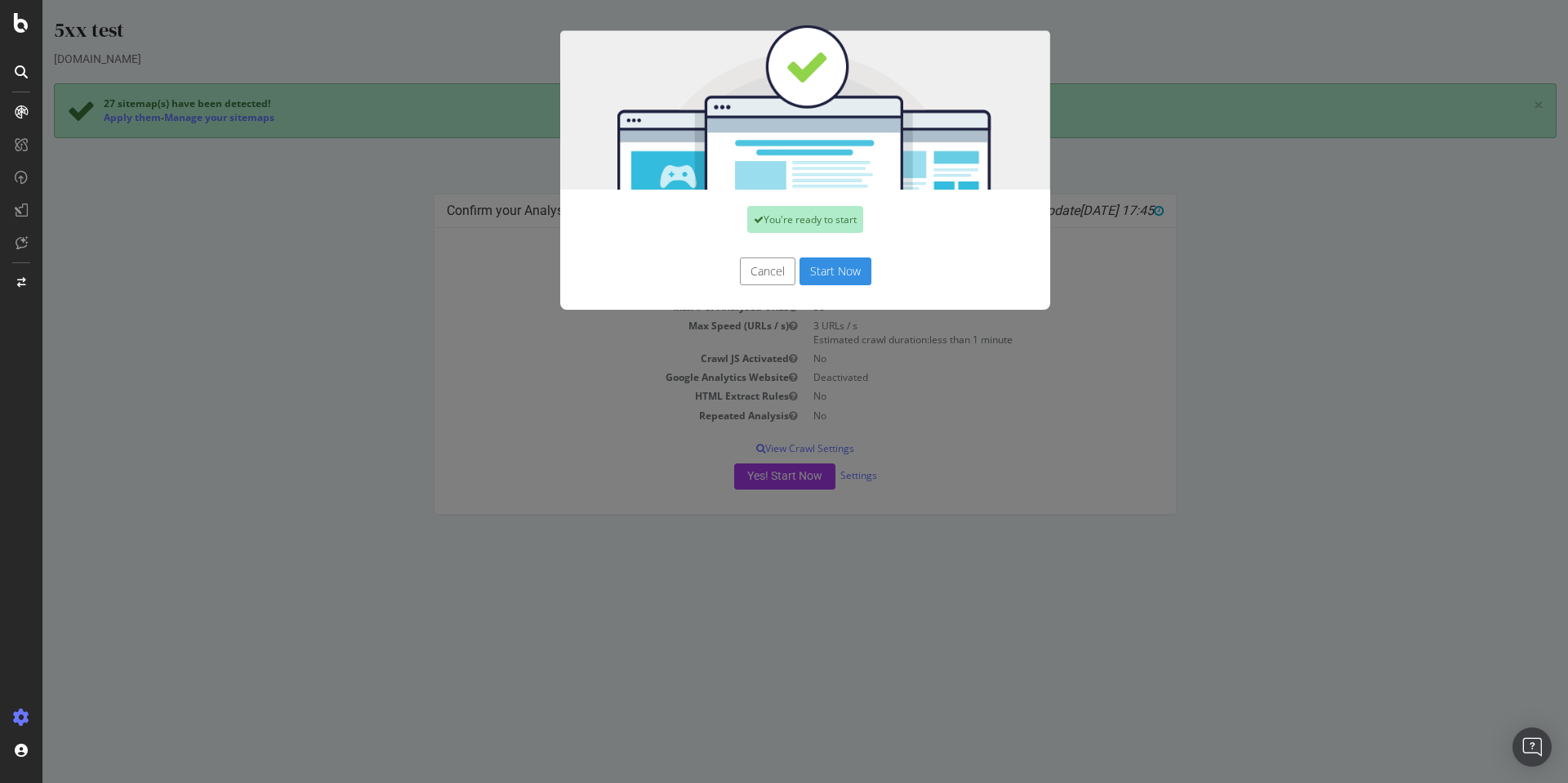
click at [846, 277] on button "Start Now" at bounding box center [836, 271] width 72 height 28
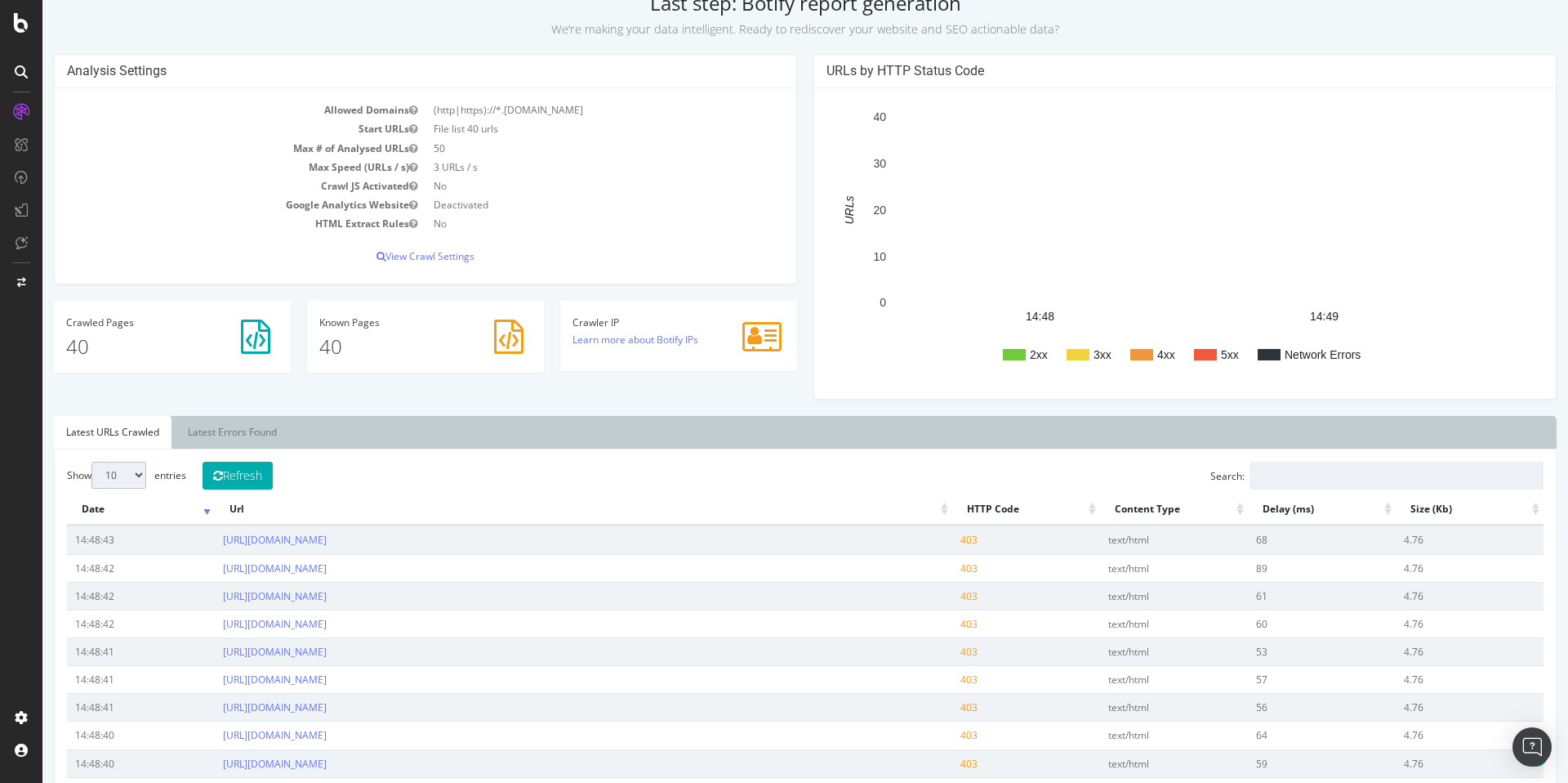
scroll to position [496, 0]
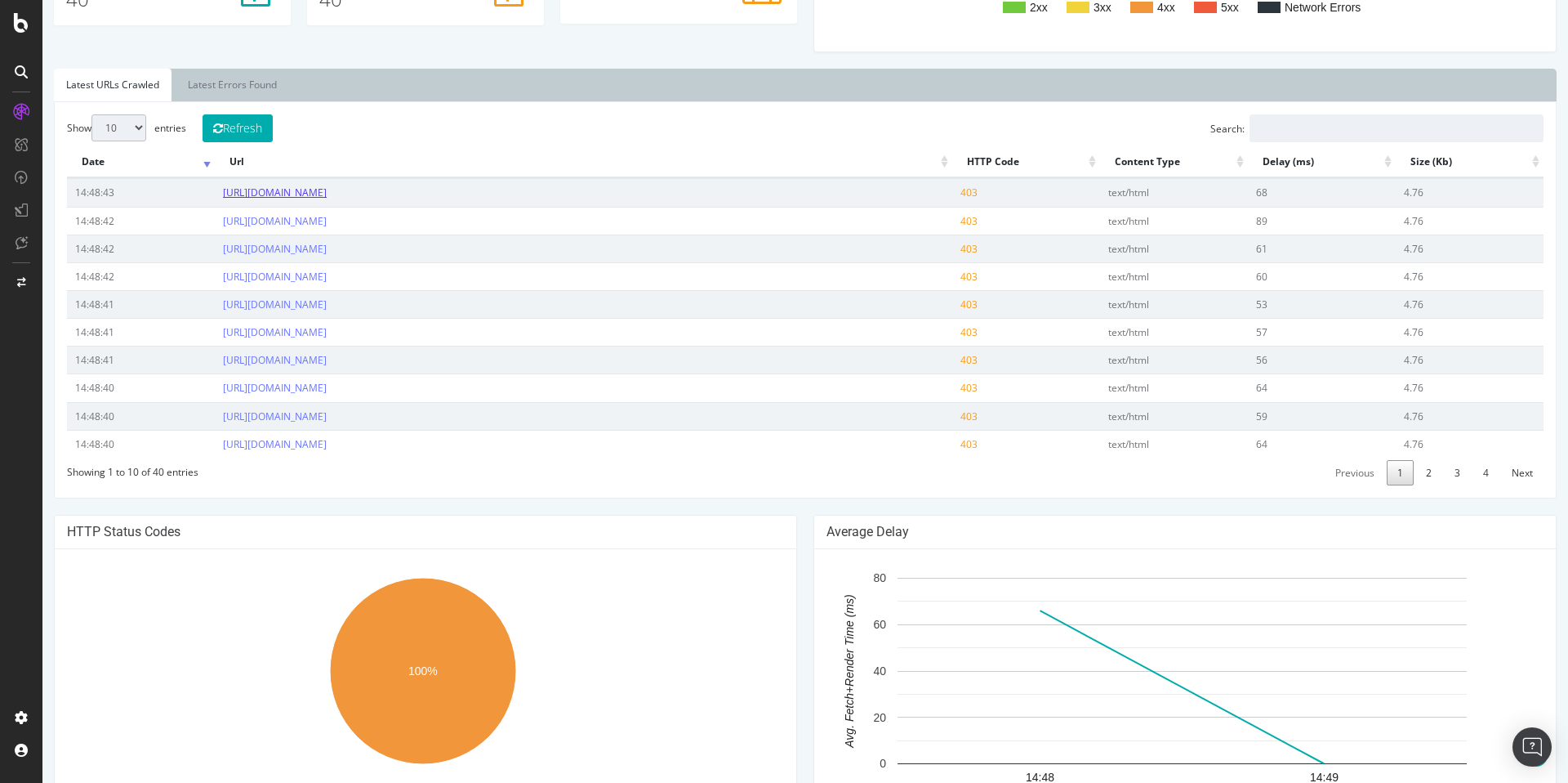
click at [327, 193] on link "https://www.zazzle.com/sisters_handwritten_script_overlay_photo_block-256075591…" at bounding box center [274, 192] width 104 height 14
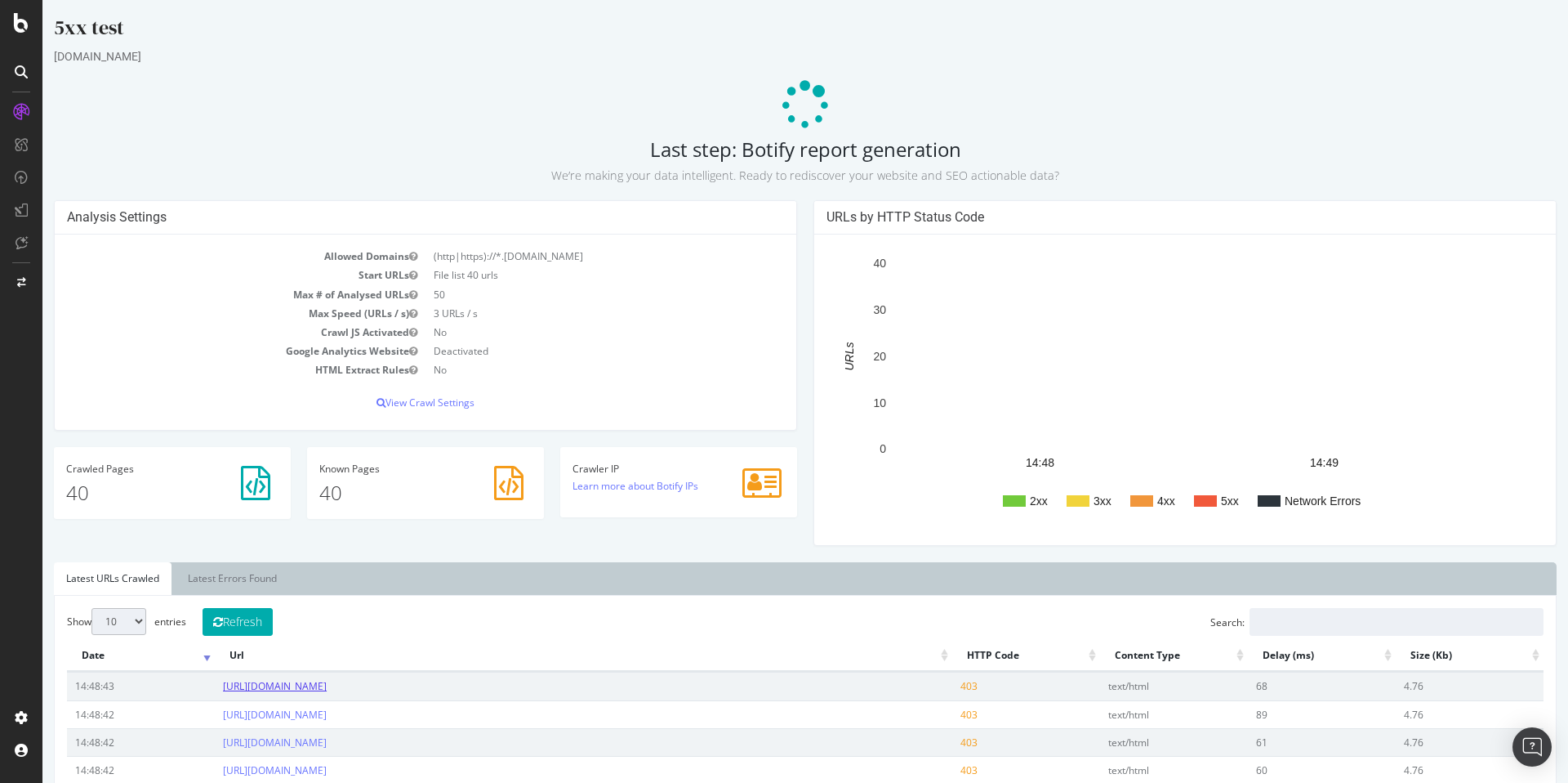
scroll to position [0, 0]
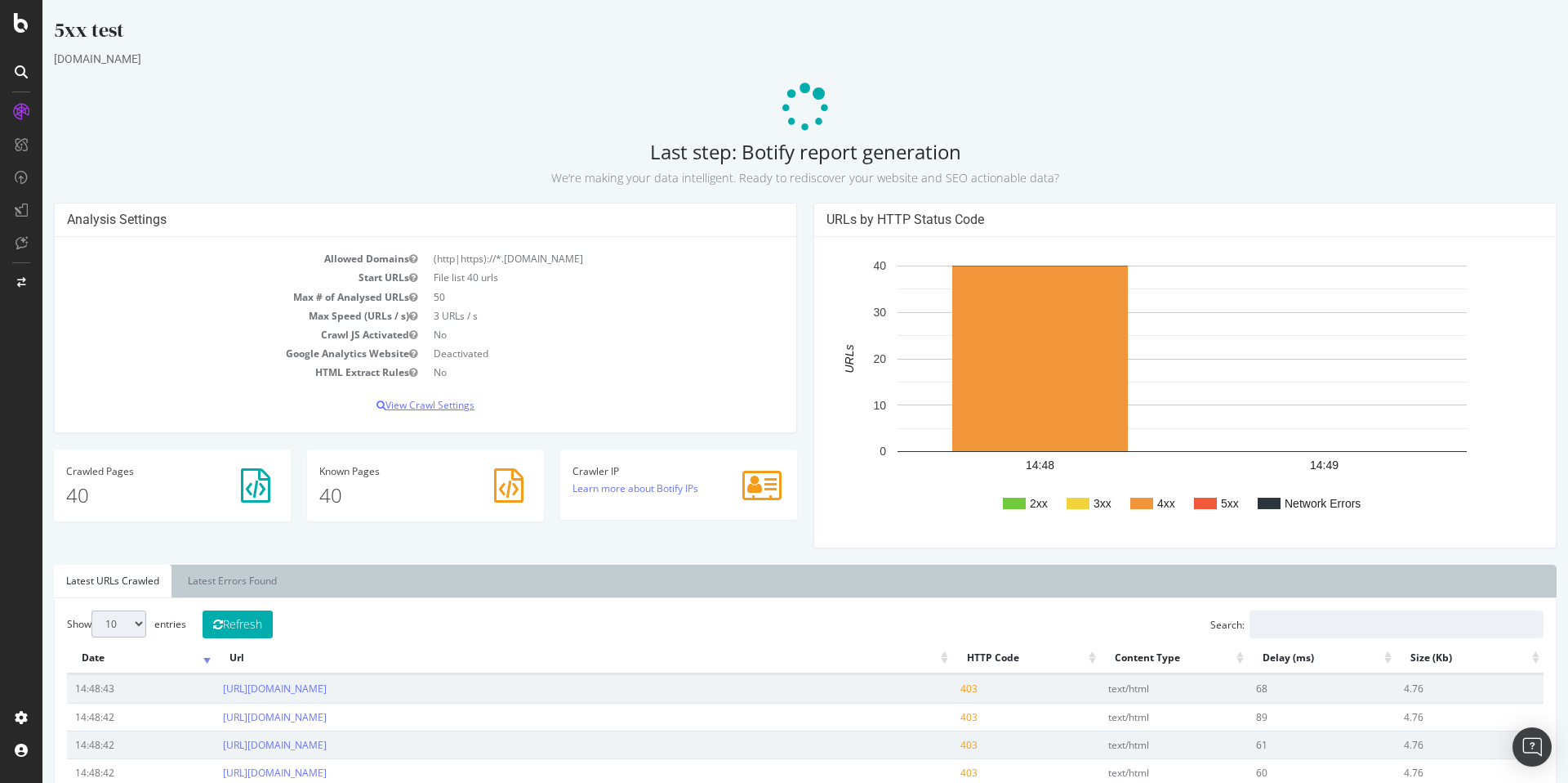
click at [450, 404] on p "View Crawl Settings" at bounding box center [425, 405] width 717 height 14
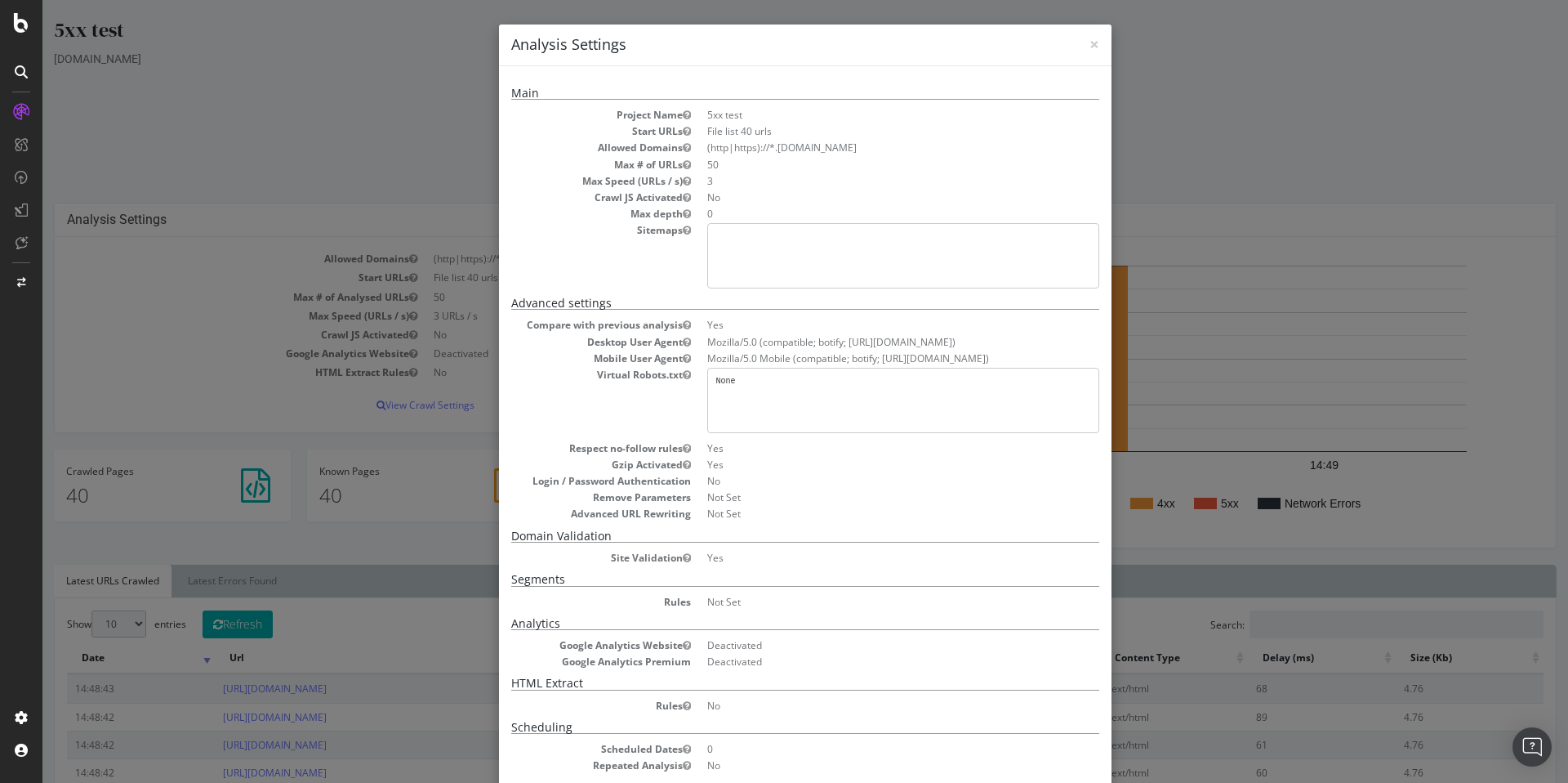
scroll to position [3, 0]
click at [1089, 34] on span "×" at bounding box center [1094, 41] width 9 height 23
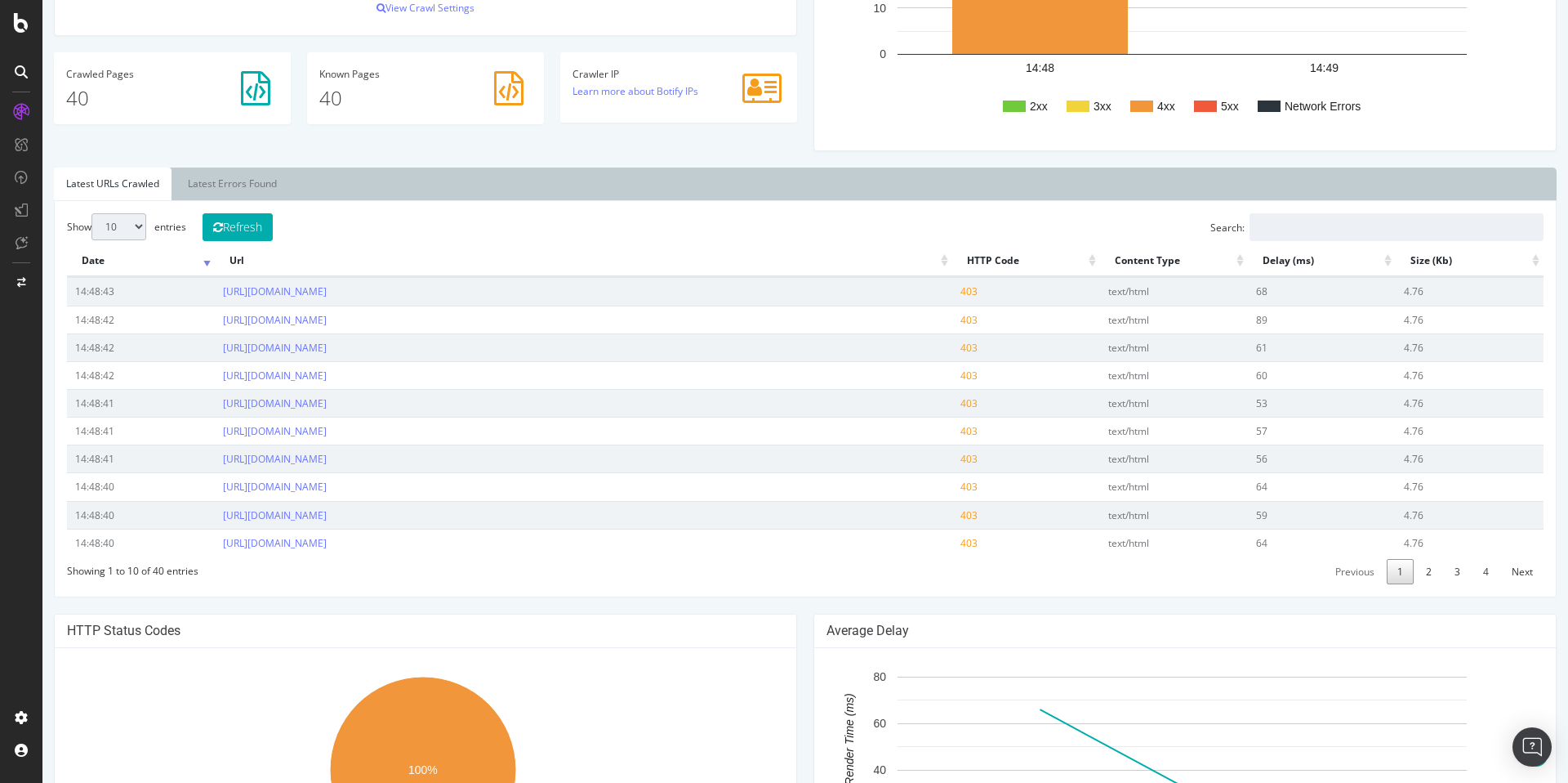
scroll to position [382, 0]
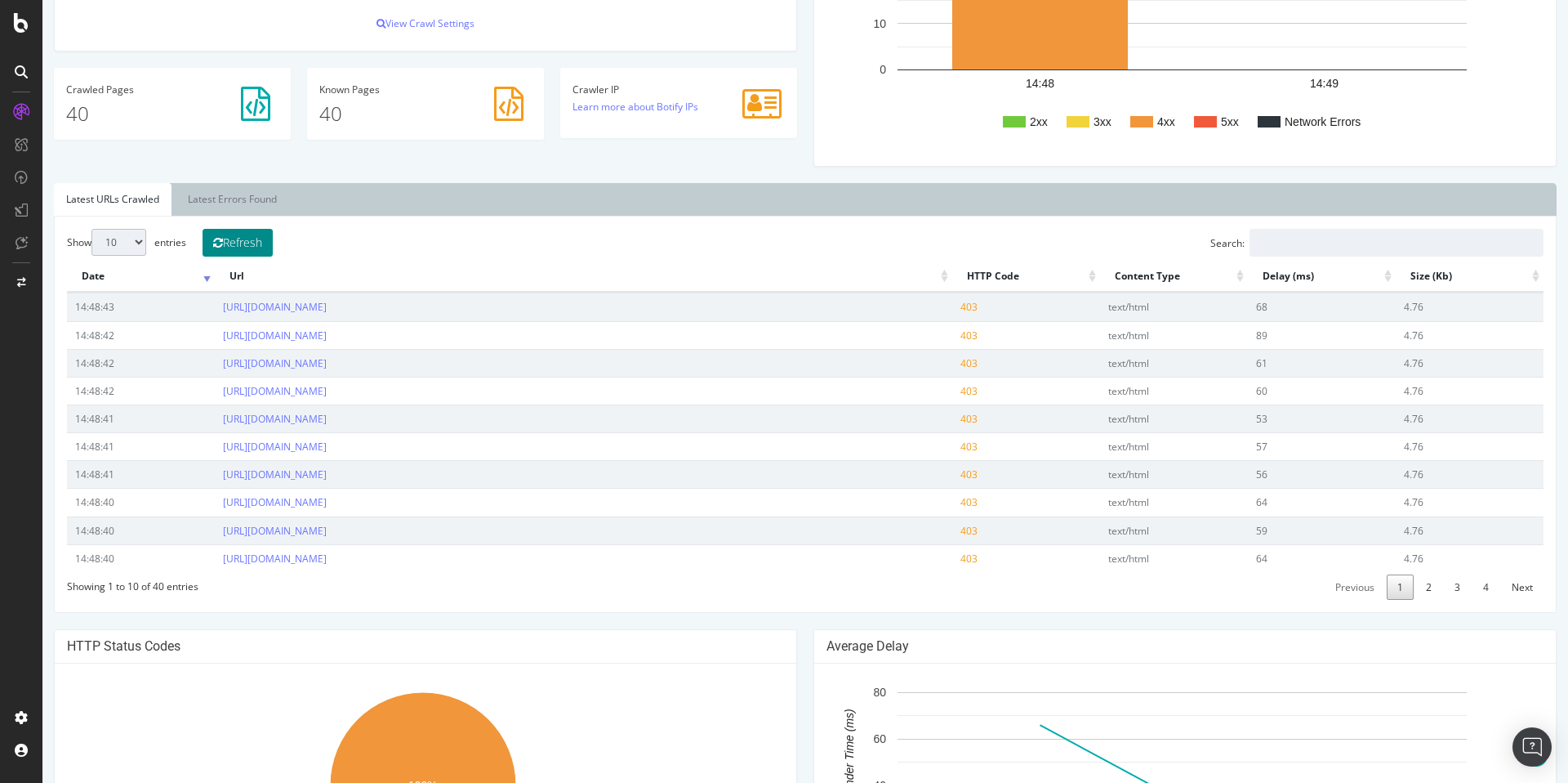
click at [232, 241] on button "Refresh" at bounding box center [237, 242] width 70 height 28
click at [254, 236] on button "Refresh" at bounding box center [237, 242] width 70 height 28
click at [255, 201] on link "Latest Errors Found" at bounding box center [233, 200] width 114 height 32
click at [142, 202] on link "Latest URLs Crawled" at bounding box center [113, 200] width 118 height 32
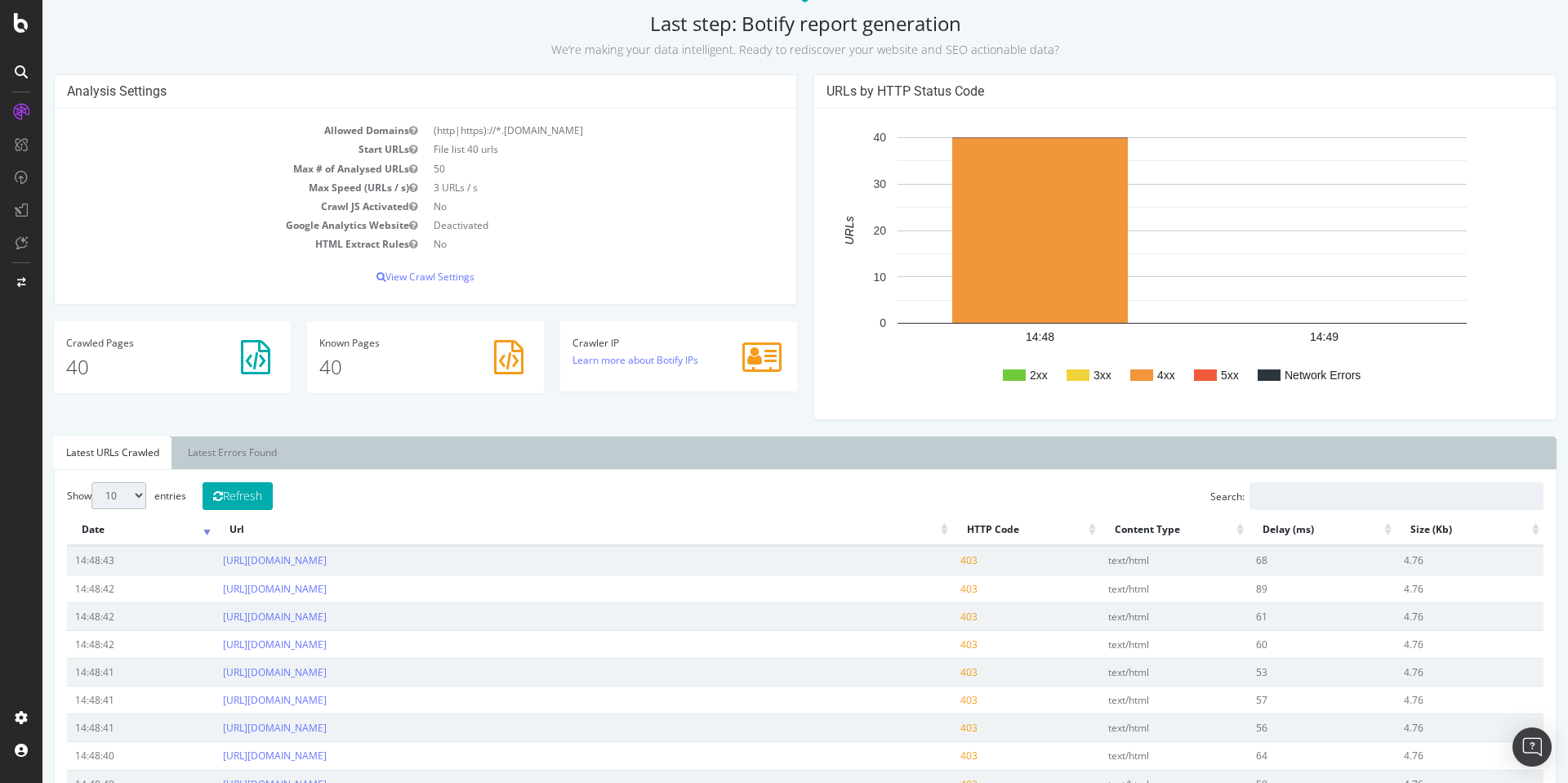
scroll to position [0, 0]
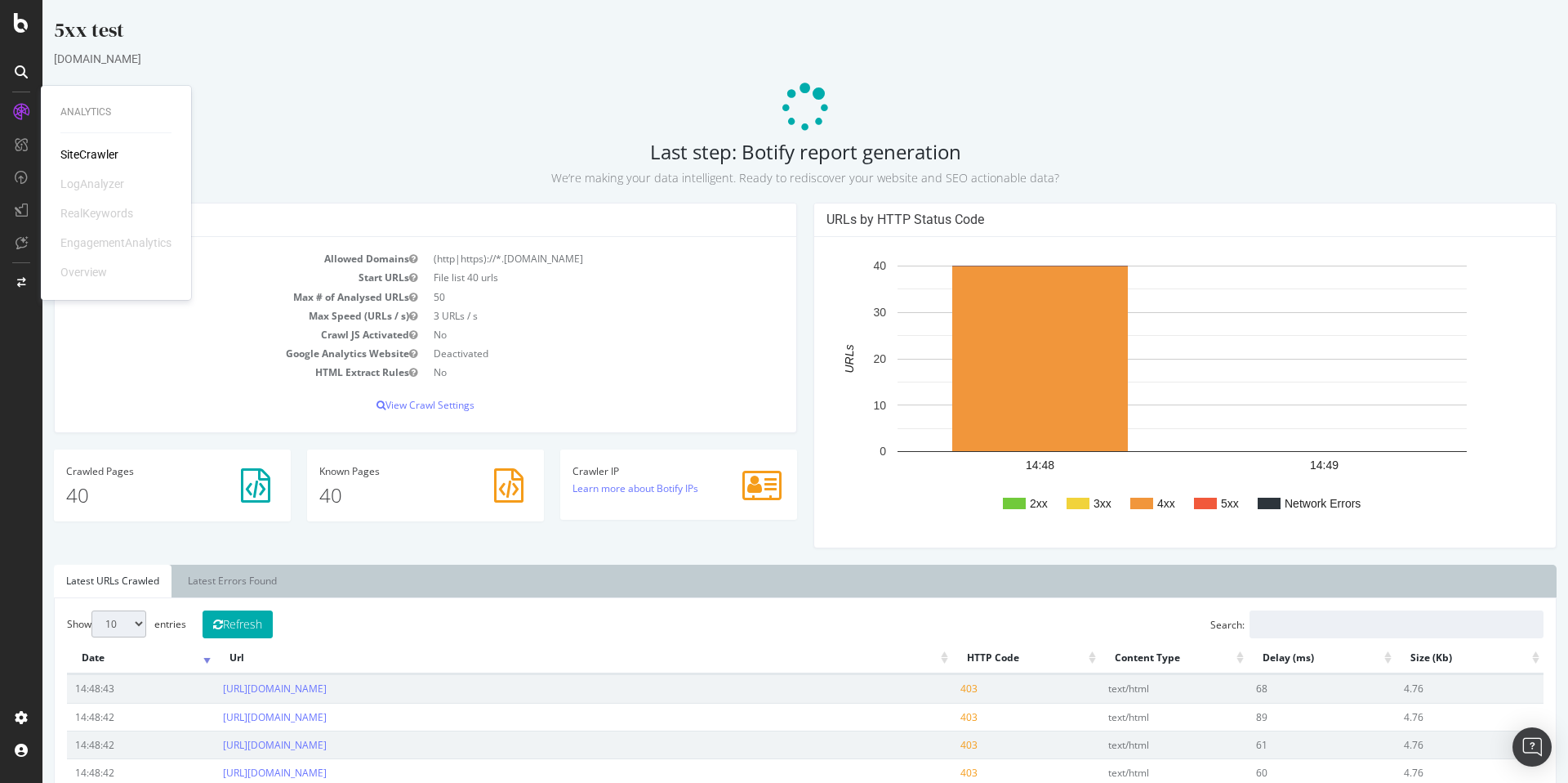
click at [85, 160] on div "SiteCrawler" at bounding box center [89, 154] width 58 height 16
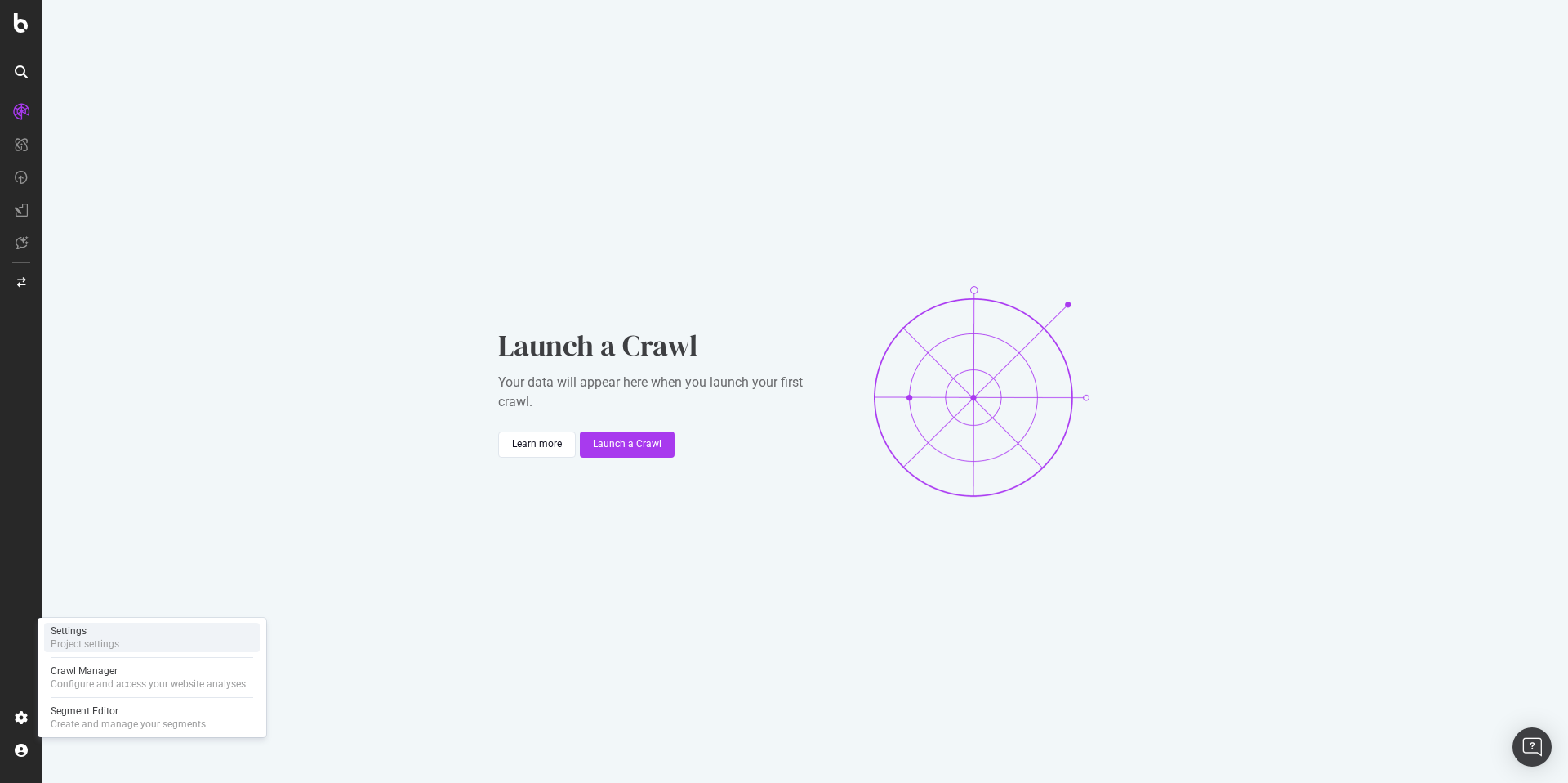
click at [89, 640] on div "Project settings" at bounding box center [85, 644] width 68 height 13
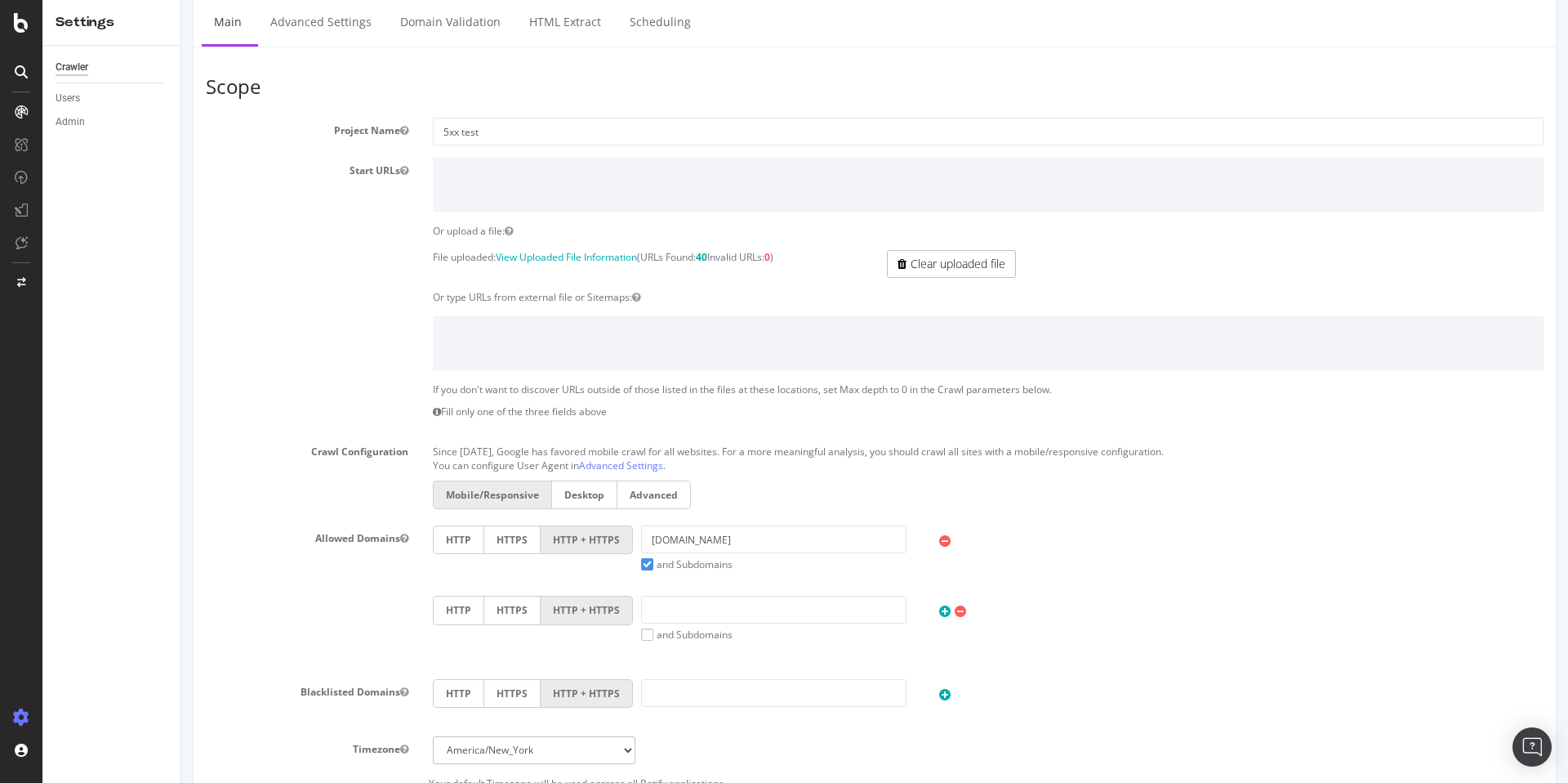
scroll to position [124, 0]
click at [510, 538] on label "HTTPS" at bounding box center [512, 538] width 57 height 29
click at [181, 0] on input "HTTPS" at bounding box center [181, 0] width 0 height 0
click at [645, 563] on label "and Subdomains" at bounding box center [687, 563] width 91 height 14
click at [181, 0] on input "and Subdomains" at bounding box center [181, 0] width 0 height 0
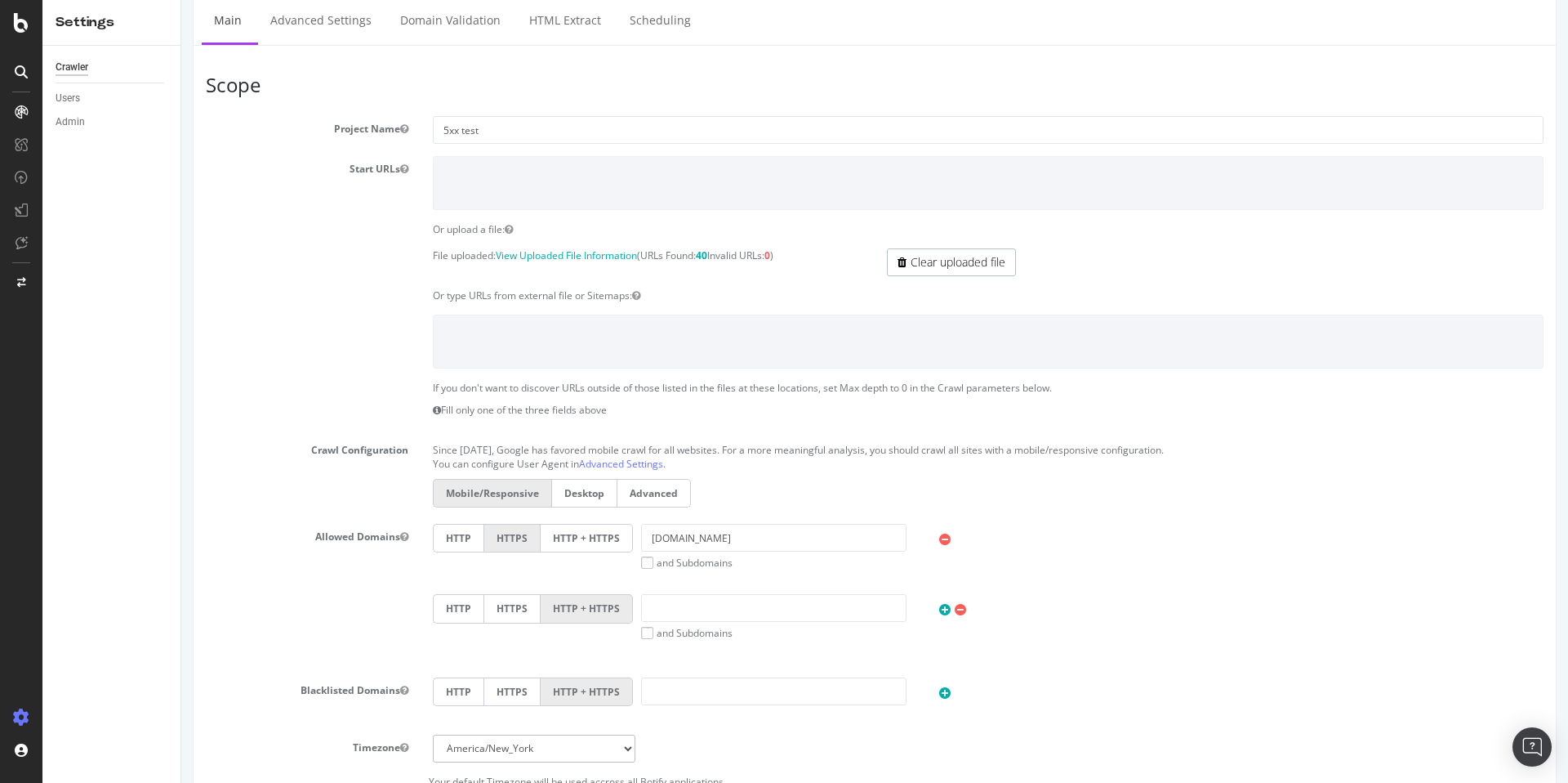
click at [1057, 578] on div "HTTP HTTPS HTTP + HTTPS zazzle.com and Subdomains User Agent: Mobile Desktop Th…" at bounding box center [988, 594] width 1135 height 141
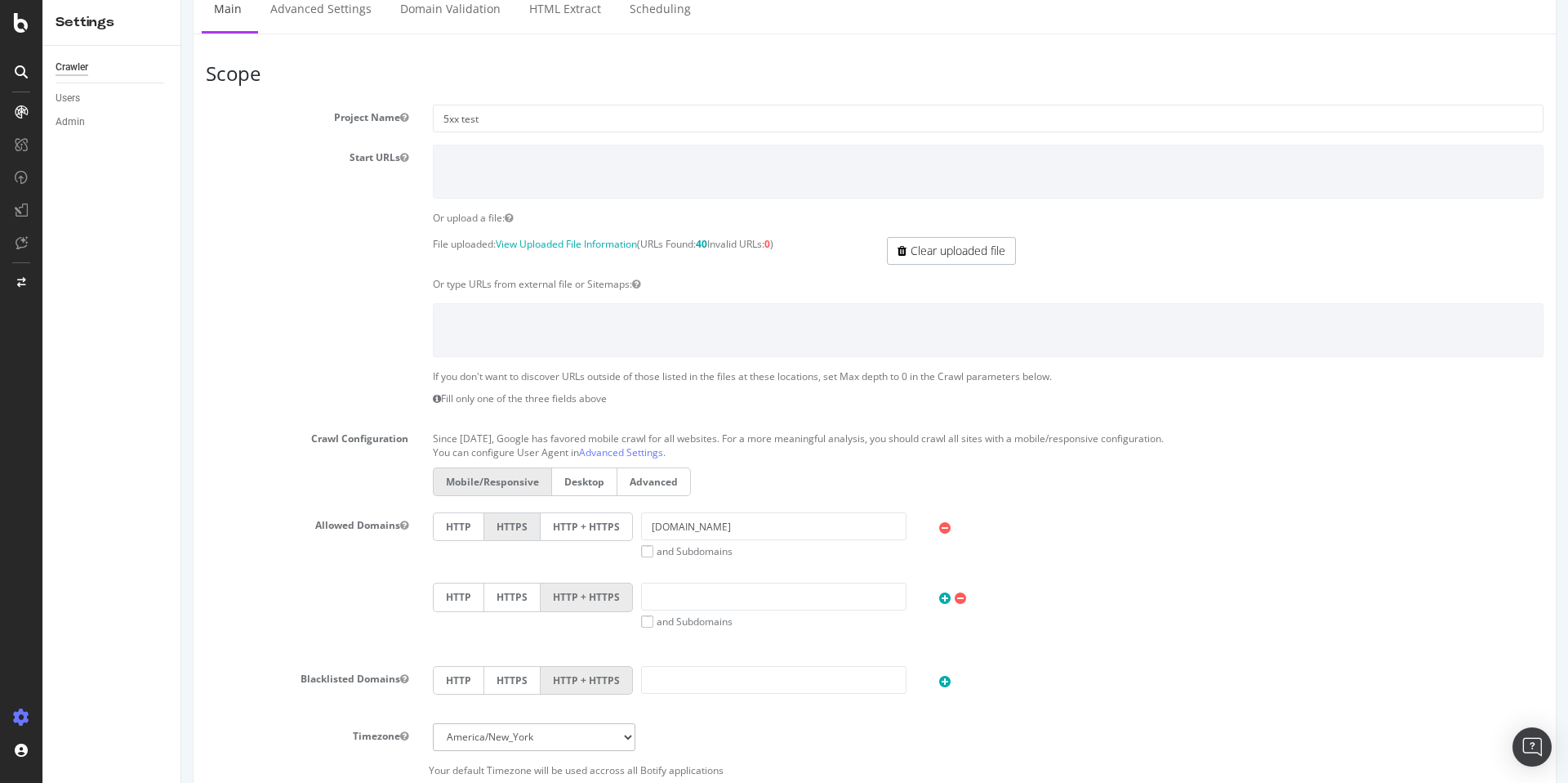
scroll to position [151, 0]
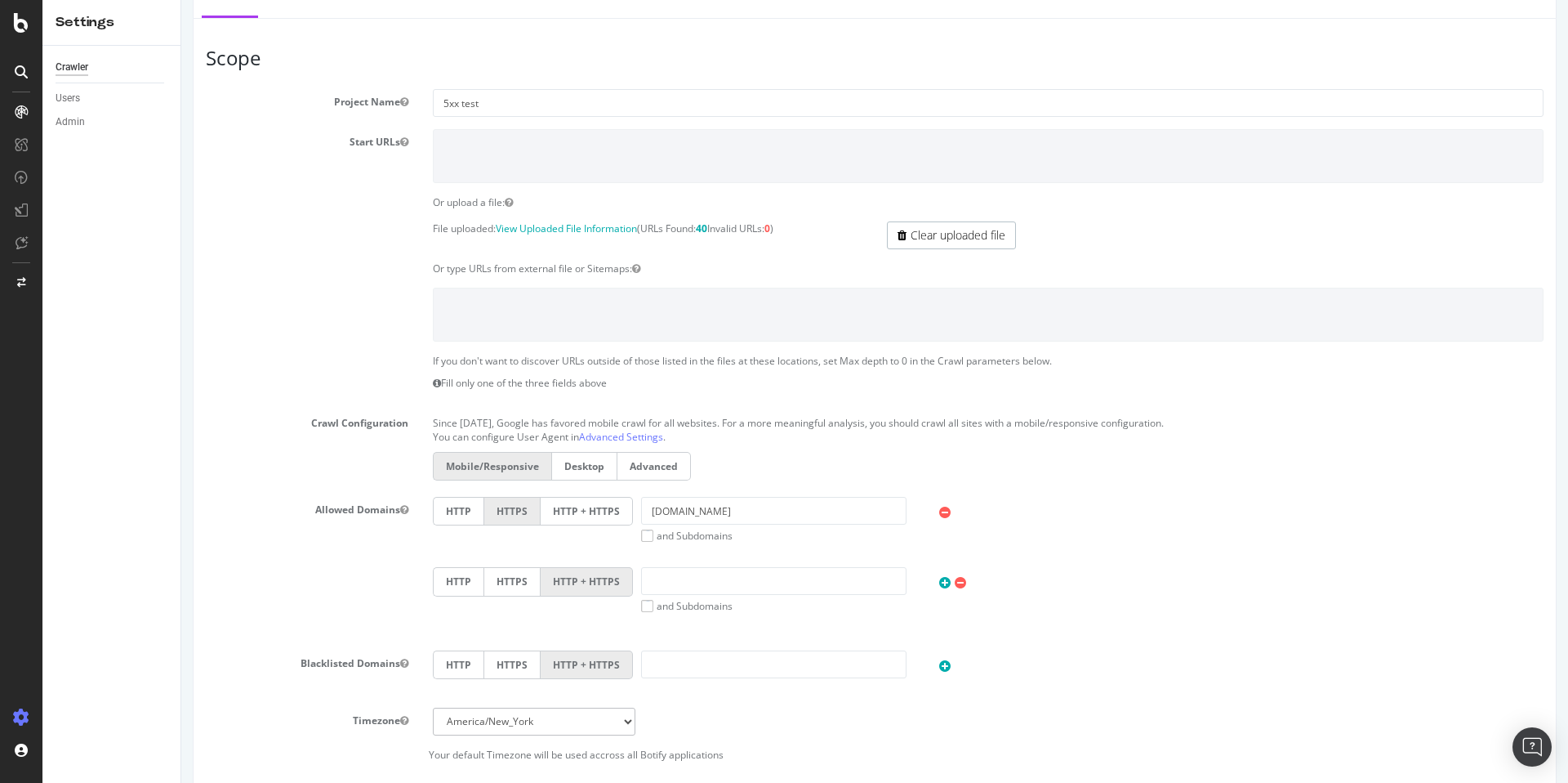
click at [954, 586] on icon at bounding box center [960, 582] width 11 height 14
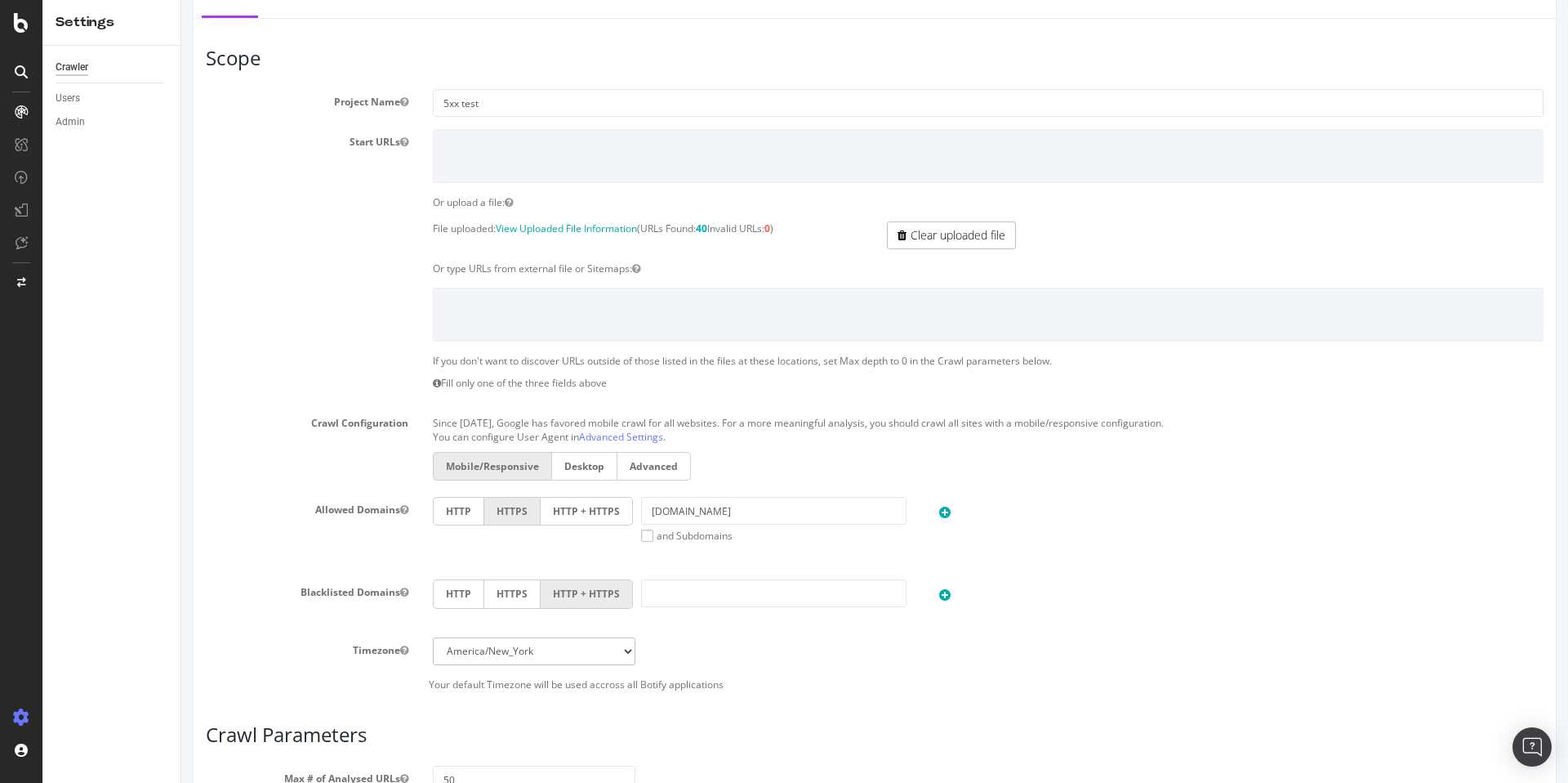
click at [720, 538] on label "and Subdomains" at bounding box center [687, 535] width 91 height 14
click at [181, 0] on input "and Subdomains" at bounding box center [181, 0] width 0 height 0
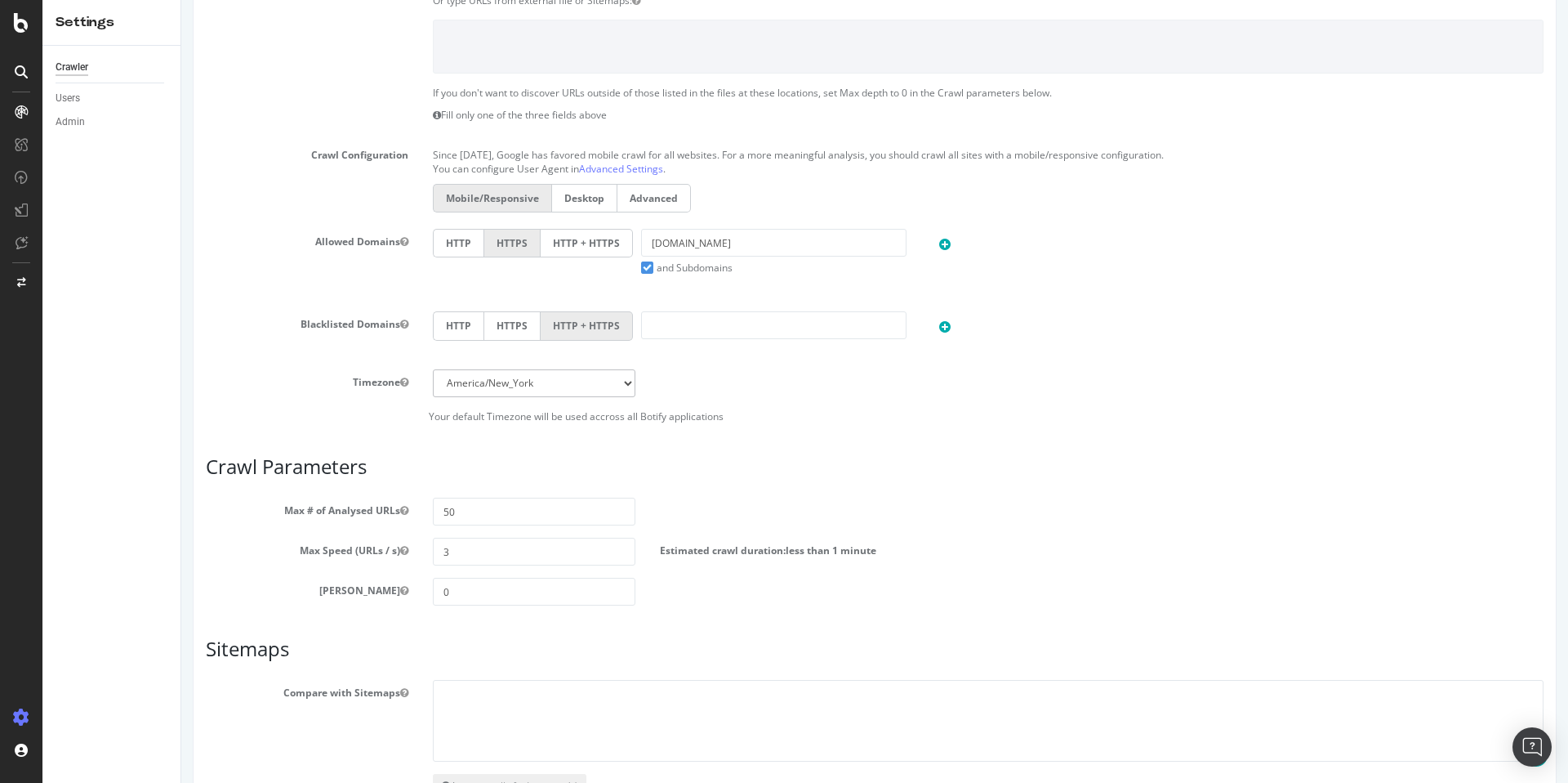
scroll to position [534, 0]
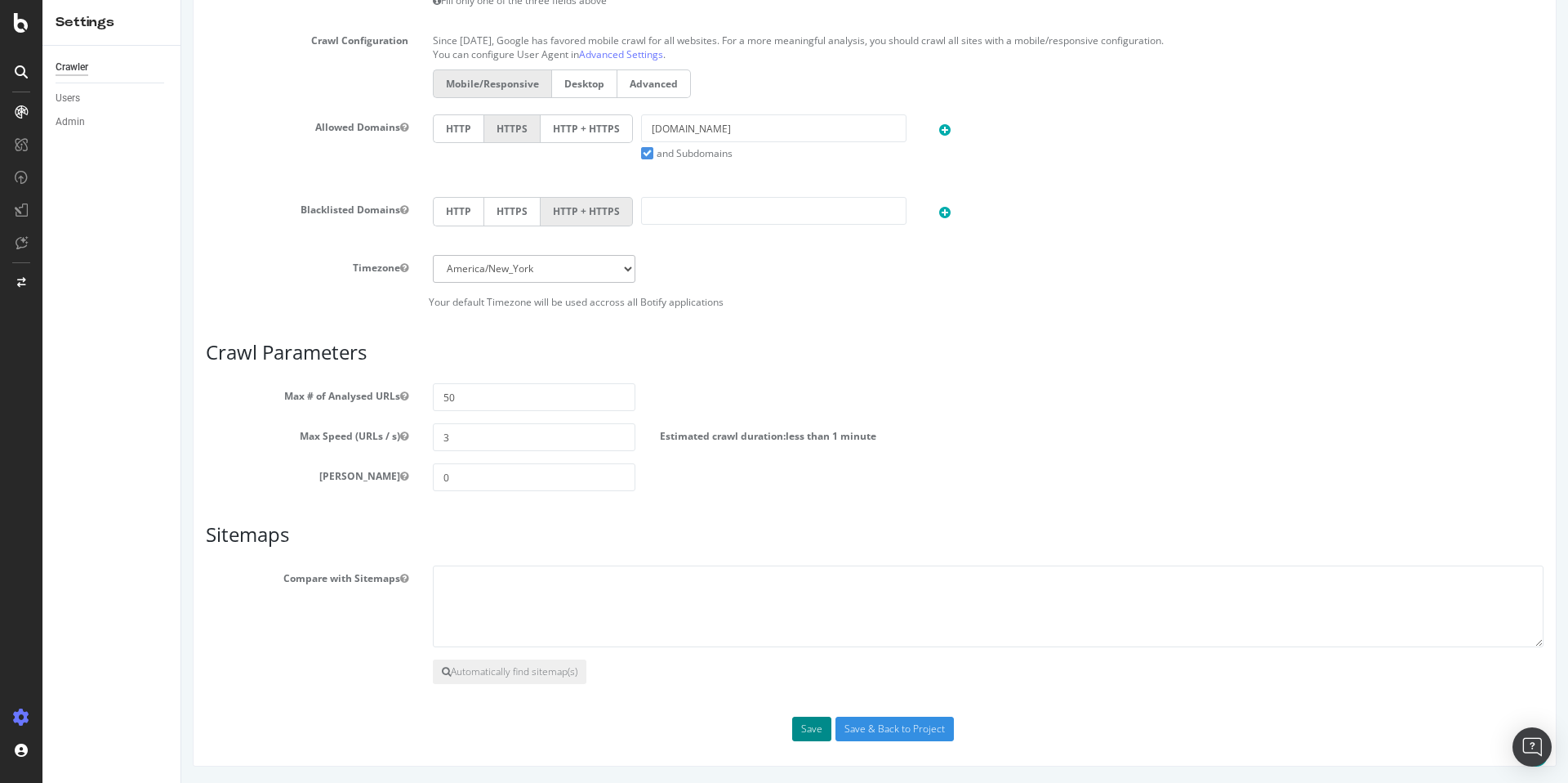
click at [798, 724] on button "Save" at bounding box center [811, 729] width 39 height 25
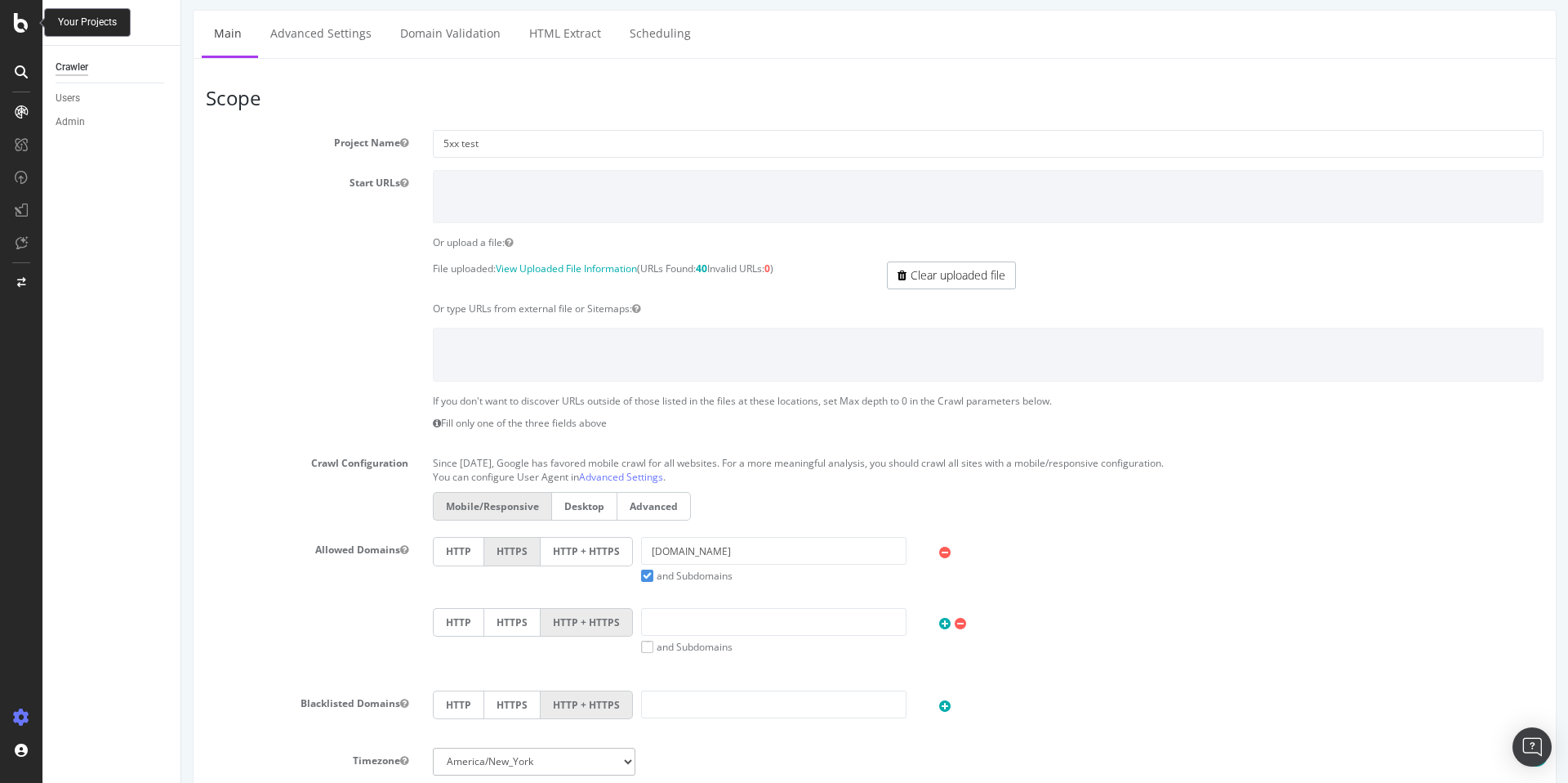
scroll to position [224, 0]
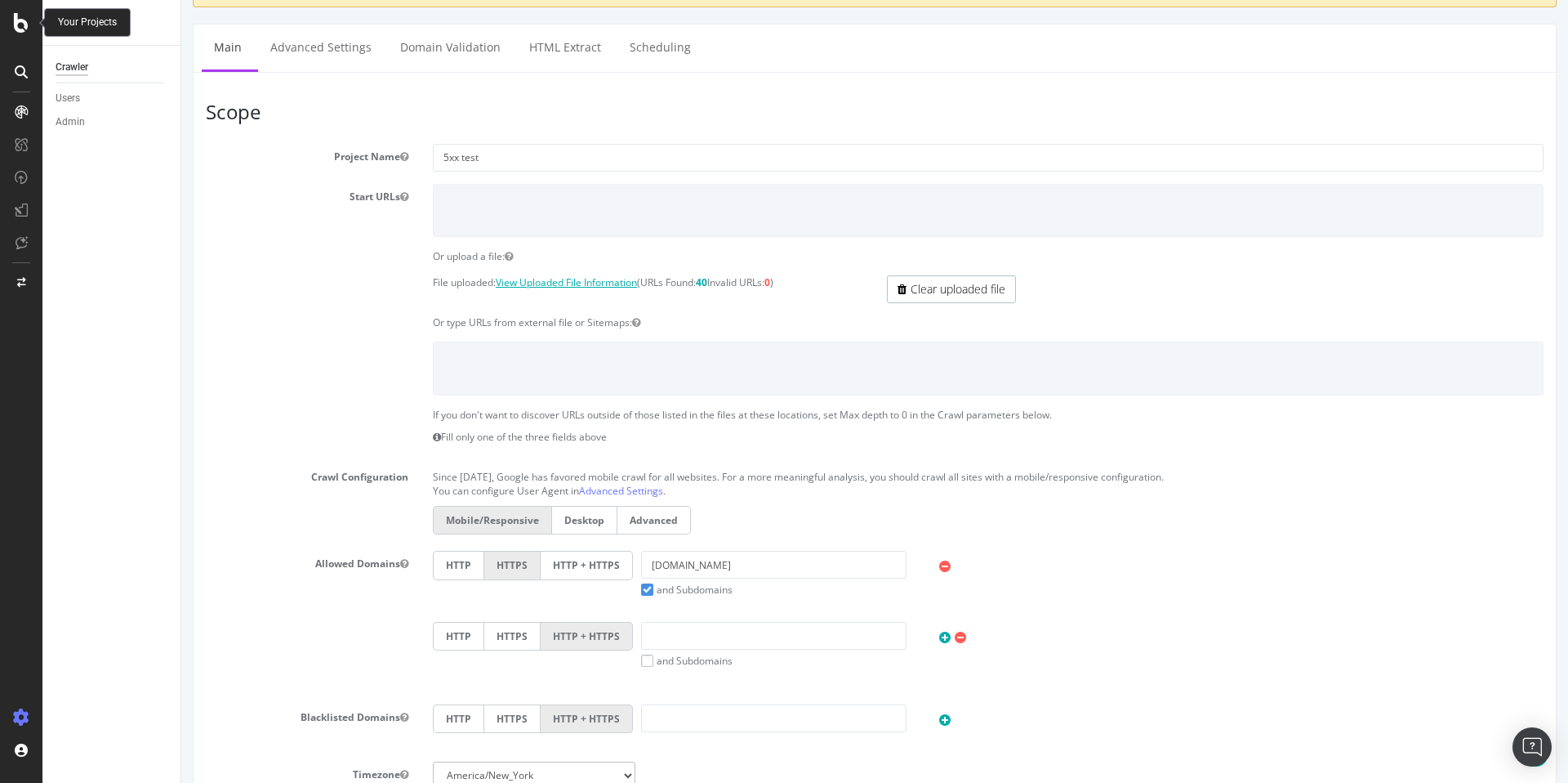
click at [593, 277] on link "View Uploaded File Information" at bounding box center [566, 282] width 142 height 14
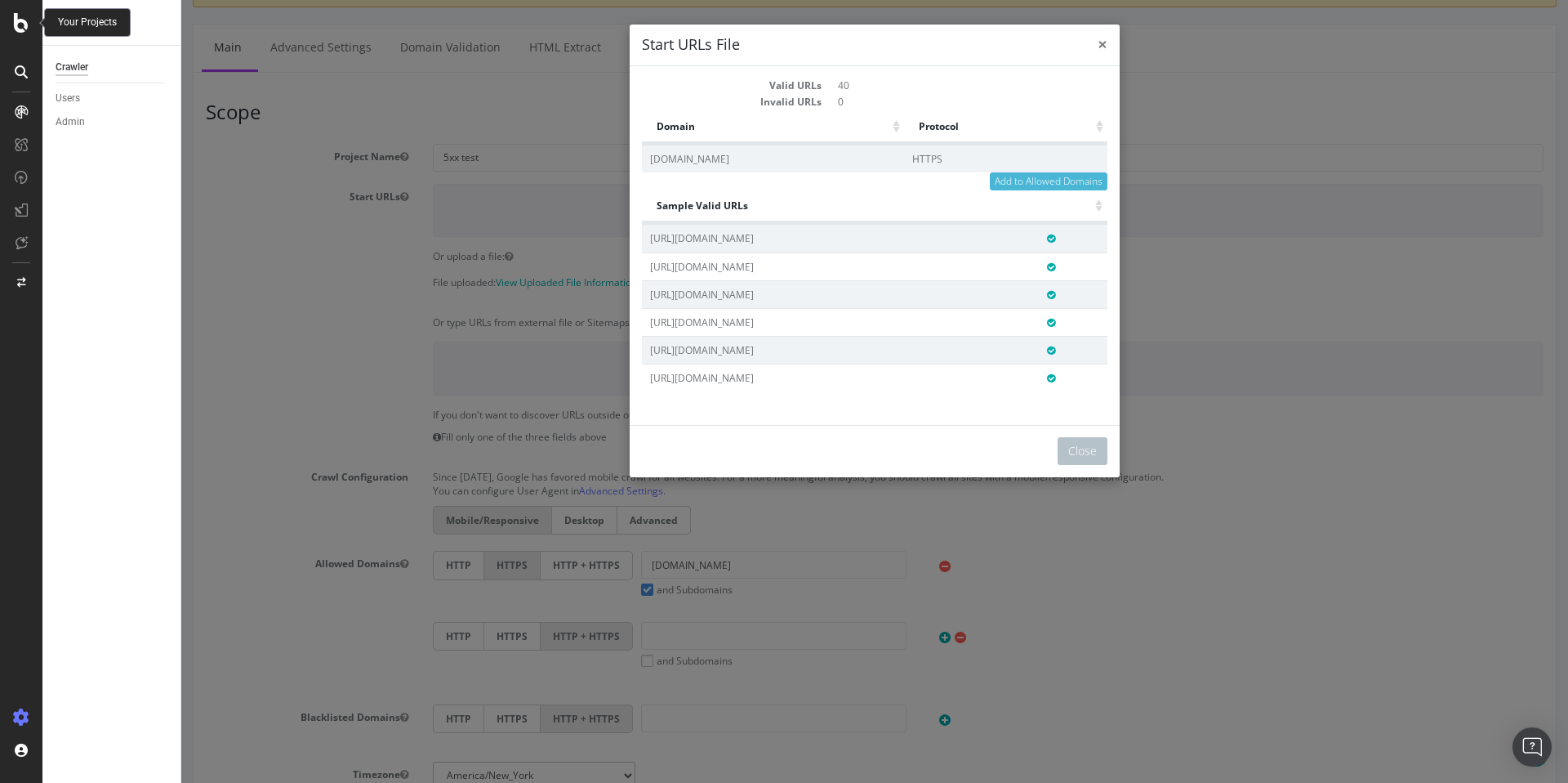
click at [1098, 40] on span "×" at bounding box center [1103, 44] width 9 height 23
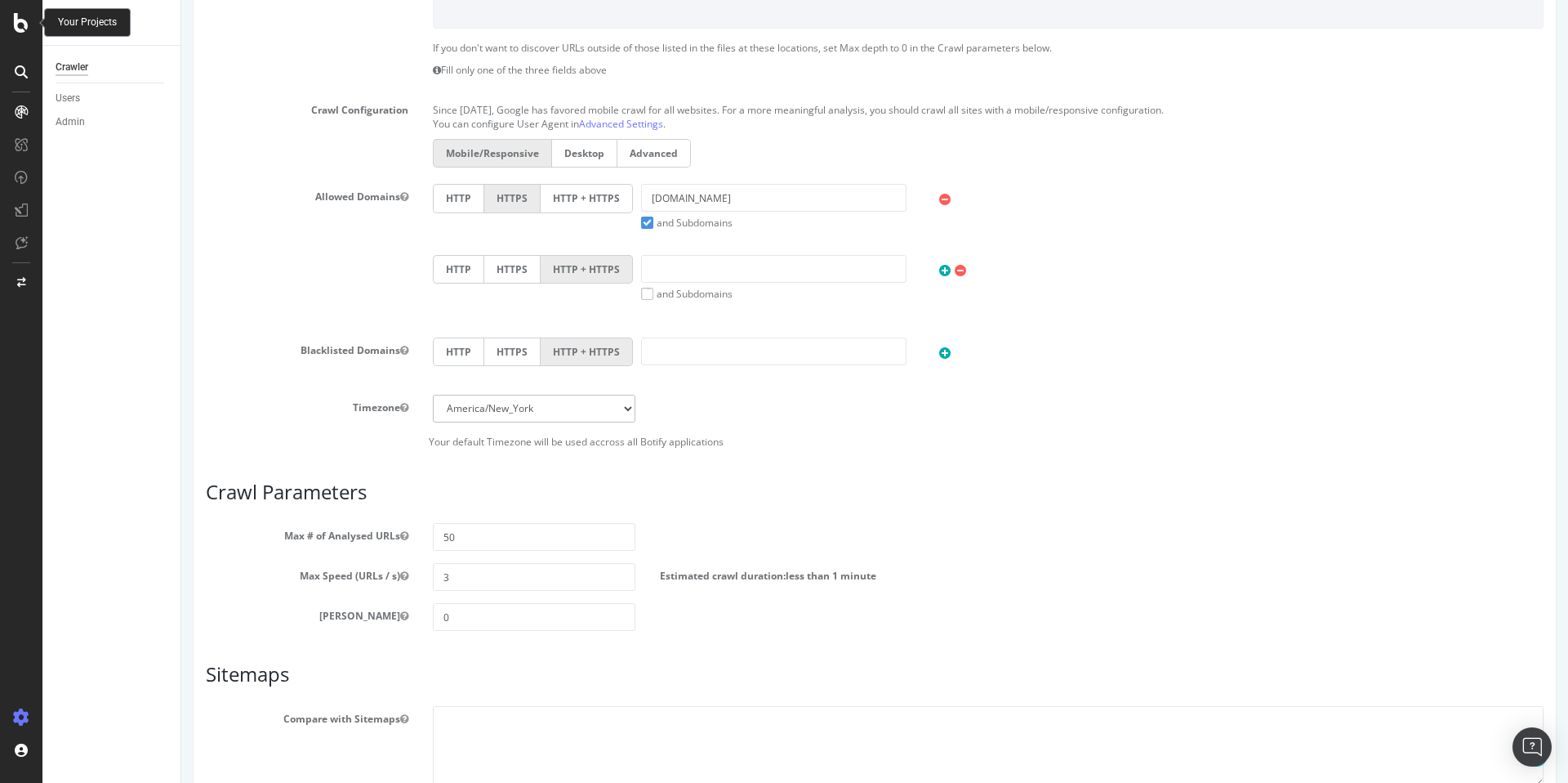
scroll to position [613, 0]
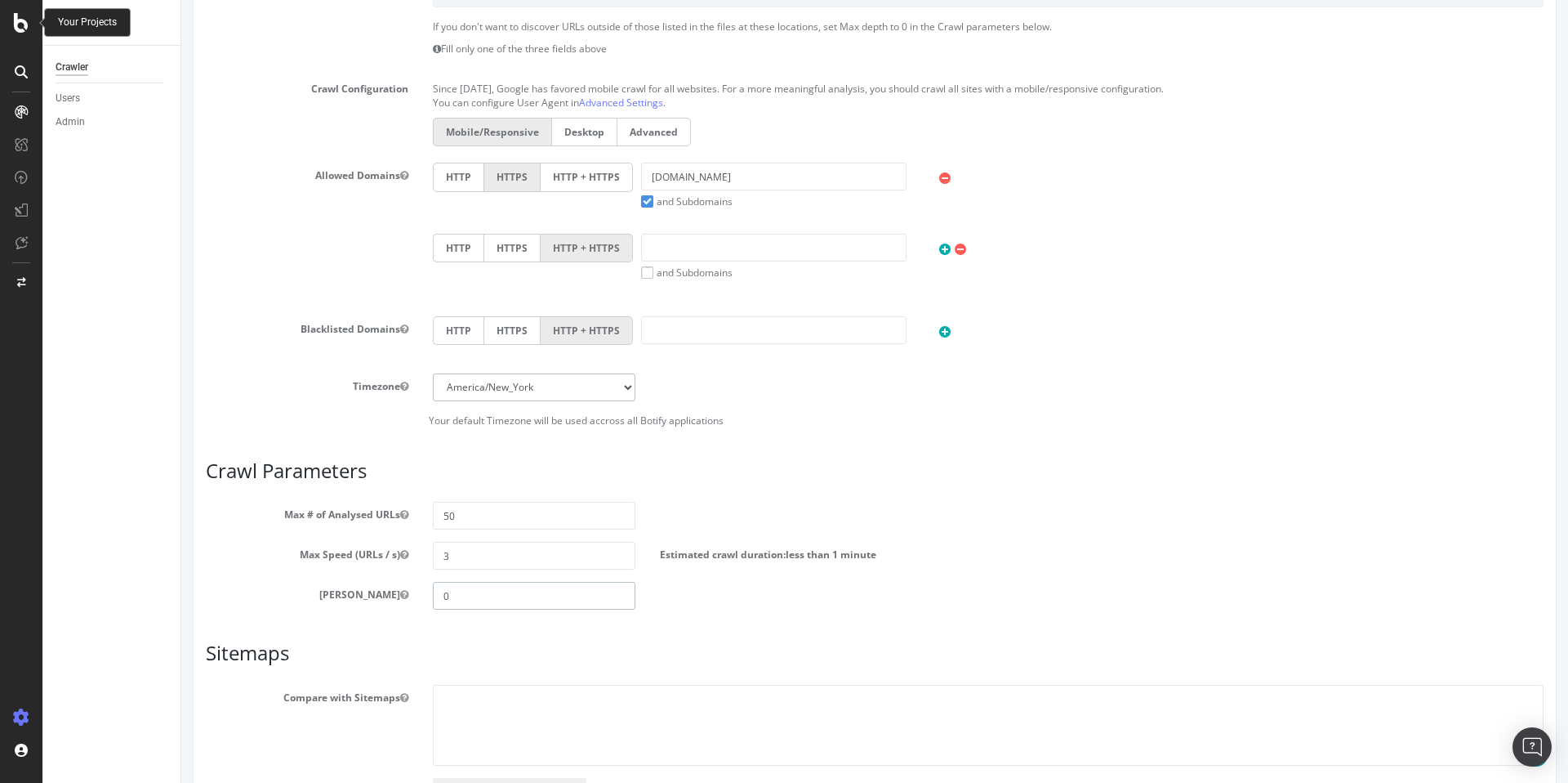
click at [465, 591] on input "0" at bounding box center [534, 595] width 202 height 28
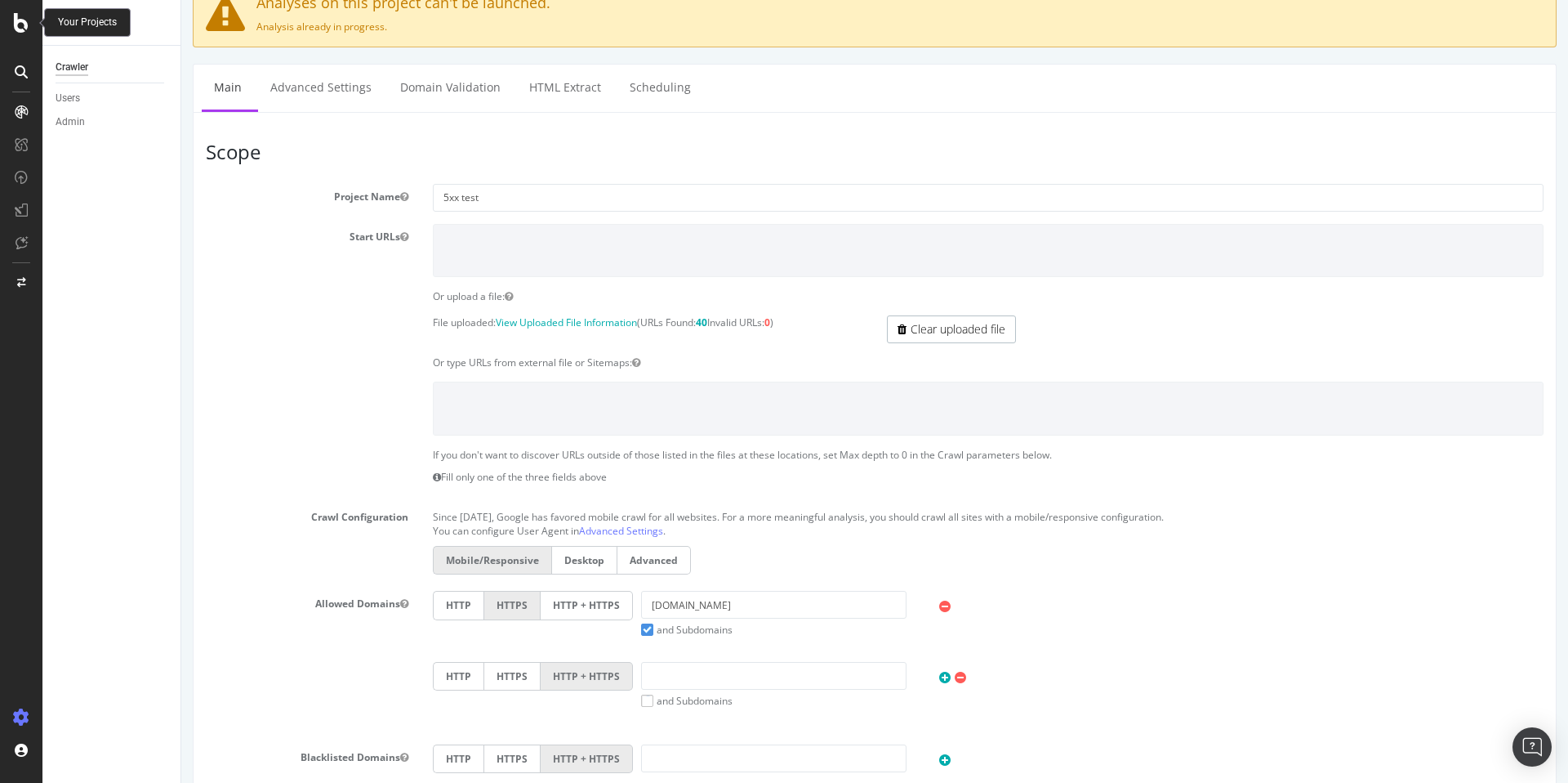
scroll to position [0, 0]
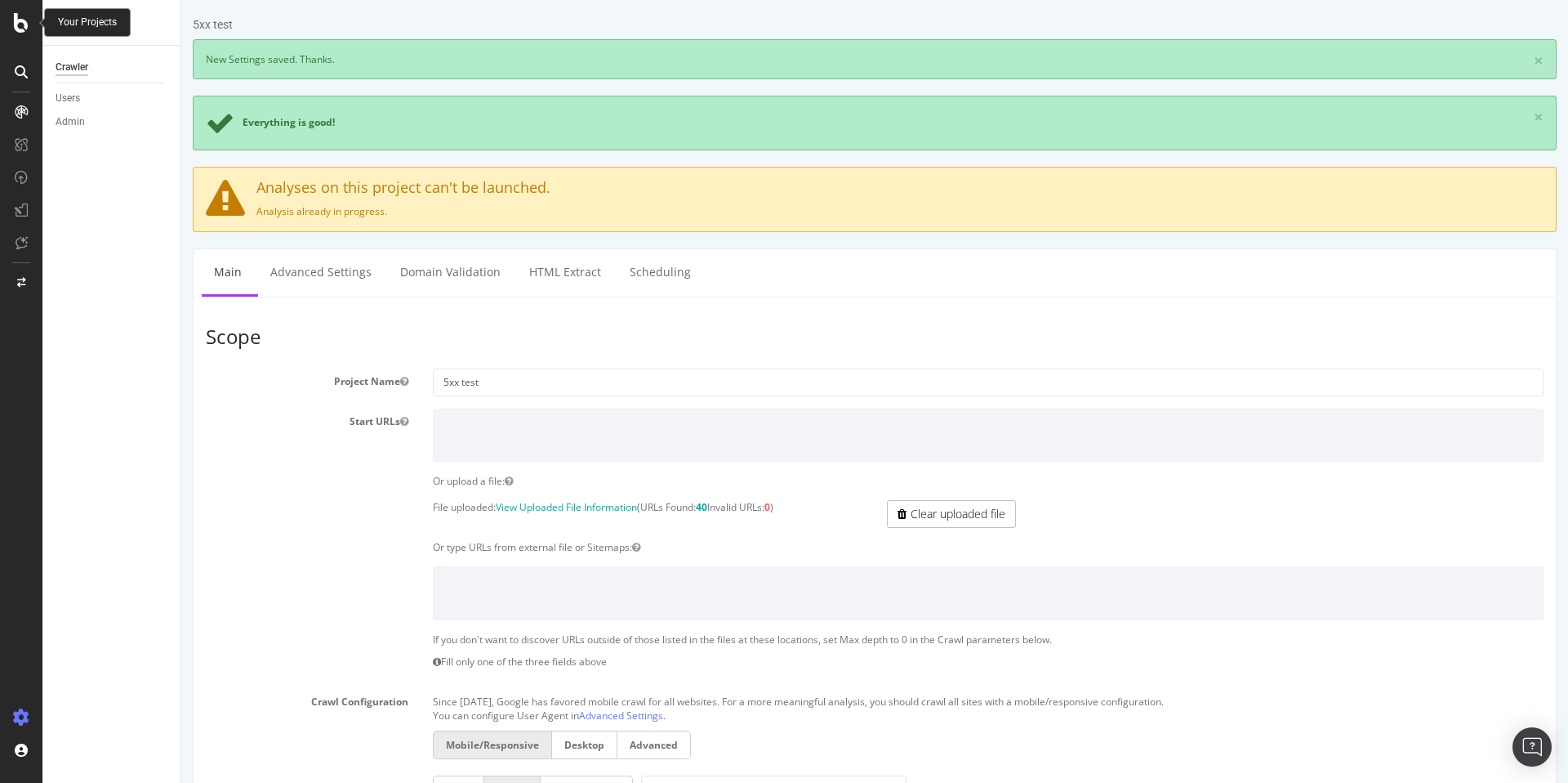
click at [308, 394] on div "Project Name 5xx test" at bounding box center [875, 382] width 1362 height 28
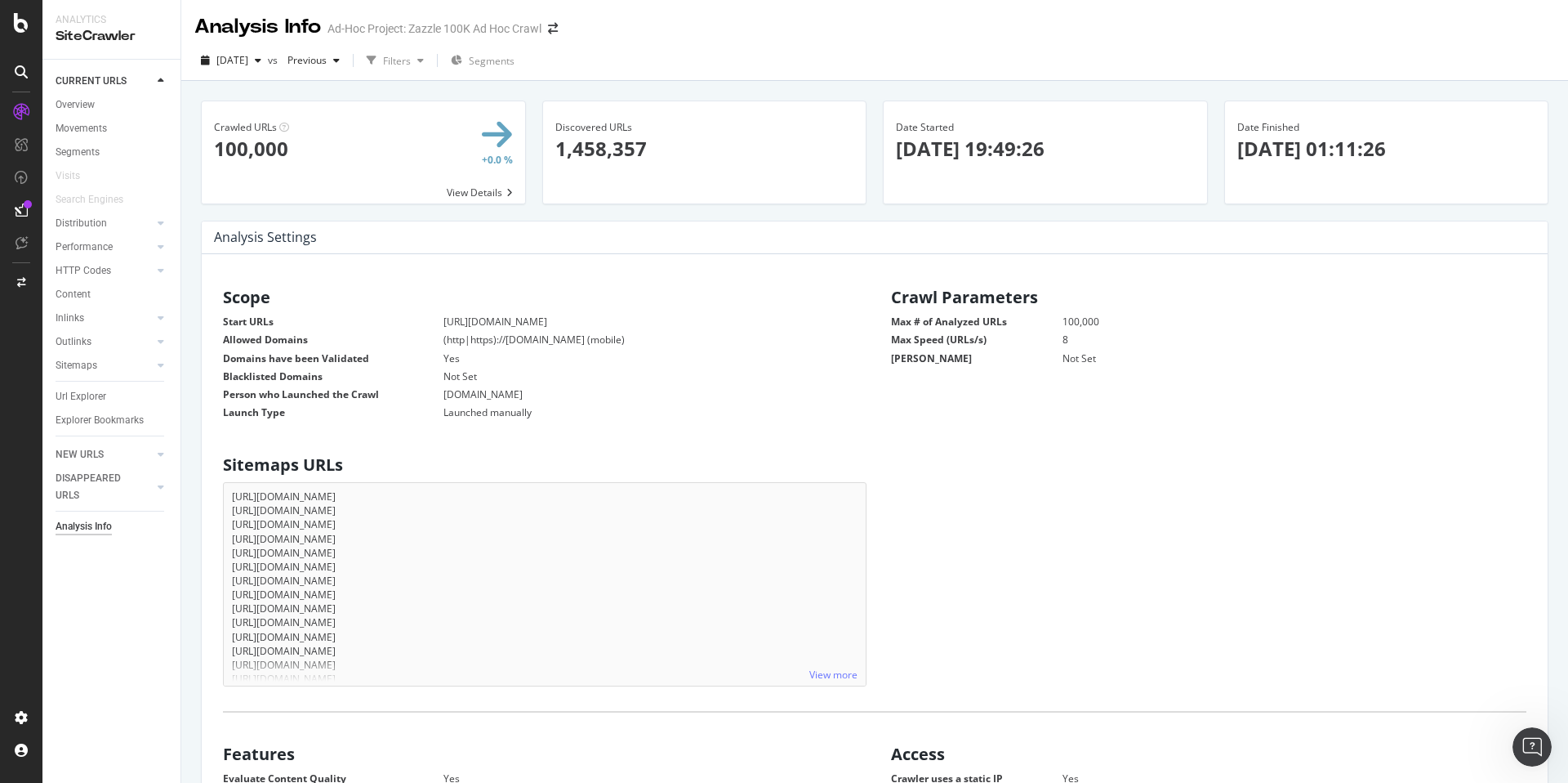
scroll to position [2128, 0]
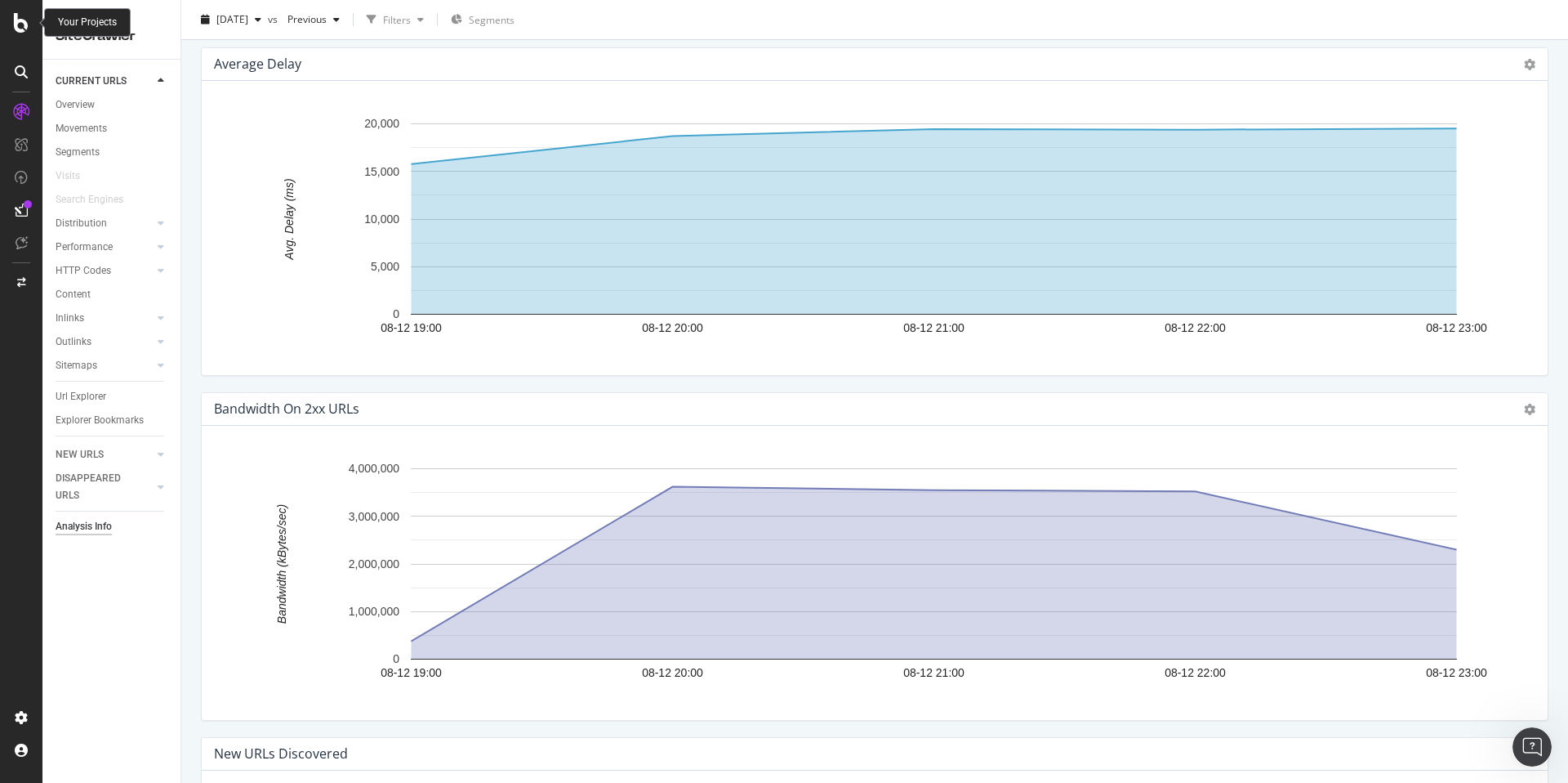
click at [18, 20] on icon at bounding box center [21, 23] width 14 height 20
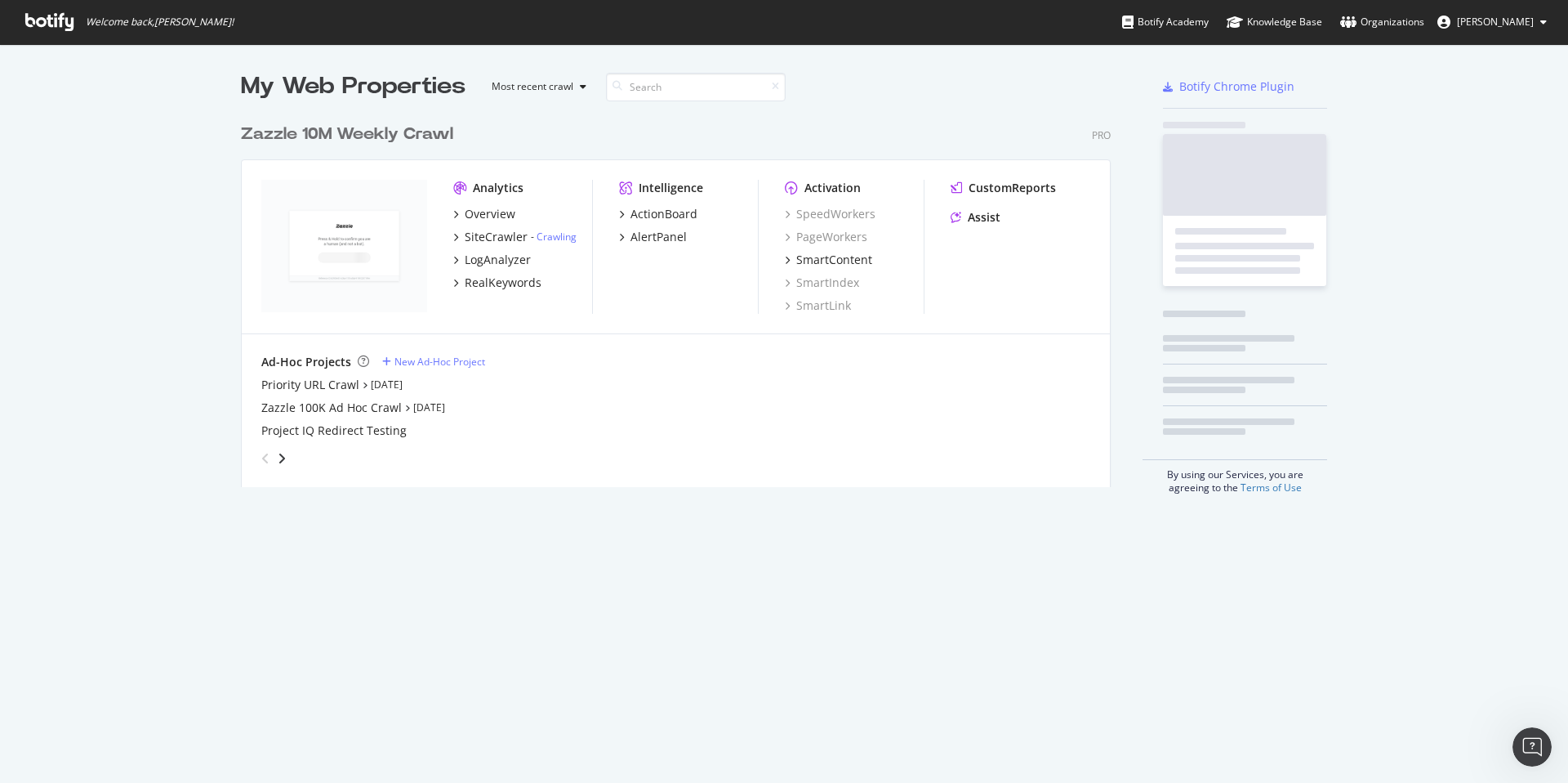
scroll to position [771, 1543]
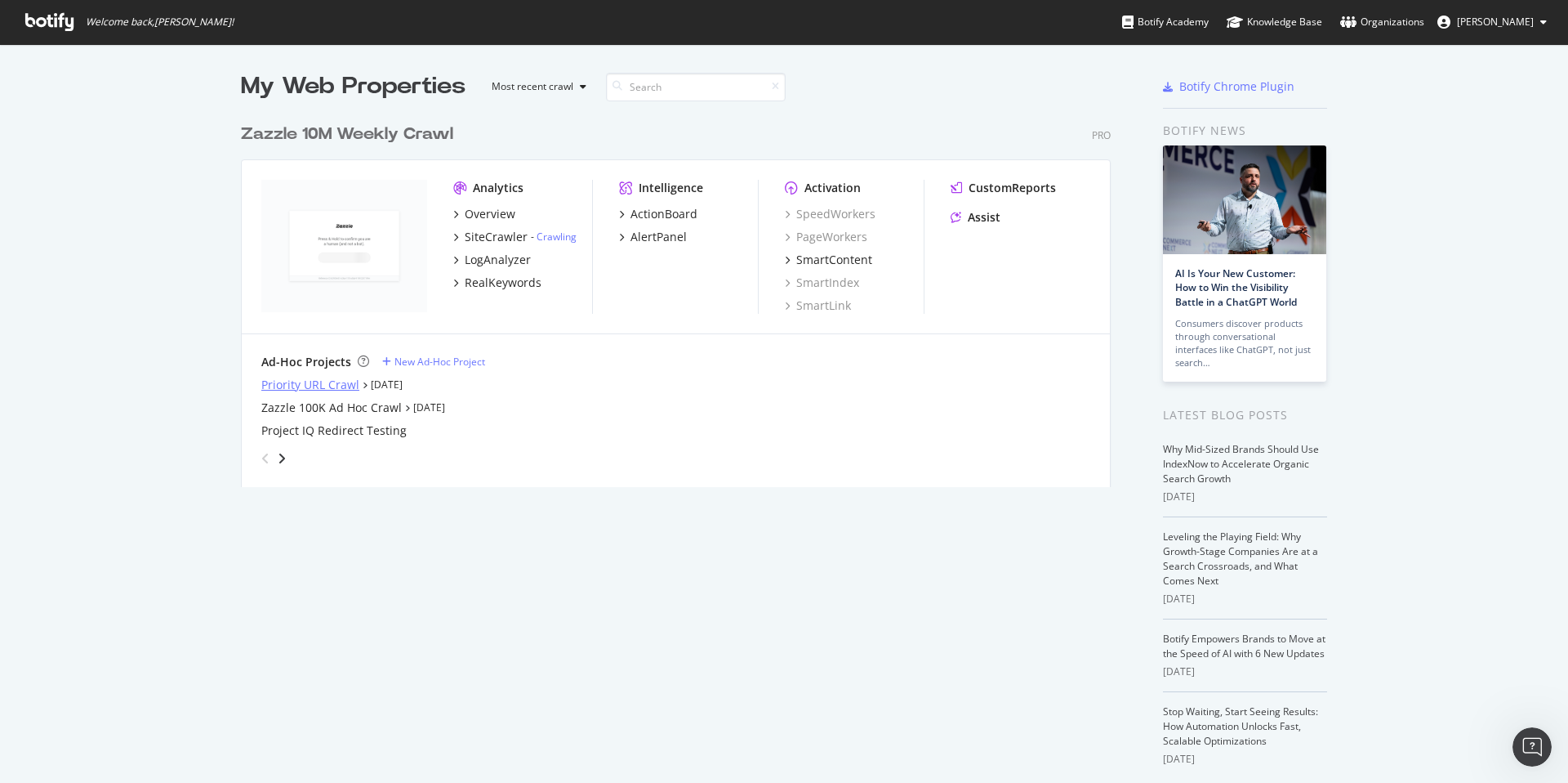
click at [330, 384] on div "Priority URL Crawl" at bounding box center [310, 384] width 98 height 16
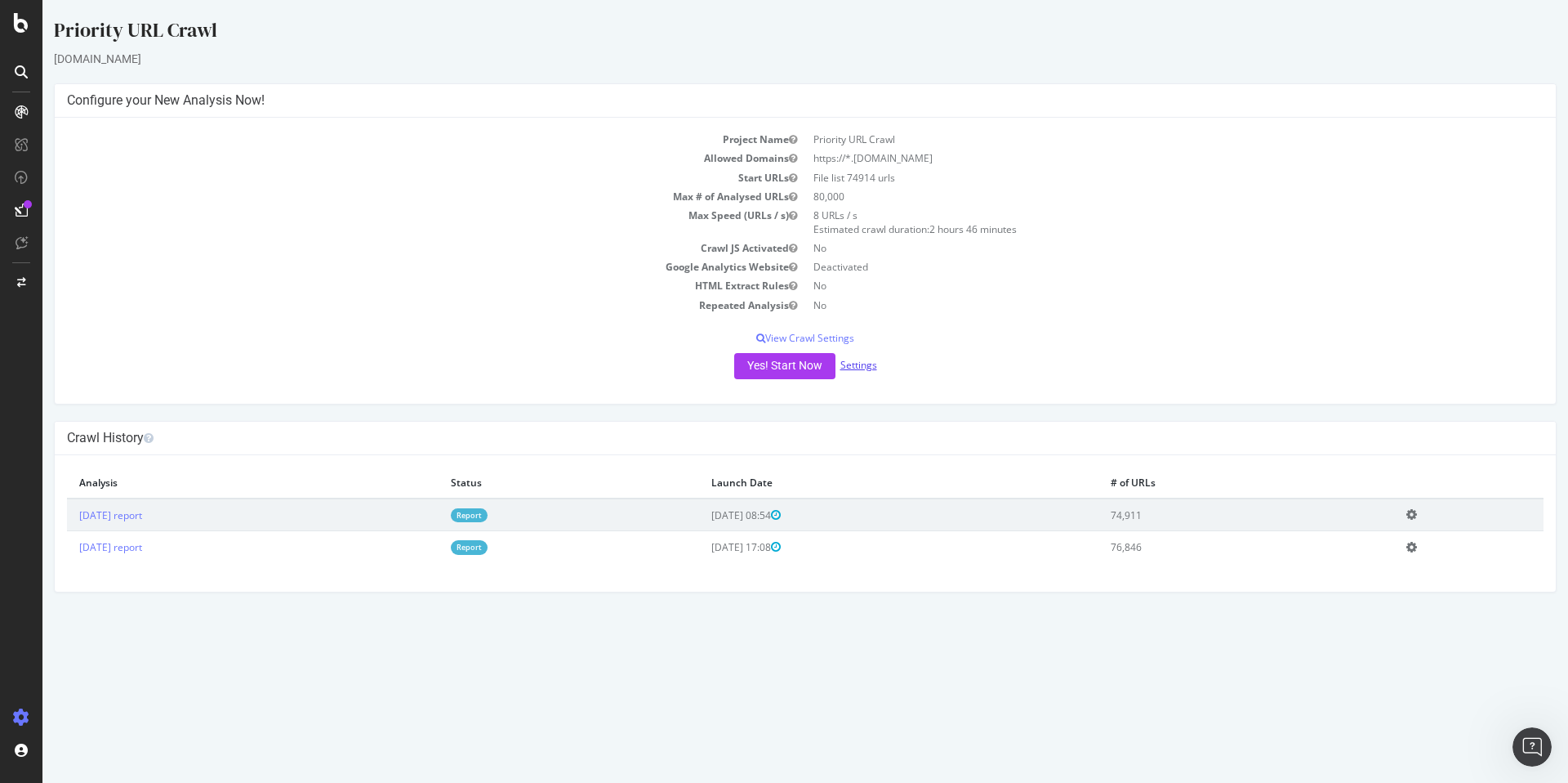
click at [844, 366] on link "Settings" at bounding box center [859, 365] width 37 height 14
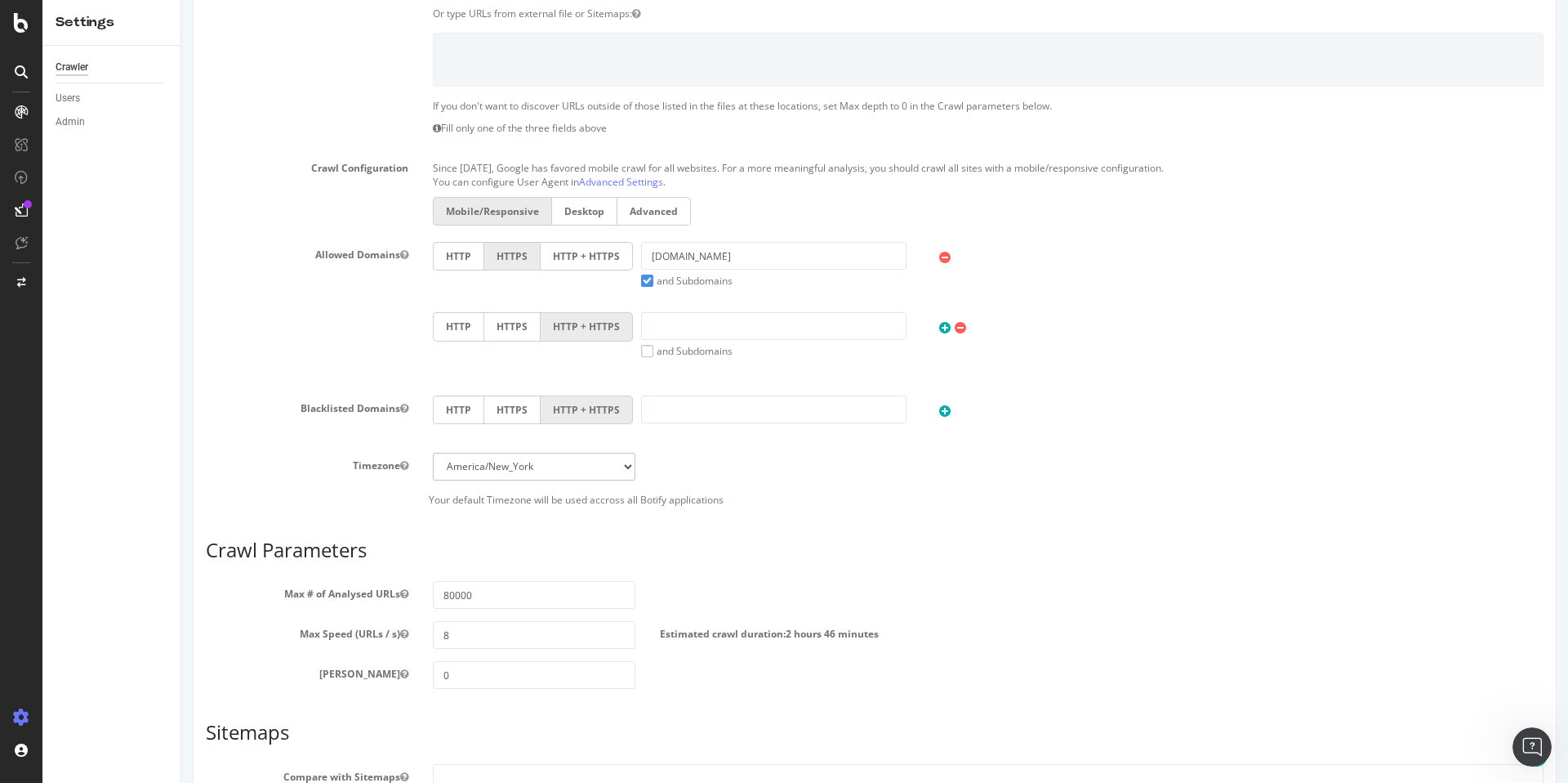
scroll to position [523, 0]
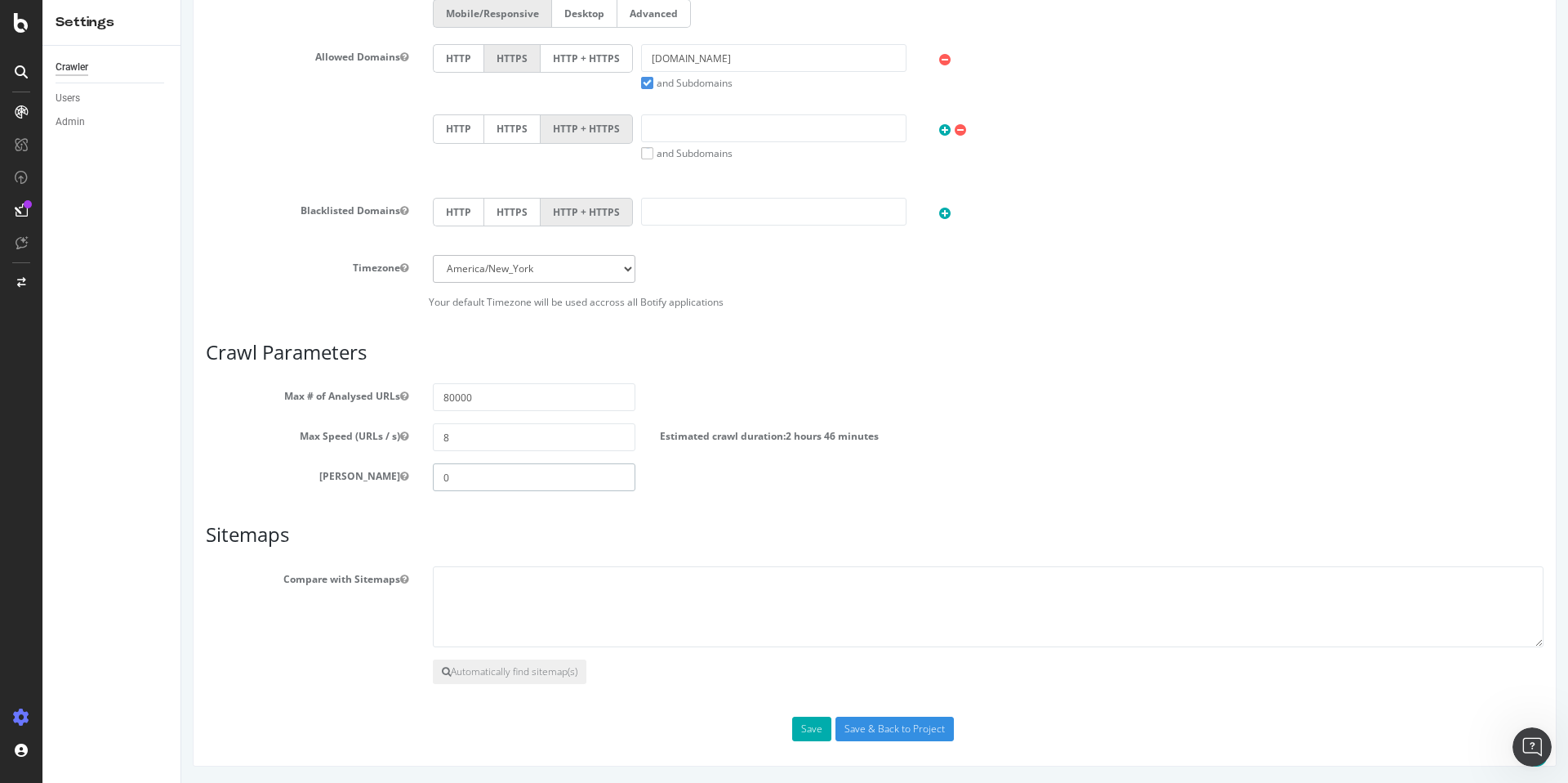
click at [487, 478] on input "0" at bounding box center [534, 477] width 202 height 28
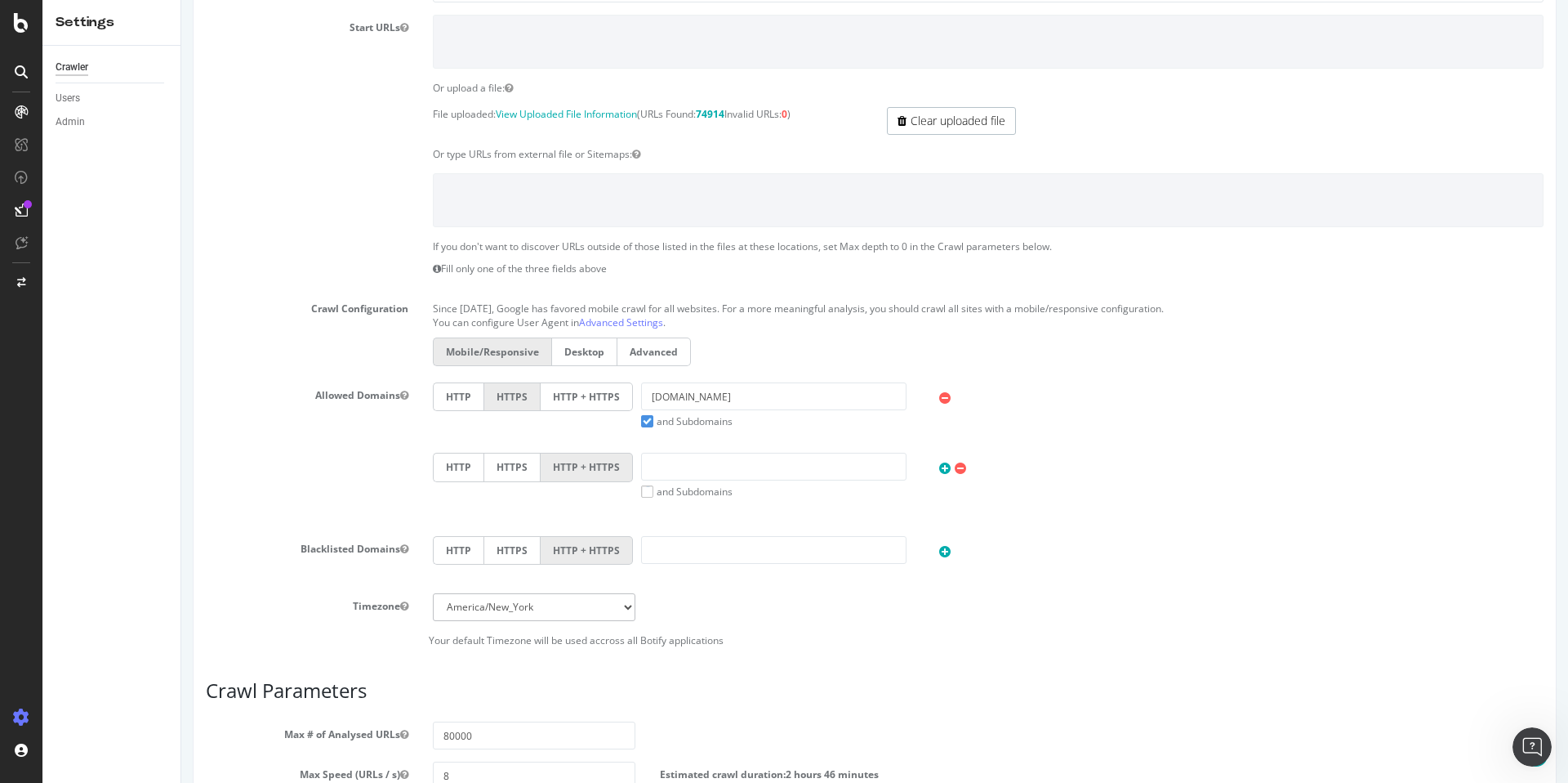
scroll to position [73, 0]
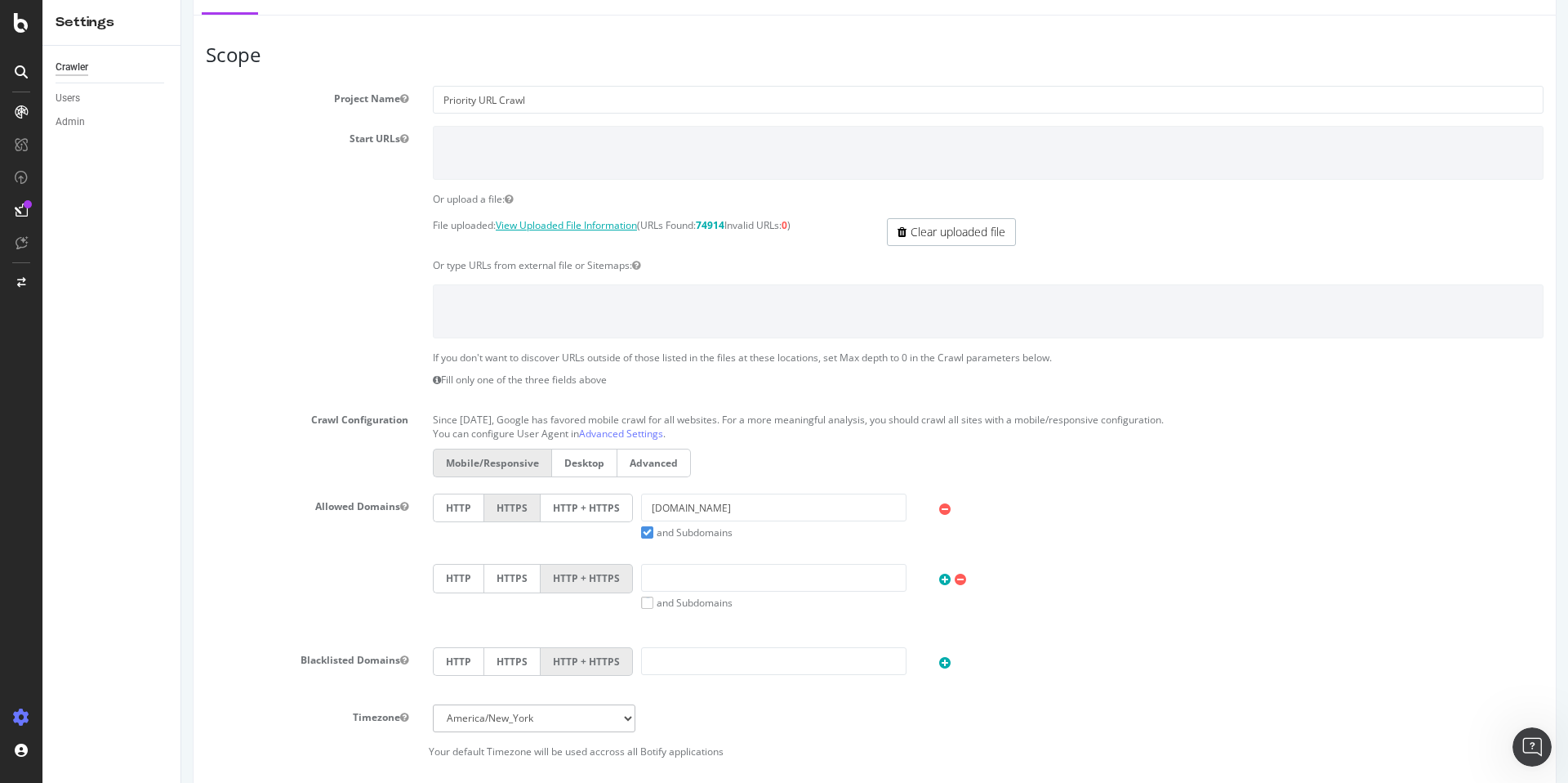
click at [604, 229] on link "View Uploaded File Information" at bounding box center [566, 225] width 142 height 14
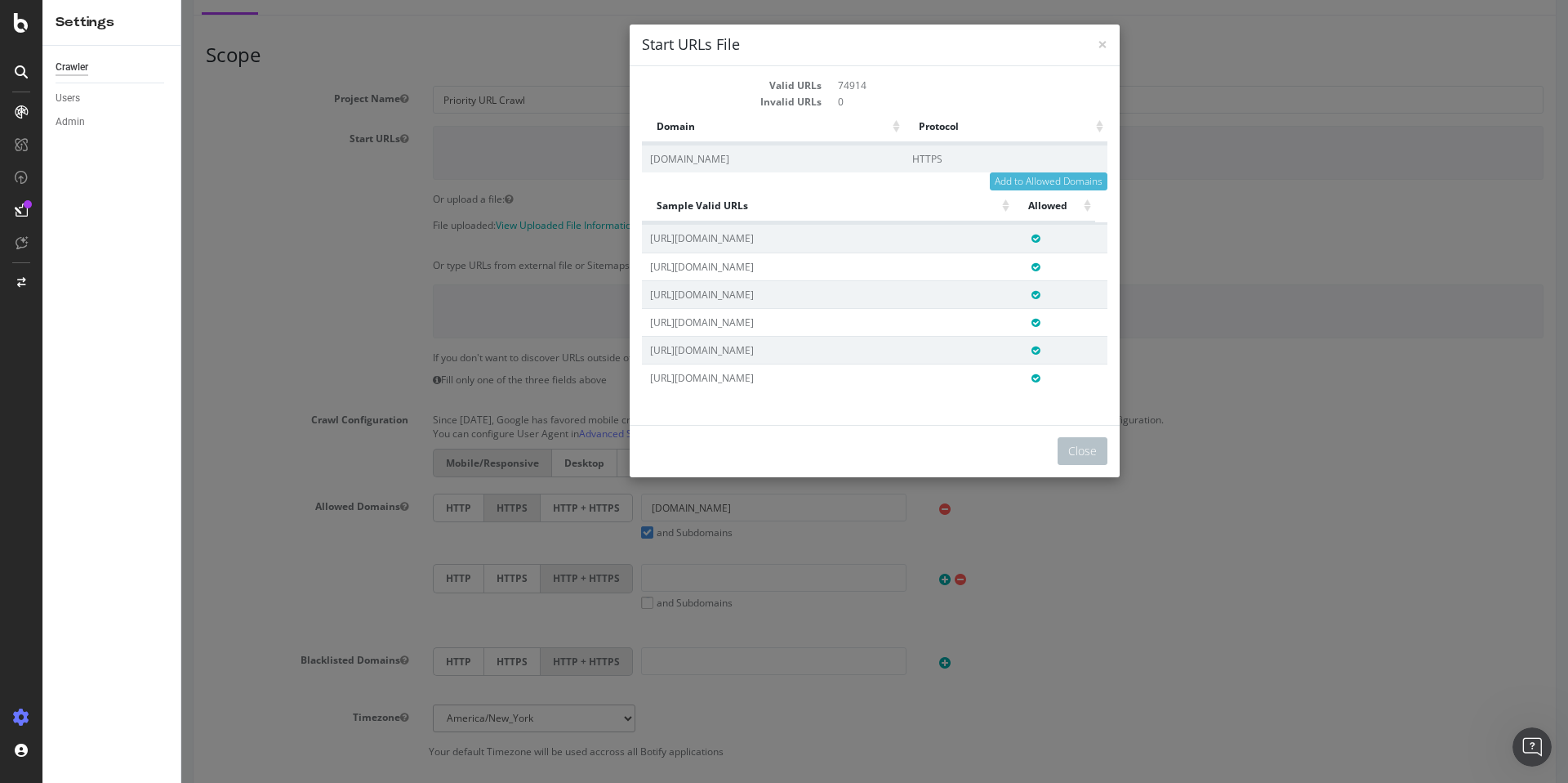
click at [681, 158] on td "www.zazzle.com" at bounding box center [773, 158] width 262 height 28
copy td "www.zazzle.com"
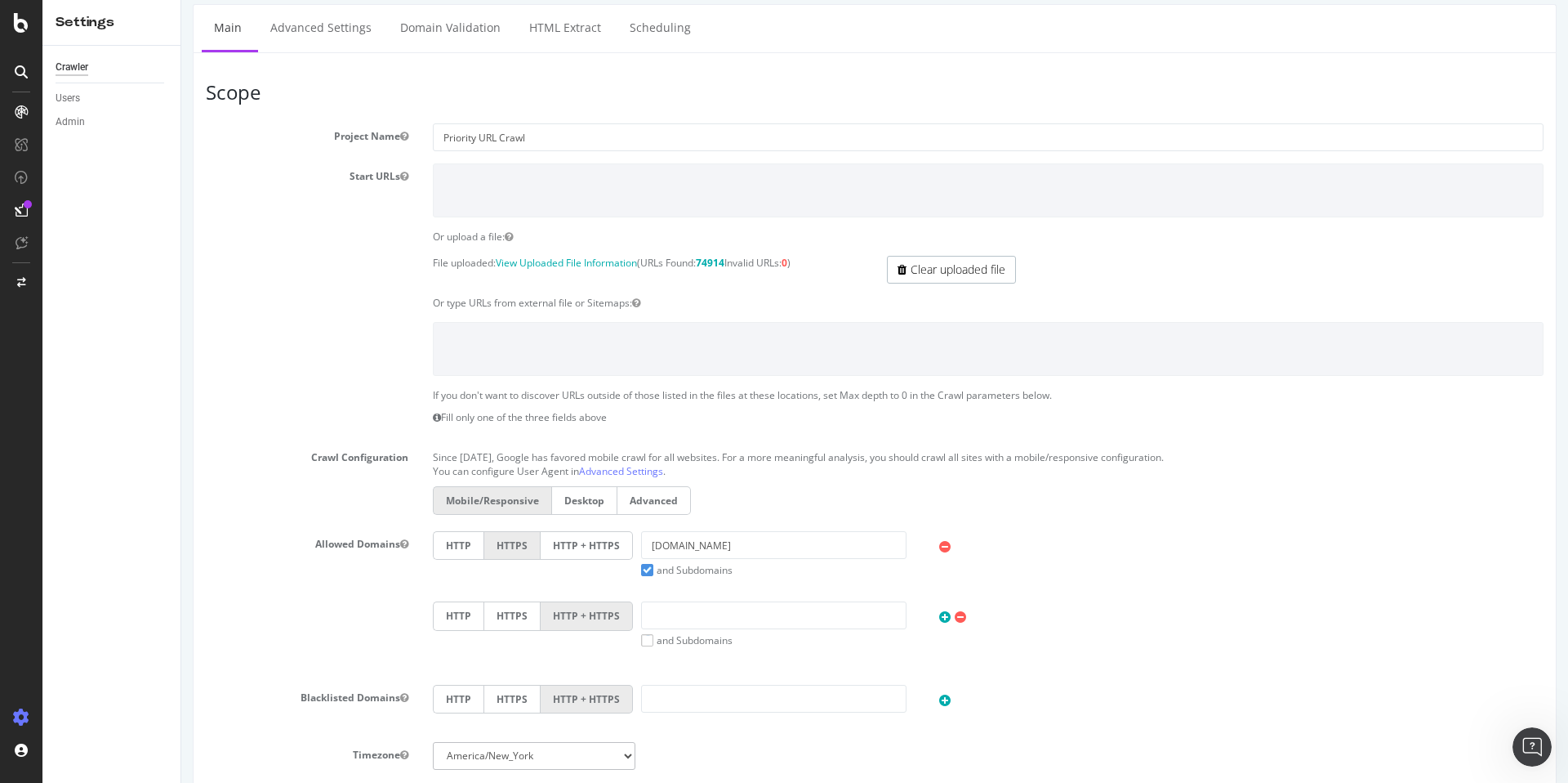
scroll to position [3, 0]
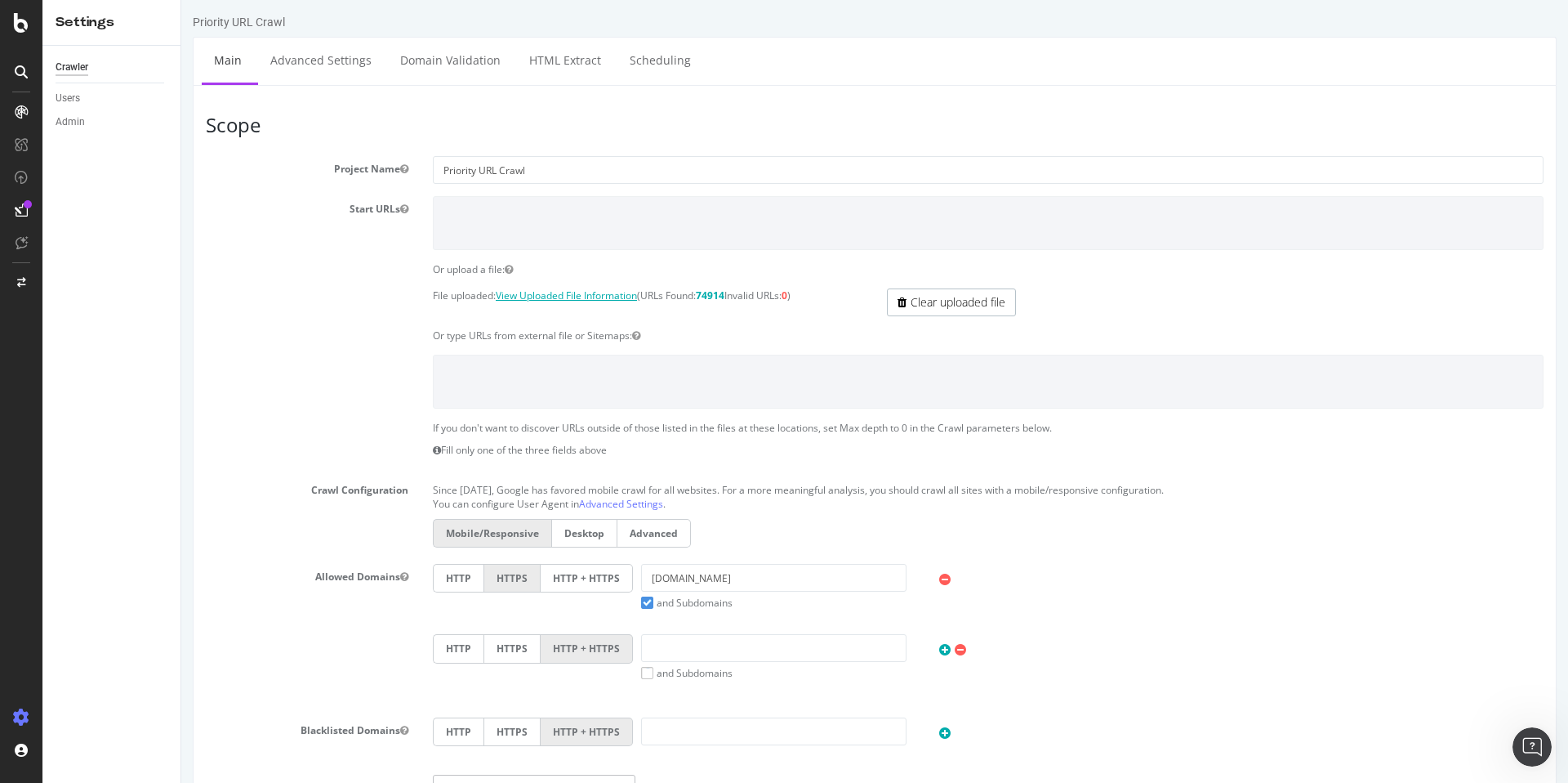
click at [544, 297] on link "View Uploaded File Information" at bounding box center [566, 296] width 142 height 14
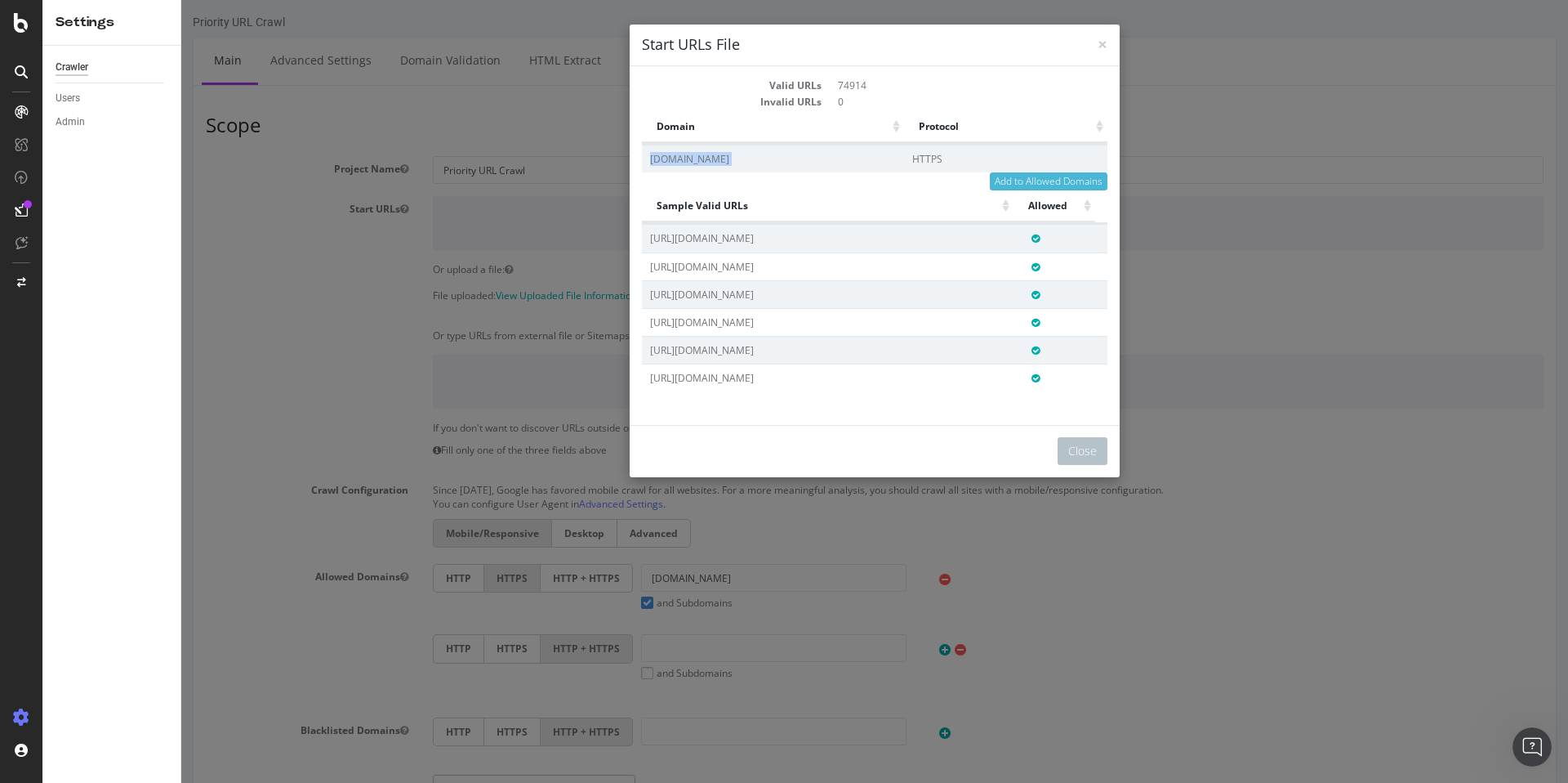
click at [1026, 210] on th "Allowed" at bounding box center [1054, 206] width 82 height 32
click at [1098, 37] on span "×" at bounding box center [1103, 44] width 9 height 23
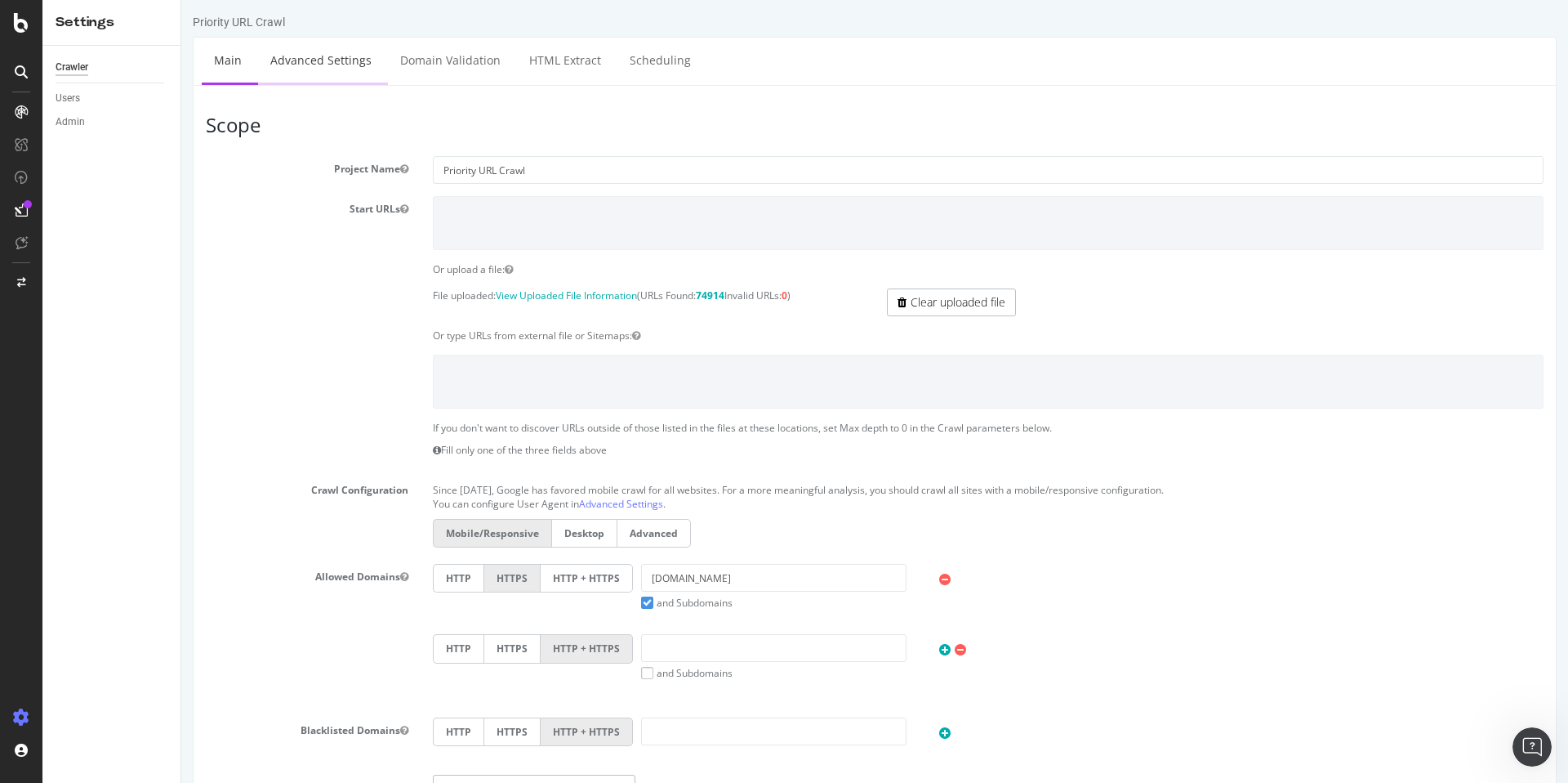
click at [327, 56] on link "Advanced Settings" at bounding box center [321, 60] width 125 height 45
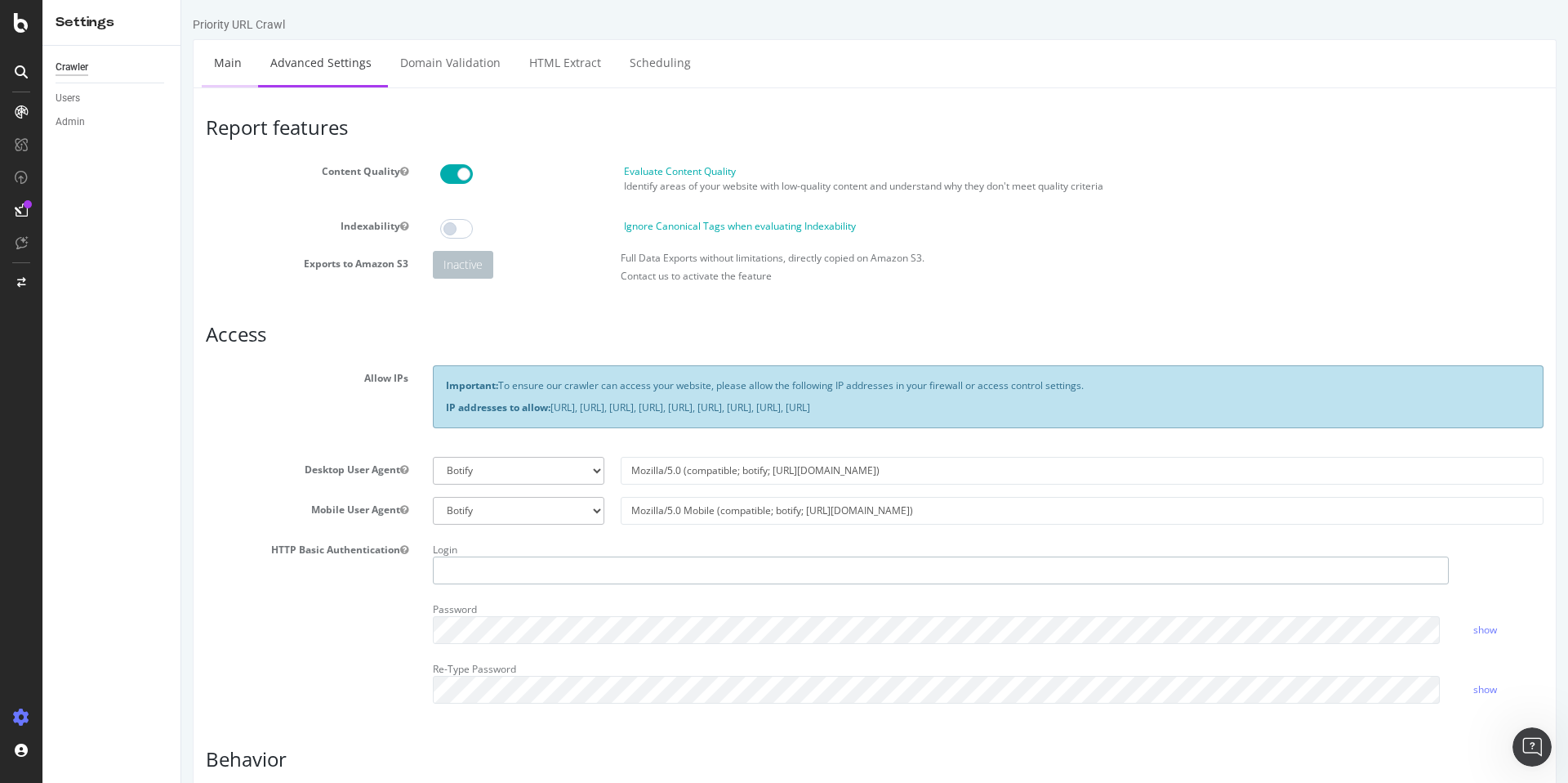
type input "colin.ma@zazzle.com"
click at [231, 67] on link "Main" at bounding box center [227, 62] width 52 height 45
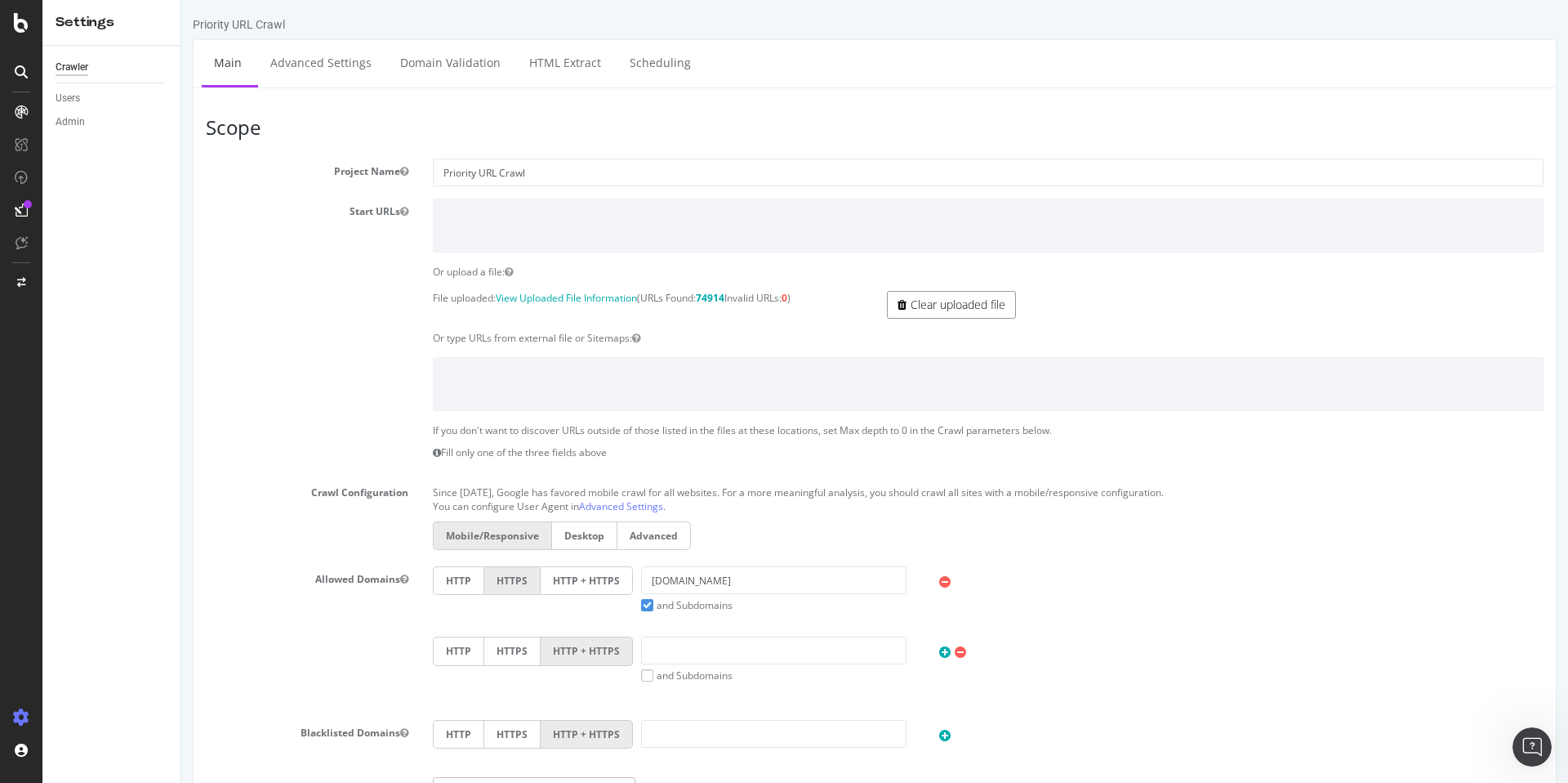
click at [900, 302] on icon at bounding box center [901, 305] width 9 height 11
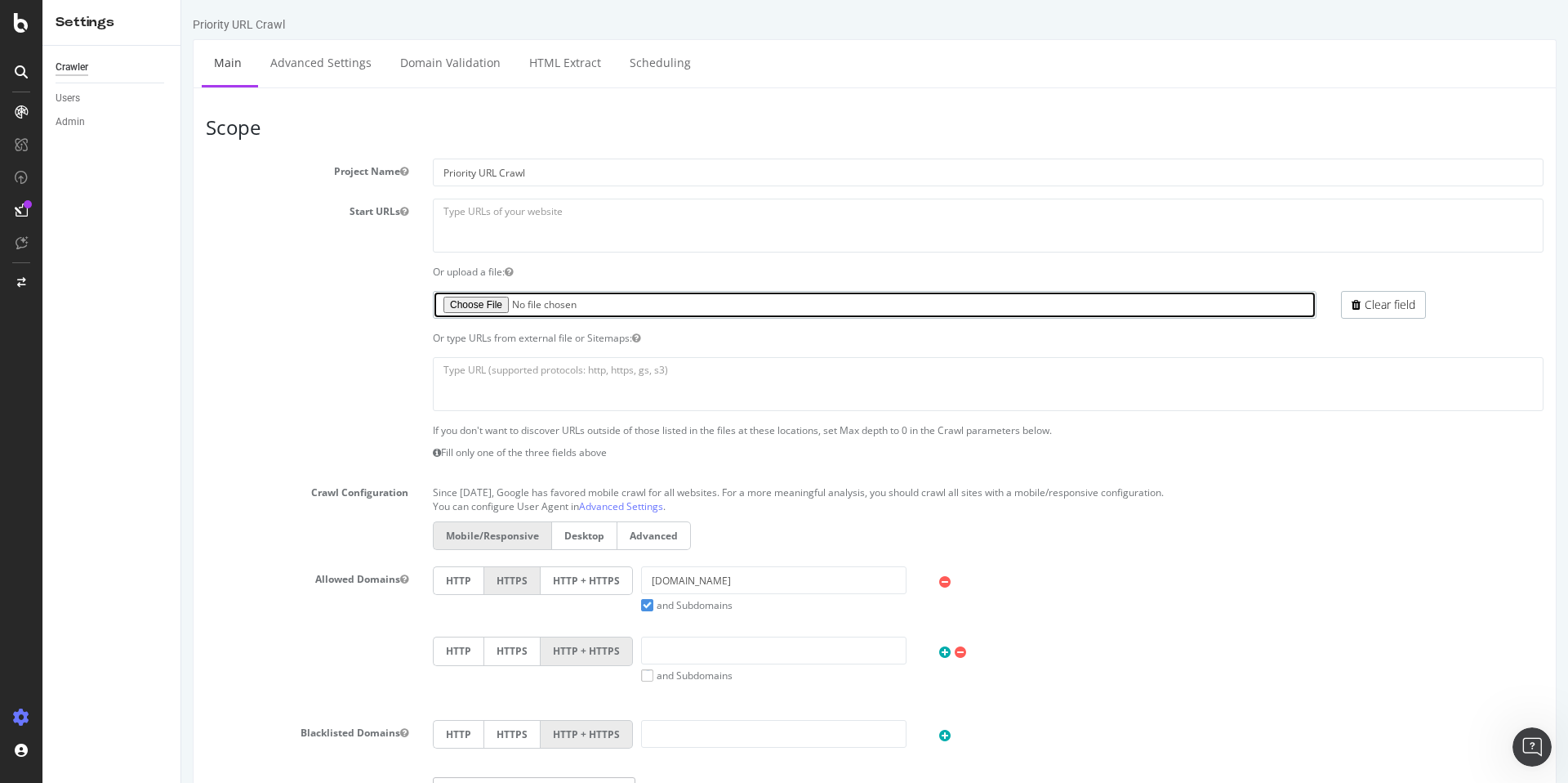
click at [489, 302] on input "file" at bounding box center [875, 304] width 883 height 28
type input "C:\fakepath\5xx_URLs.txt"
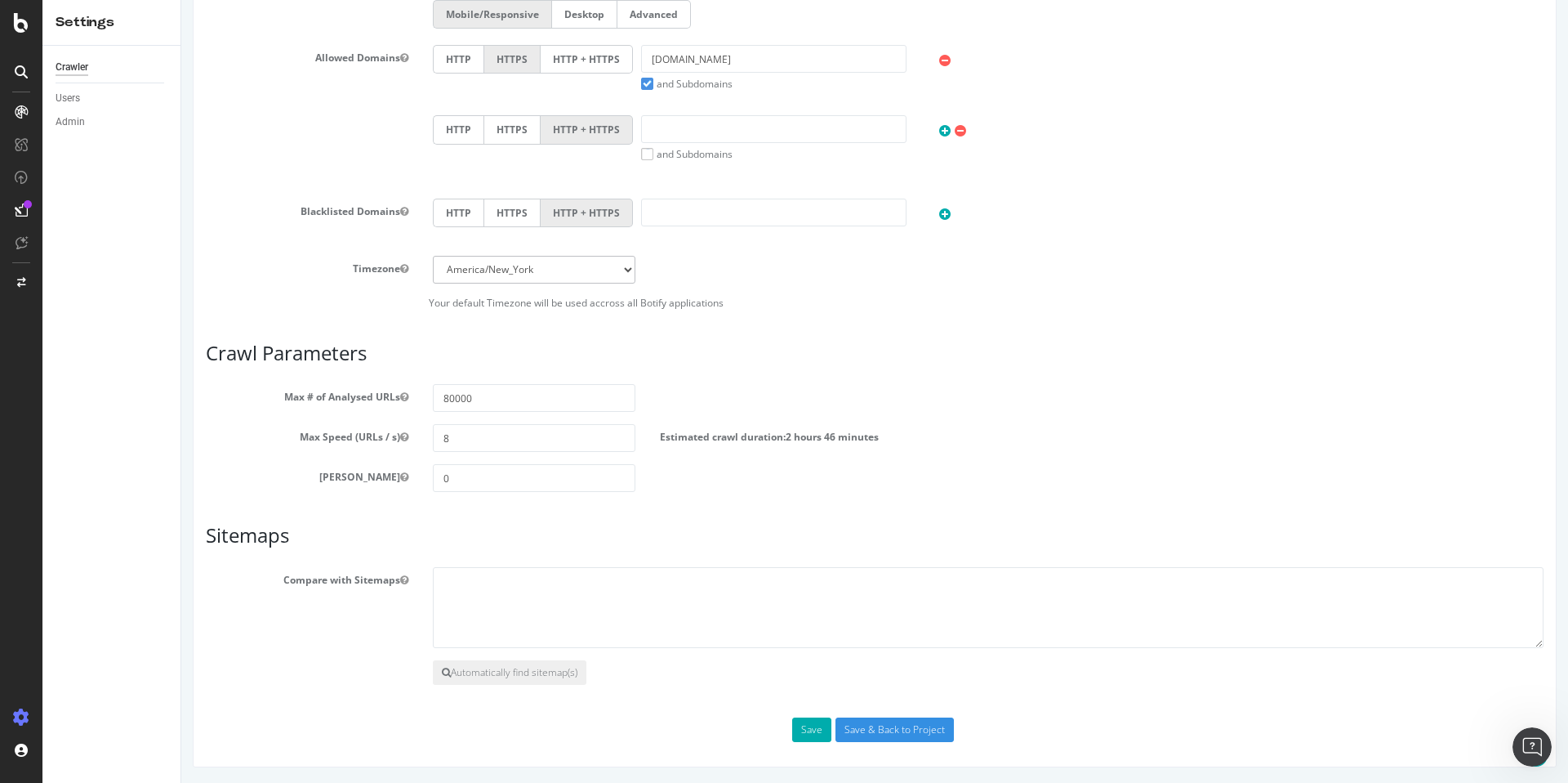
scroll to position [523, 0]
click at [803, 734] on button "Save" at bounding box center [811, 729] width 39 height 25
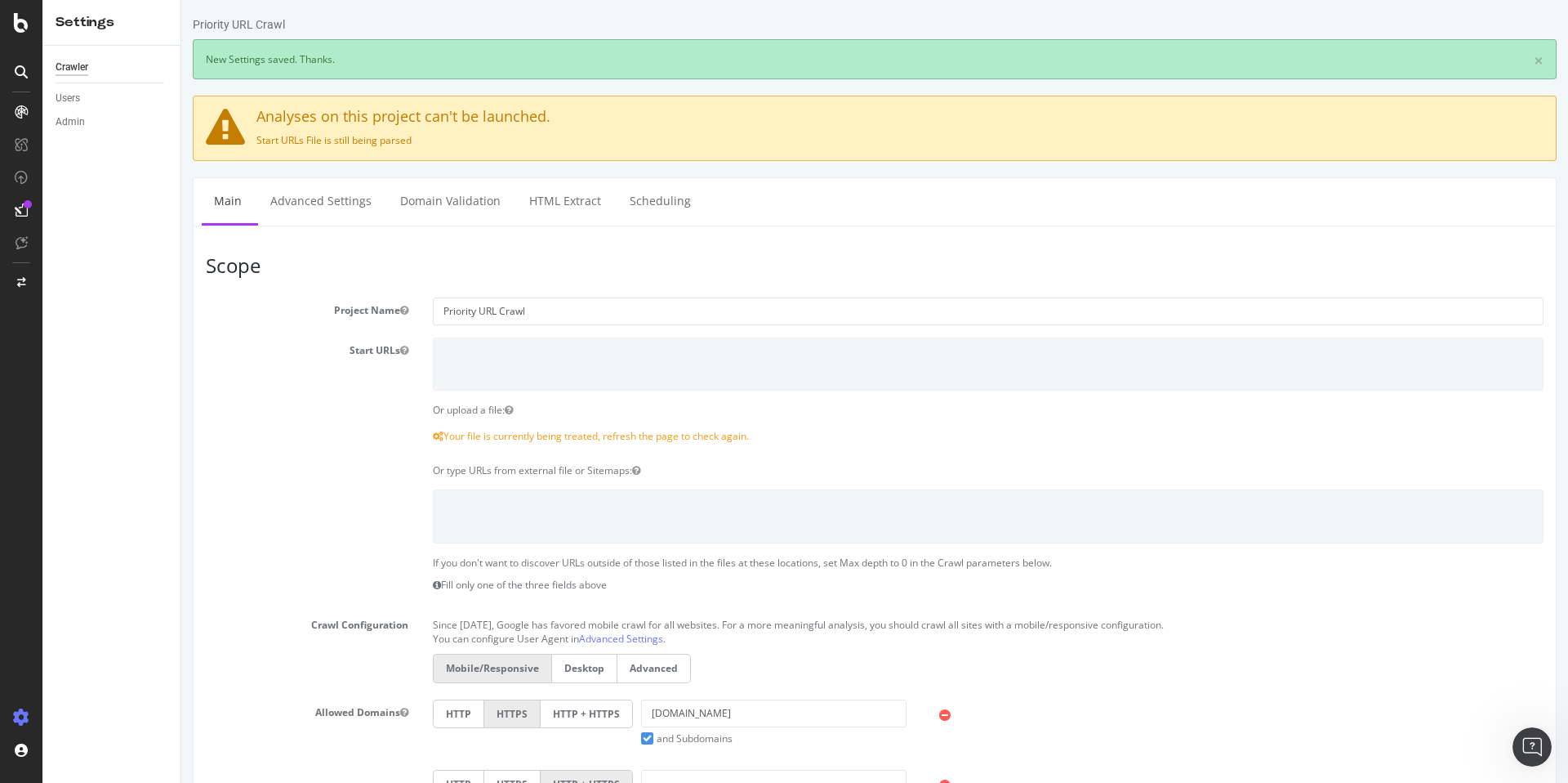
scroll to position [0, 0]
click at [1533, 743] on icon "Open Intercom Messenger" at bounding box center [1532, 747] width 11 height 13
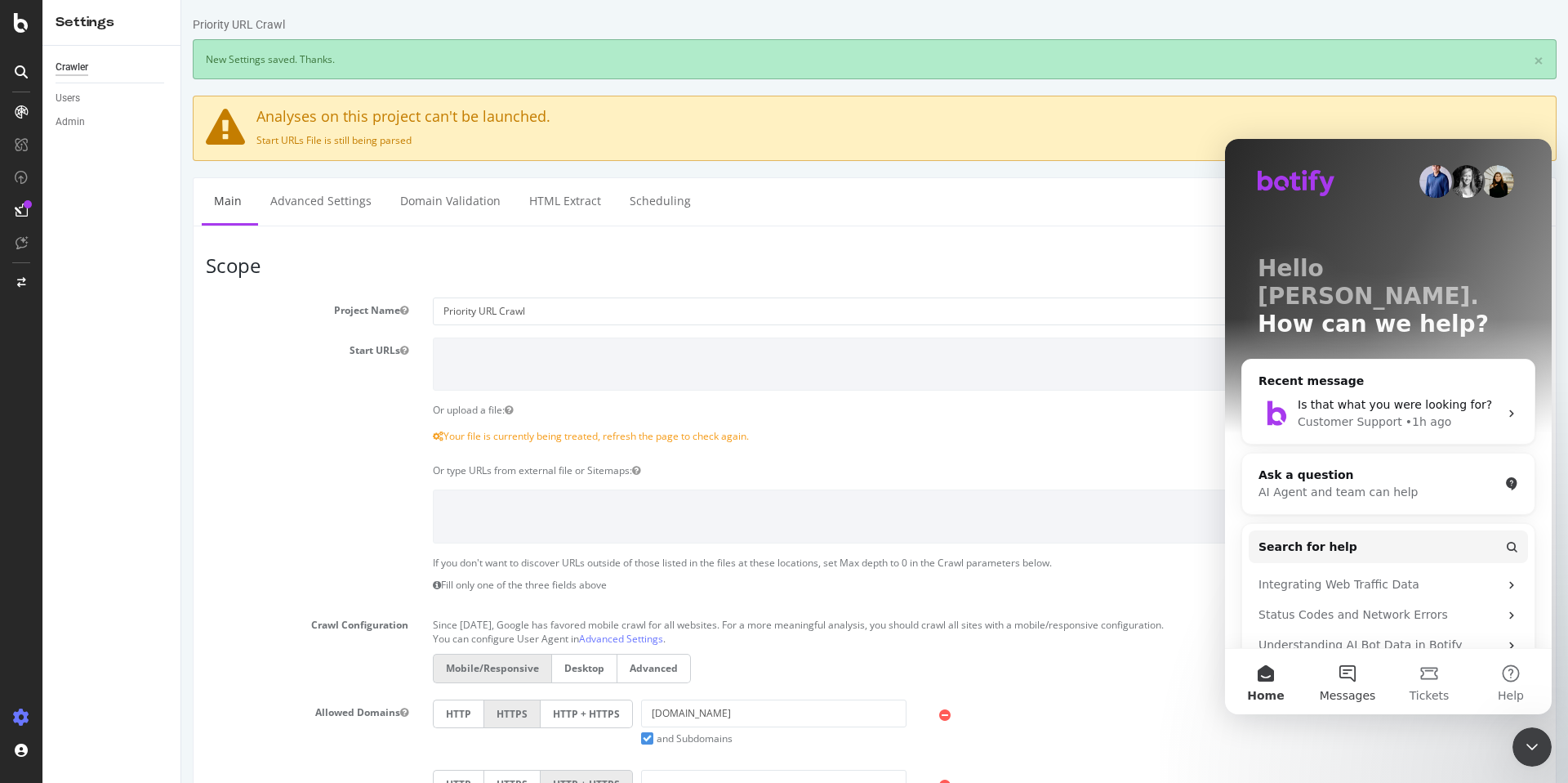
click at [1345, 686] on button "Messages" at bounding box center [1348, 681] width 82 height 66
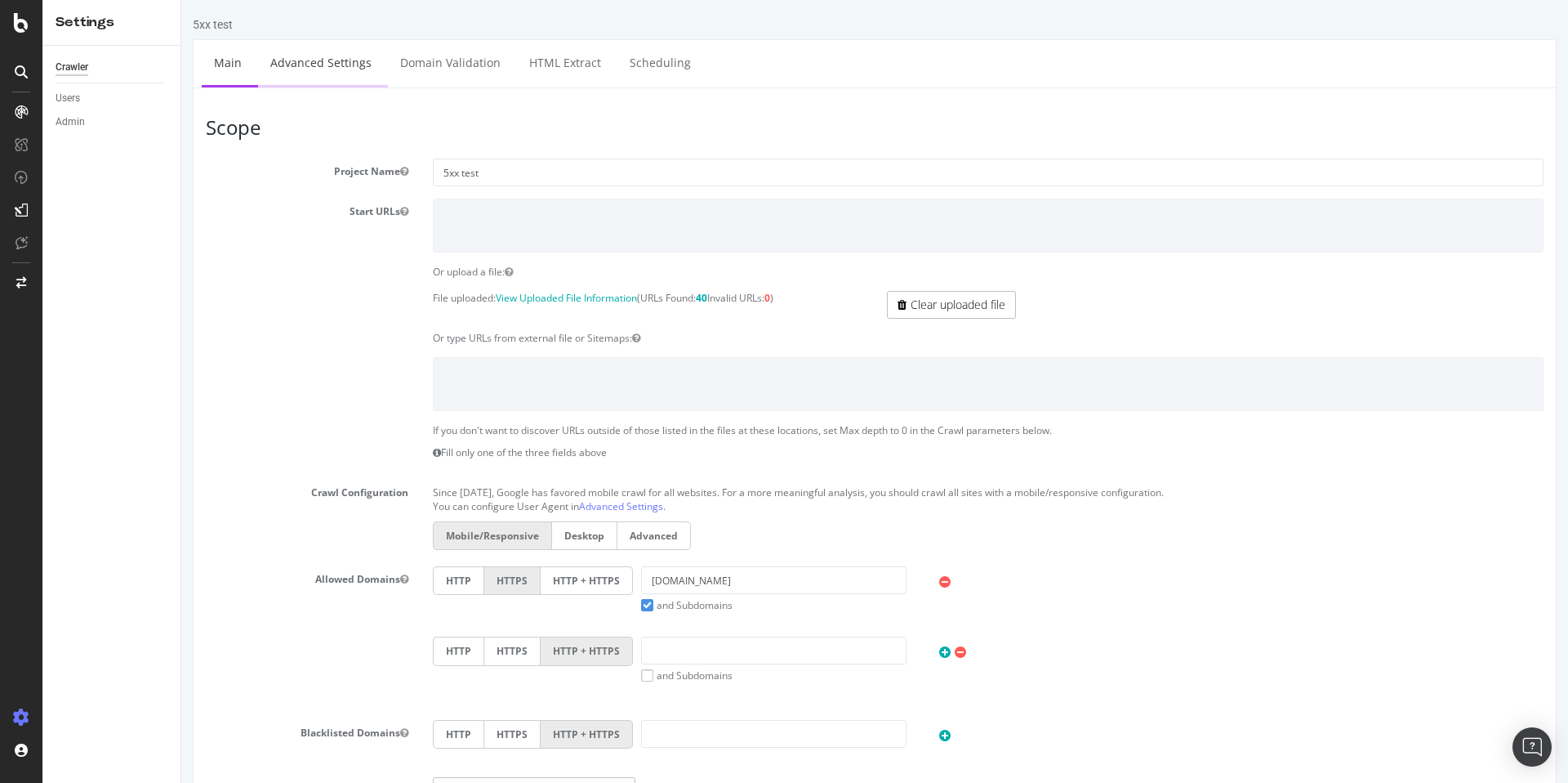
click at [330, 69] on link "Advanced Settings" at bounding box center [321, 62] width 125 height 45
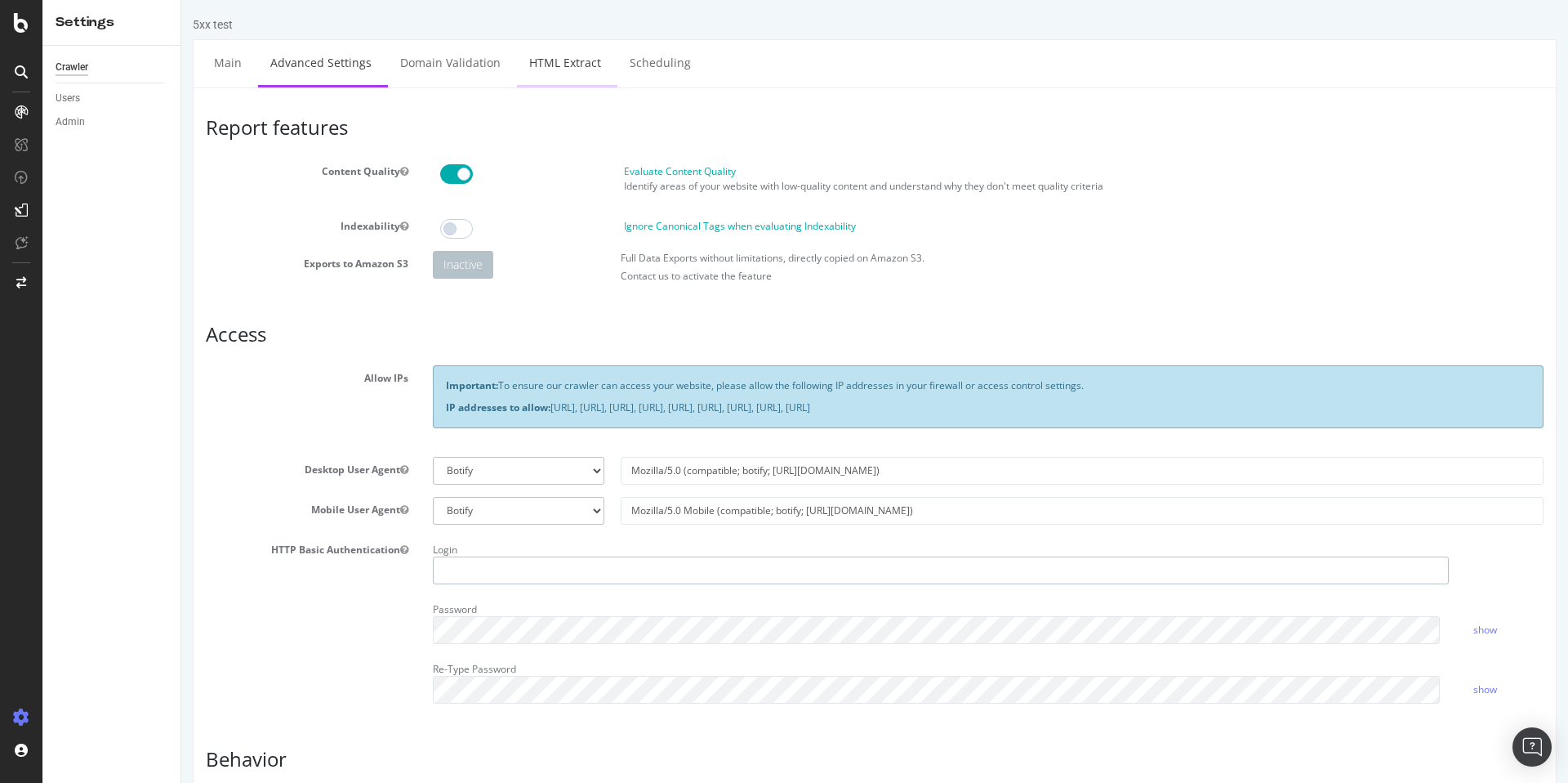
type input "[DOMAIN_NAME][EMAIL_ADDRESS][DOMAIN_NAME]"
click at [576, 67] on link "HTML Extract" at bounding box center [564, 62] width 96 height 45
click at [628, 56] on link "Scheduling" at bounding box center [660, 62] width 85 height 45
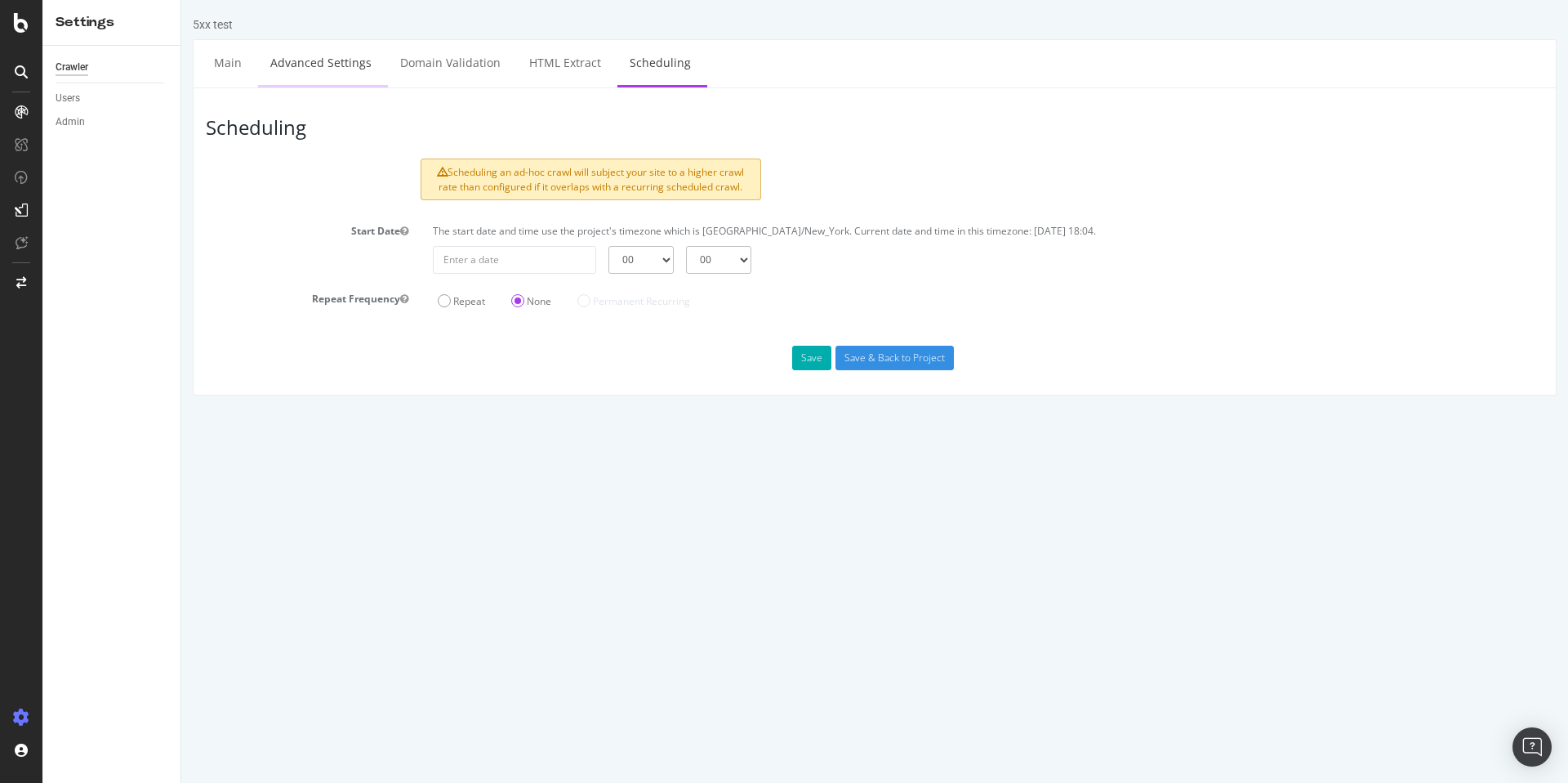
click at [303, 60] on link "Advanced Settings" at bounding box center [321, 62] width 125 height 45
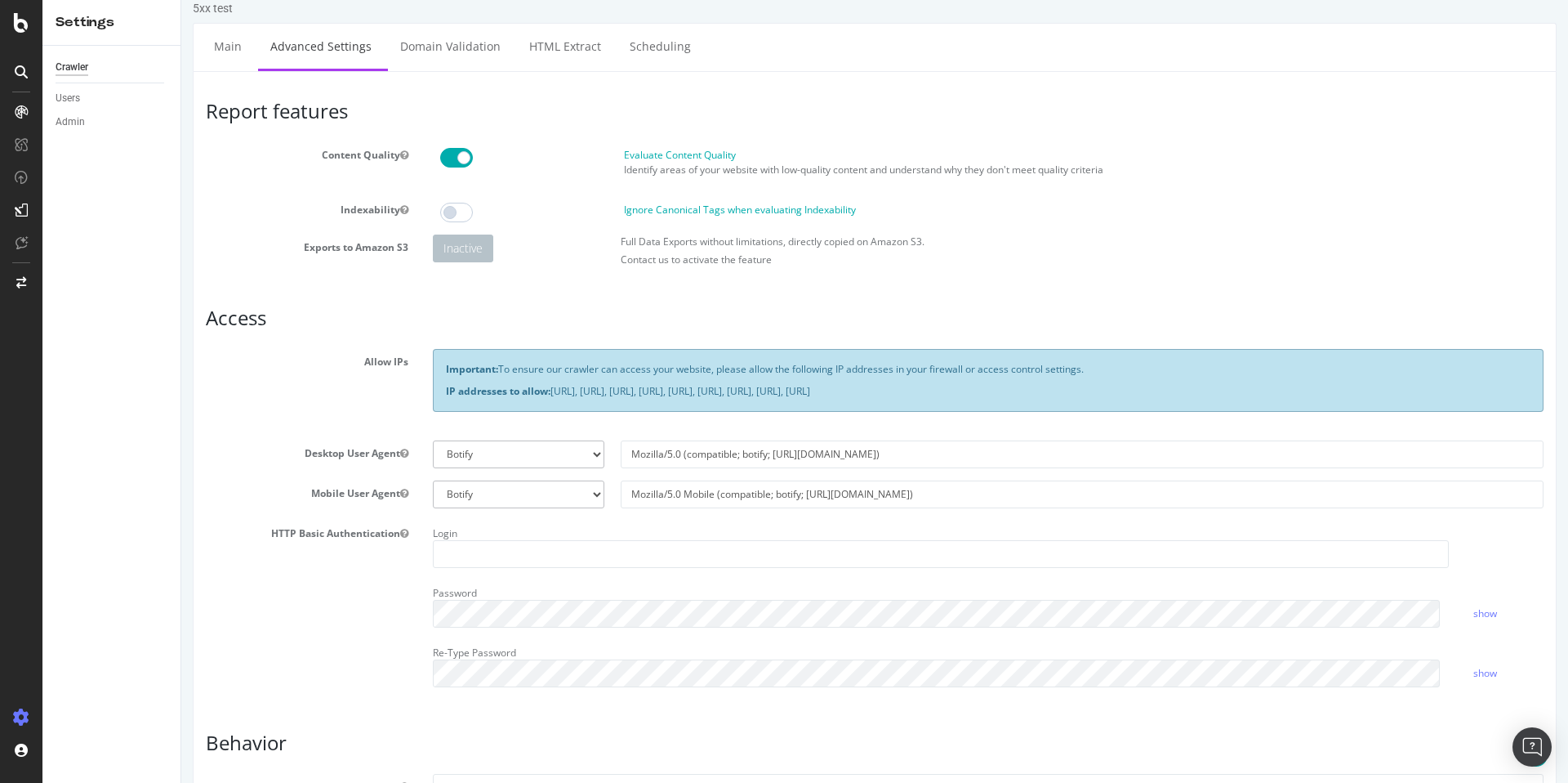
scroll to position [6, 0]
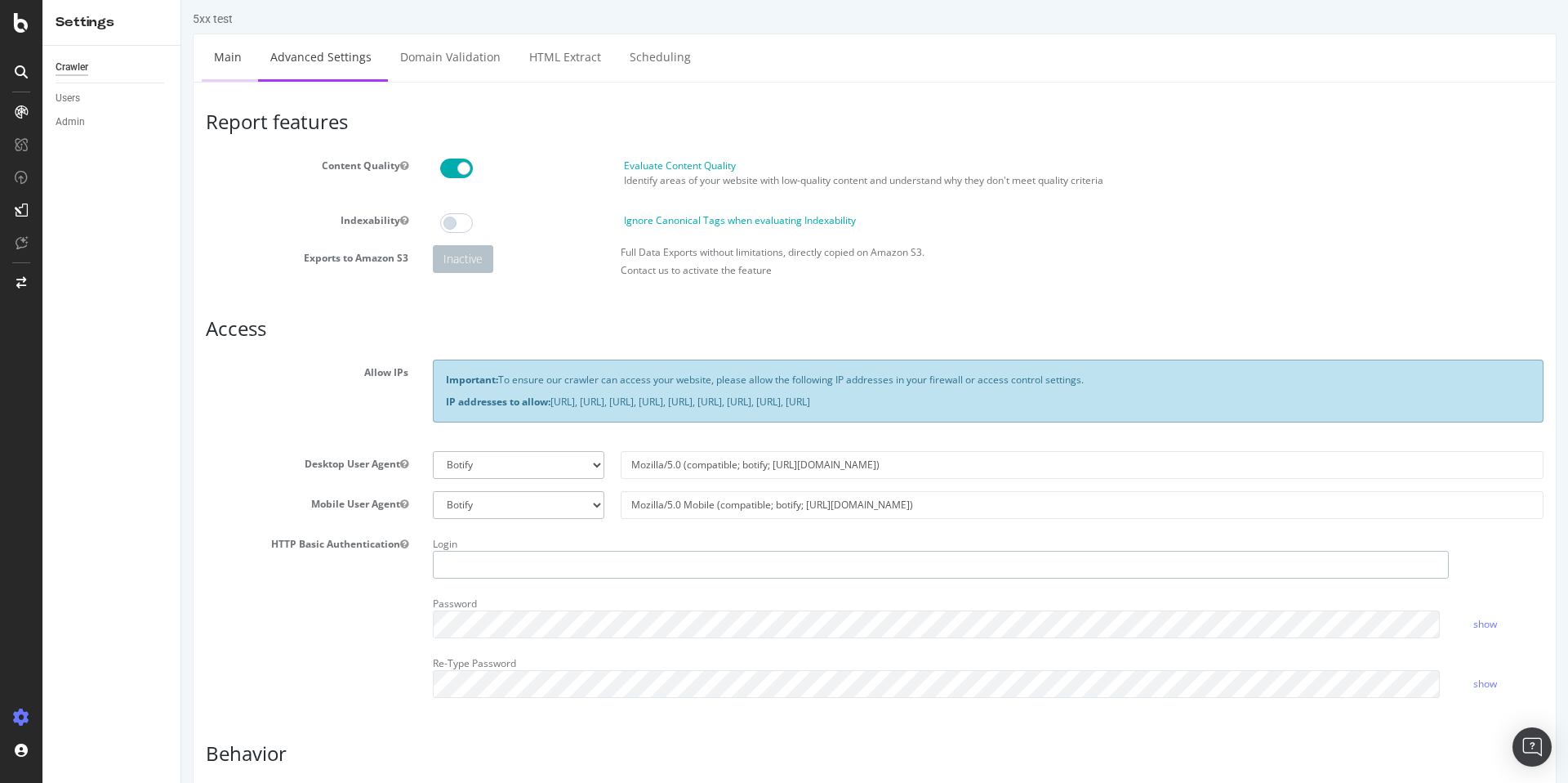
type input "[DOMAIN_NAME][EMAIL_ADDRESS][DOMAIN_NAME]"
click at [217, 60] on link "Main" at bounding box center [227, 56] width 52 height 45
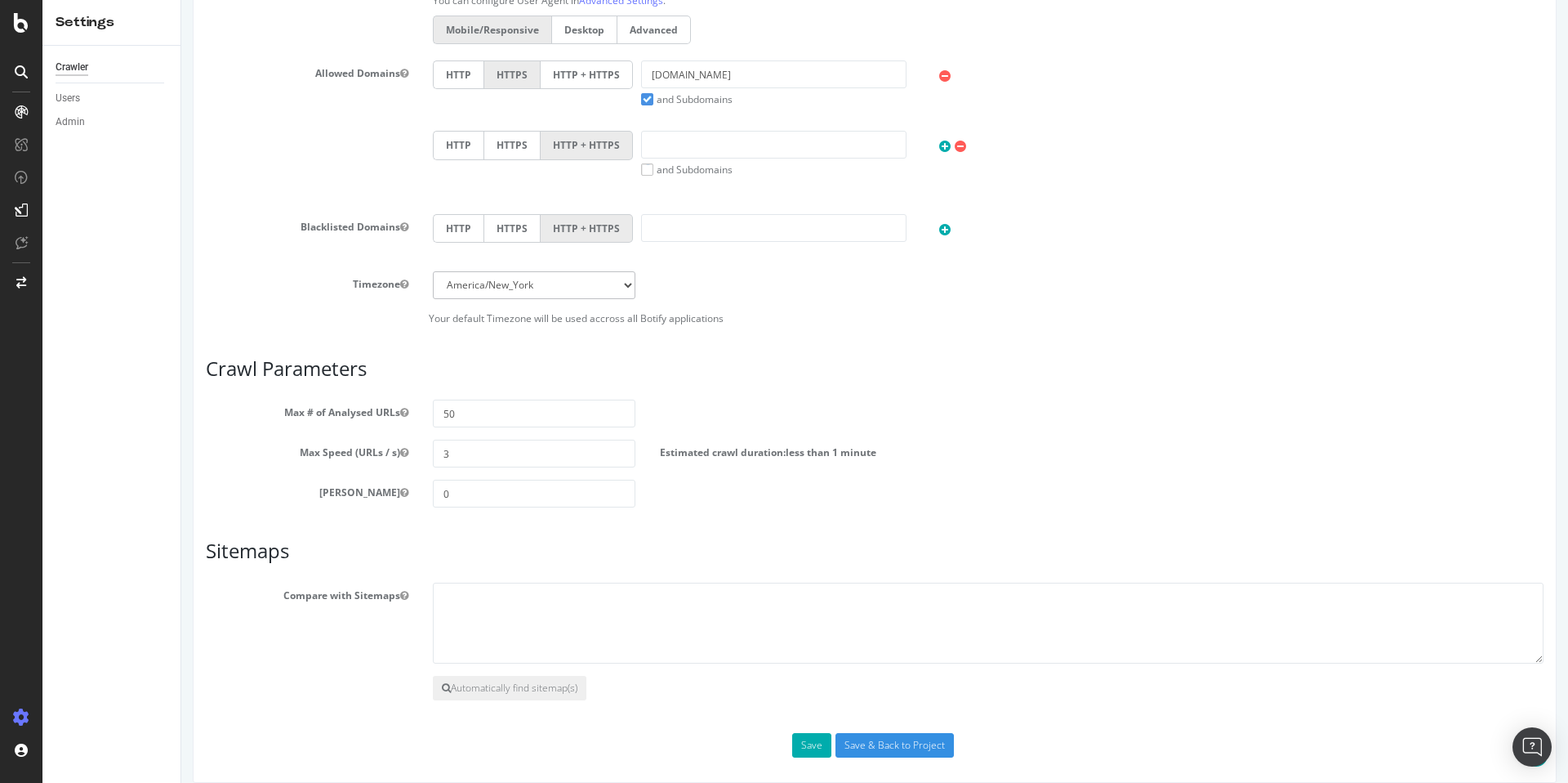
scroll to position [523, 0]
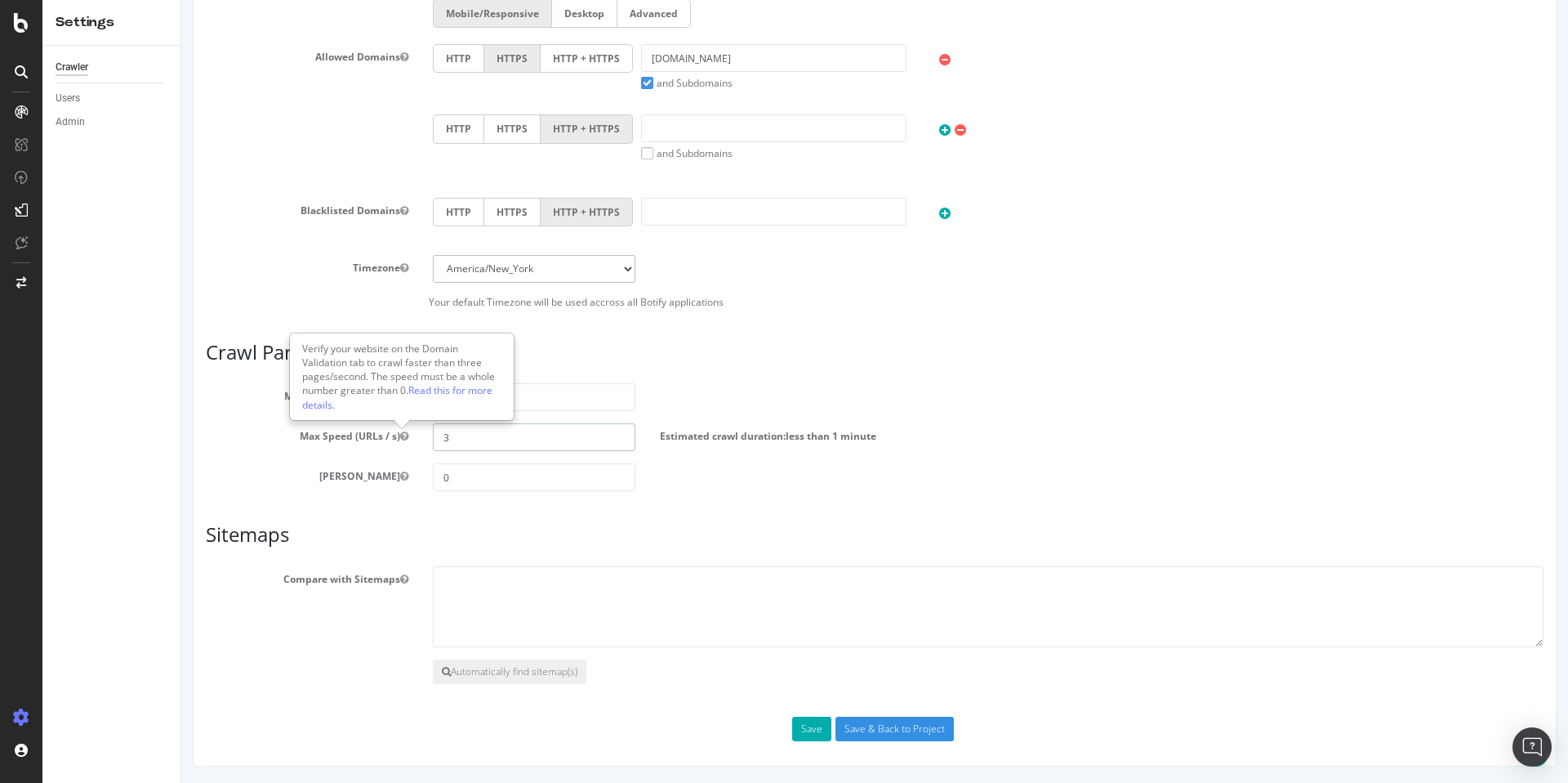
drag, startPoint x: 524, startPoint y: 437, endPoint x: 405, endPoint y: 435, distance: 119.0
click at [405, 435] on div "Max Speed (URLs / s) 3 Estimated crawl duration: less than 1 minute" at bounding box center [875, 436] width 1362 height 28
type input "8"
click at [1146, 441] on div "Max Speed (URLs / s) 8 Estimated crawl duration: less than 1 minute" at bounding box center [875, 436] width 1362 height 28
click at [806, 721] on button "Save" at bounding box center [811, 729] width 39 height 25
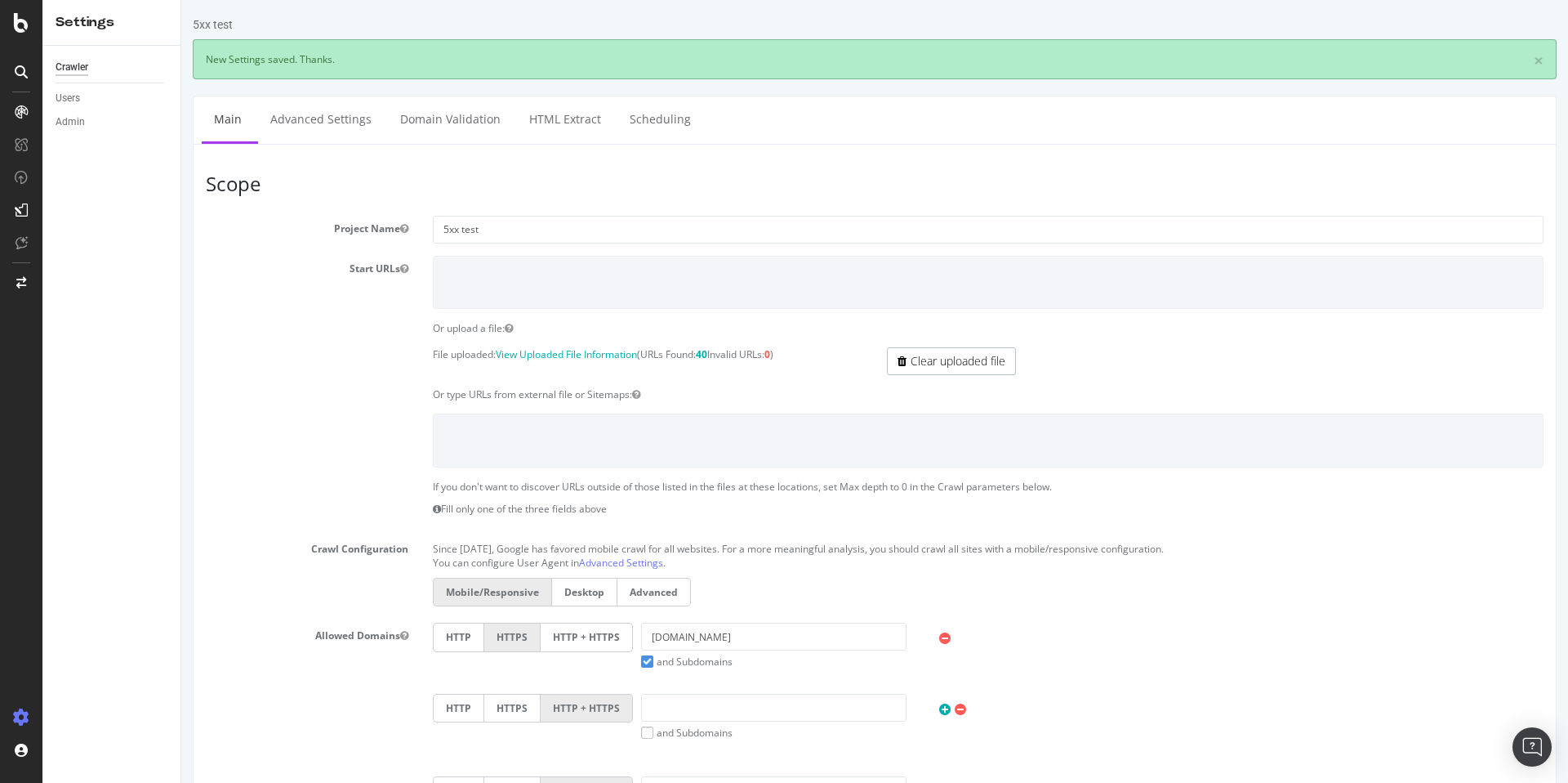
scroll to position [0, 0]
click at [83, 153] on div "SiteCrawler" at bounding box center [89, 154] width 58 height 16
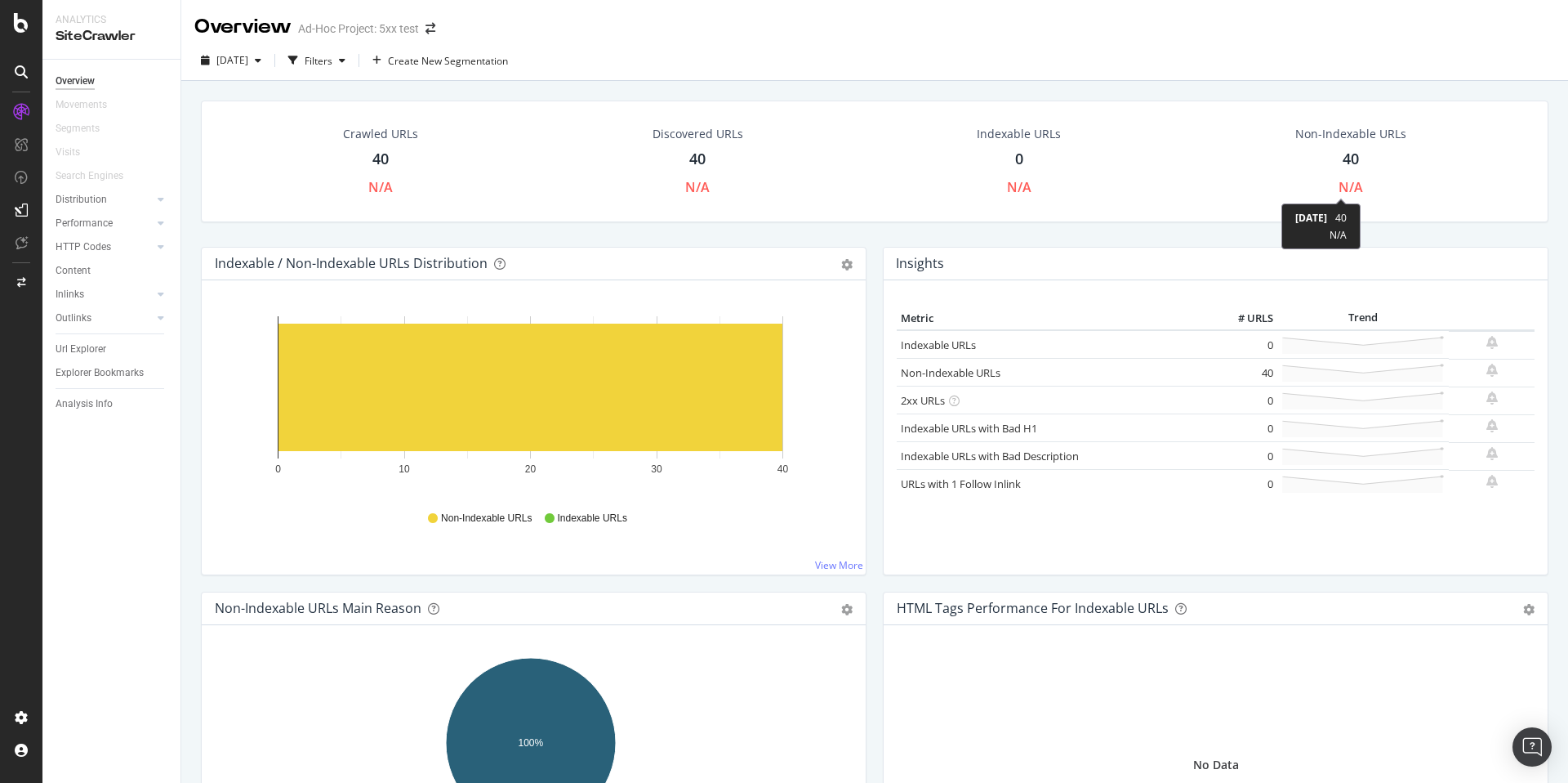
click at [1342, 178] on div "N/A" at bounding box center [1351, 187] width 25 height 19
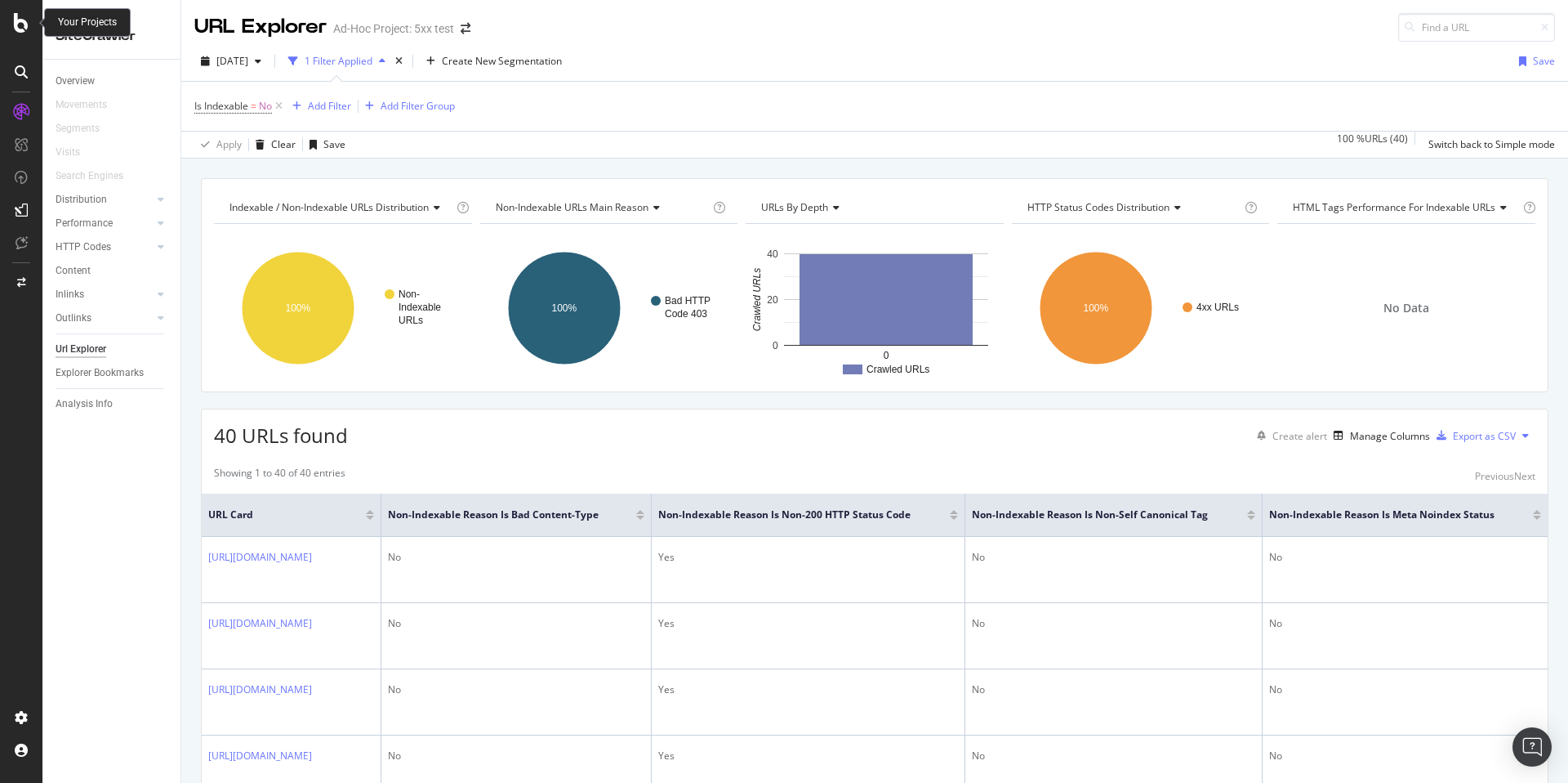
click at [24, 25] on icon at bounding box center [21, 23] width 14 height 20
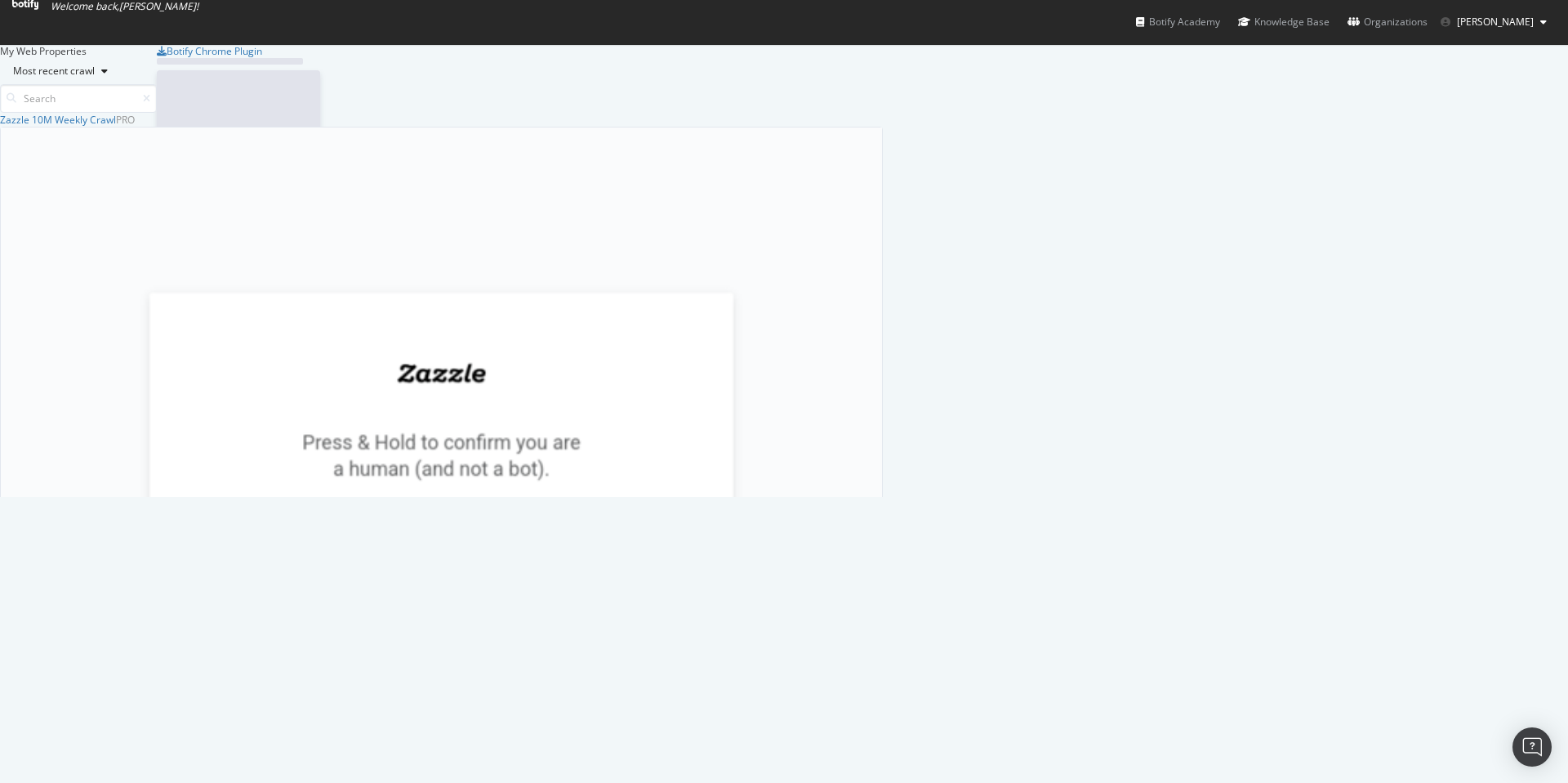
scroll to position [771, 1543]
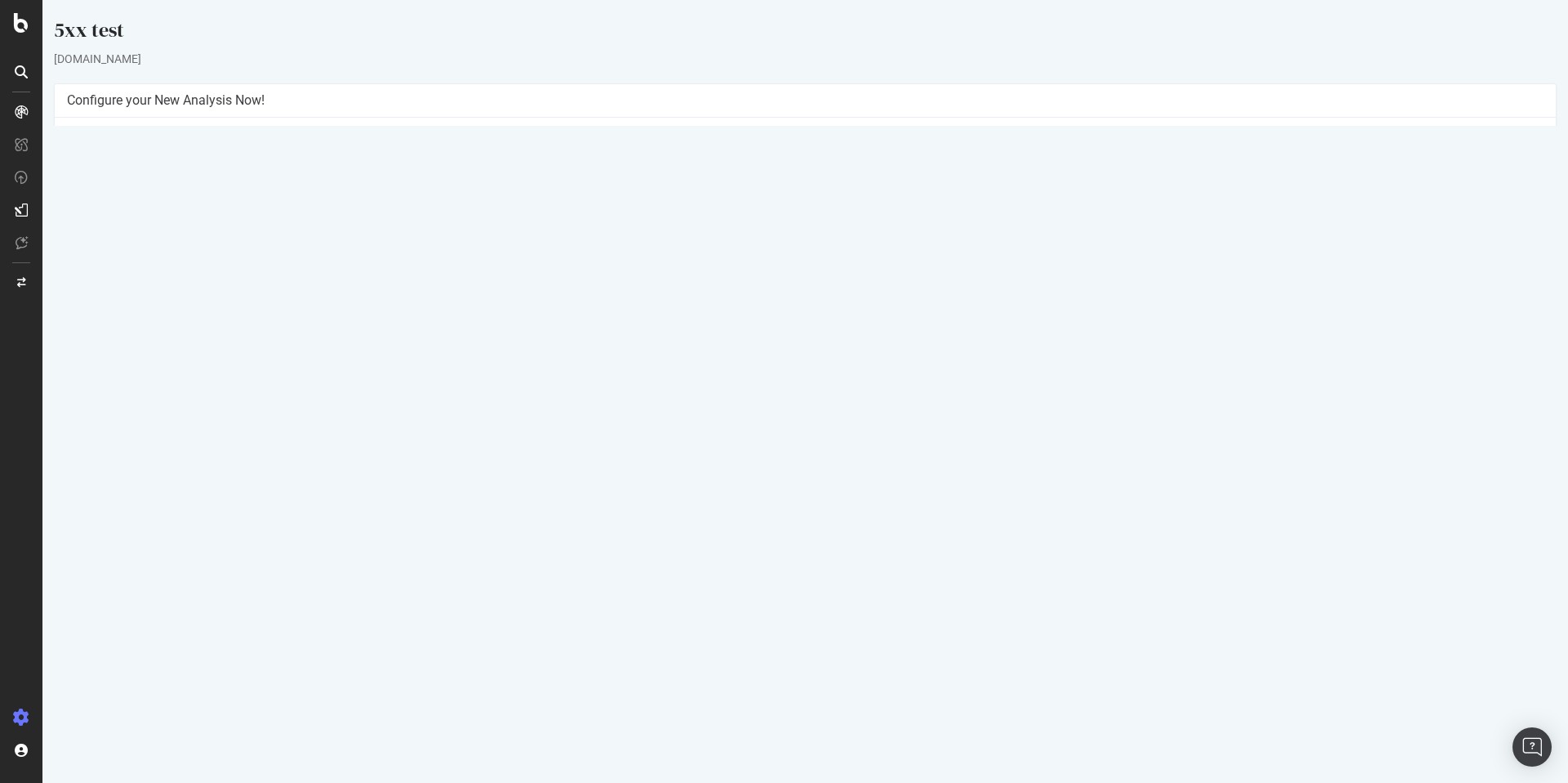
click at [786, 364] on button "Yes! Start Now" at bounding box center [784, 367] width 102 height 27
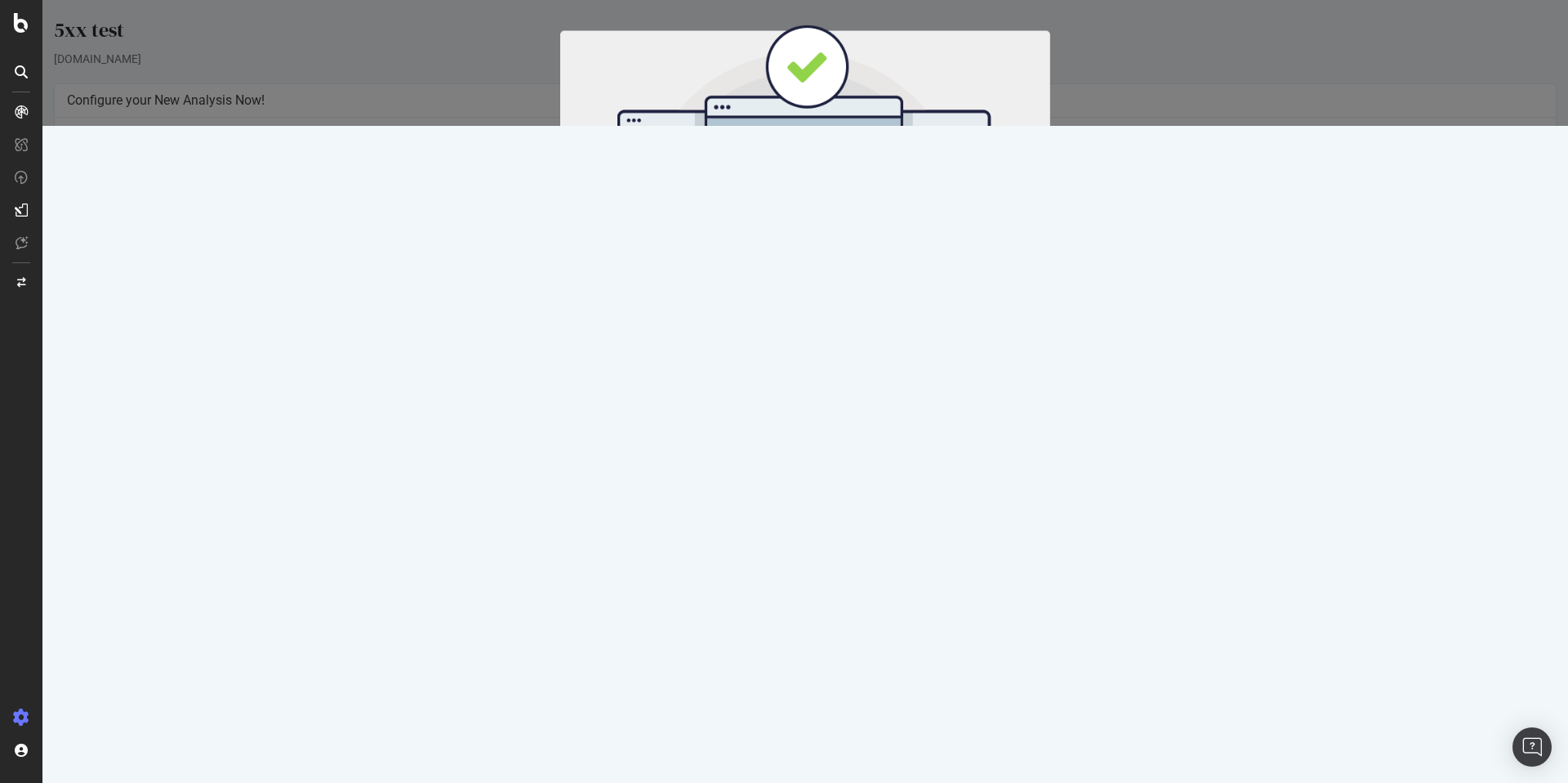
click at [808, 276] on button "Start Now" at bounding box center [836, 271] width 72 height 28
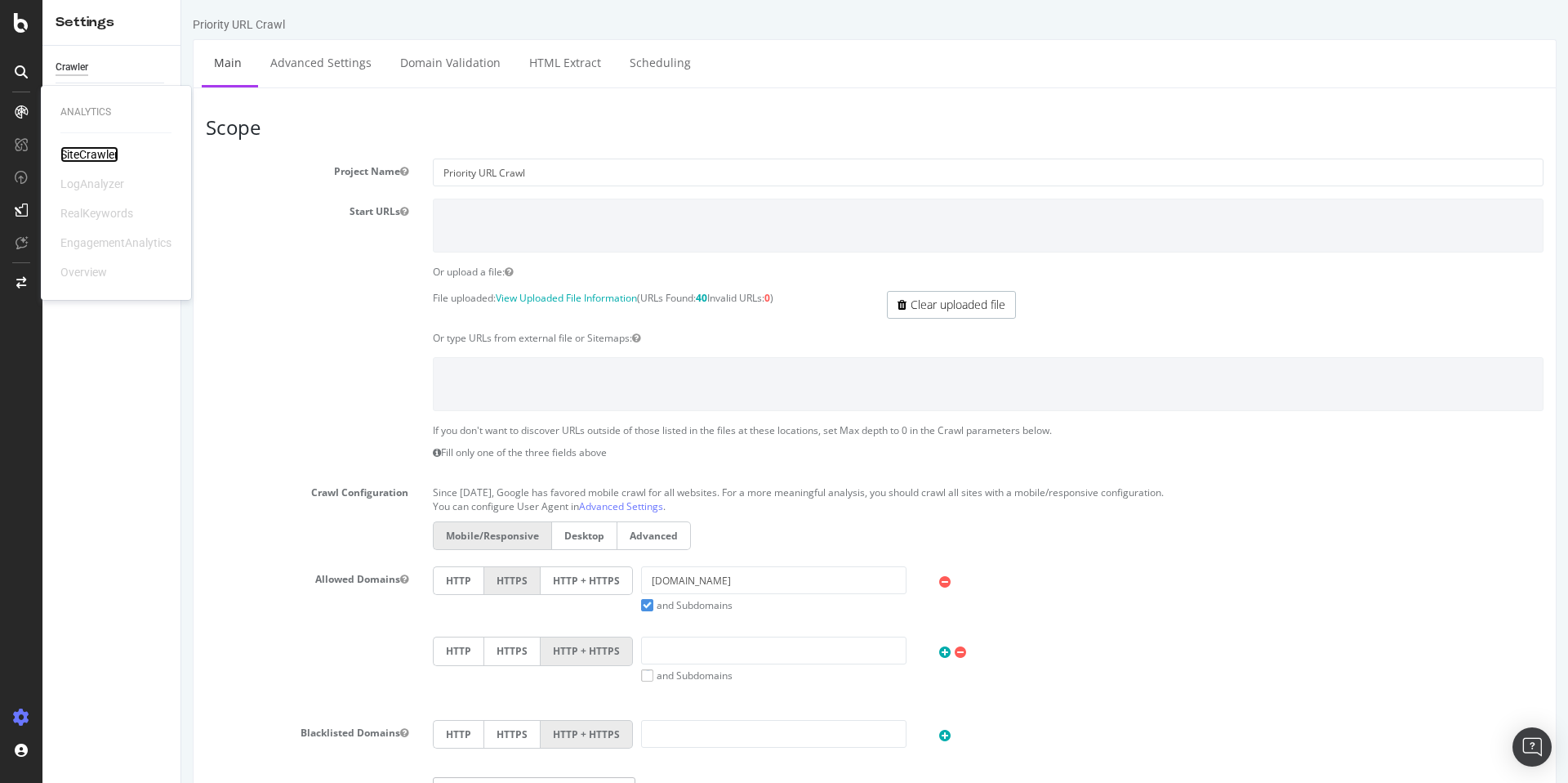
click at [62, 154] on div "SiteCrawler" at bounding box center [89, 154] width 58 height 16
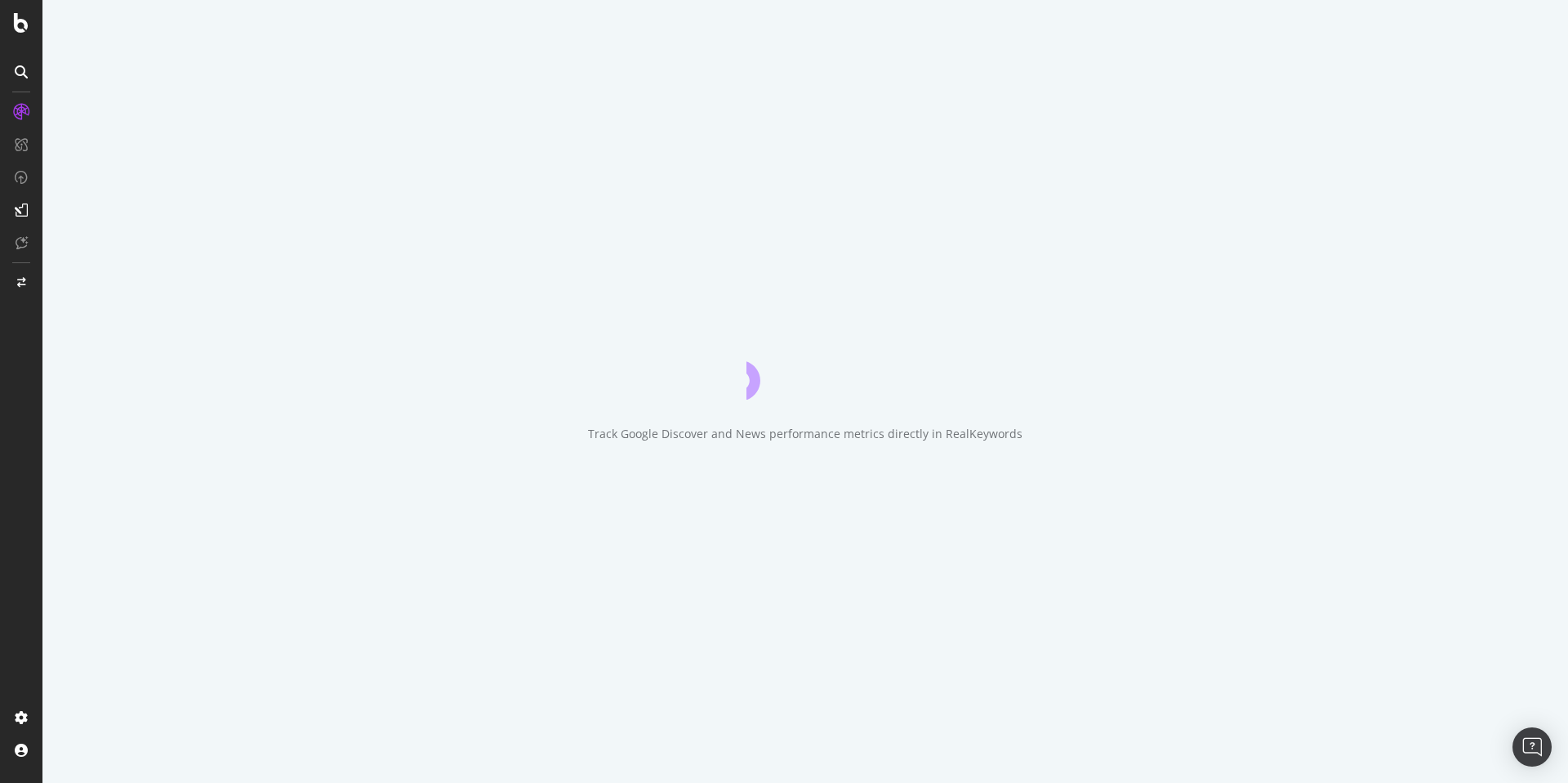
click at [14, 33] on div at bounding box center [21, 392] width 43 height 783
click at [20, 27] on icon at bounding box center [21, 23] width 14 height 20
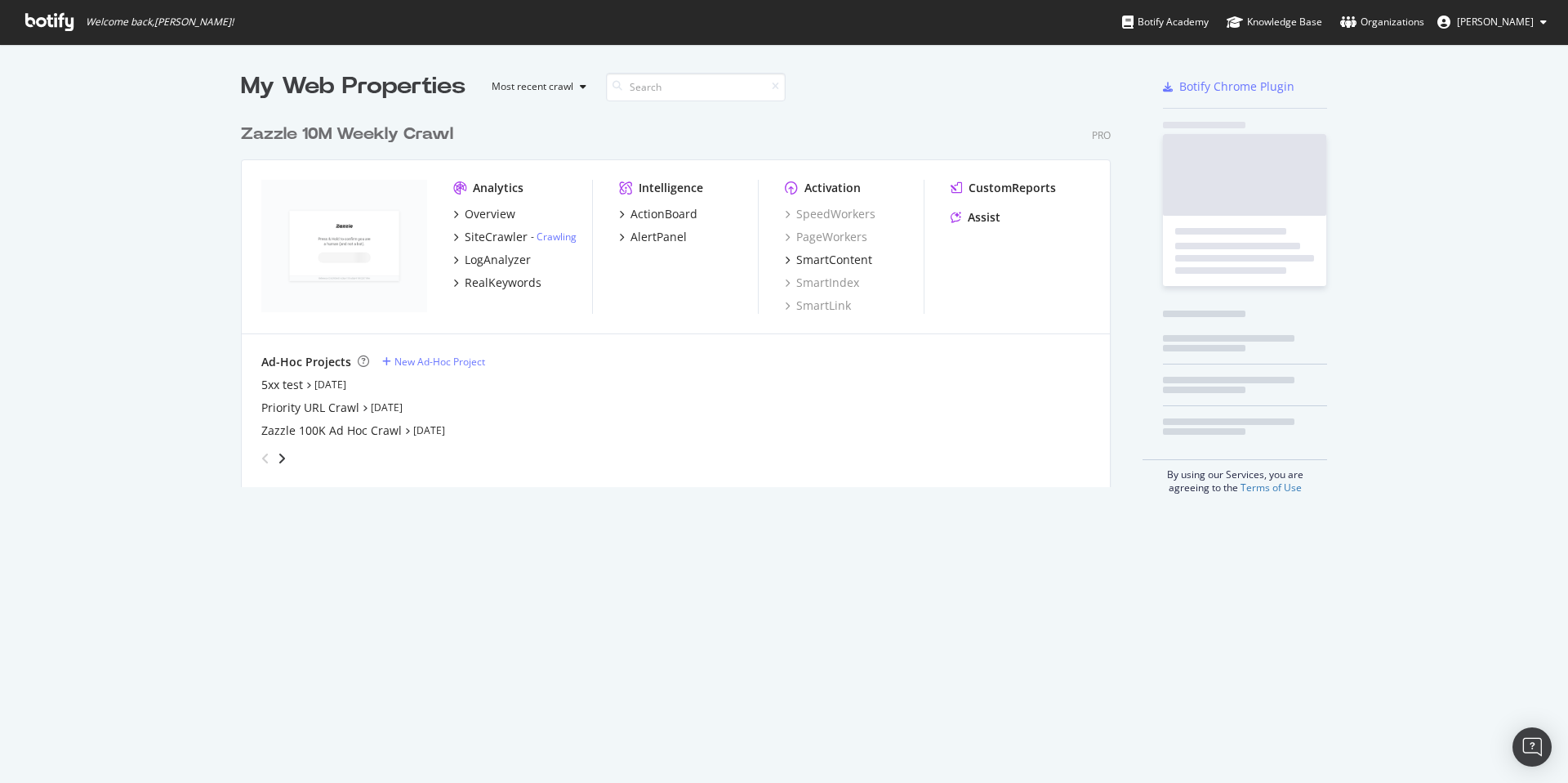
scroll to position [771, 1543]
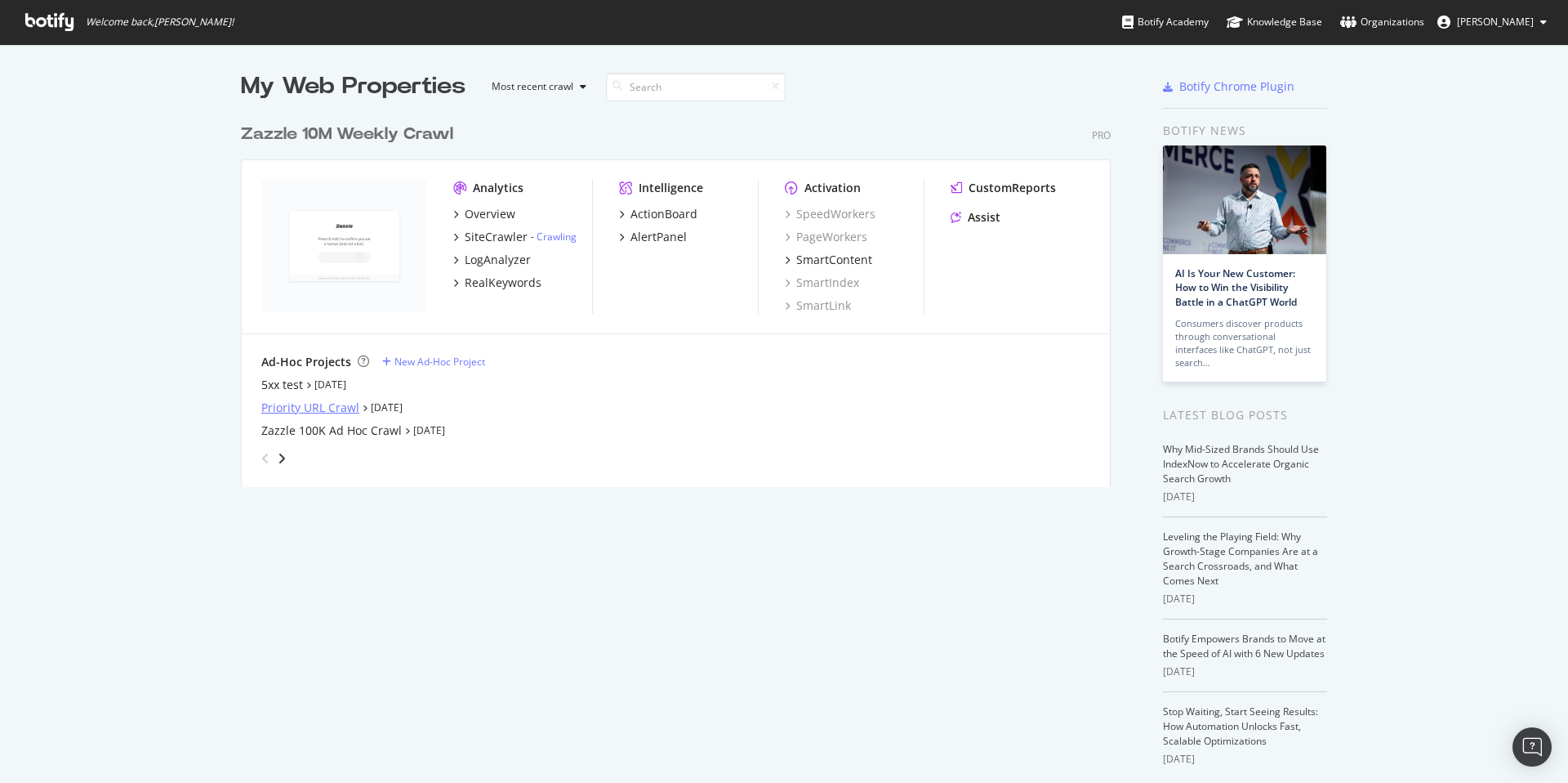
click at [329, 408] on div "Priority URL Crawl" at bounding box center [310, 408] width 98 height 16
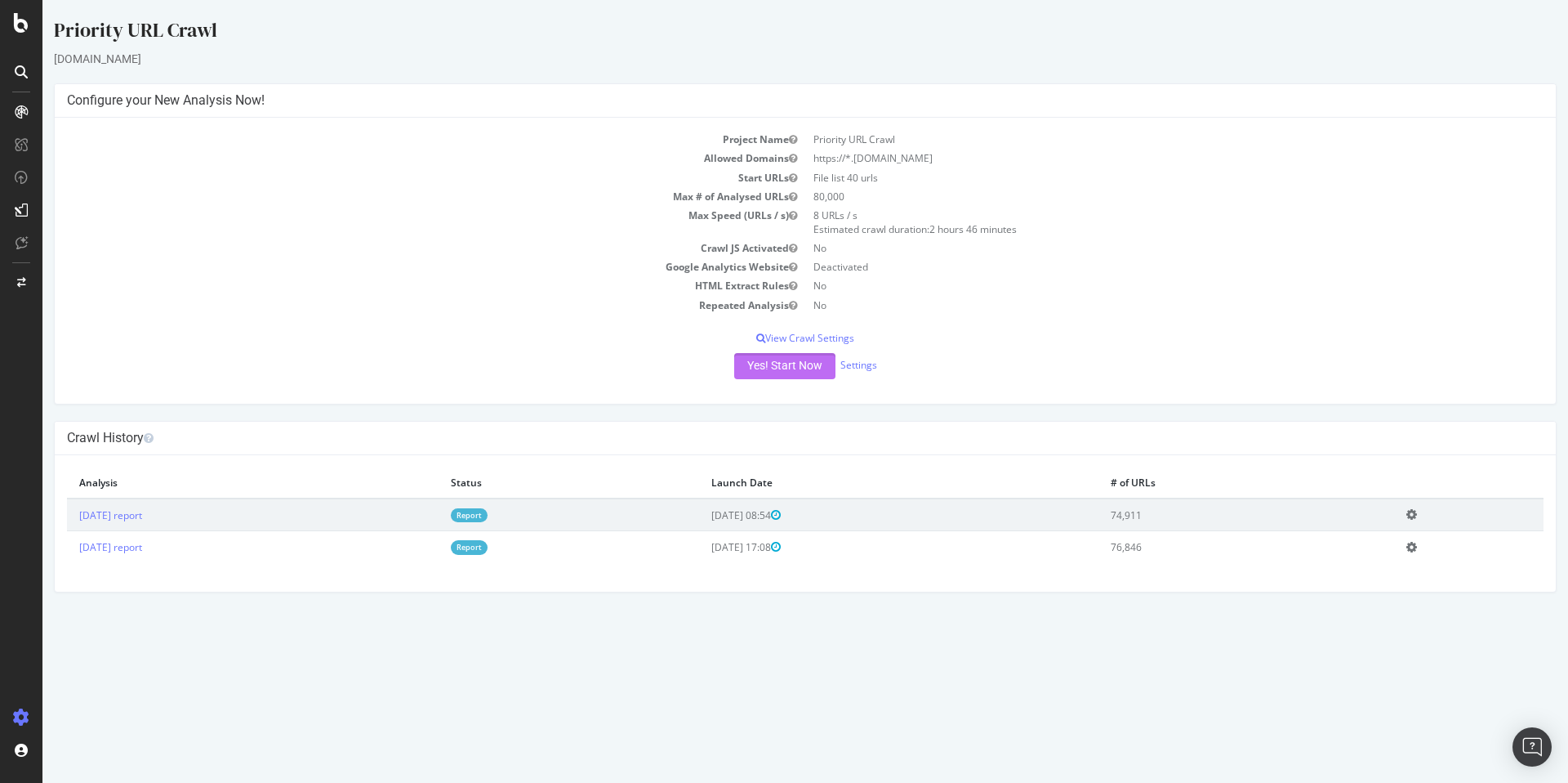
click at [796, 371] on button "Yes! Start Now" at bounding box center [784, 367] width 102 height 27
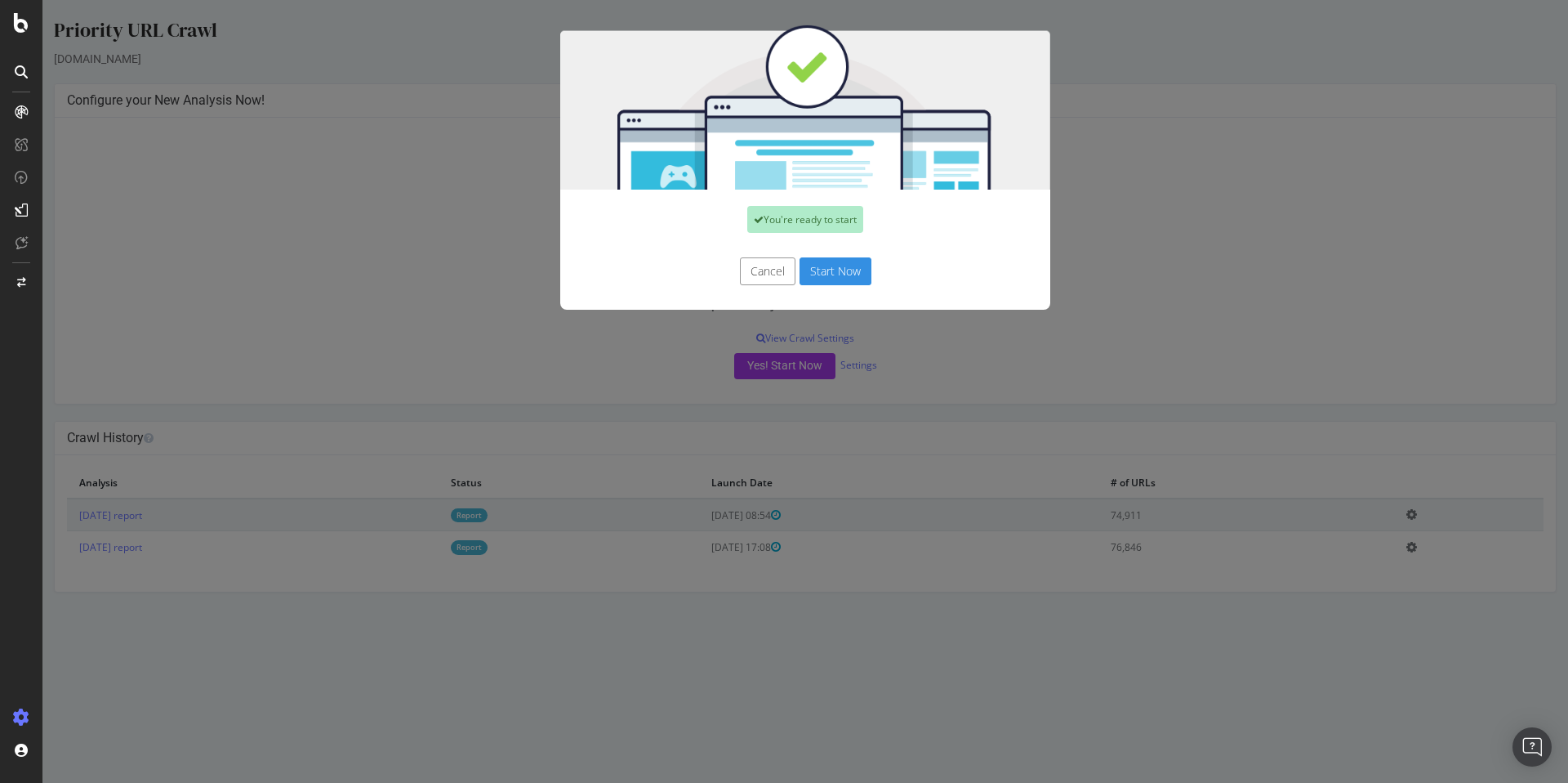
click at [812, 275] on button "Start Now" at bounding box center [836, 271] width 72 height 28
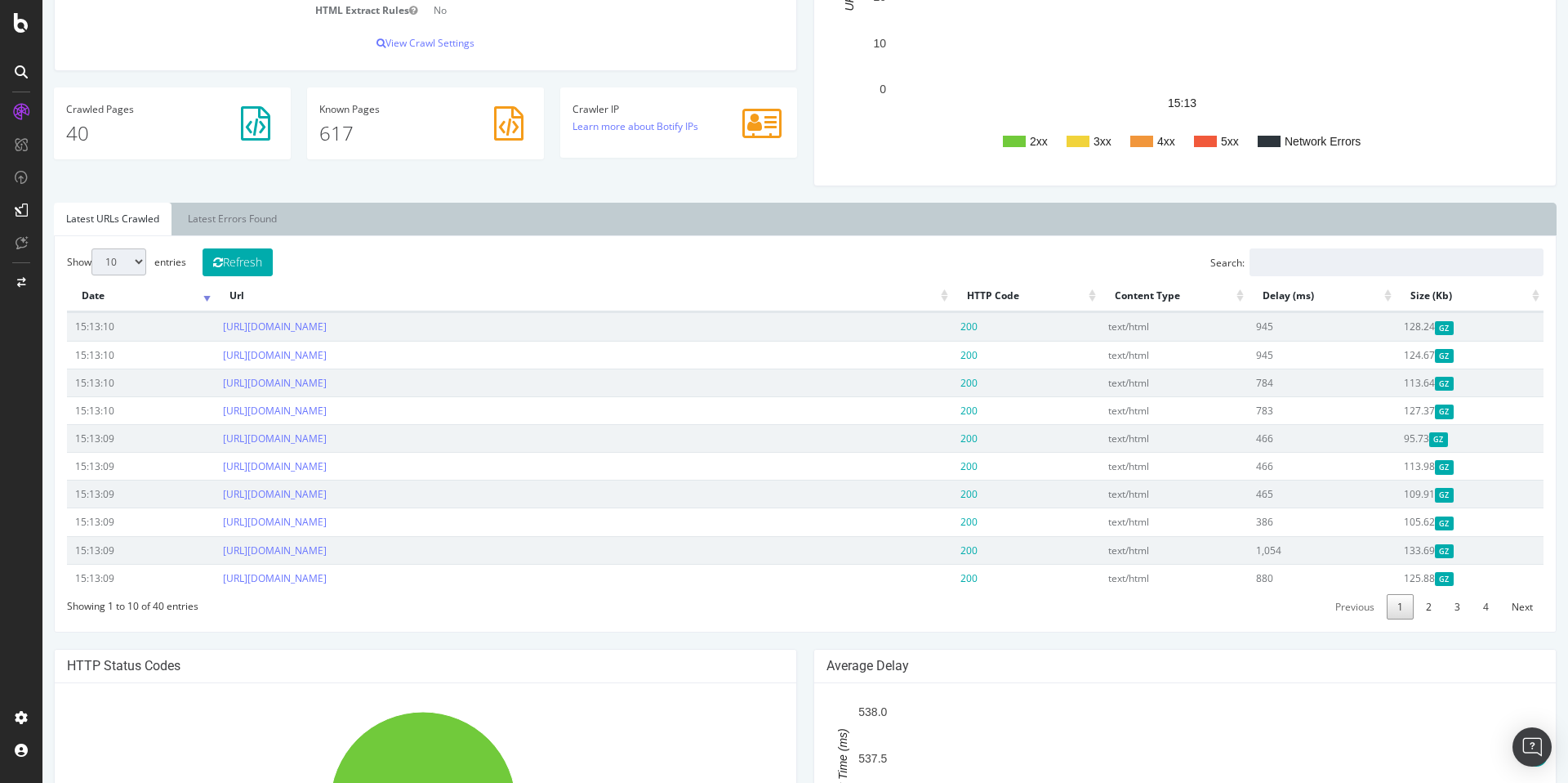
scroll to position [383, 0]
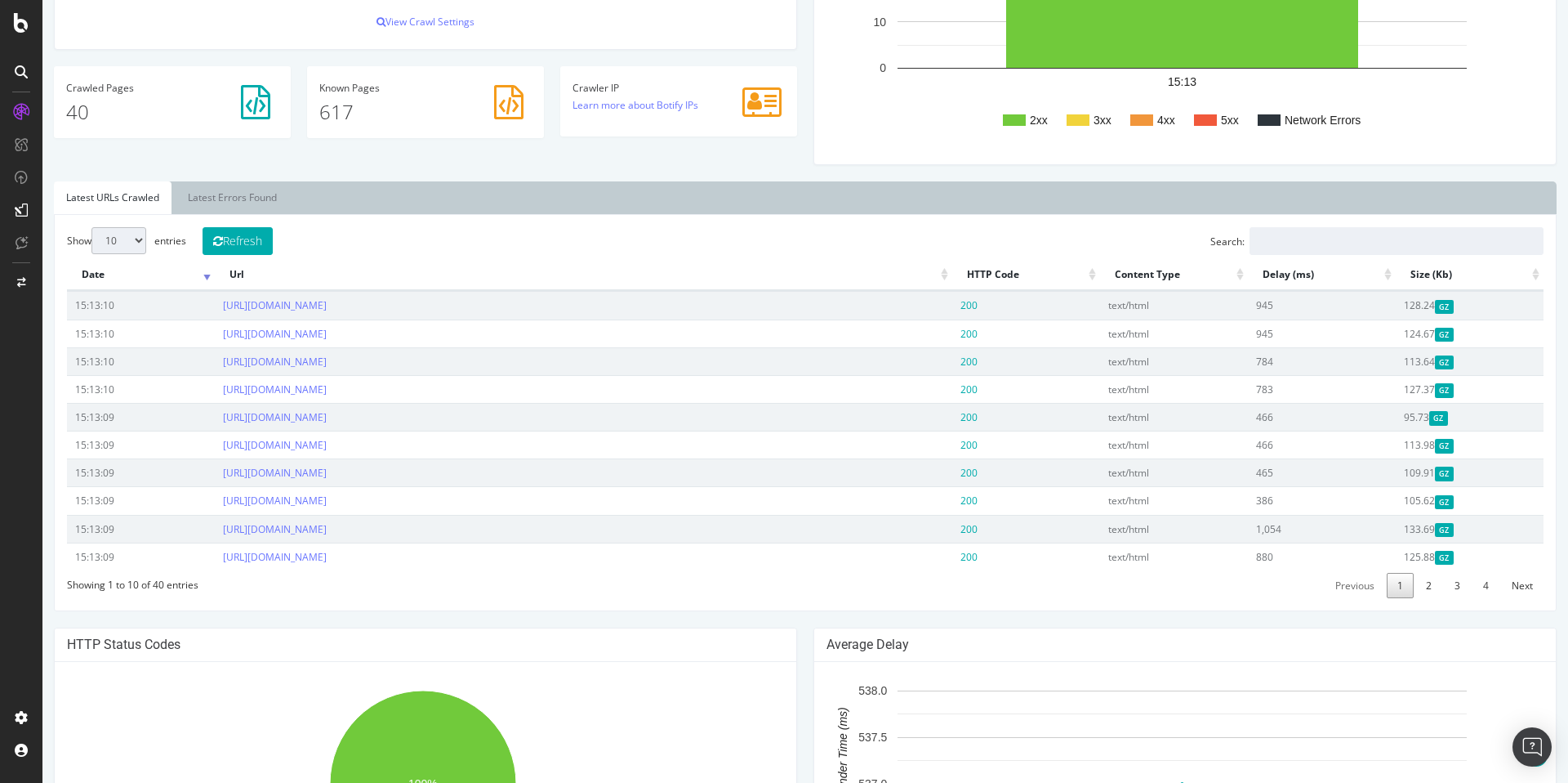
click at [133, 244] on select "10 25 50 100" at bounding box center [119, 240] width 55 height 27
select select "50"
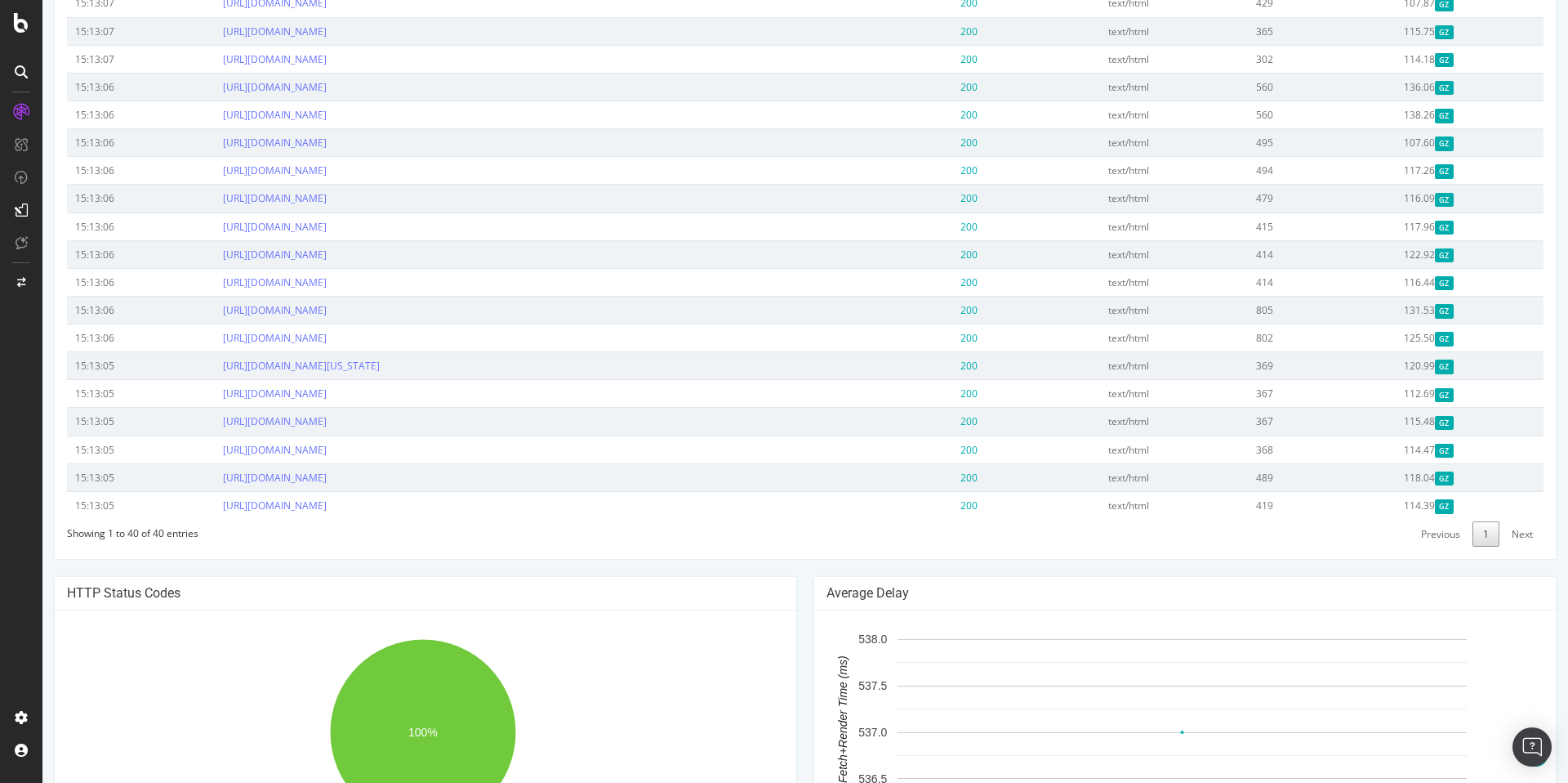
scroll to position [1086, 0]
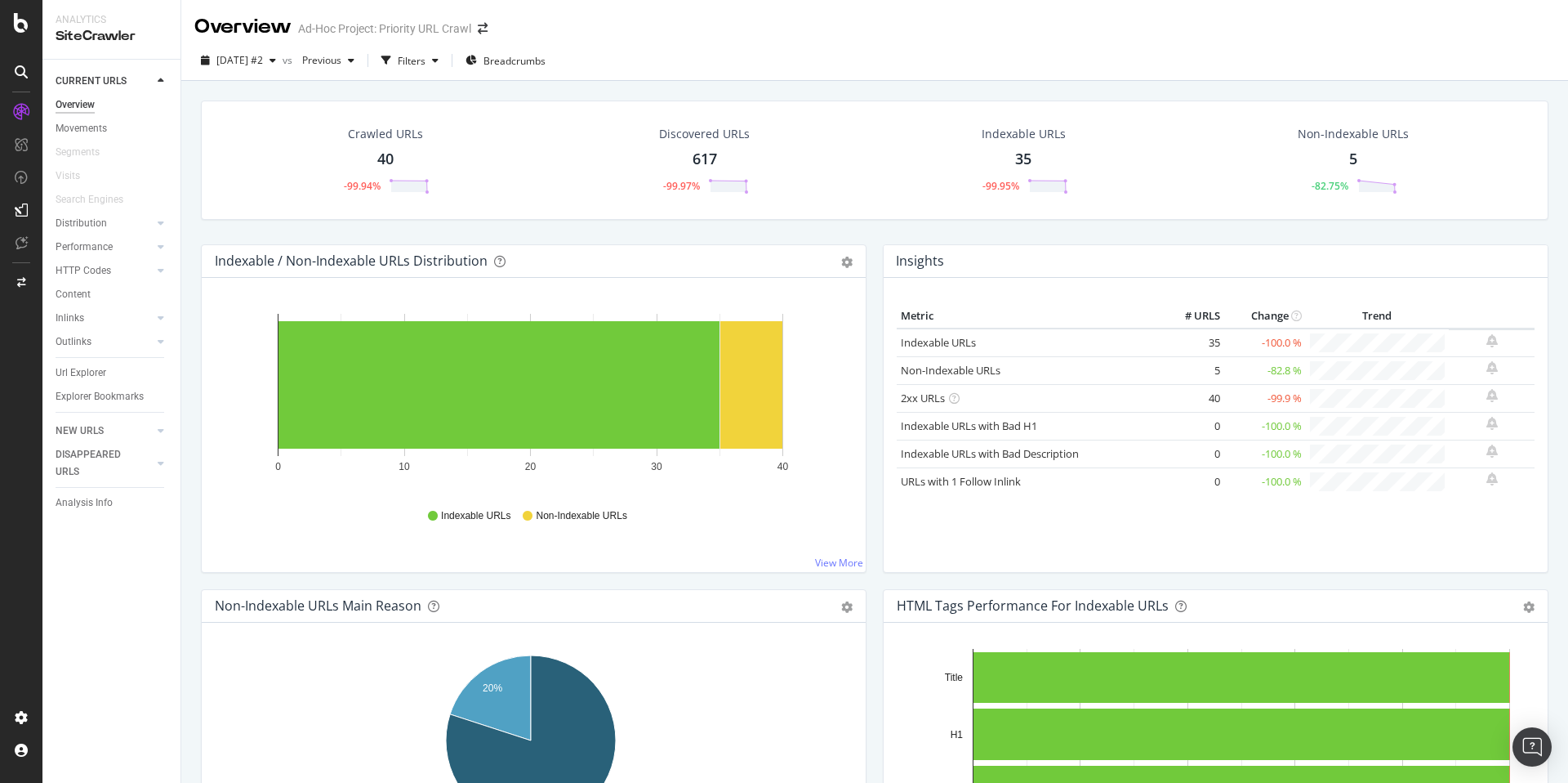
click at [1350, 155] on div "5" at bounding box center [1353, 160] width 9 height 21
